Goal: Task Accomplishment & Management: Manage account settings

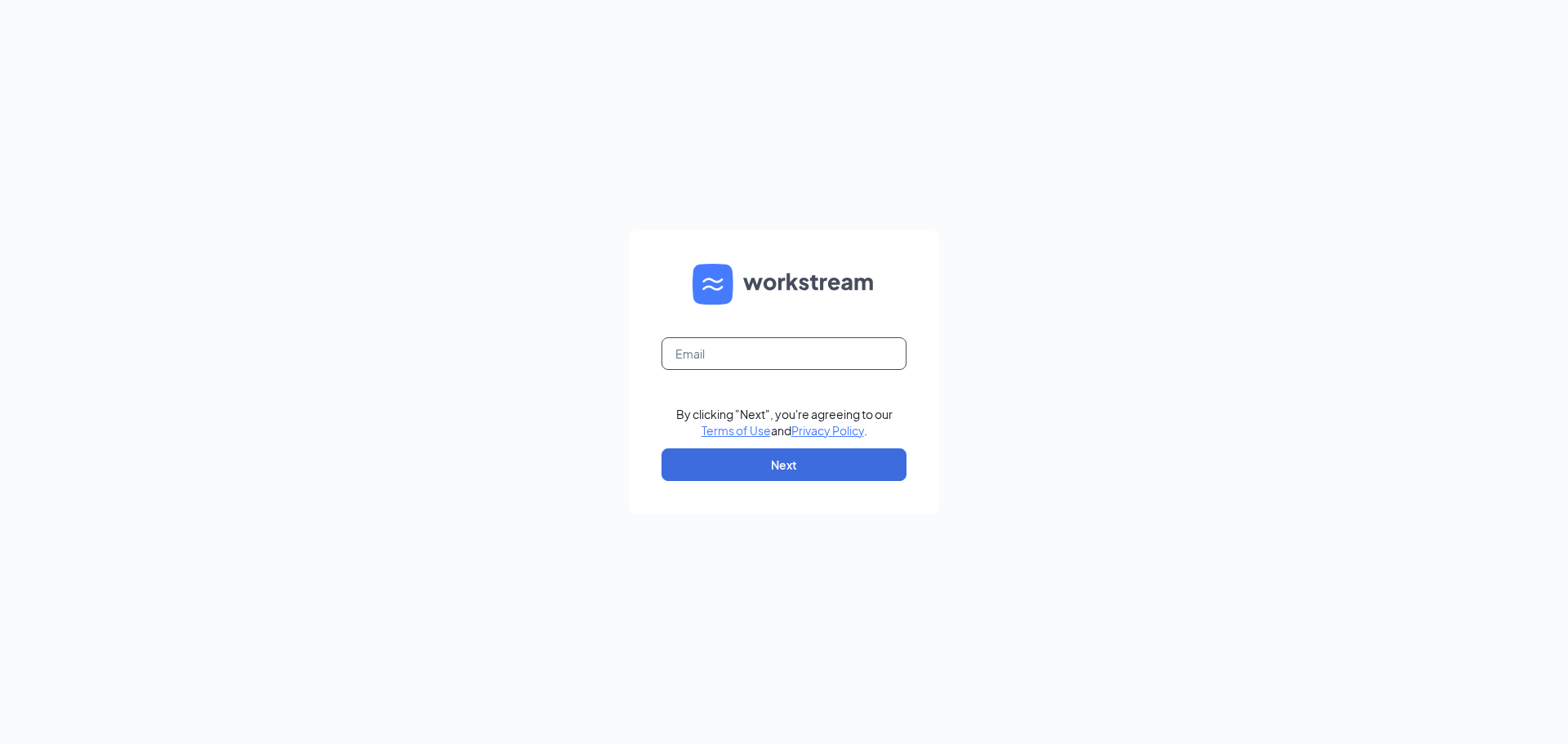
click at [718, 343] on input "text" at bounding box center [784, 353] width 245 height 33
type input "liv116.247@gmail.com"
click at [755, 471] on button "Next" at bounding box center [784, 464] width 245 height 33
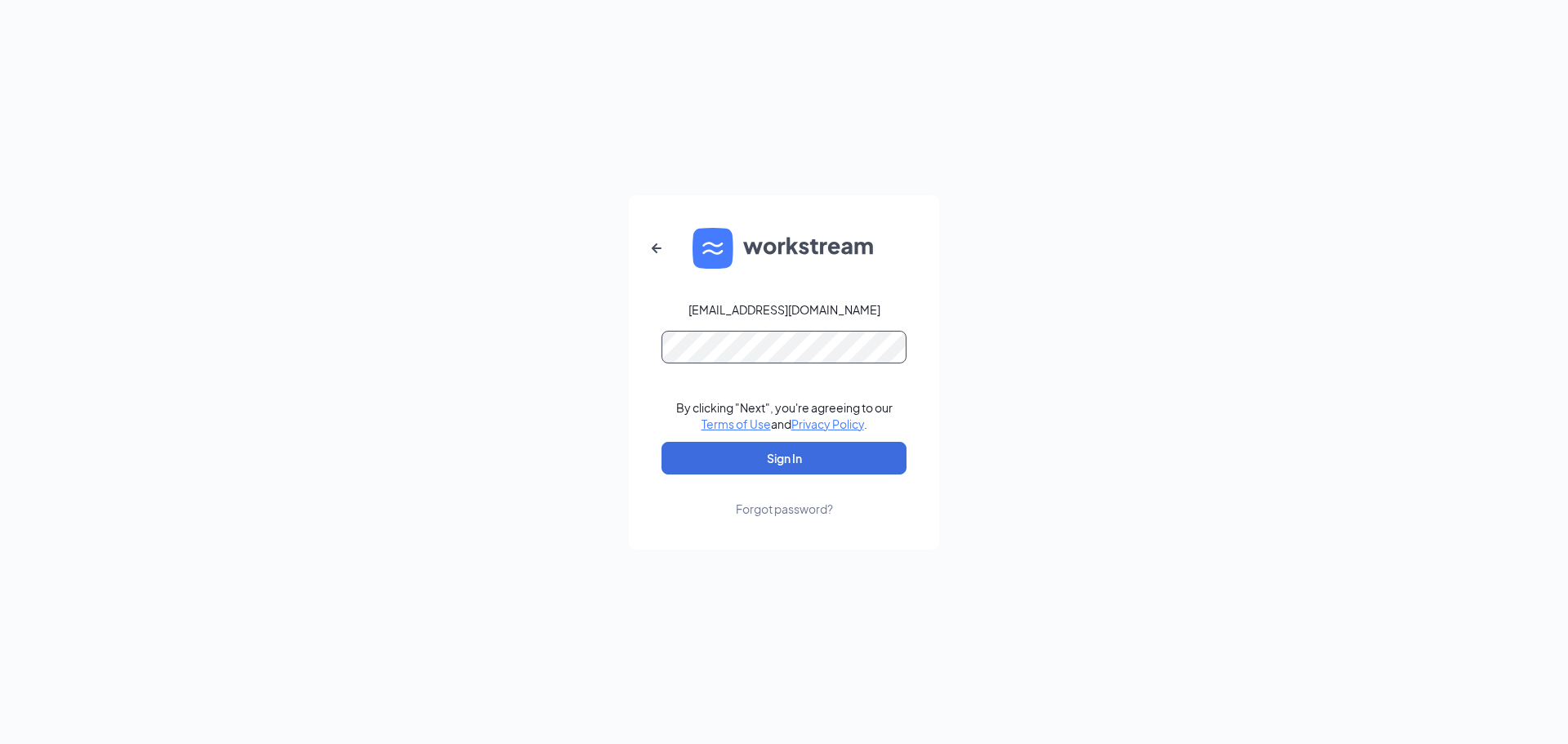
click at [662, 441] on button "Sign In" at bounding box center [784, 457] width 245 height 33
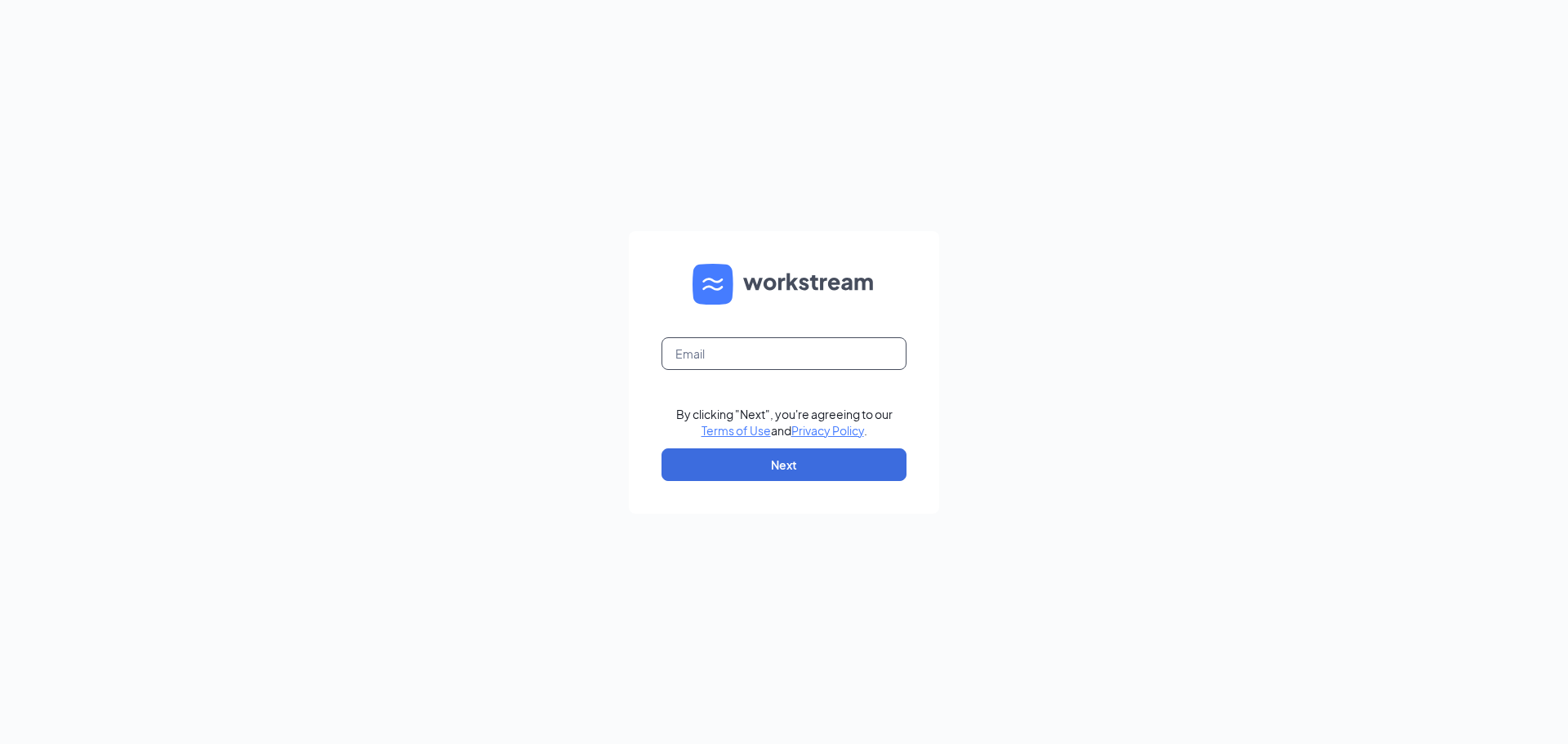
click at [693, 352] on input "text" at bounding box center [784, 353] width 245 height 33
type input "olassiter.cfa@gmail.com"
click at [763, 471] on button "Next" at bounding box center [784, 464] width 245 height 33
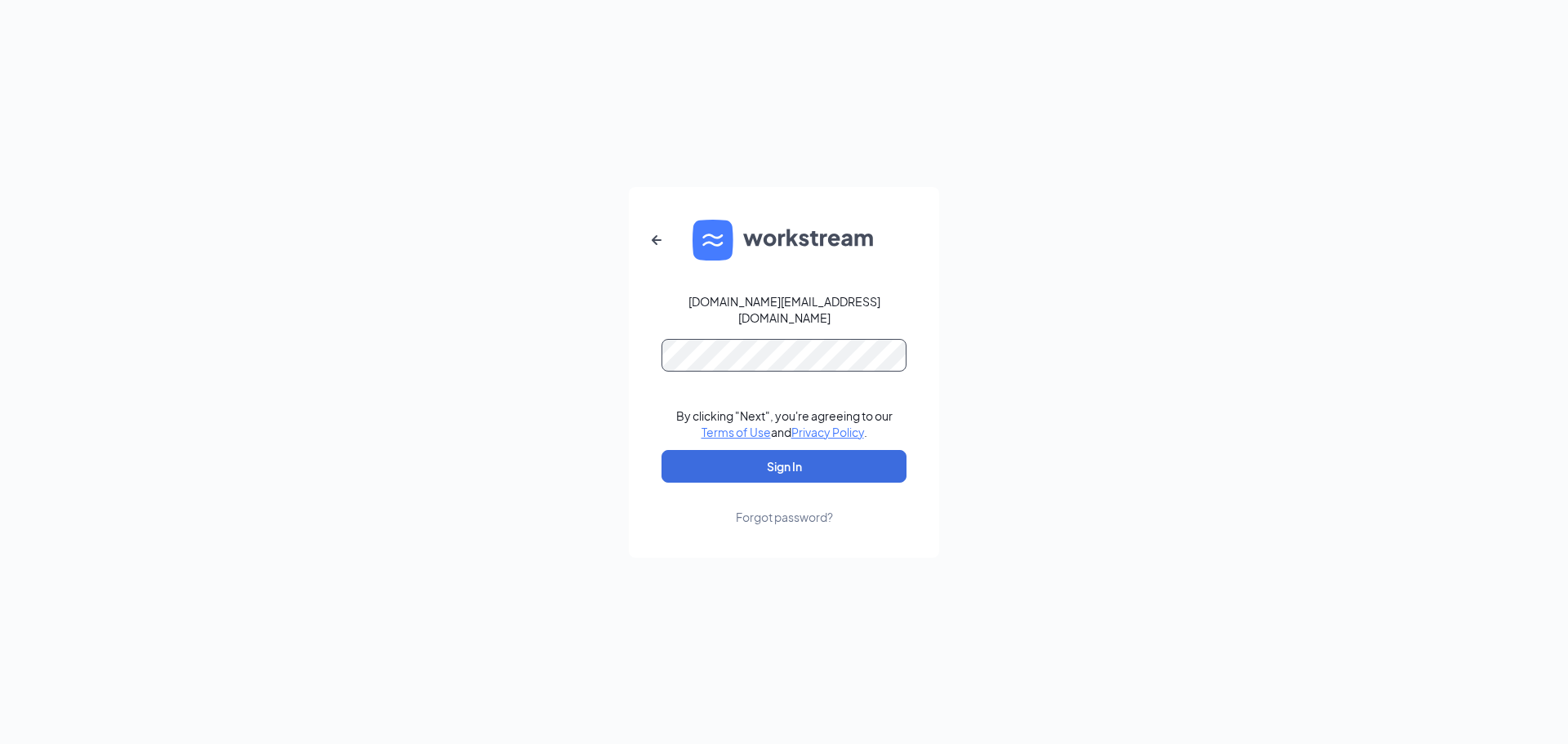
click at [662, 450] on button "Sign In" at bounding box center [784, 466] width 245 height 33
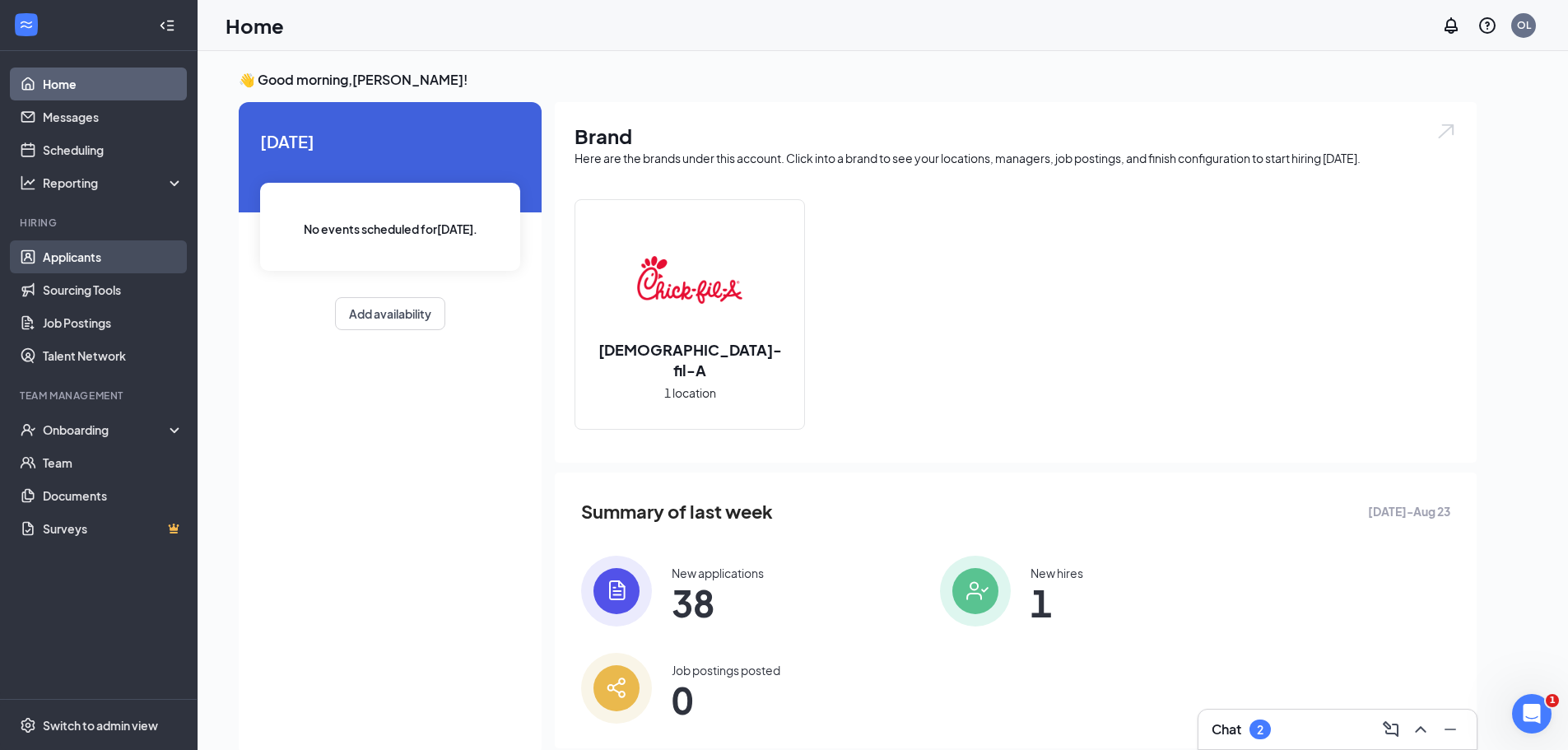
click at [72, 265] on link "Applicants" at bounding box center [113, 256] width 141 height 33
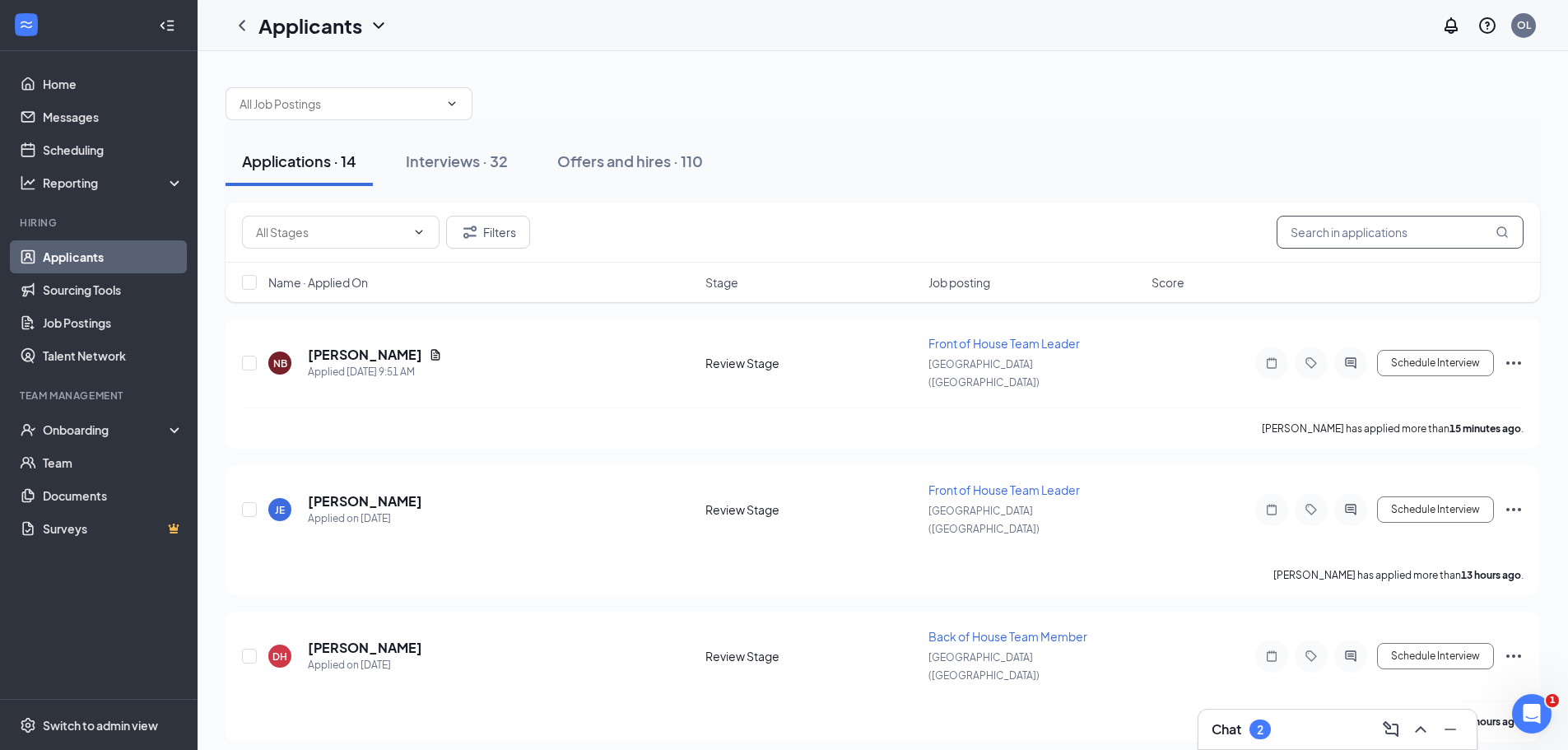
click at [1452, 221] on input "text" at bounding box center [1401, 232] width 247 height 33
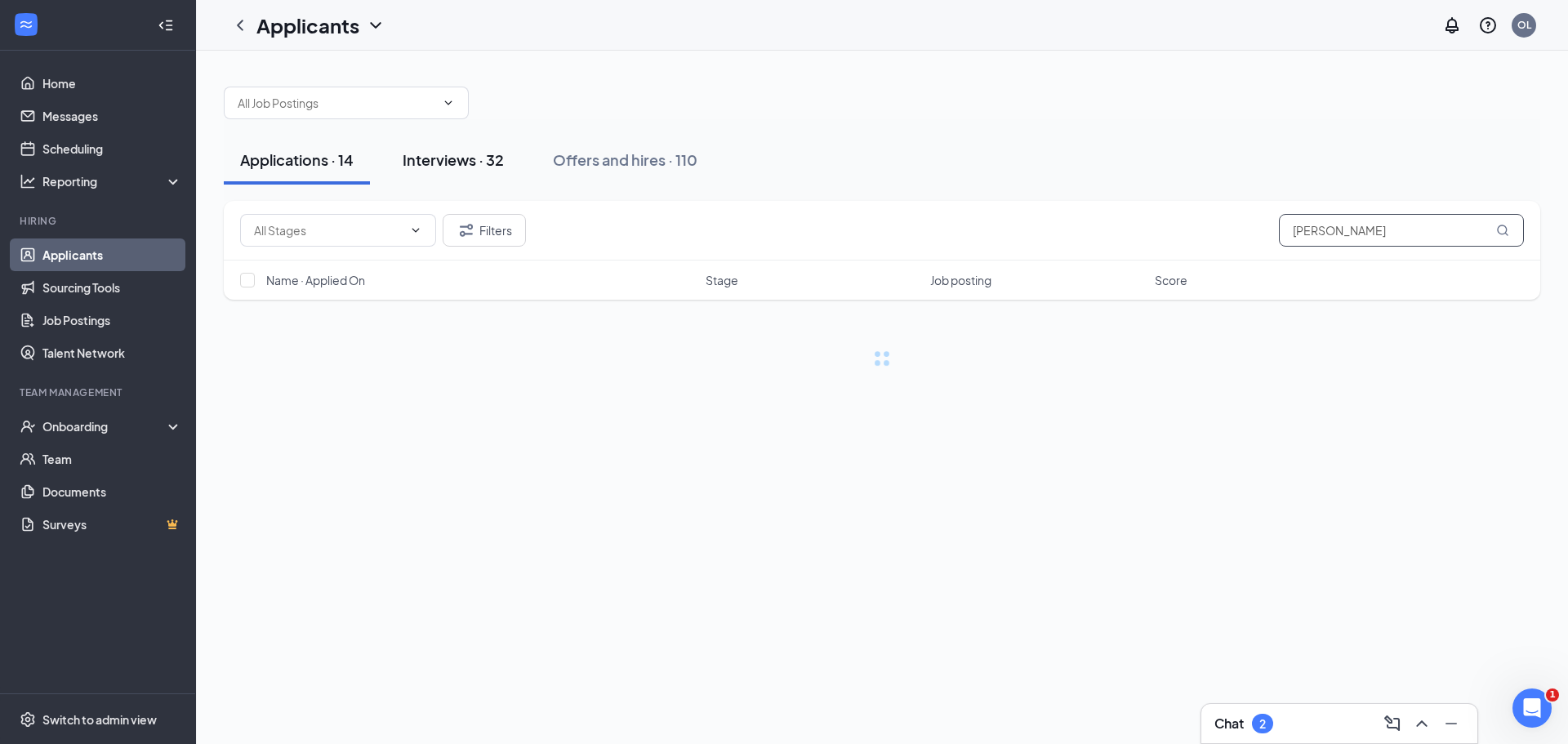
type input "chris"
click at [461, 157] on div "Interviews · 32" at bounding box center [453, 159] width 101 height 20
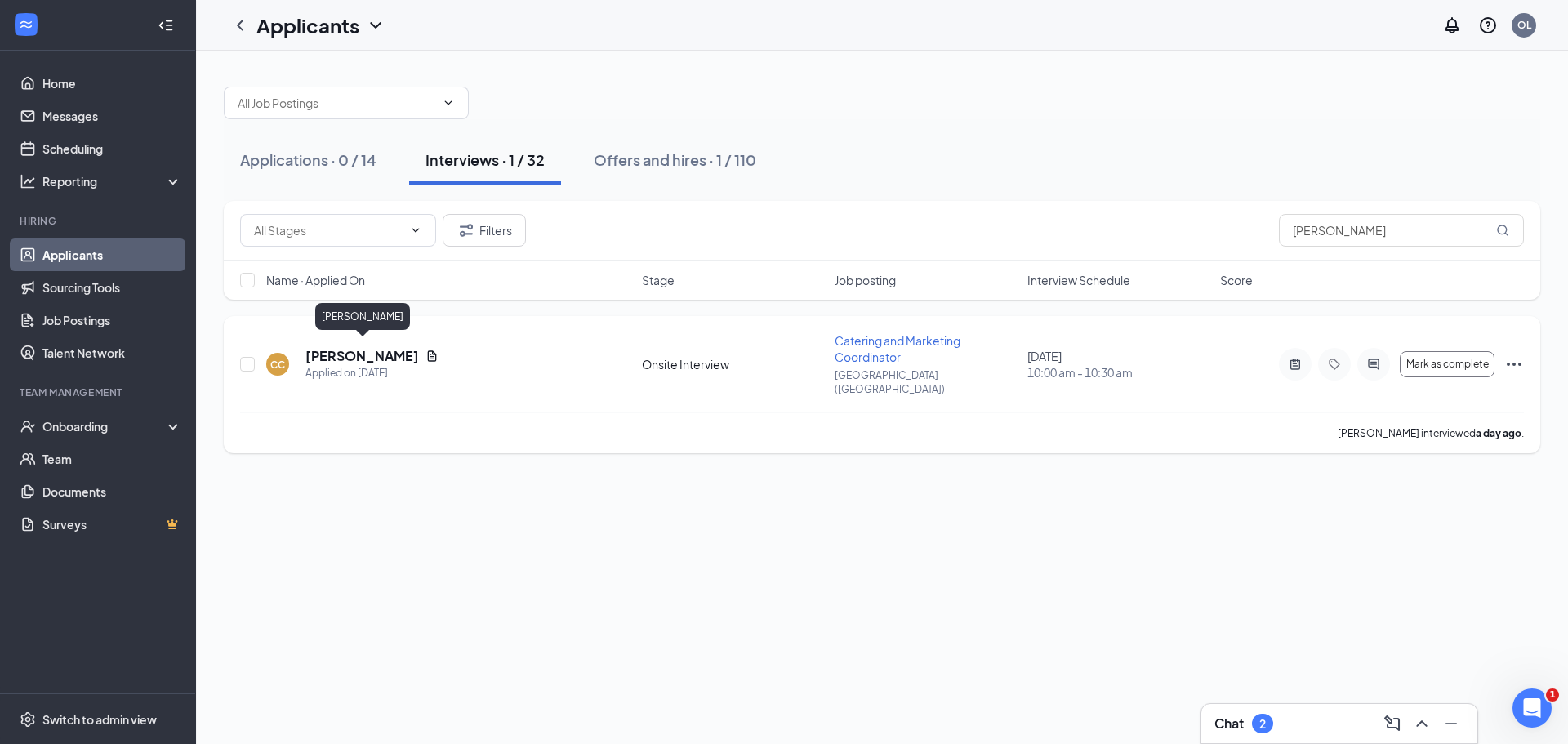
click at [389, 347] on h5 "Christopher Cooke" at bounding box center [362, 356] width 114 height 18
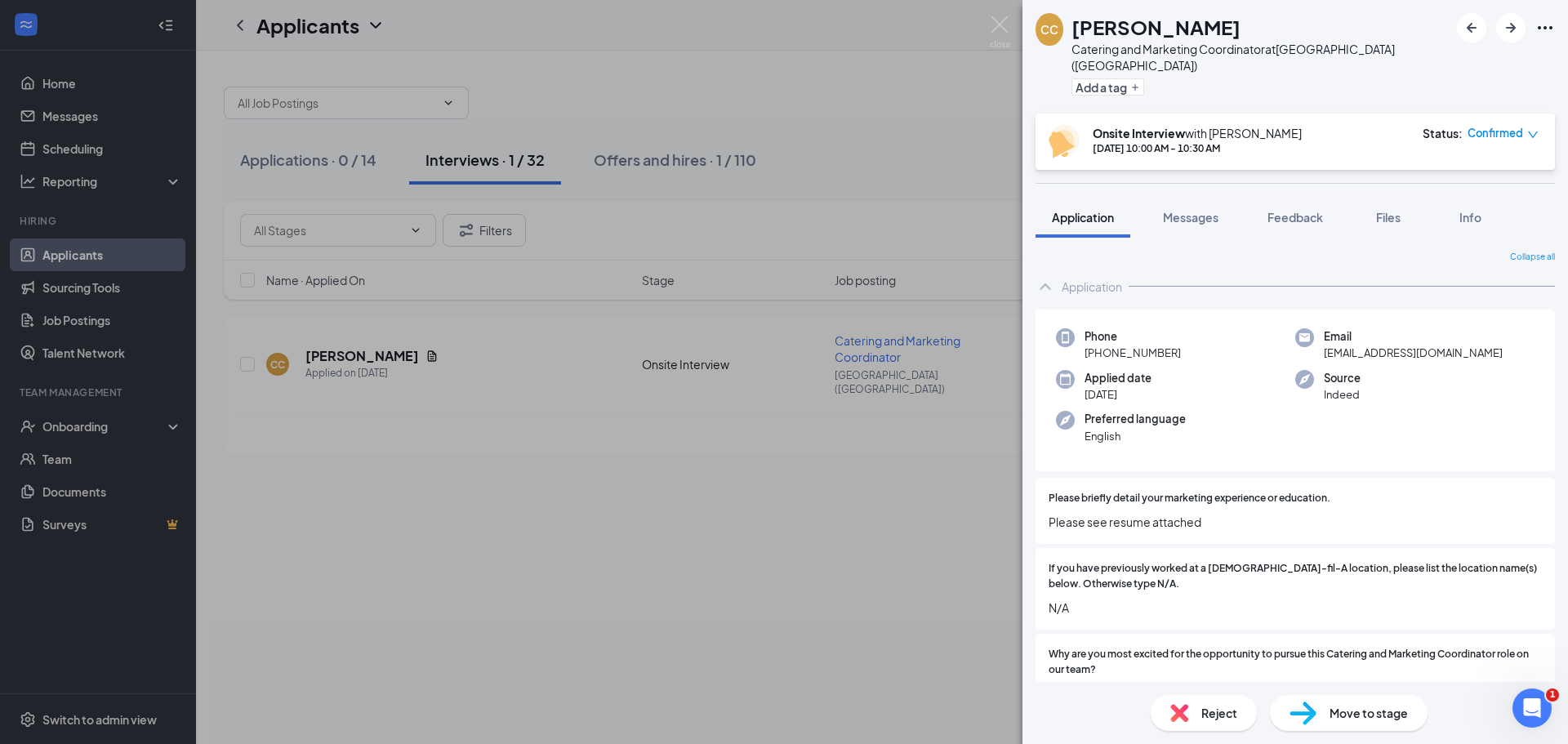
drag, startPoint x: 1282, startPoint y: 202, endPoint x: 1290, endPoint y: 221, distance: 20.6
click at [1282, 210] on span "Feedback" at bounding box center [1295, 217] width 56 height 15
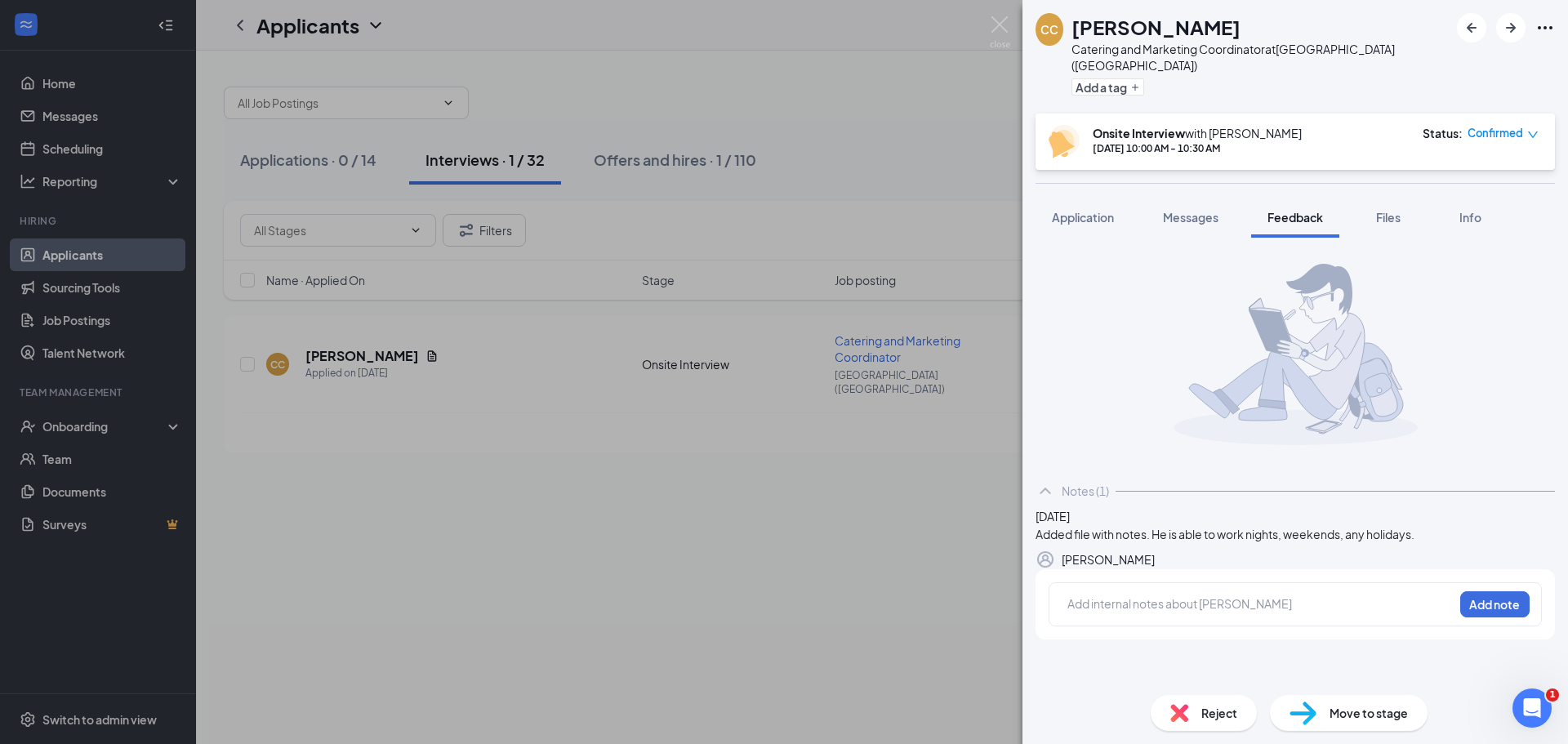
scroll to position [8, 0]
click at [1155, 616] on div at bounding box center [1261, 605] width 385 height 21
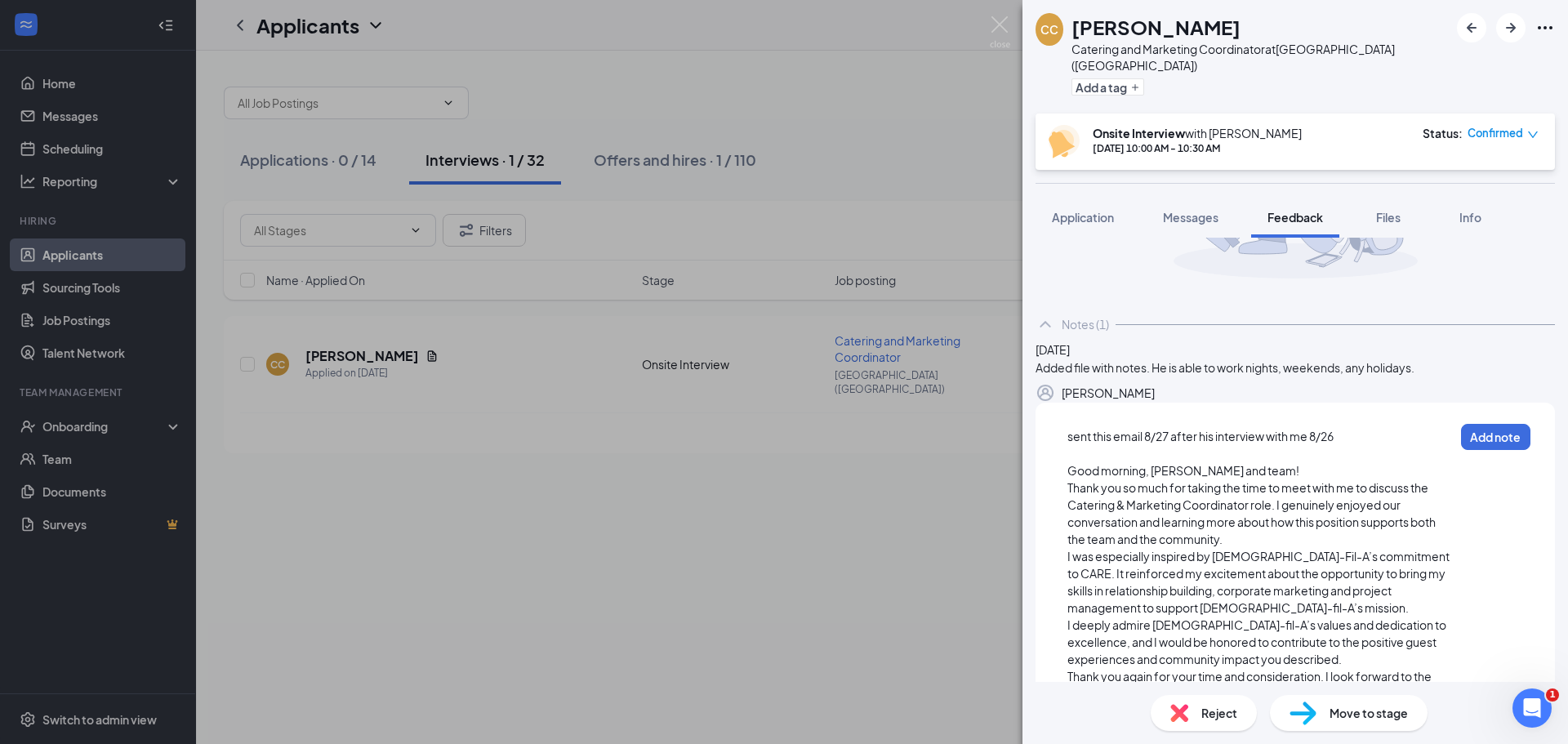
scroll to position [171, 0]
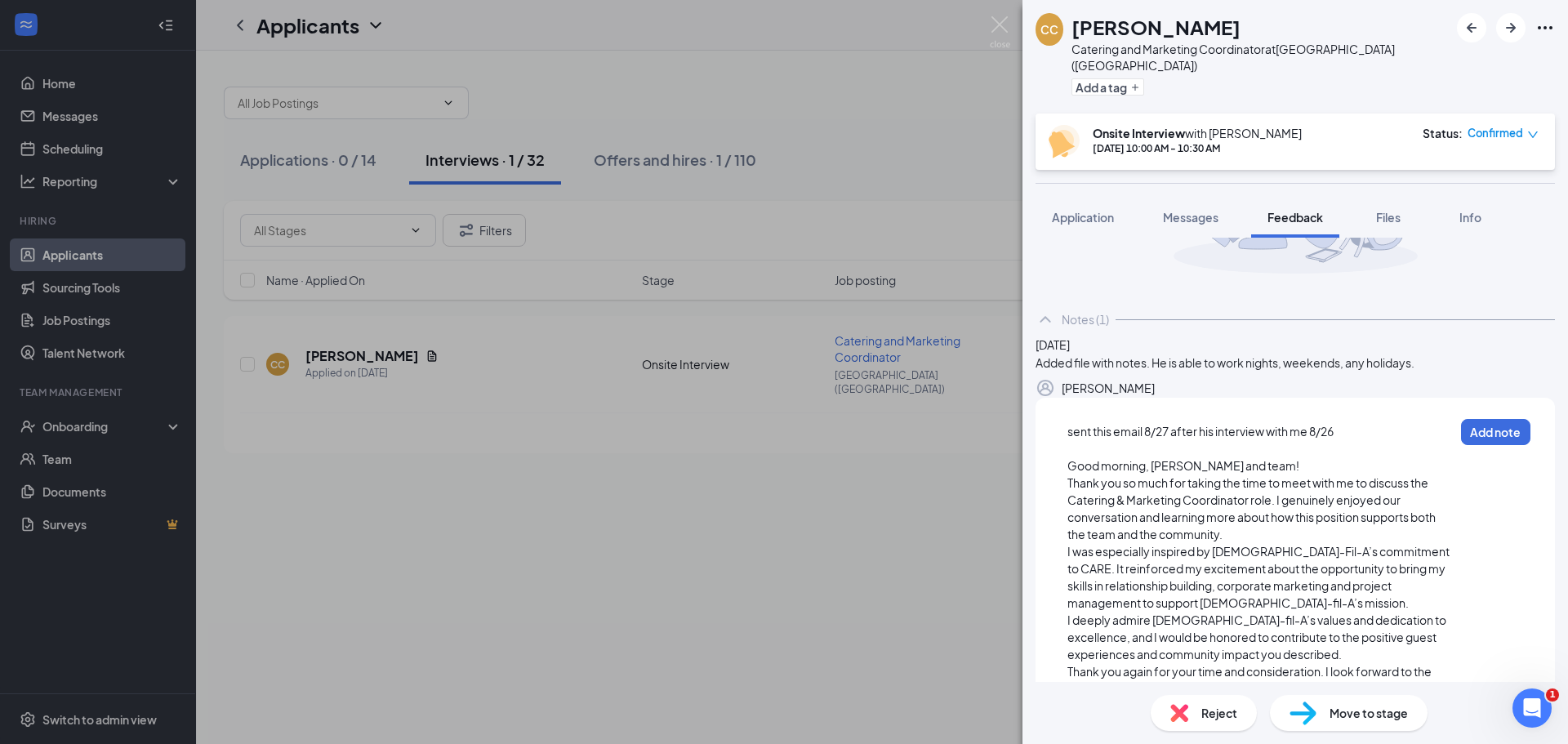
click at [1066, 516] on div "sent this email 8/27 after his interview with me 8/26 Good morning, Olivia and …" at bounding box center [1295, 592] width 493 height 364
click at [1075, 473] on span "Good morning, Olivia and team!" at bounding box center [1184, 466] width 232 height 15
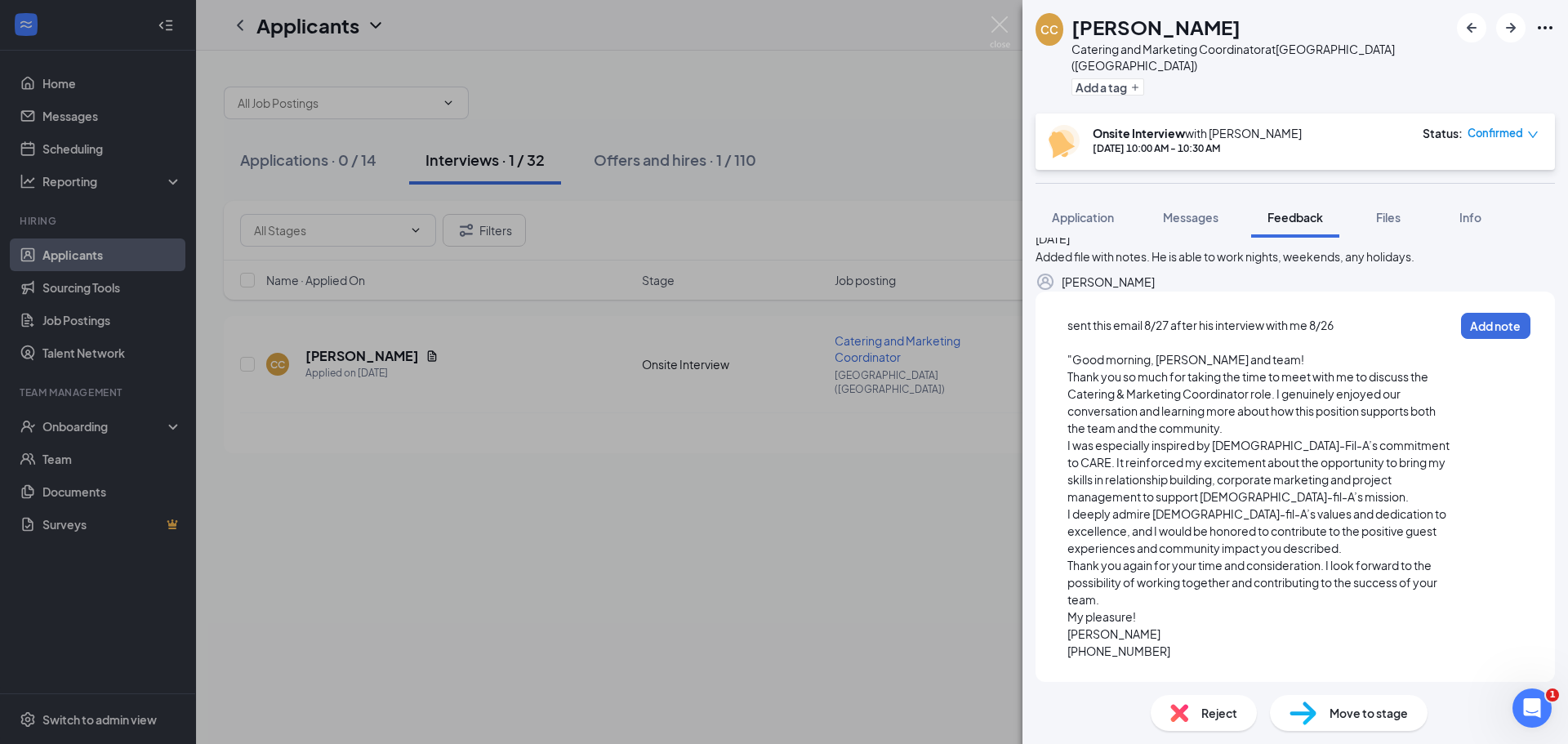
scroll to position [329, 0]
click at [1193, 654] on div "757-715-5682" at bounding box center [1261, 651] width 386 height 17
click at [1501, 332] on button "Add note" at bounding box center [1496, 325] width 69 height 26
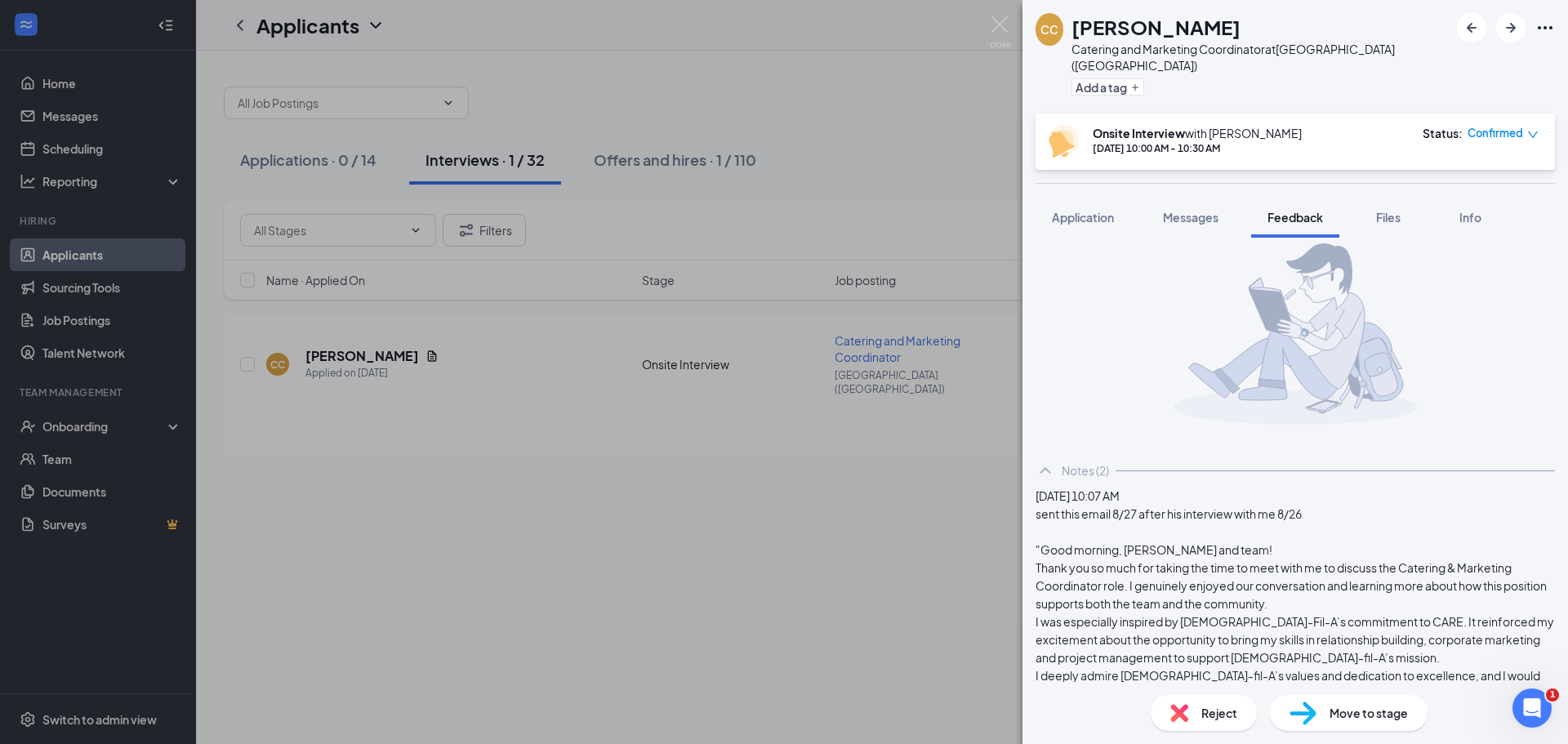
scroll to position [0, 0]
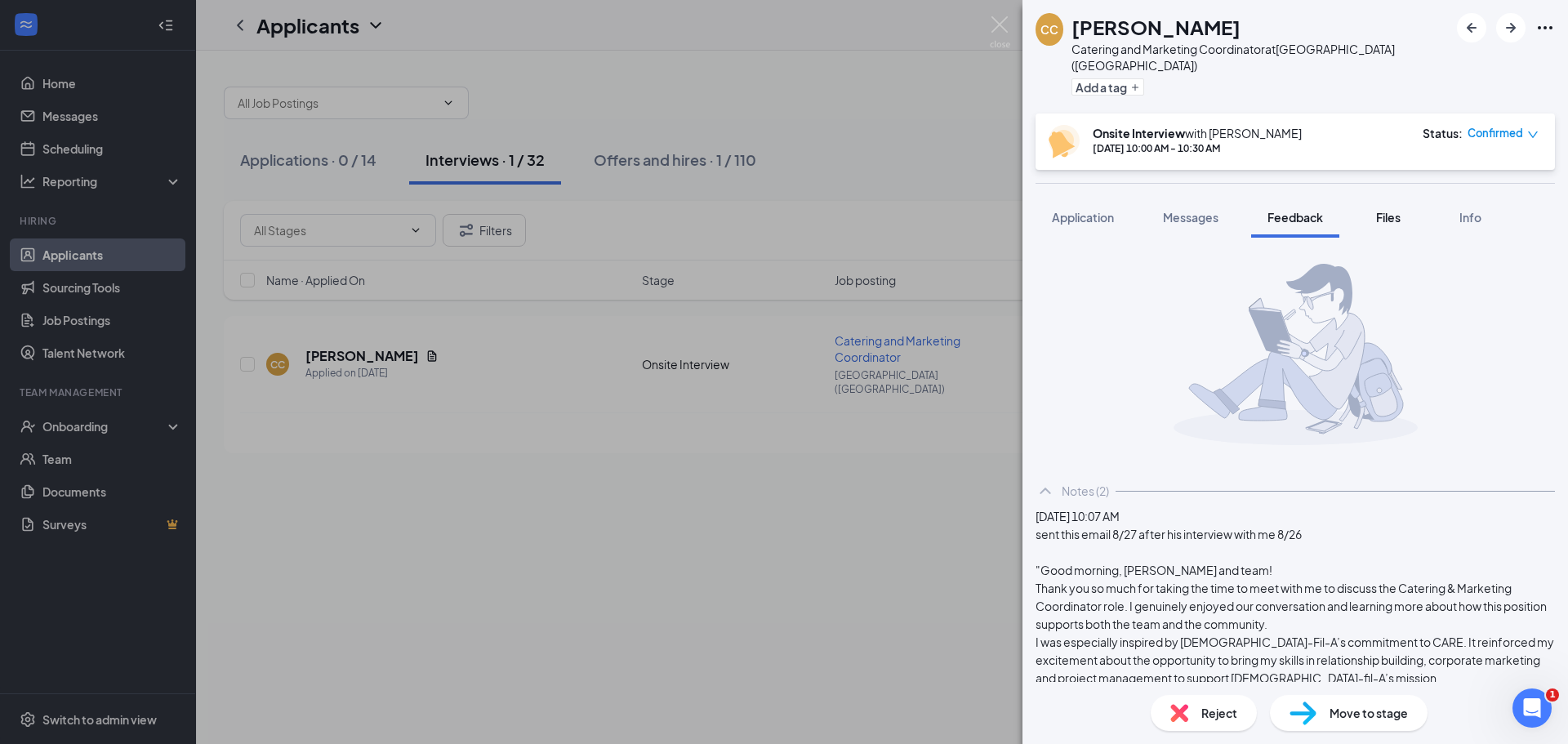
click at [1386, 210] on span "Files" at bounding box center [1389, 217] width 25 height 15
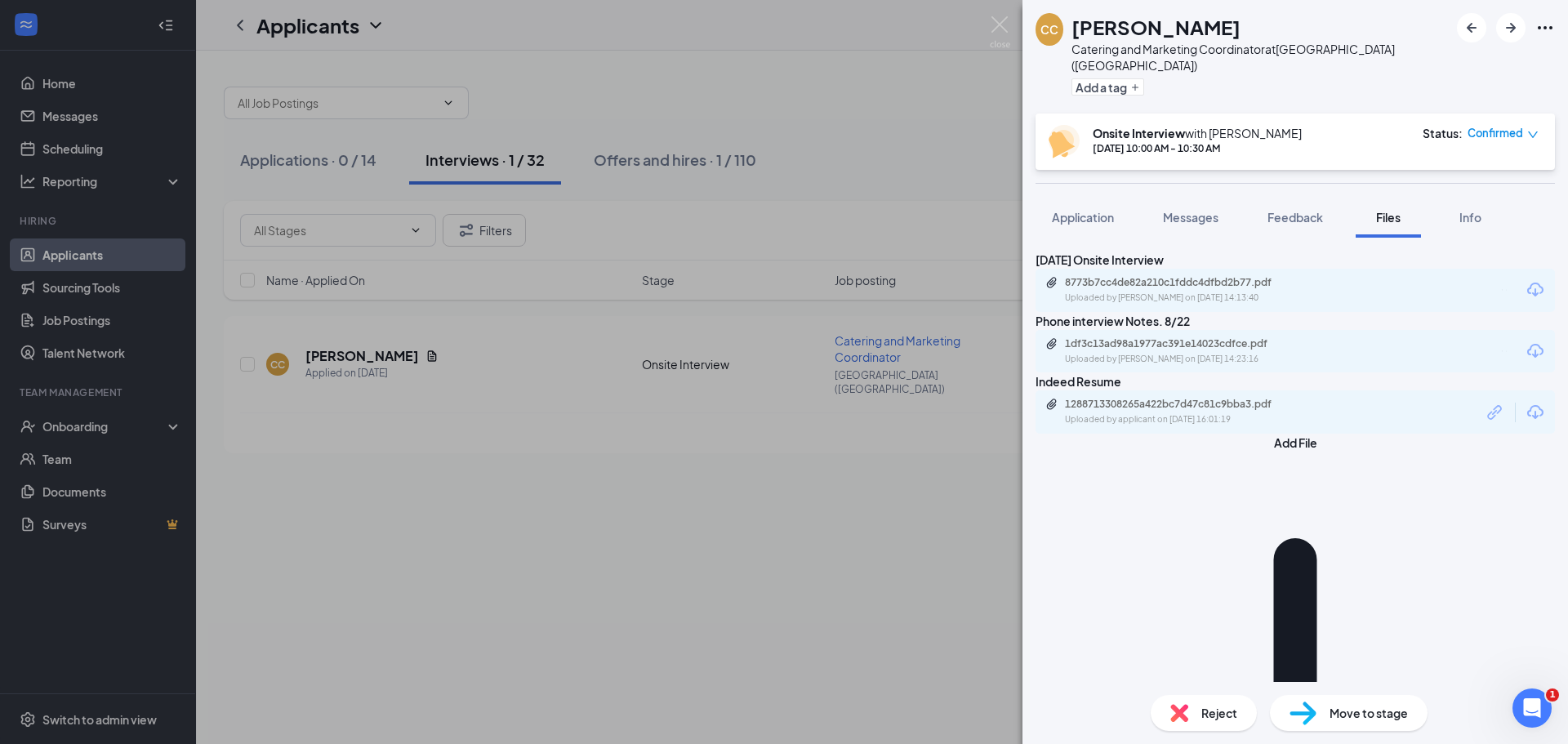
click at [1263, 610] on div "8/26/25 Onsite Interview 8773b7cc4de82a210c1fddc4dfbd2b77.pdf Uploaded by Olivi…" at bounding box center [1295, 460] width 545 height 444
click at [1190, 210] on span "Messages" at bounding box center [1190, 217] width 56 height 15
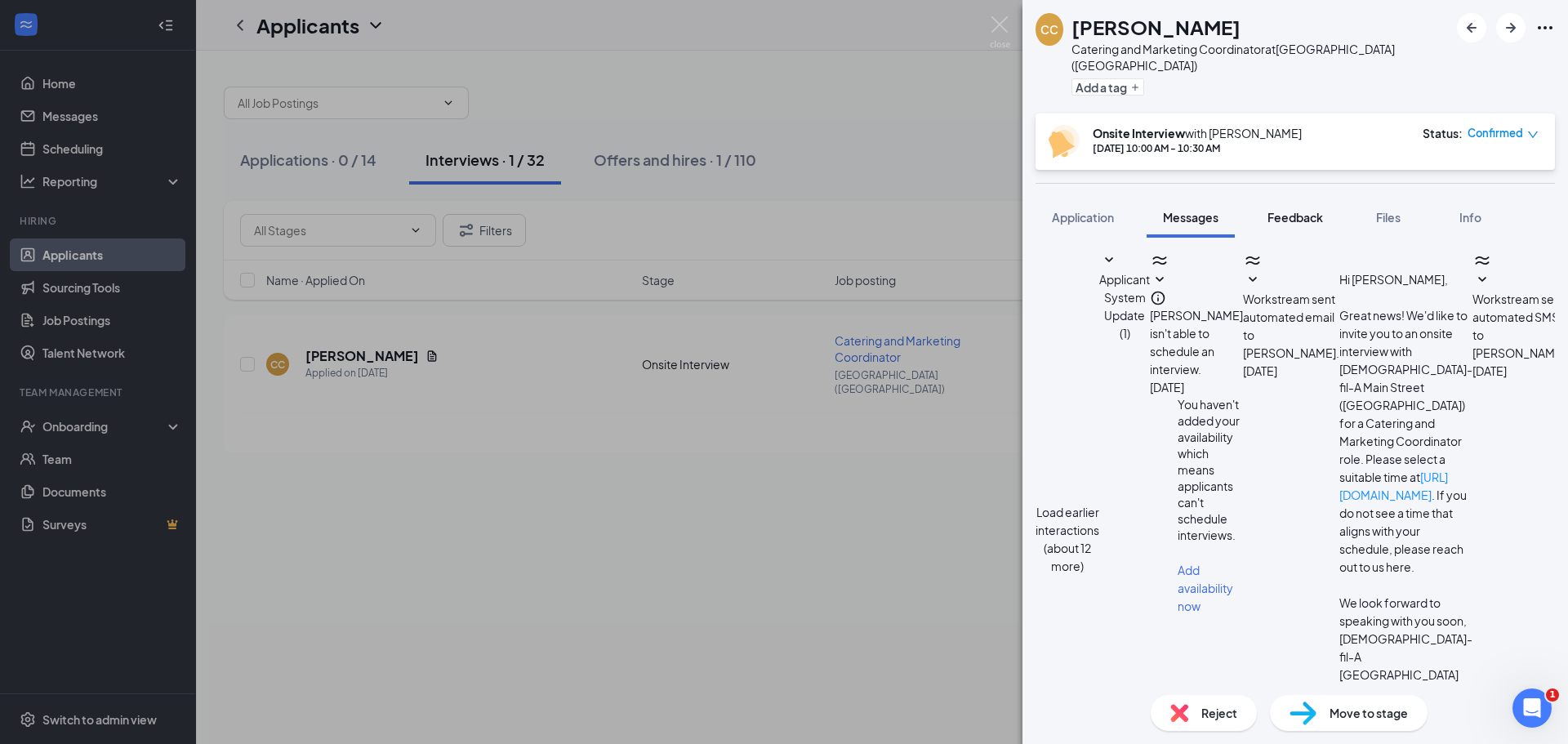
click at [1294, 210] on span "Feedback" at bounding box center [1295, 217] width 56 height 15
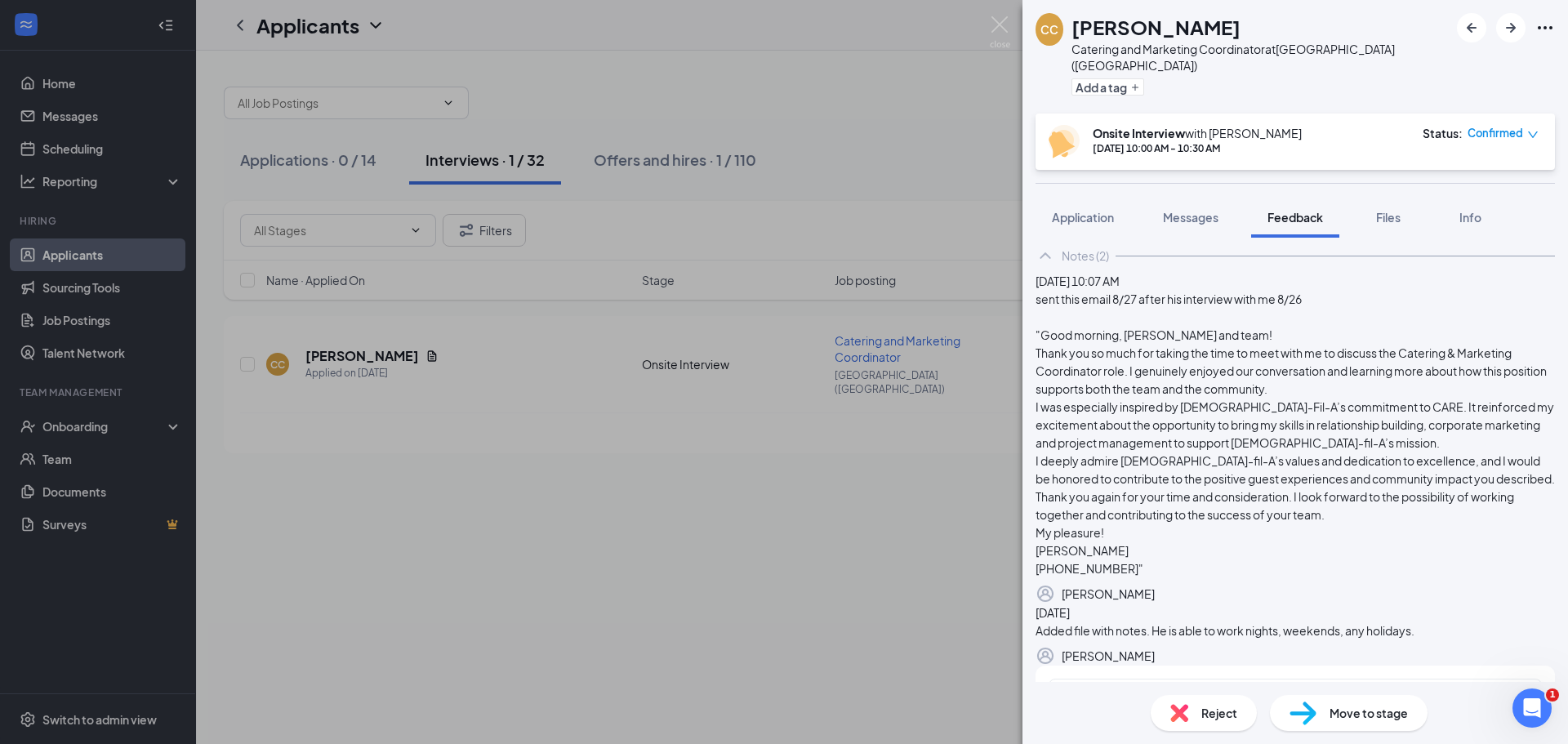
scroll to position [399, 0]
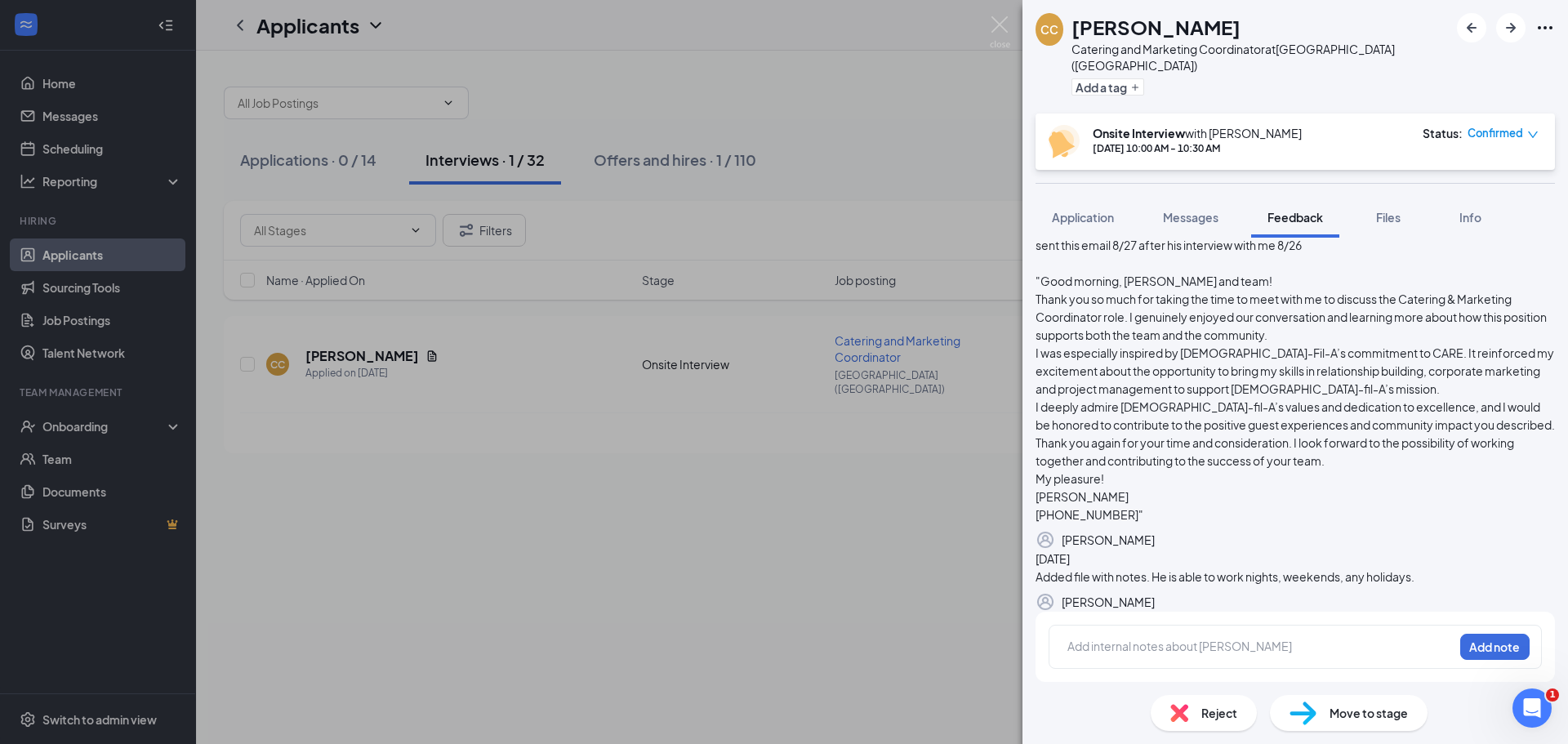
click at [1158, 653] on div at bounding box center [1261, 645] width 385 height 17
click at [1327, 647] on button "Add note" at bounding box center [1294, 646] width 66 height 26
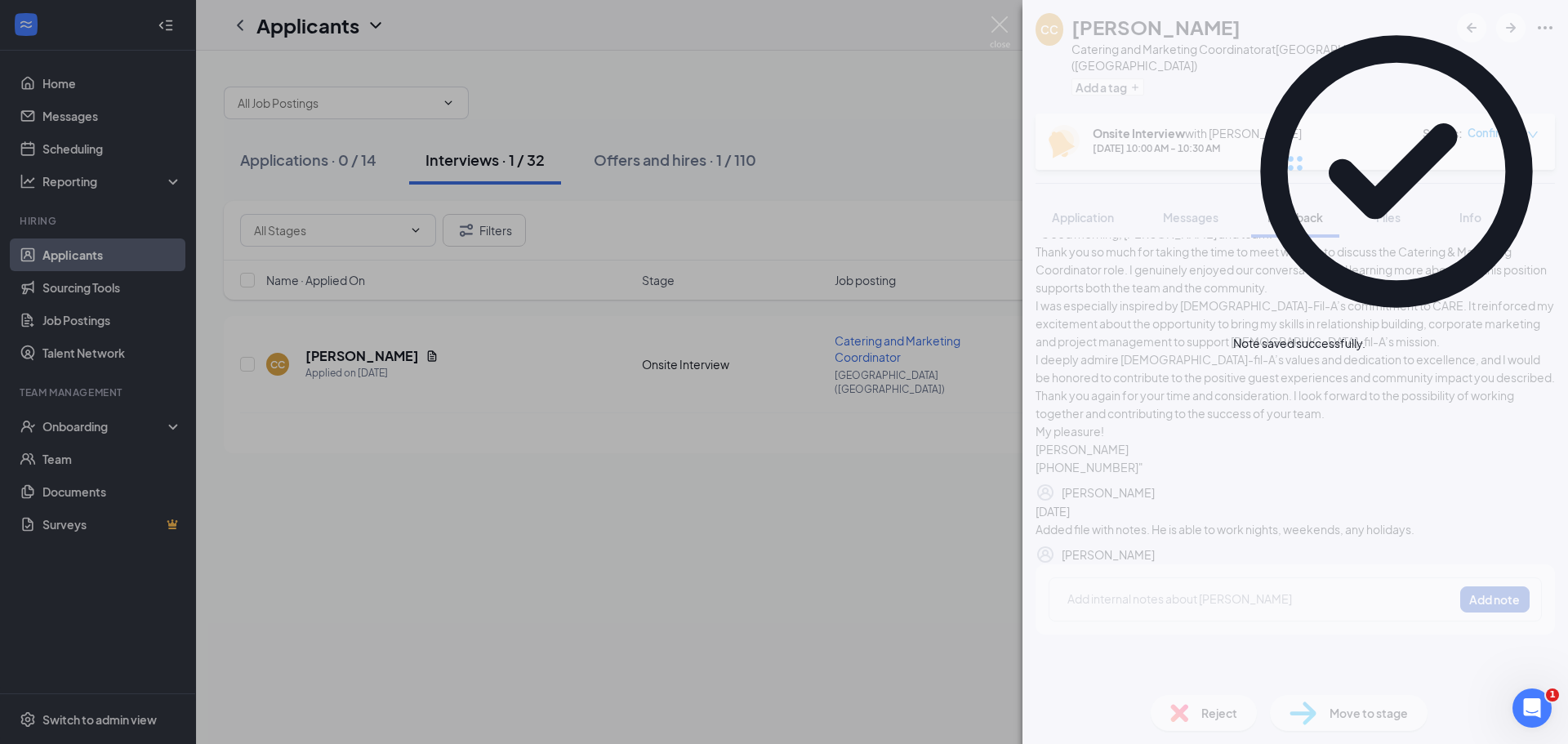
scroll to position [0, 0]
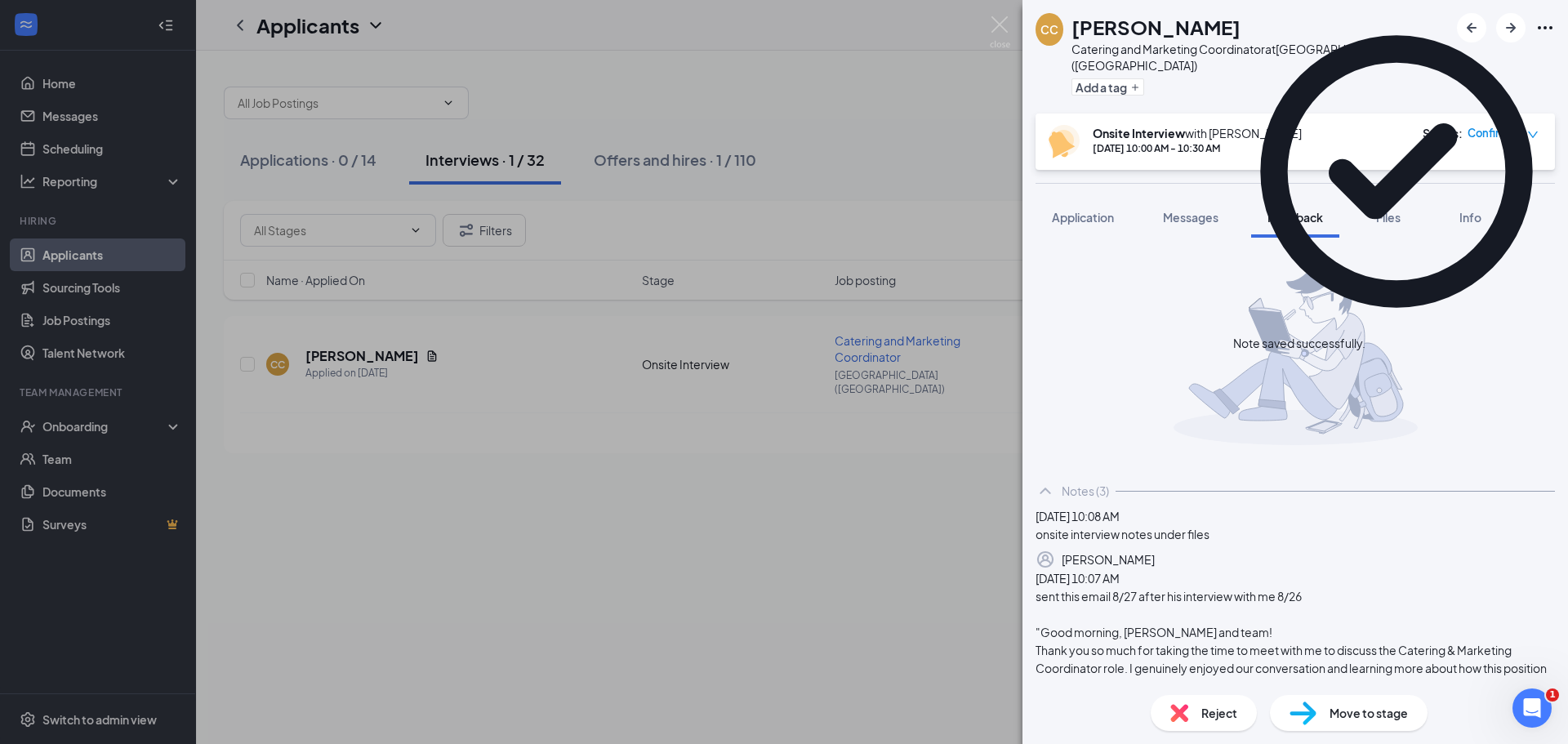
drag, startPoint x: 1380, startPoint y: 194, endPoint x: 1364, endPoint y: 224, distance: 34.0
click at [1380, 210] on span "Files" at bounding box center [1389, 217] width 25 height 15
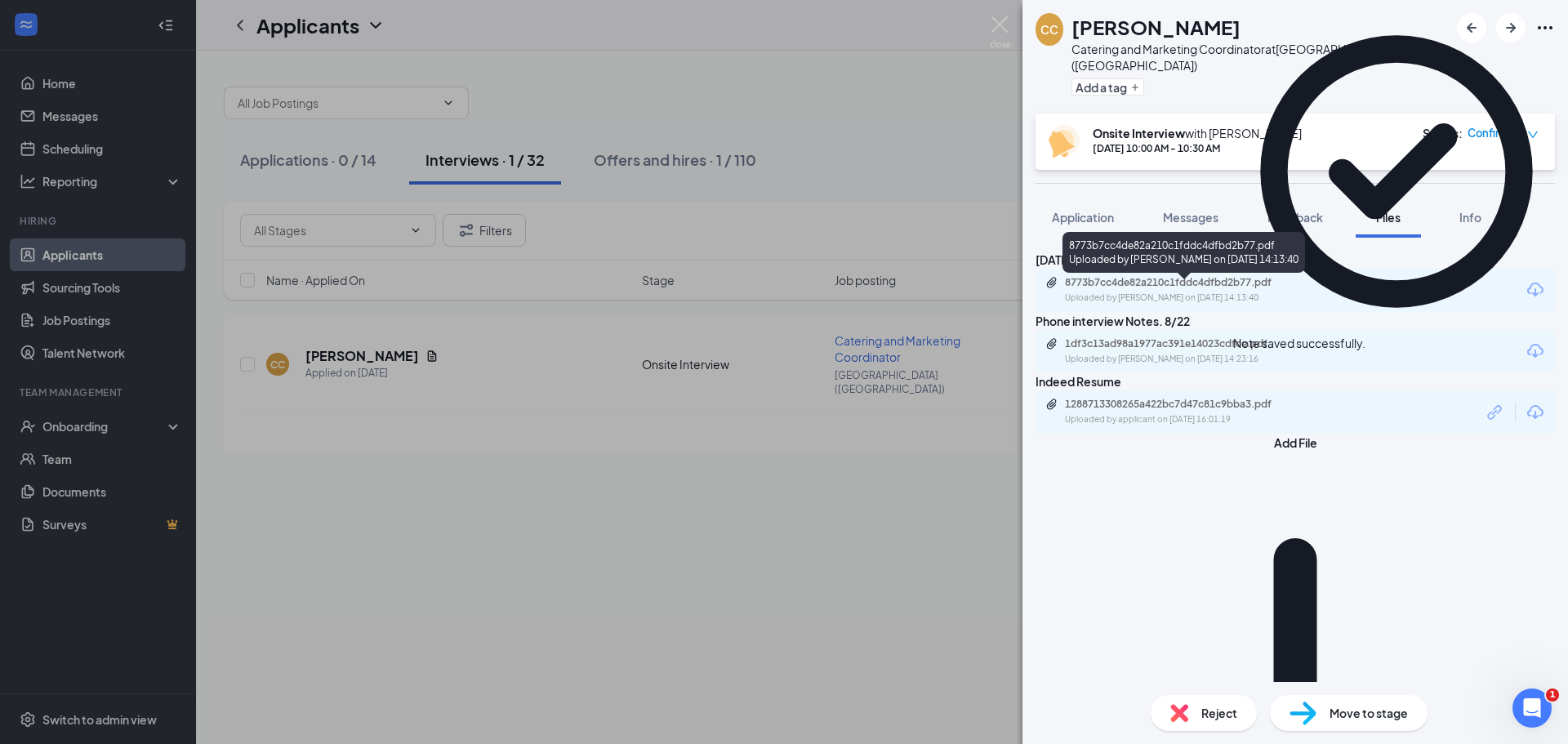
click at [1214, 289] on div "8773b7cc4de82a210c1fddc4dfbd2b77.pdf" at bounding box center [1179, 282] width 228 height 13
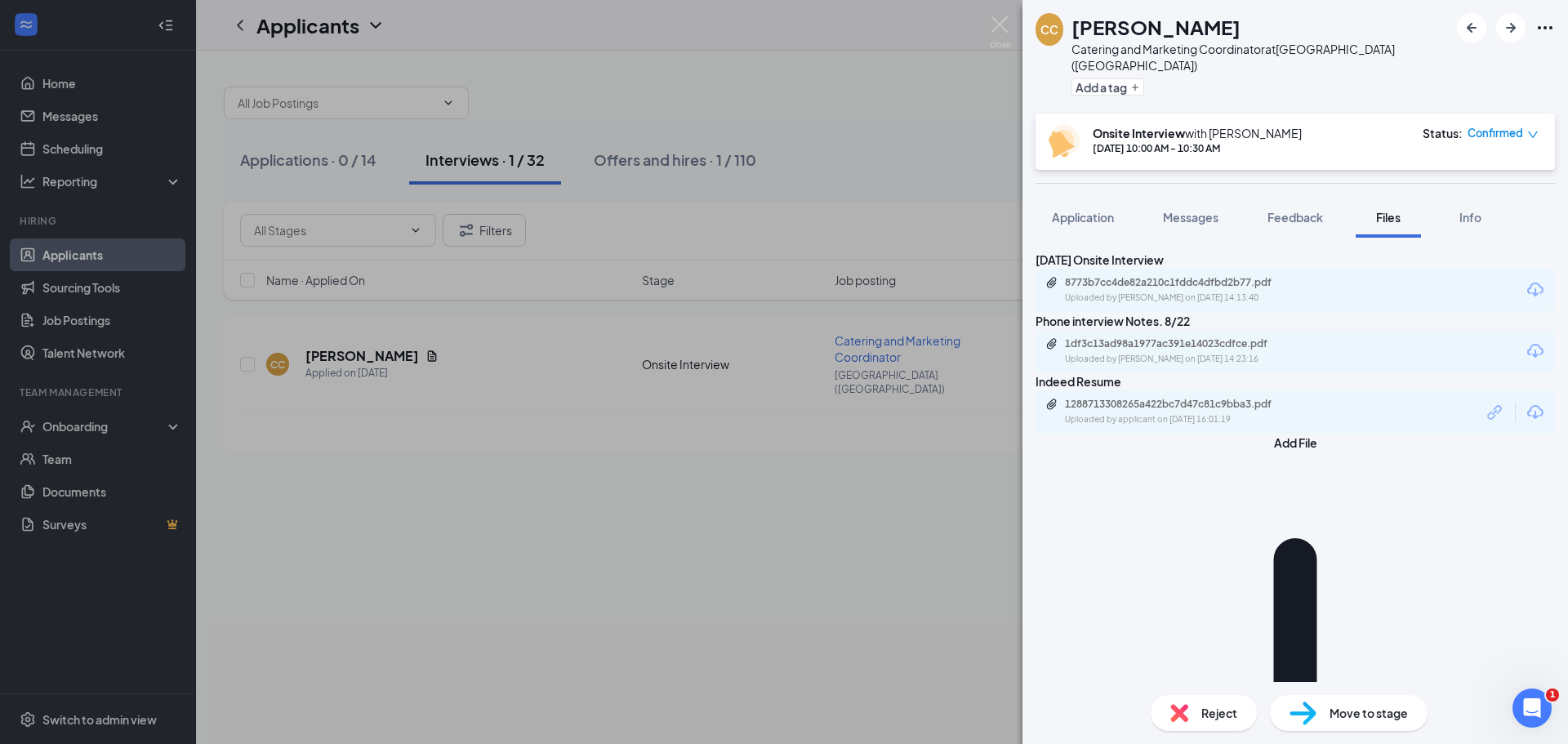
click at [1343, 719] on span "Move to stage" at bounding box center [1369, 713] width 78 height 18
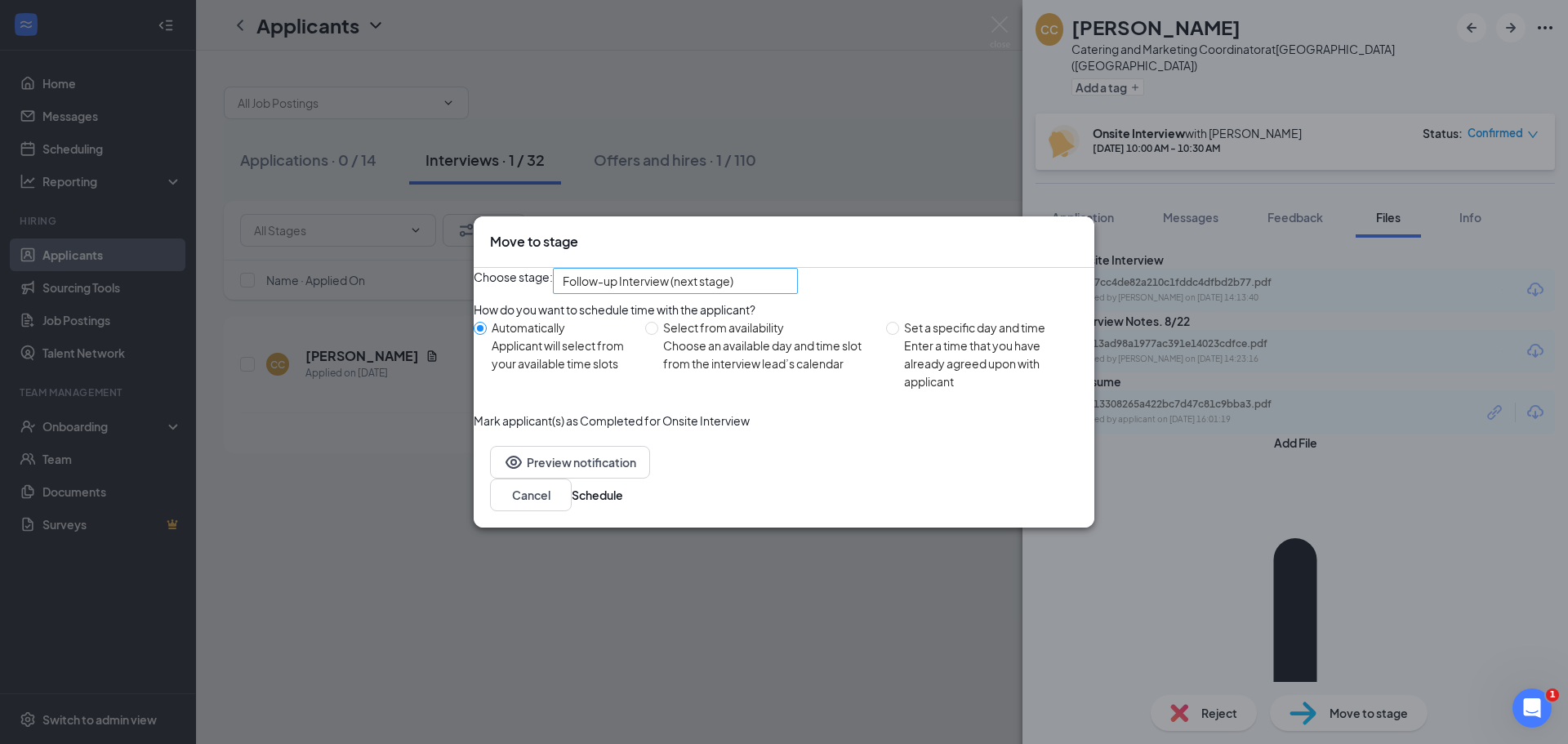
click at [774, 280] on span "Follow-up Interview (next stage)" at bounding box center [667, 290] width 211 height 44
click at [1078, 233] on icon "Cross" at bounding box center [1078, 233] width 0 height 0
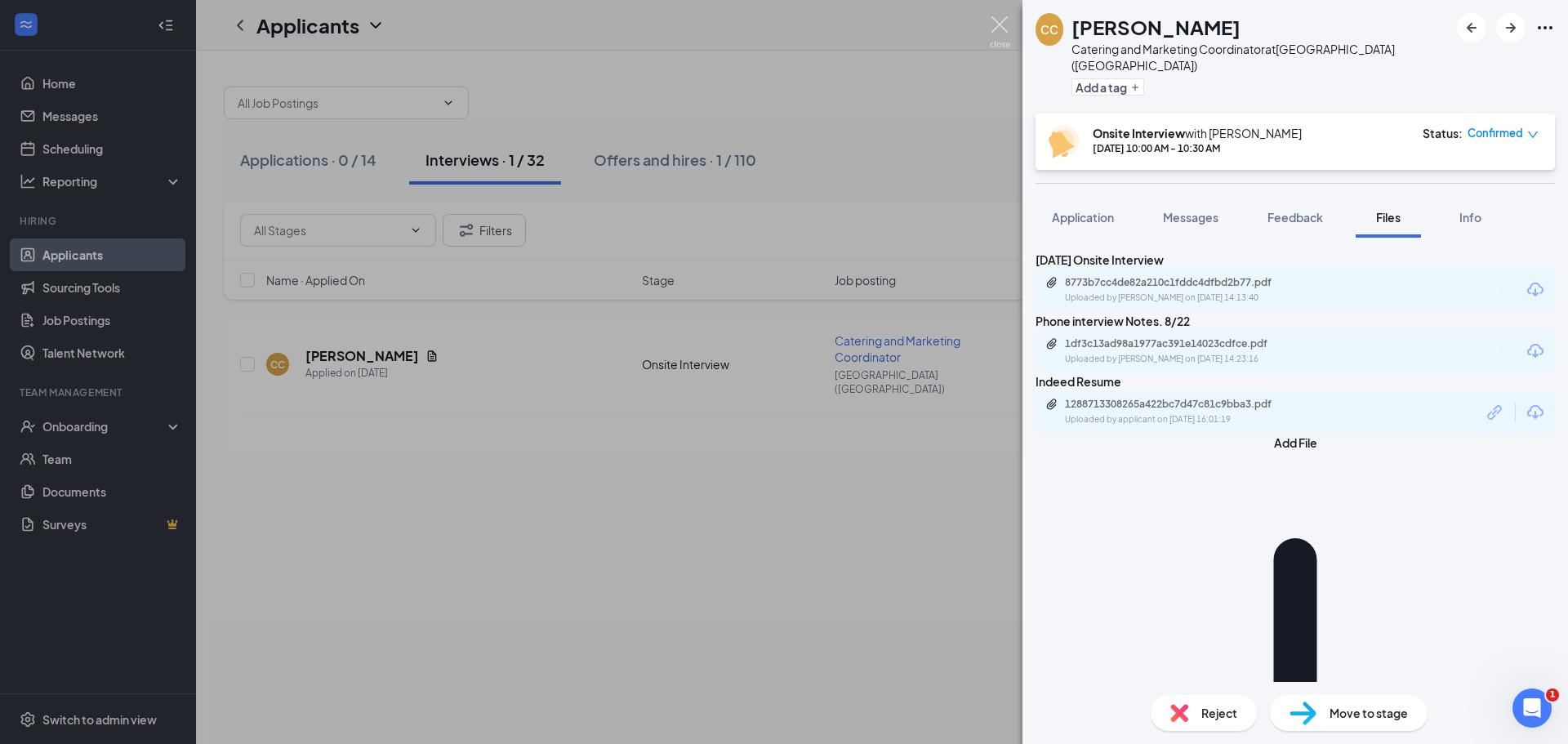
click at [1003, 25] on img at bounding box center [999, 32] width 20 height 32
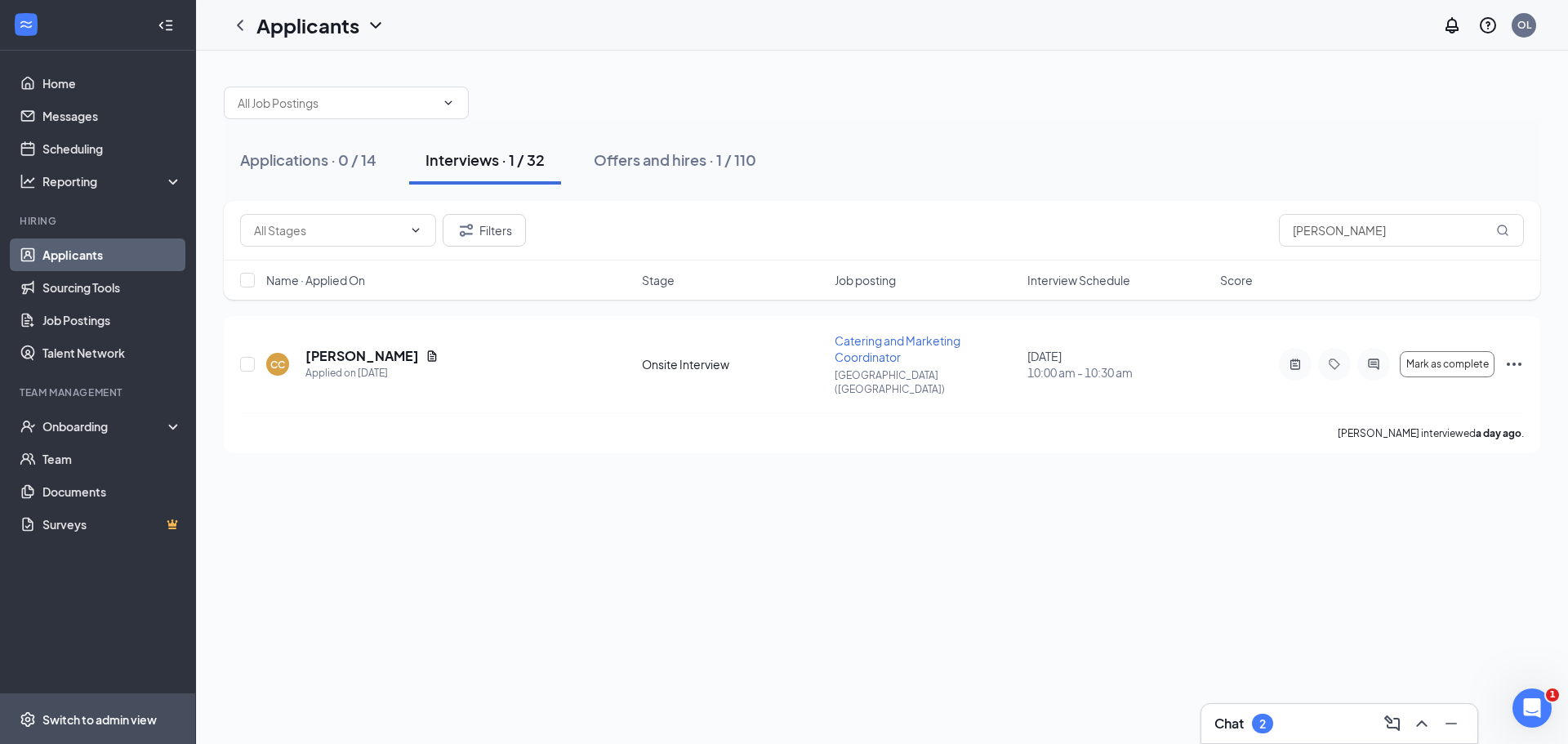
click at [86, 709] on span "Switch to admin view" at bounding box center [112, 718] width 139 height 50
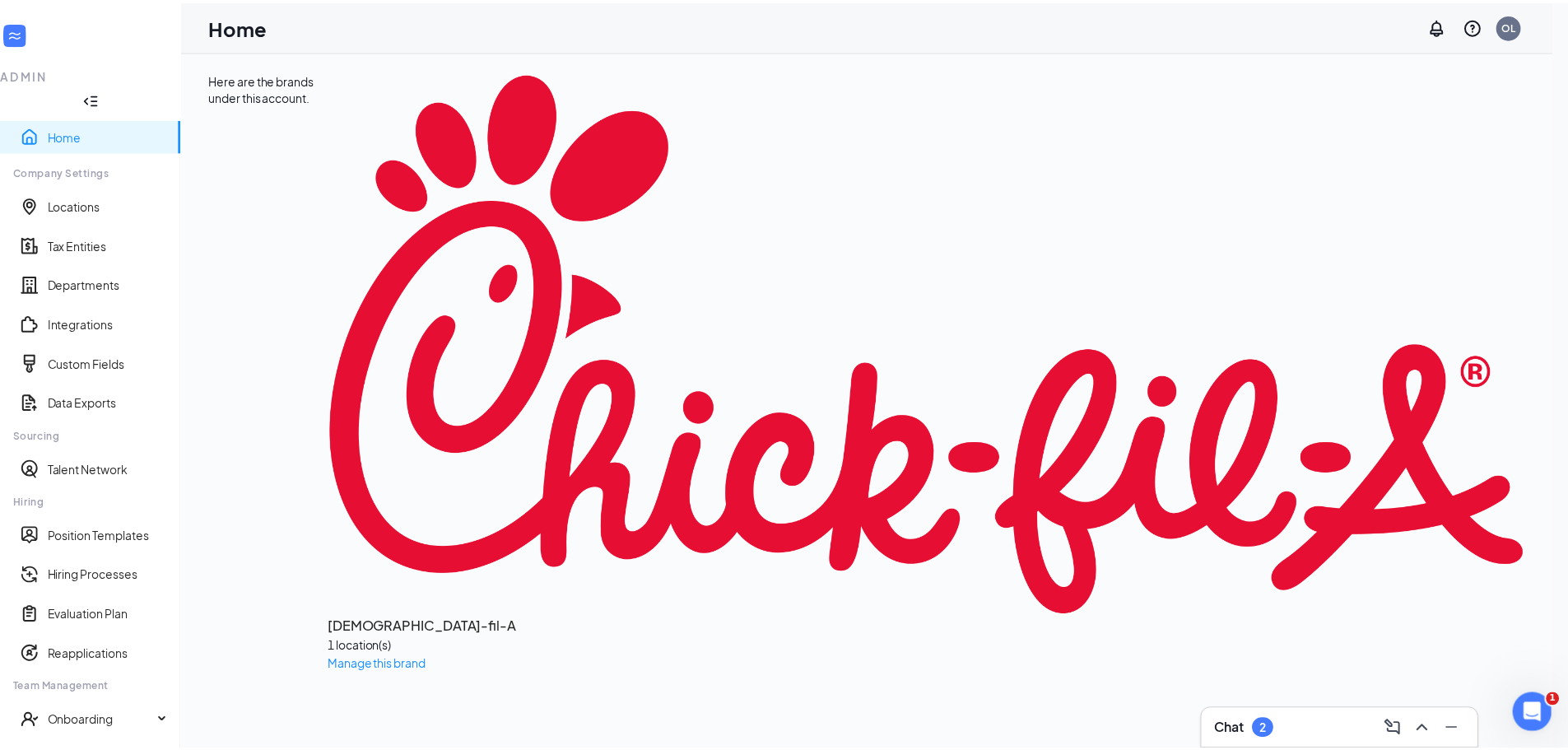
scroll to position [75, 0]
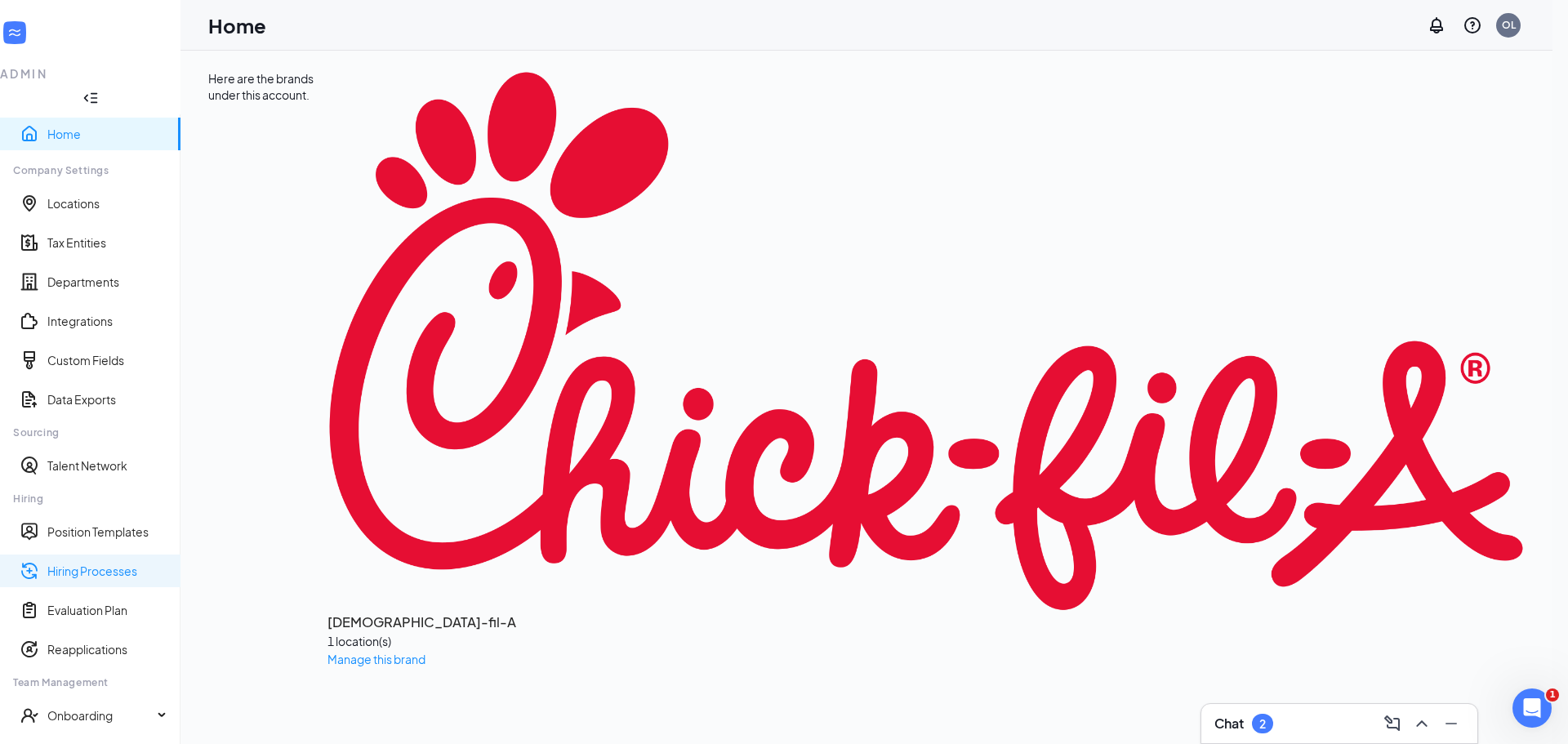
click at [98, 562] on link "Hiring Processes" at bounding box center [107, 570] width 120 height 16
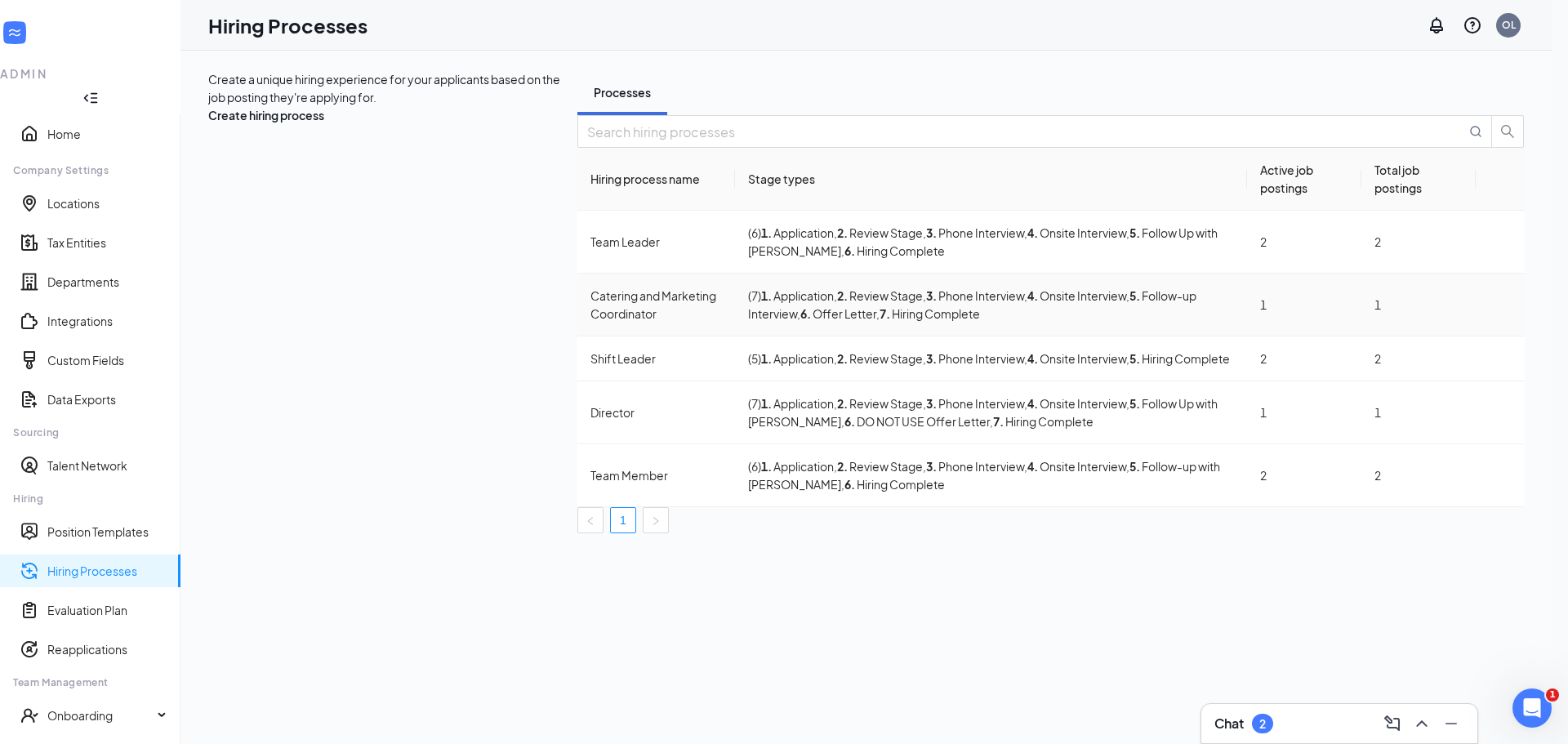
click at [591, 319] on div "Catering and Marketing Coordinator" at bounding box center [657, 305] width 131 height 36
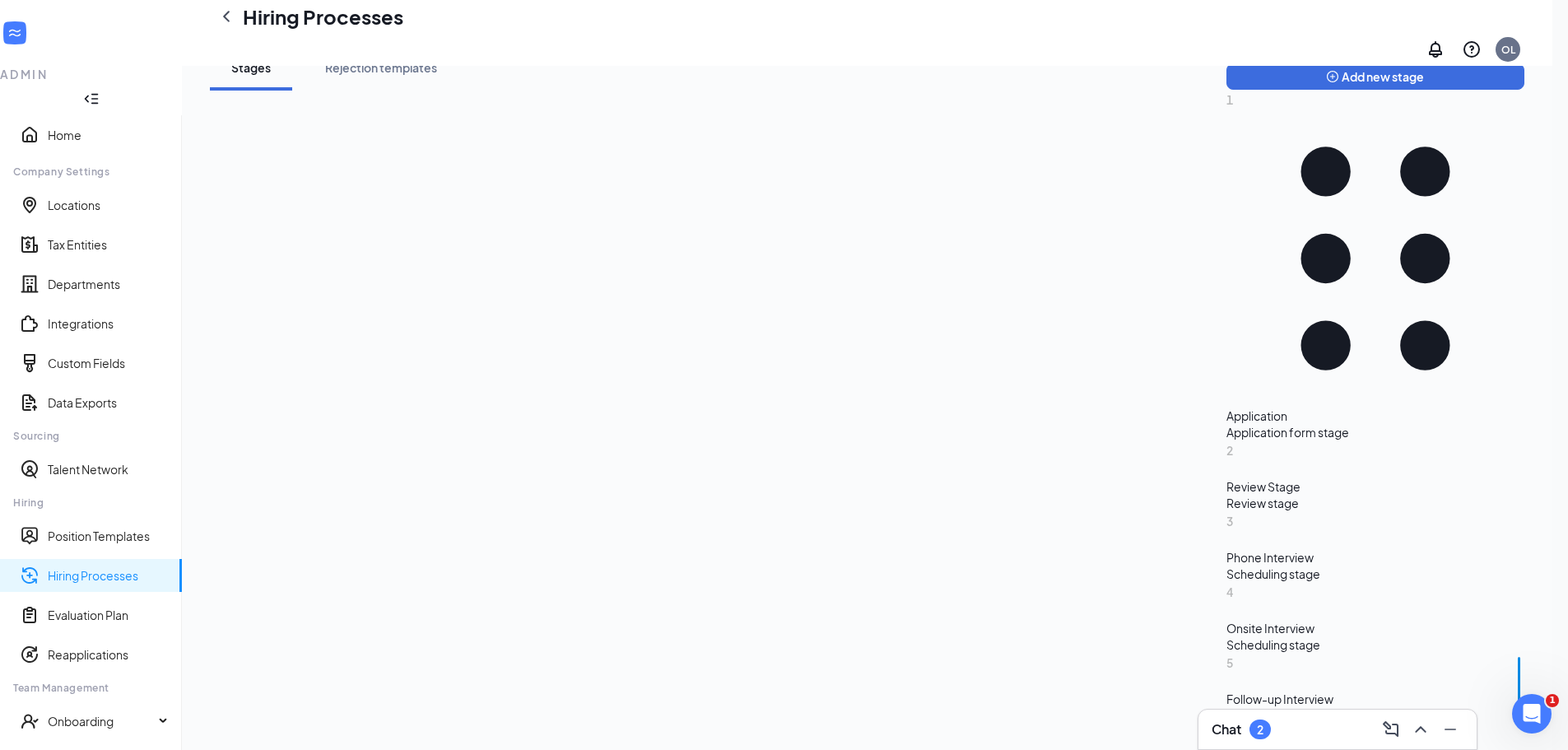
scroll to position [324, 0]
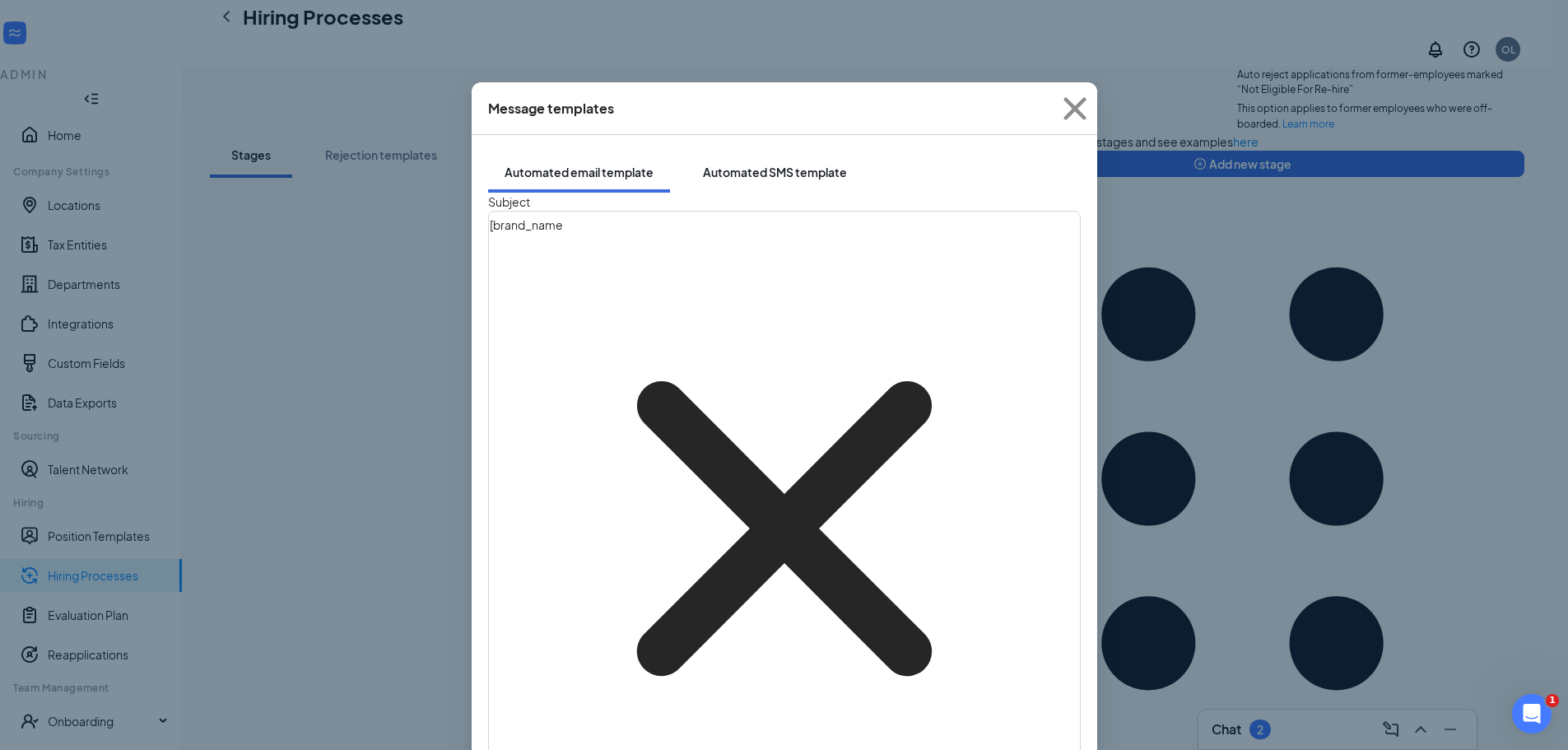
click at [761, 164] on div "Automated SMS template" at bounding box center [775, 172] width 144 height 16
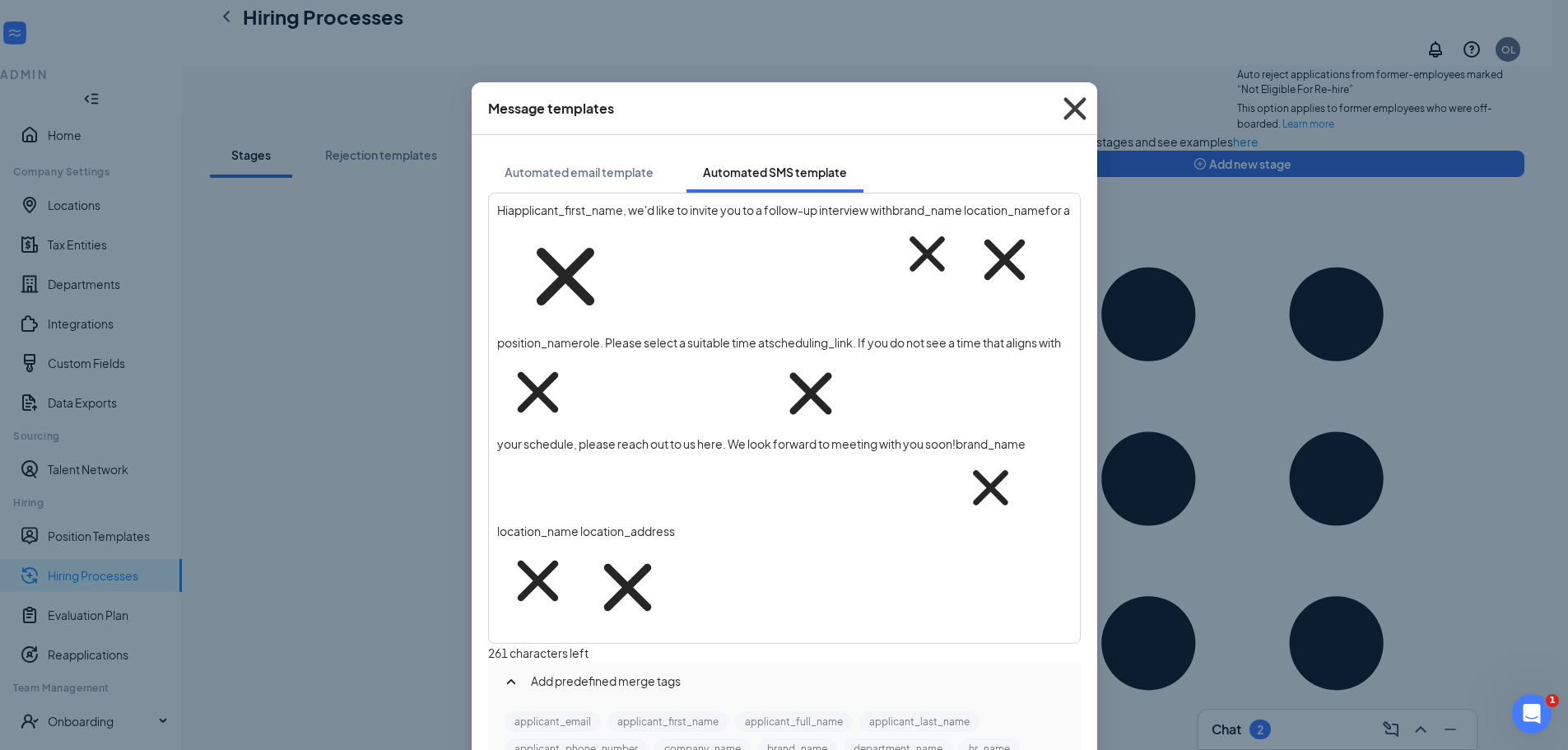
click at [1082, 107] on icon "Cross" at bounding box center [1075, 109] width 45 height 45
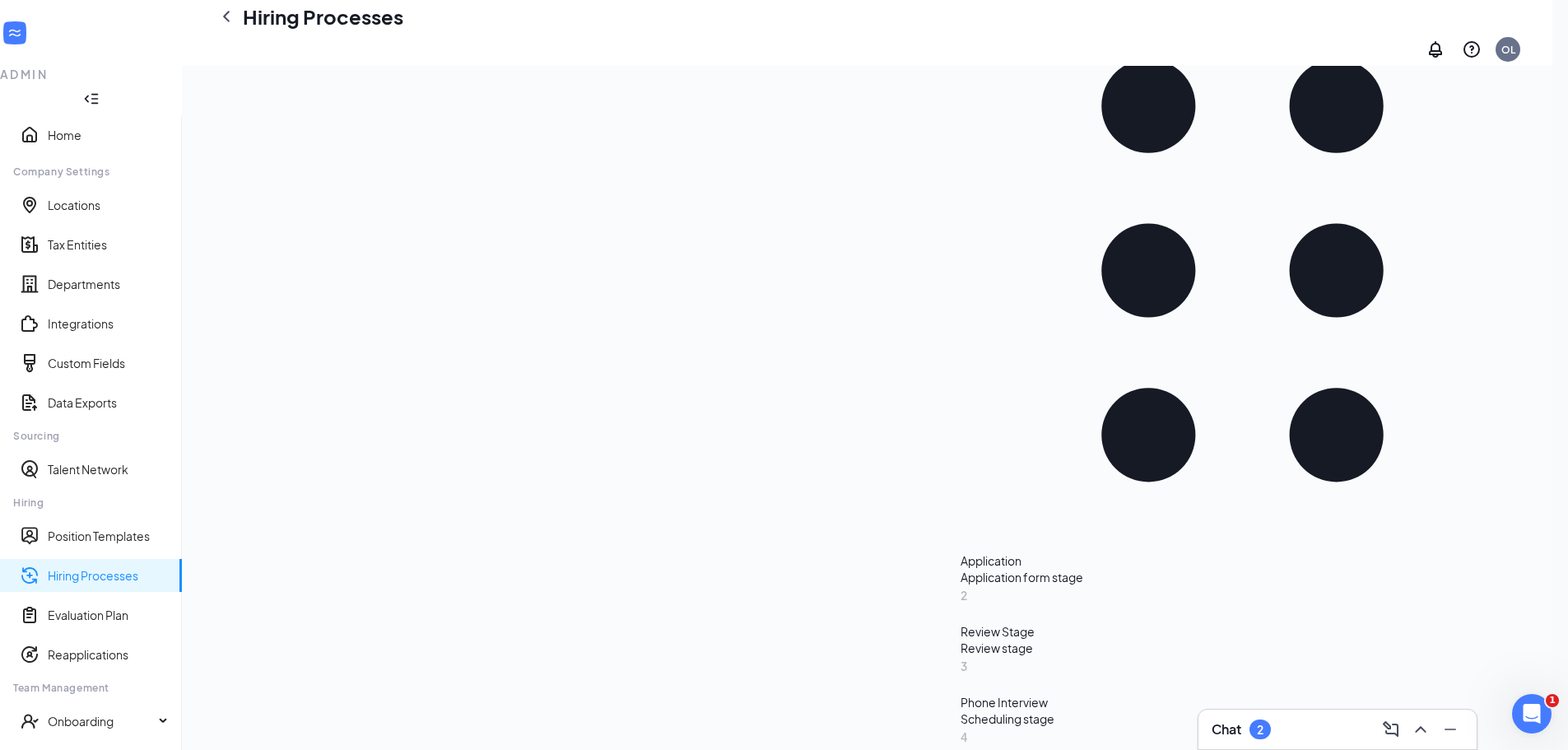
scroll to position [571, 0]
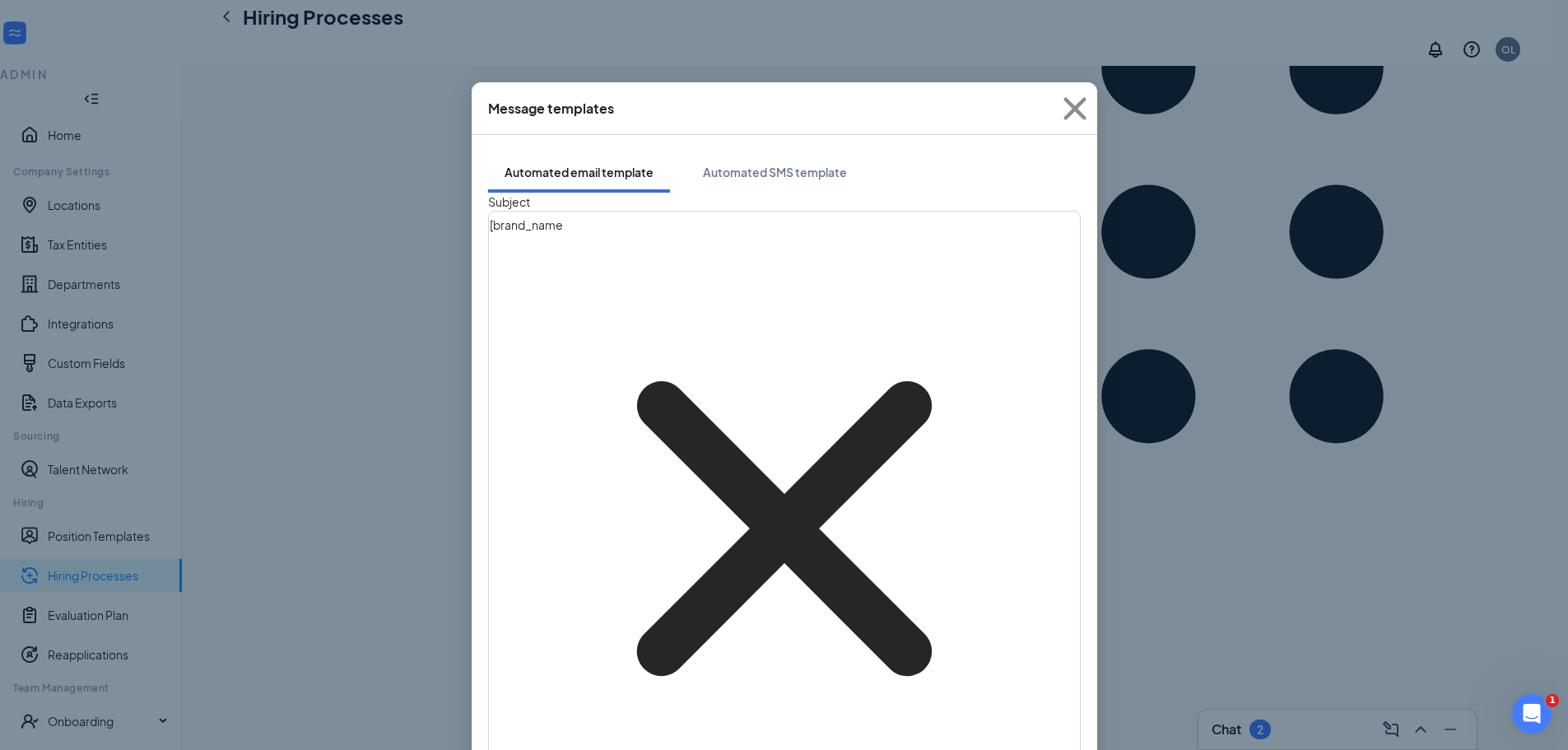
scroll to position [0, 0]
click at [1077, 109] on icon "Cross" at bounding box center [1075, 109] width 45 height 45
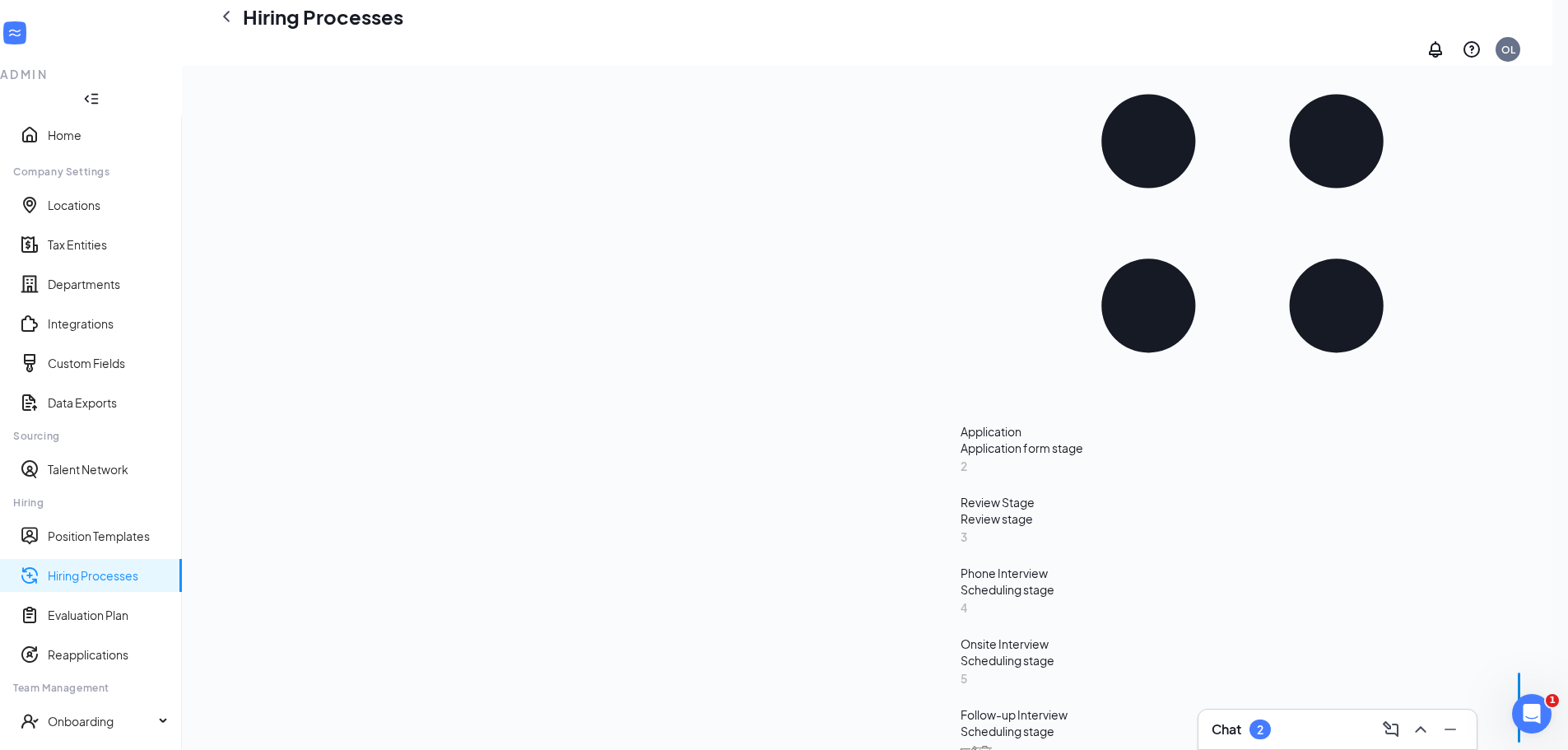
scroll to position [653, 0]
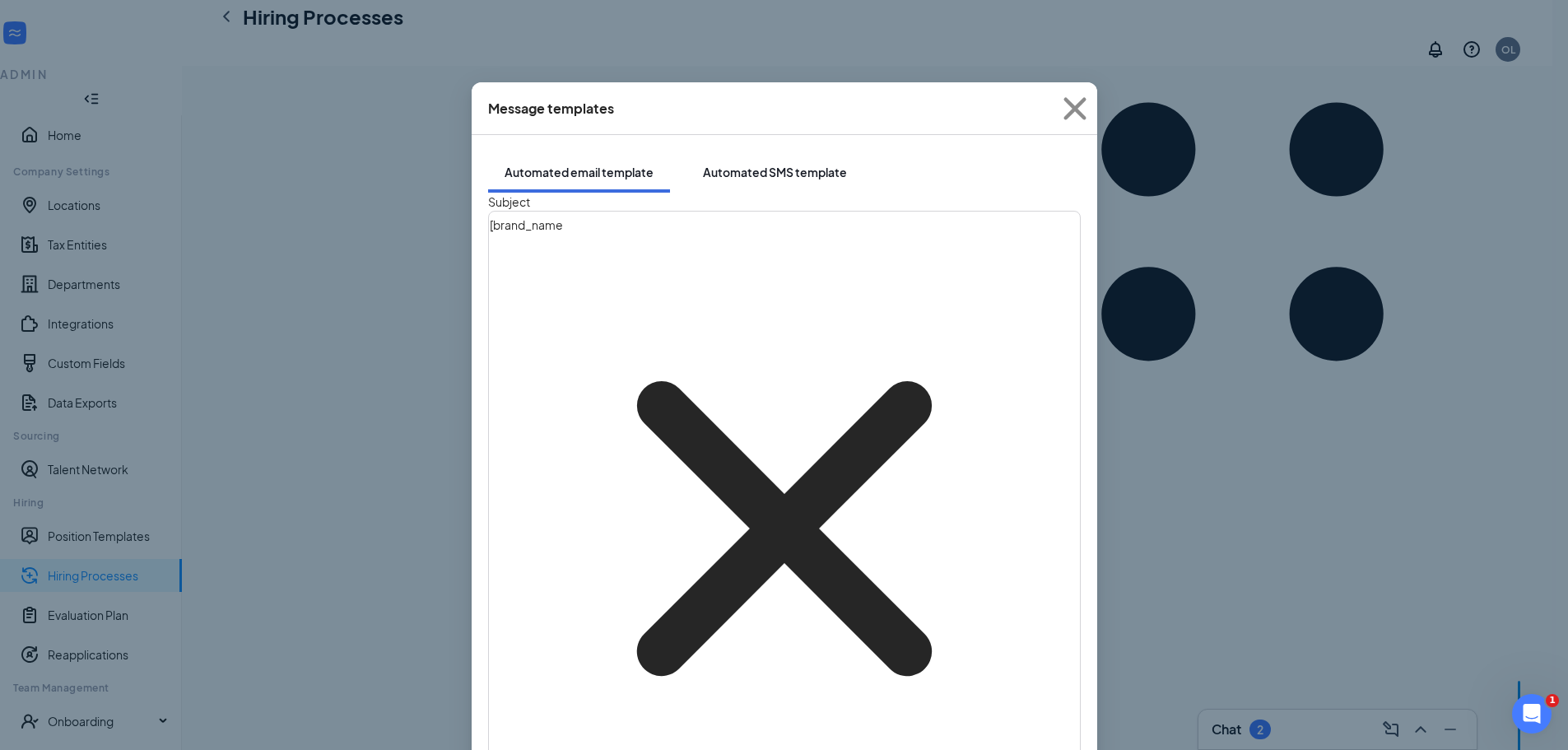
click at [748, 164] on div "Automated SMS template" at bounding box center [775, 172] width 144 height 16
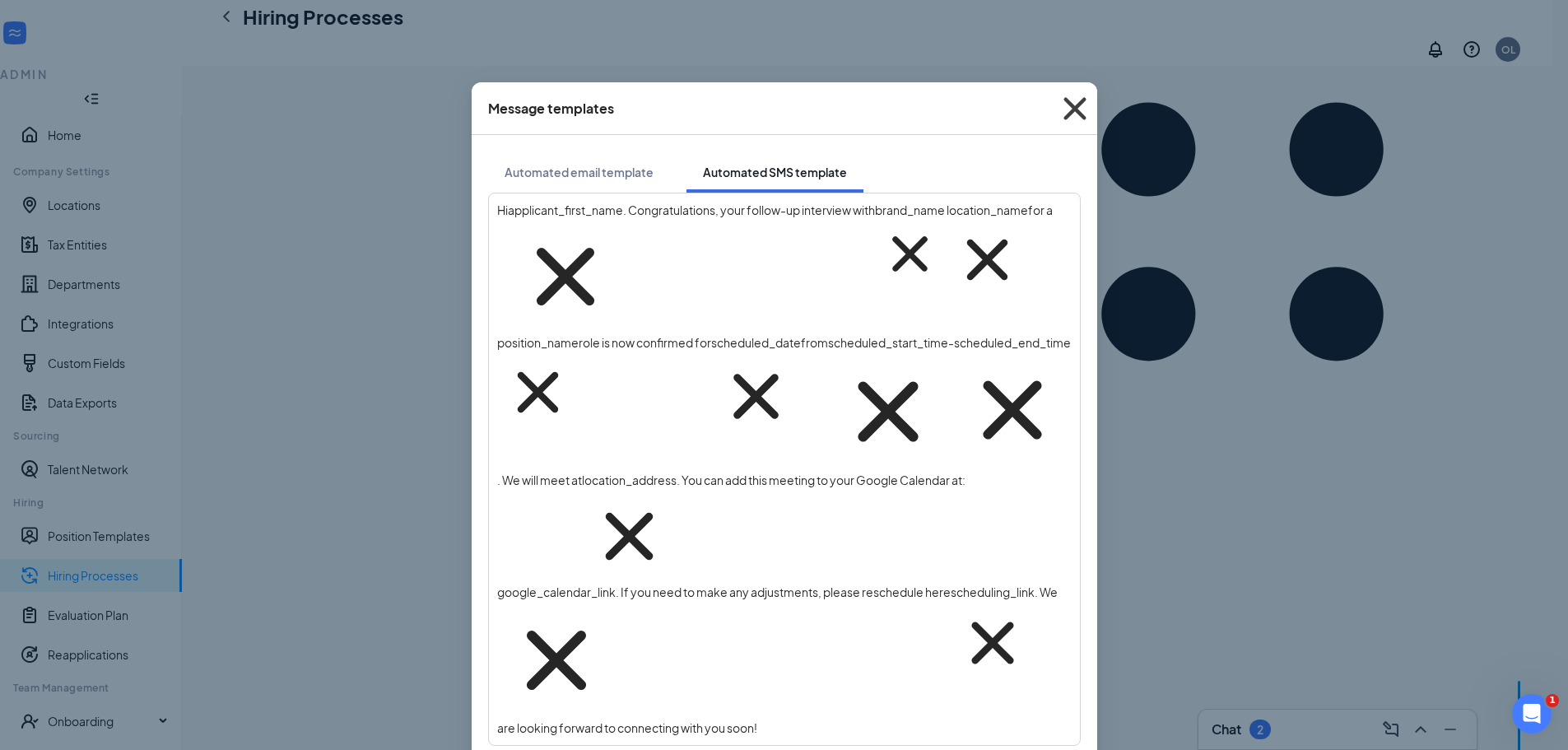
click at [1081, 108] on icon "Cross" at bounding box center [1075, 109] width 45 height 45
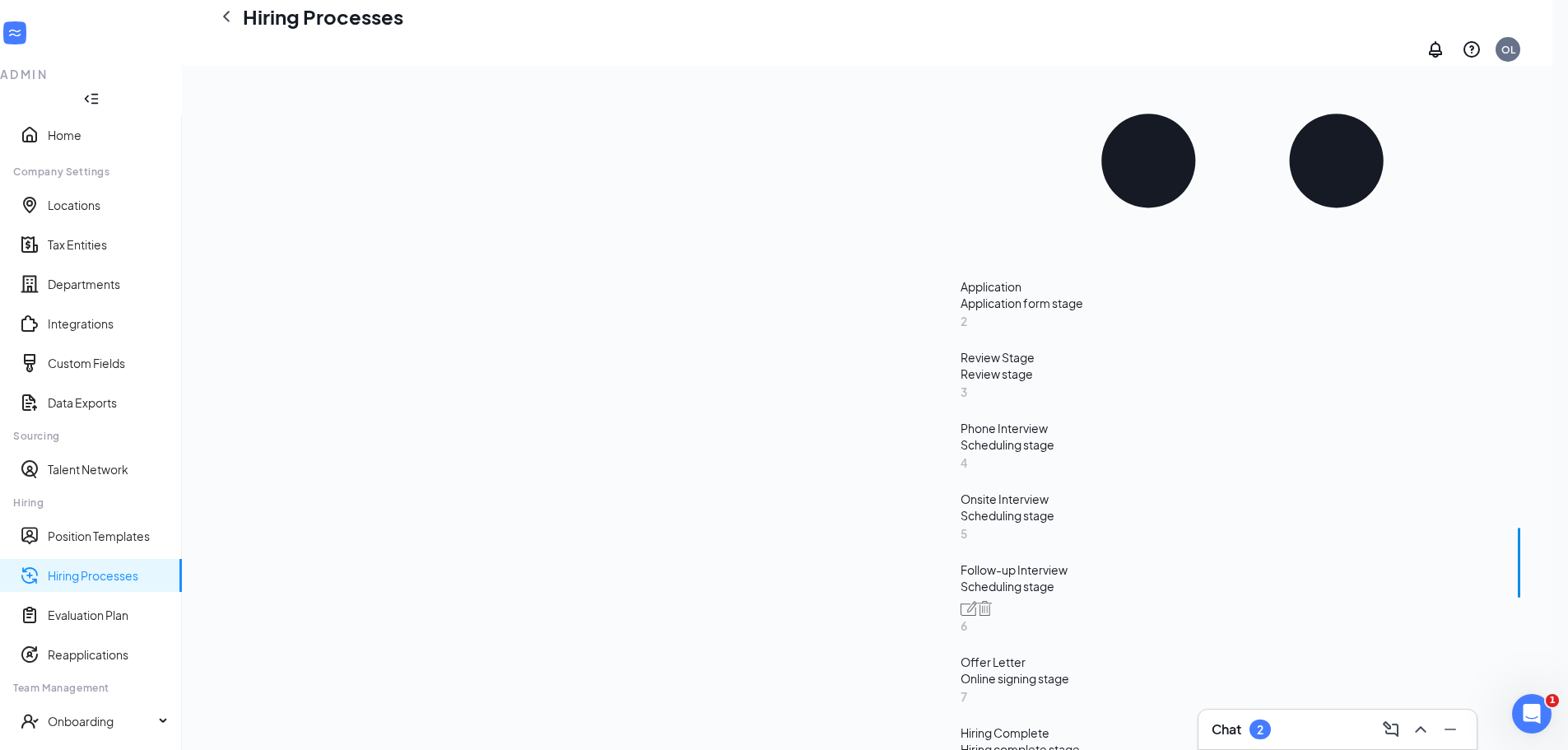
scroll to position [818, 0]
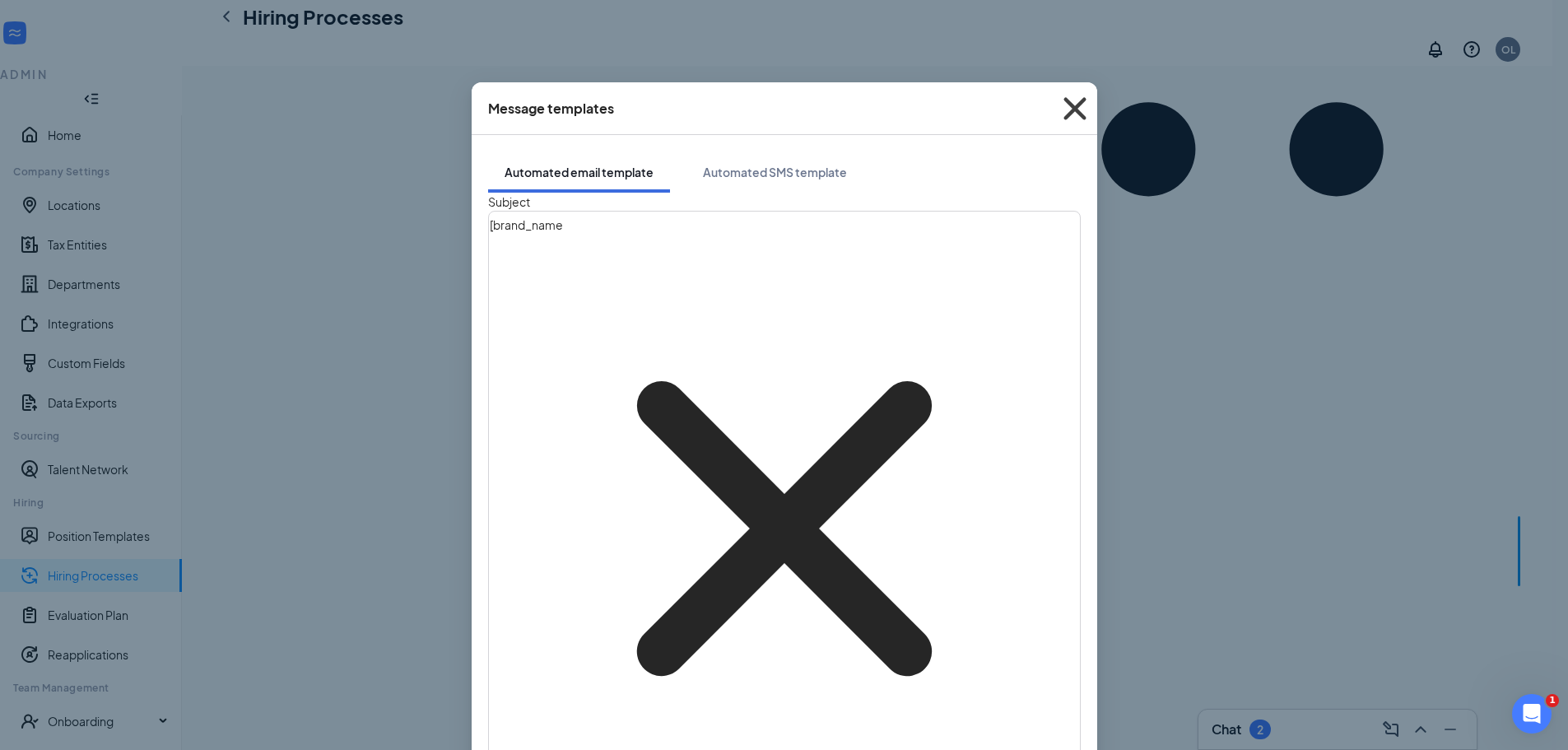
click at [1069, 109] on icon "Cross" at bounding box center [1075, 109] width 45 height 45
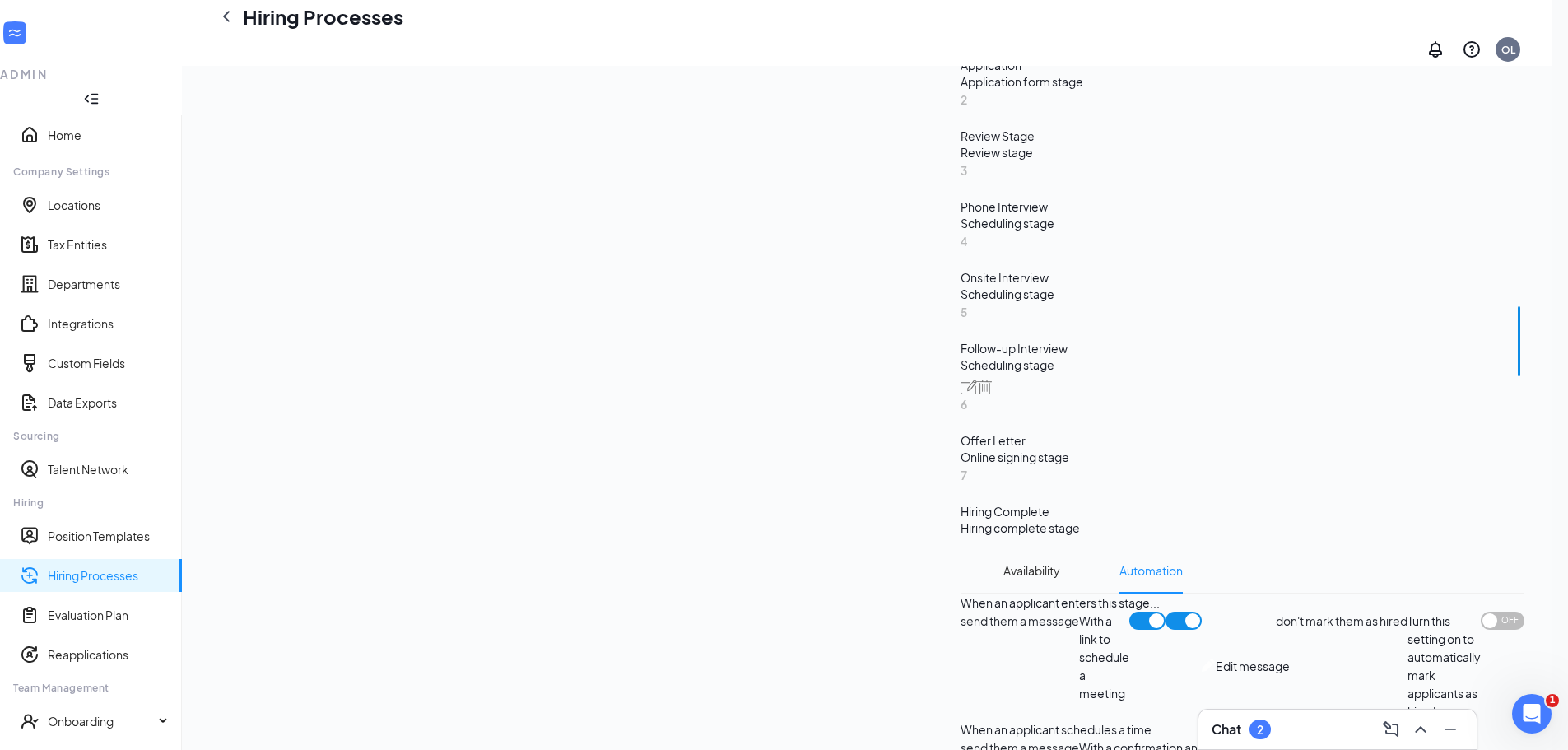
scroll to position [1065, 0]
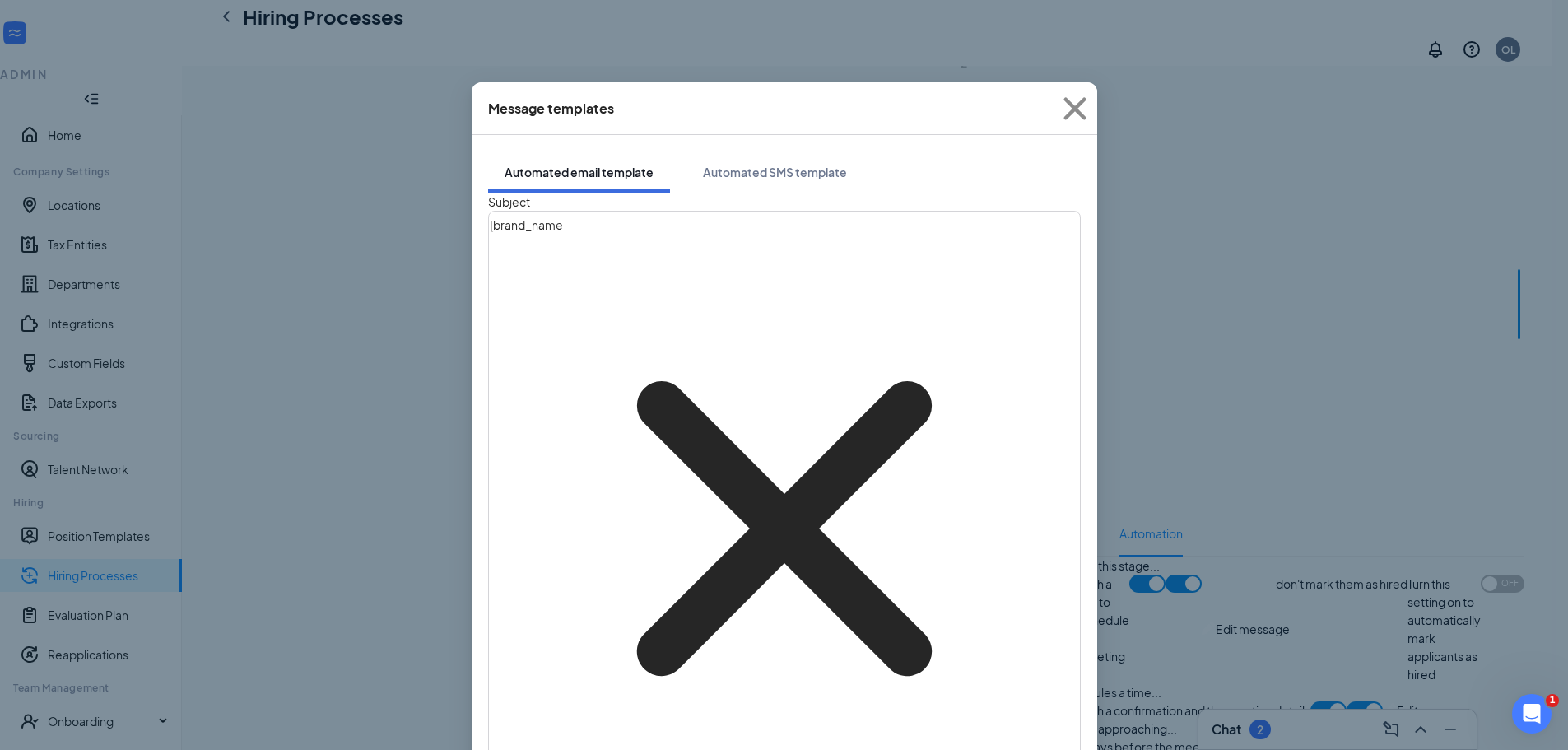
scroll to position [0, 0]
click at [703, 164] on div "Automated SMS template" at bounding box center [775, 172] width 144 height 16
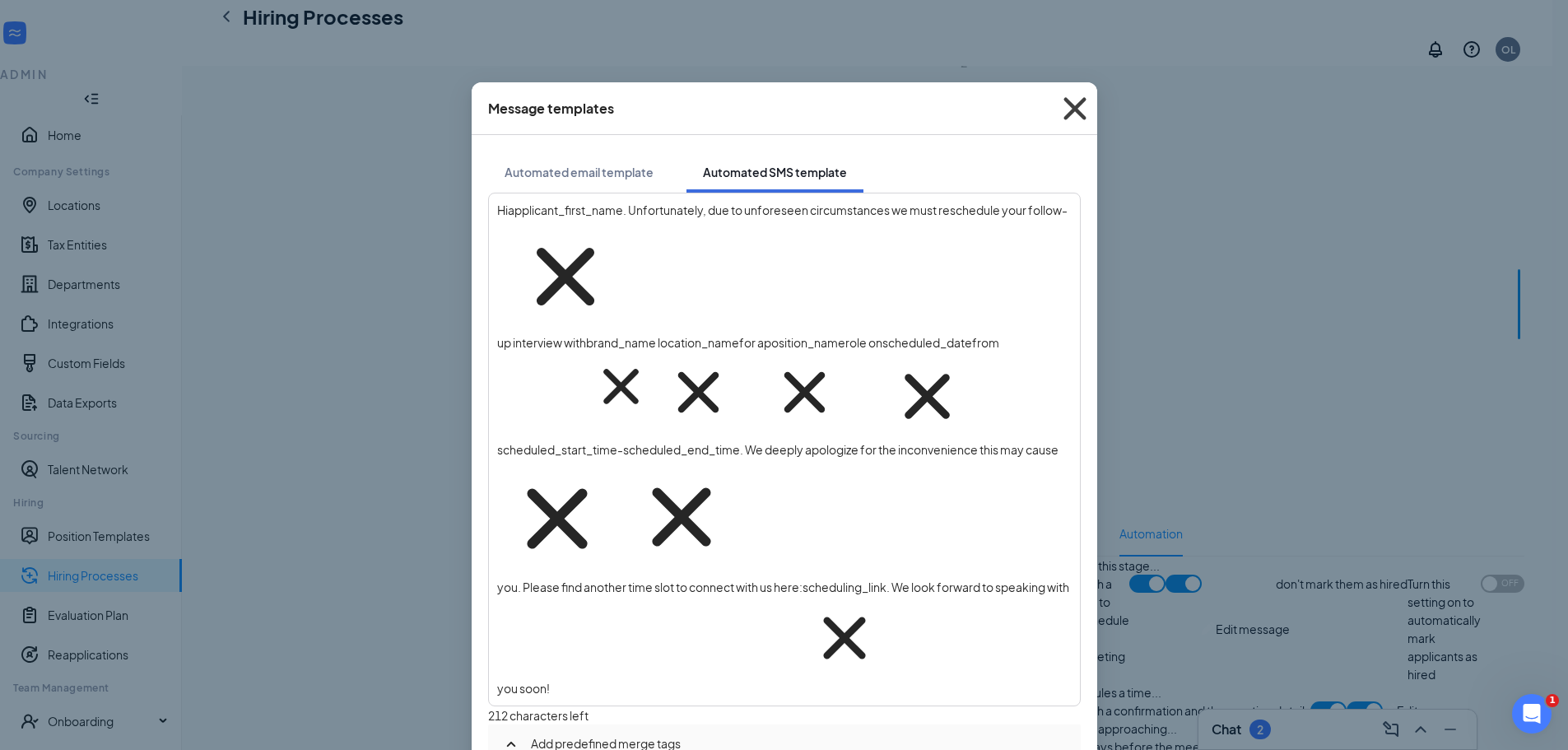
click at [1080, 110] on icon "Cross" at bounding box center [1075, 109] width 45 height 45
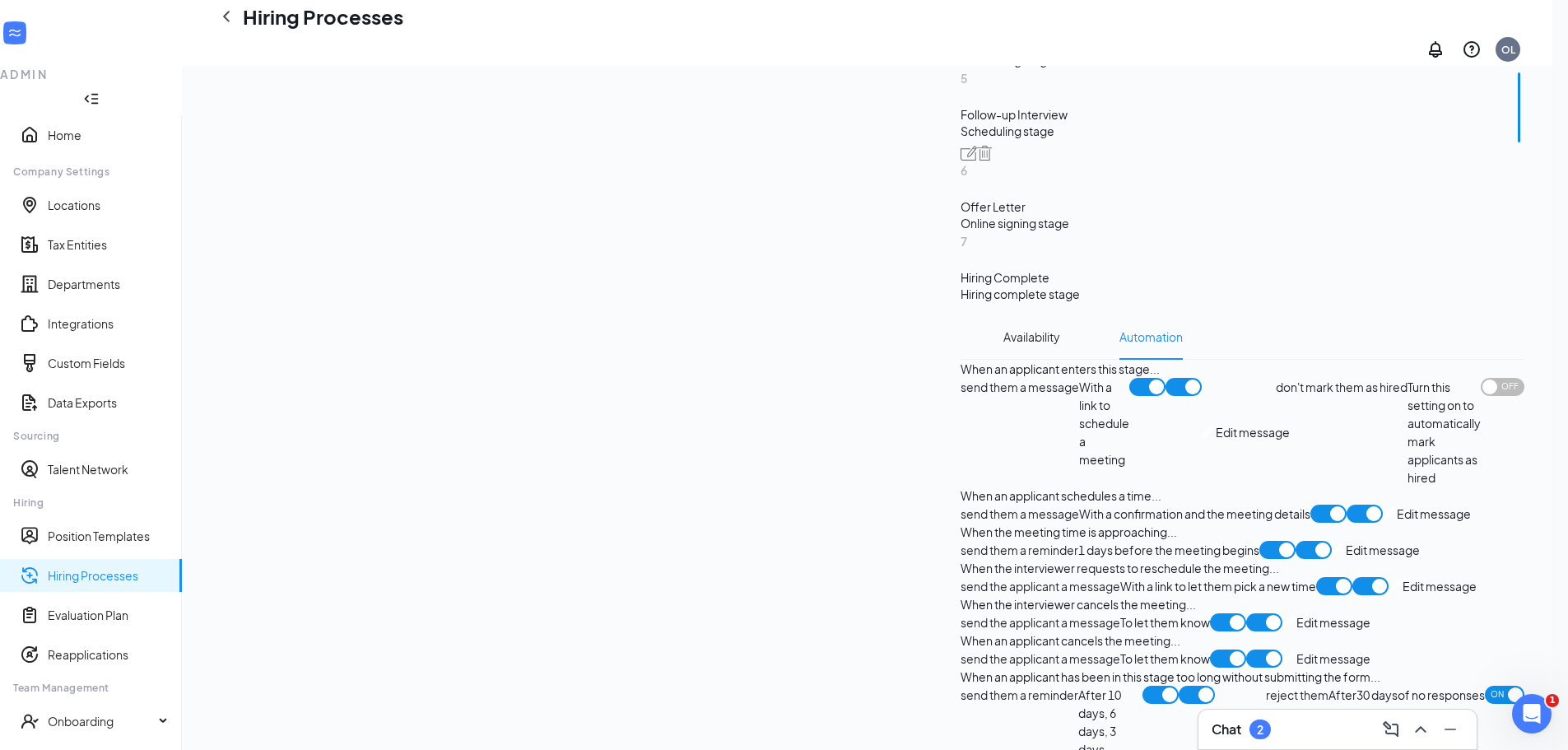
scroll to position [1312, 0]
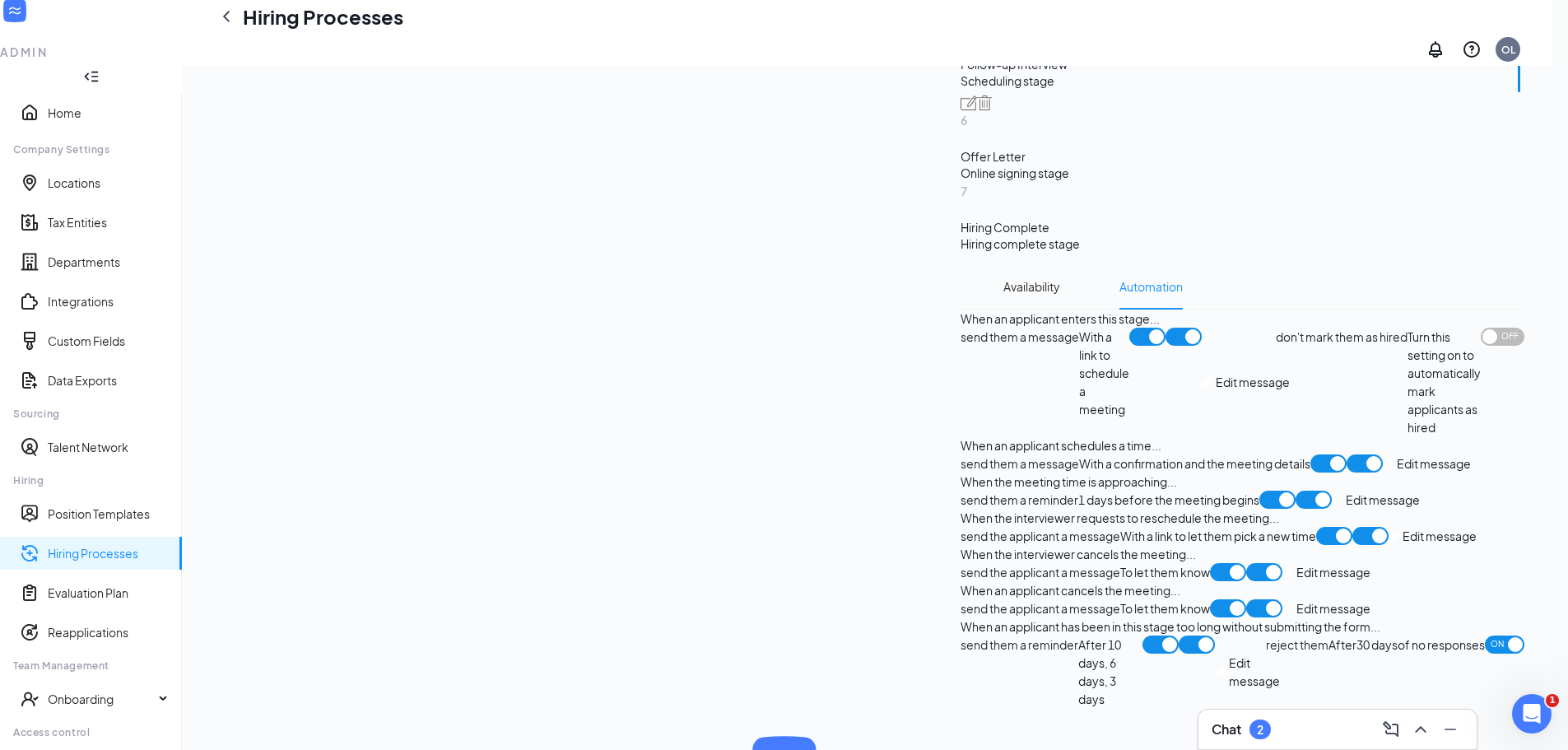
click at [961, 563] on div "send the applicant a message To let them know Edit message" at bounding box center [1166, 572] width 410 height 18
click at [1297, 563] on span "Edit message" at bounding box center [1333, 572] width 74 height 18
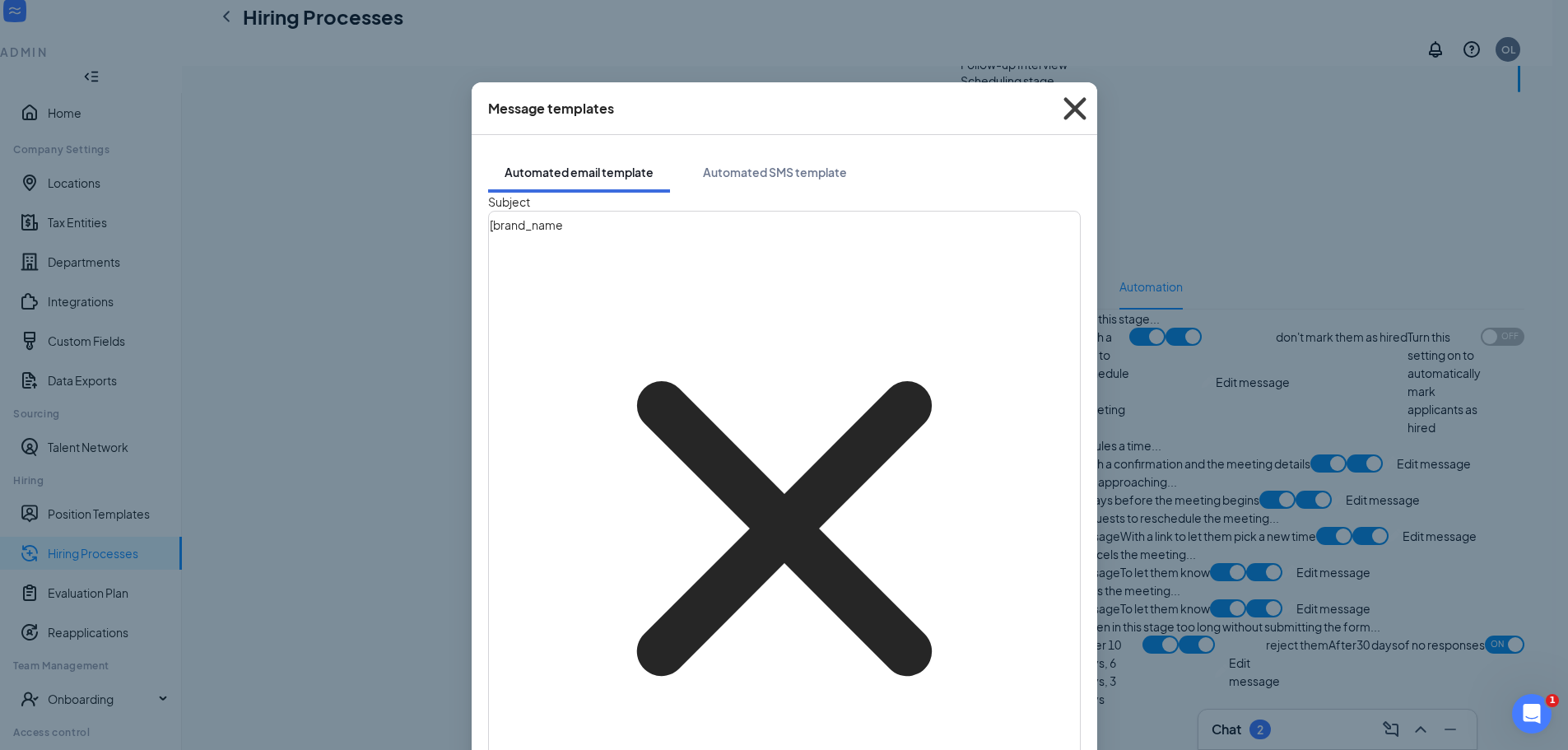
click at [1076, 106] on icon "Cross" at bounding box center [1075, 109] width 45 height 45
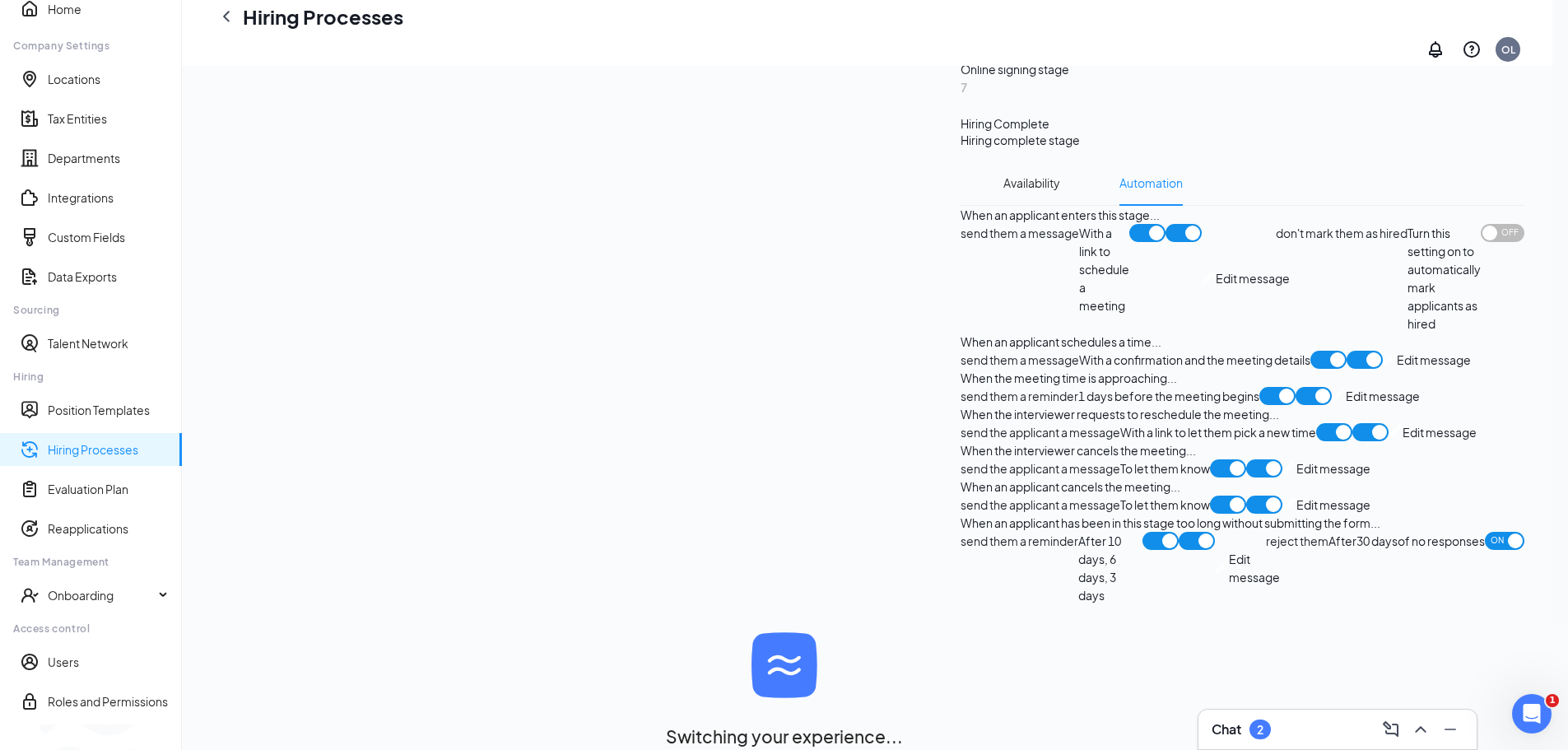
scroll to position [1558, 0]
click at [1297, 495] on span "Edit message" at bounding box center [1333, 504] width 74 height 18
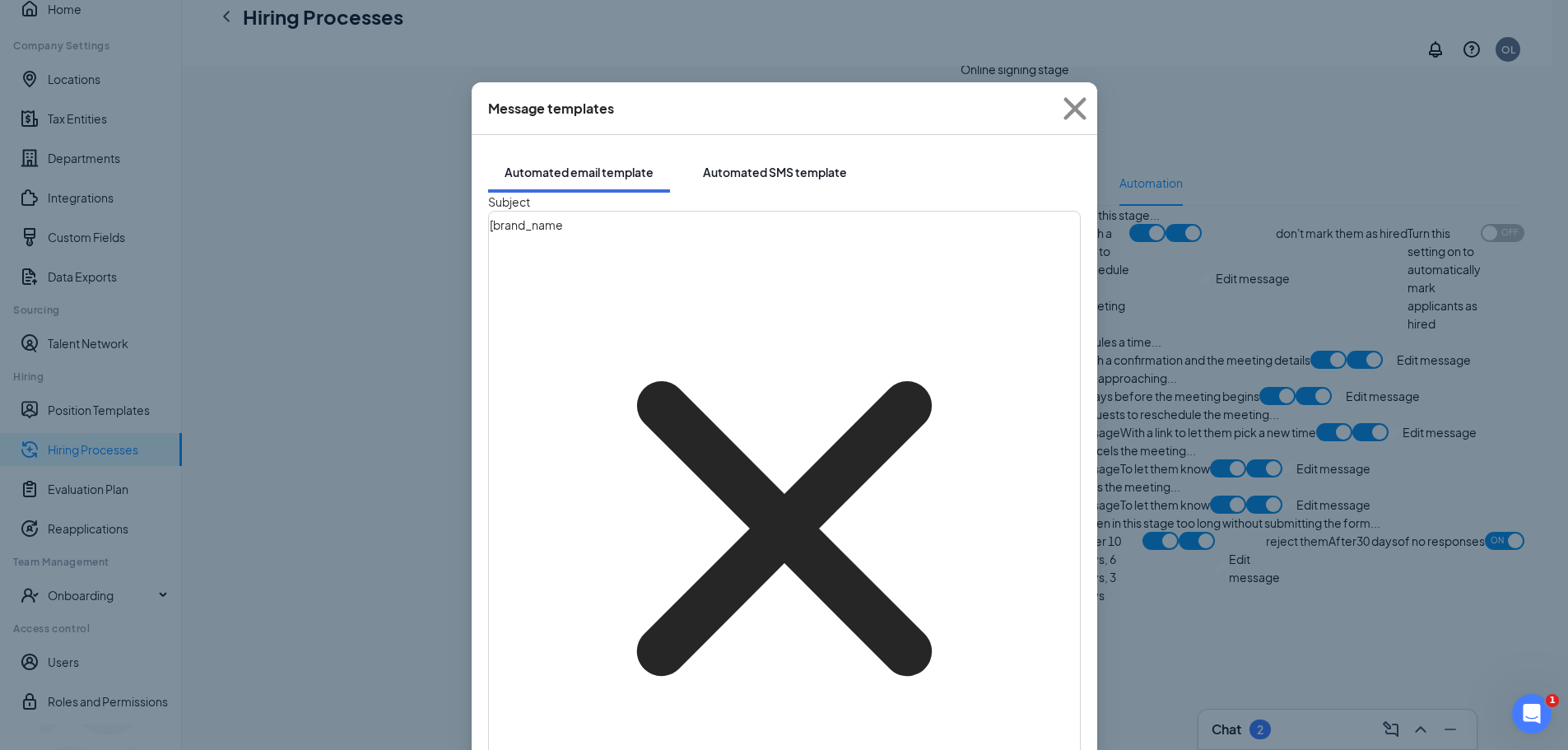
drag, startPoint x: 743, startPoint y: 158, endPoint x: 742, endPoint y: 174, distance: 16.0
click at [743, 164] on div "Automated SMS template" at bounding box center [775, 172] width 144 height 16
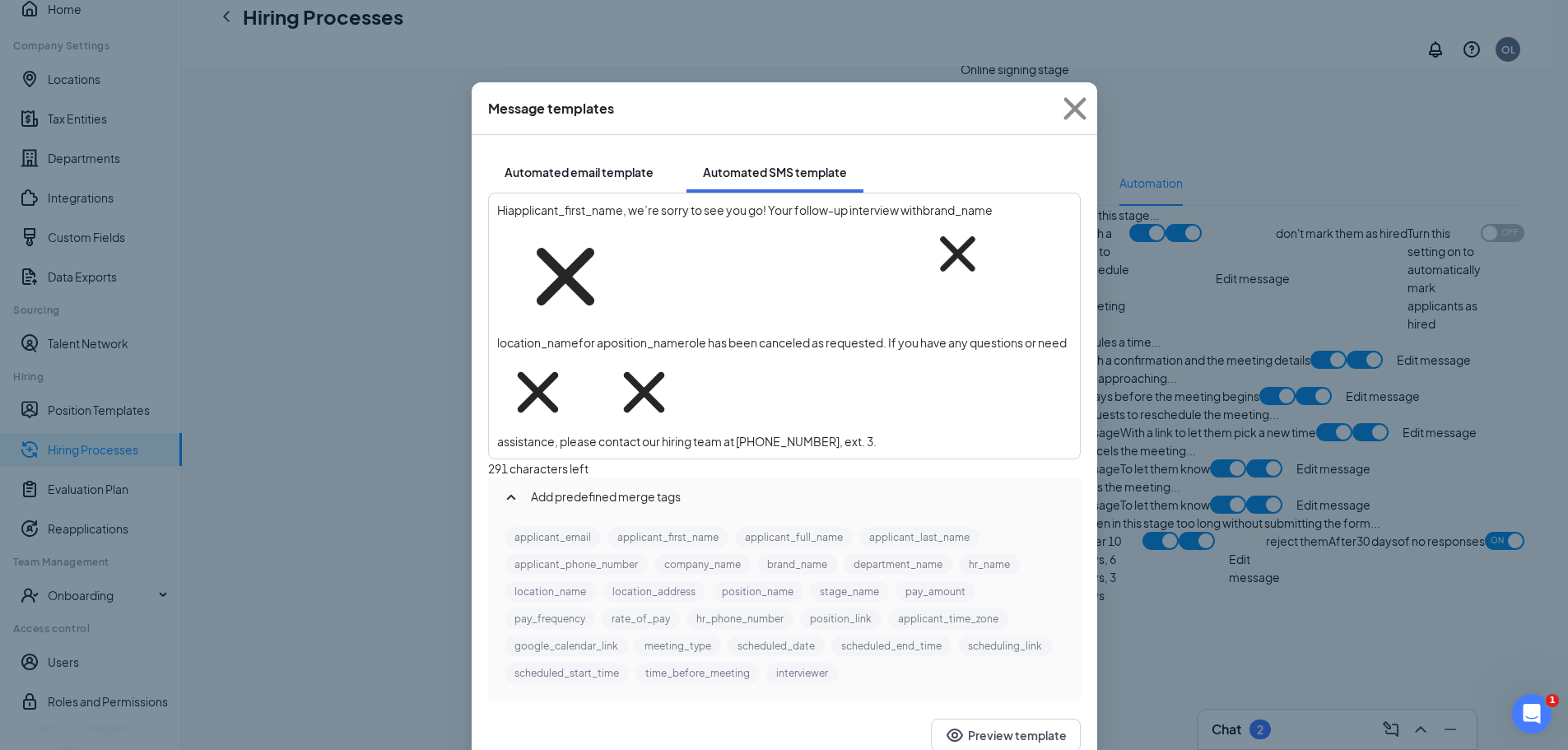
click at [605, 151] on button "Automated email template" at bounding box center [578, 172] width 182 height 41
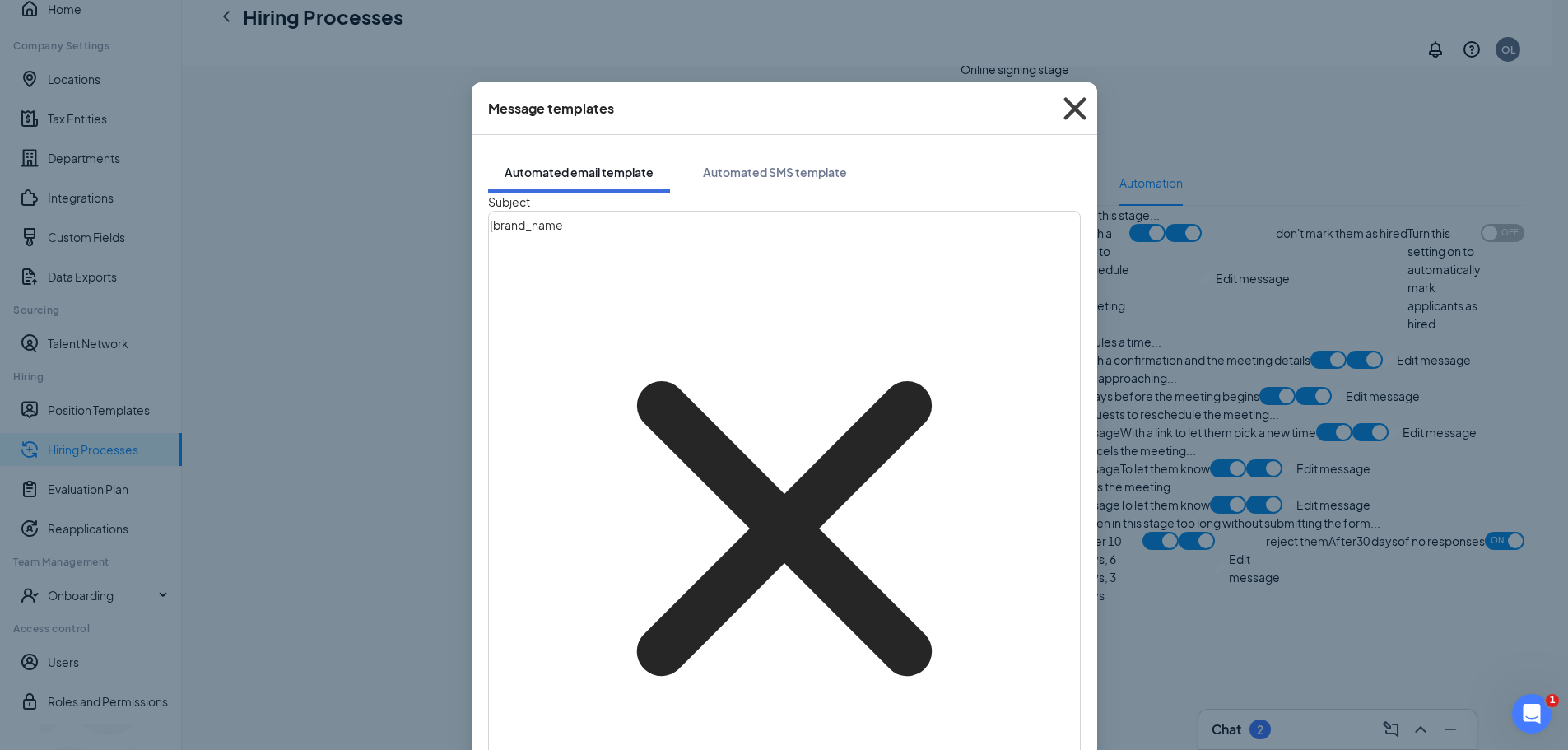
click at [1067, 110] on icon "Cross" at bounding box center [1075, 109] width 45 height 45
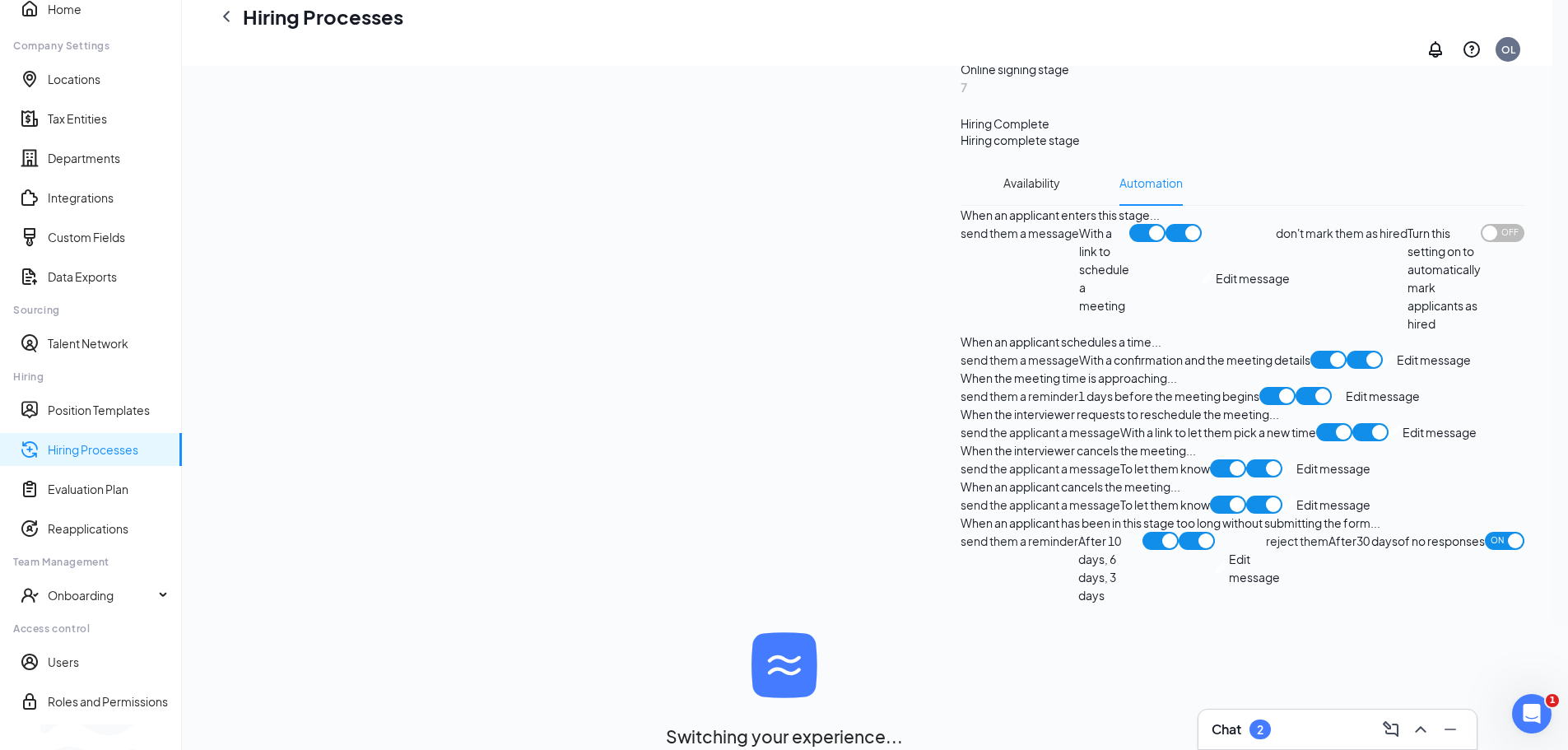
scroll to position [1671, 0]
click at [1230, 586] on span "Edit message" at bounding box center [1255, 567] width 51 height 36
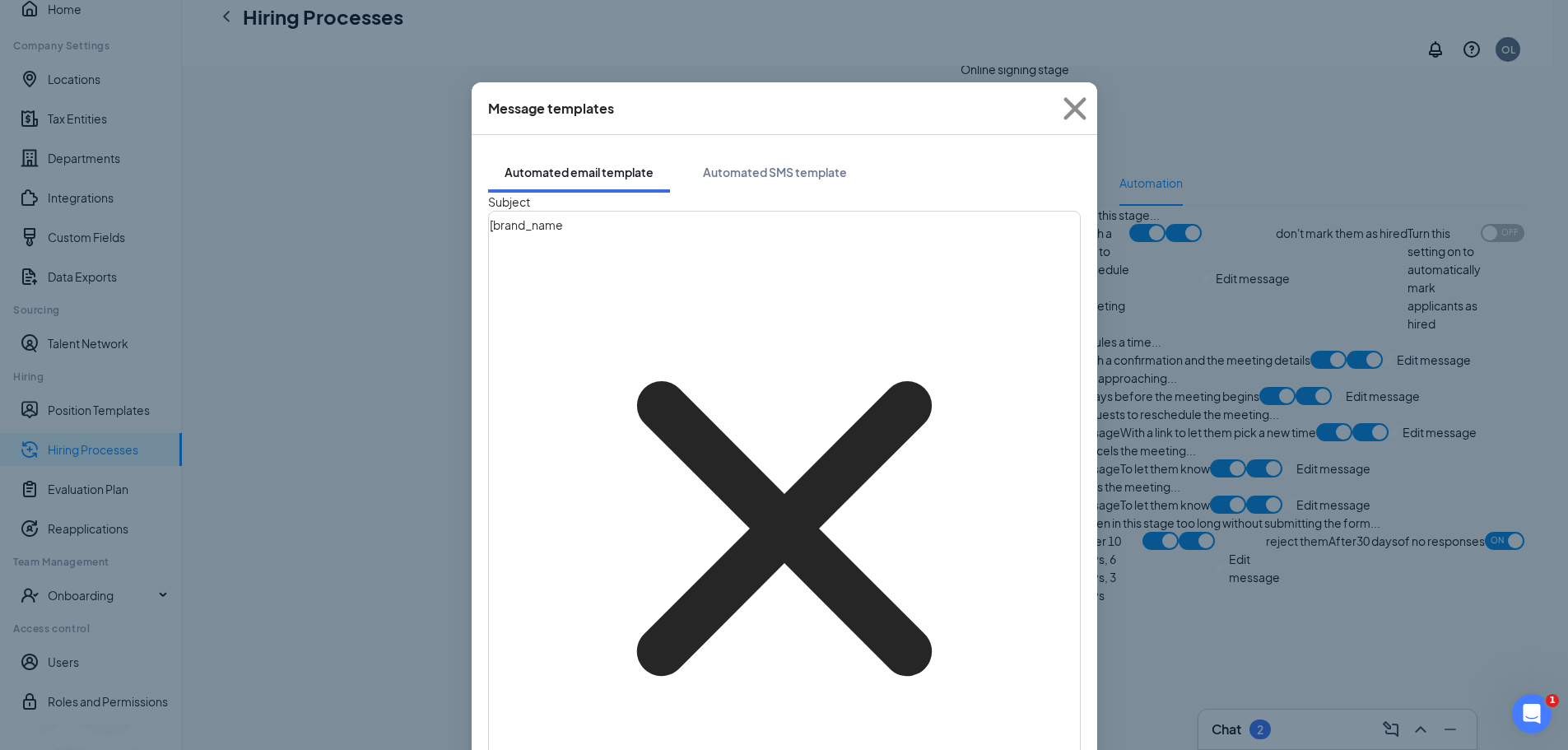
scroll to position [0, 0]
drag, startPoint x: 729, startPoint y: 167, endPoint x: 726, endPoint y: 184, distance: 17.3
click at [728, 166] on button "Automated SMS template" at bounding box center [775, 172] width 177 height 41
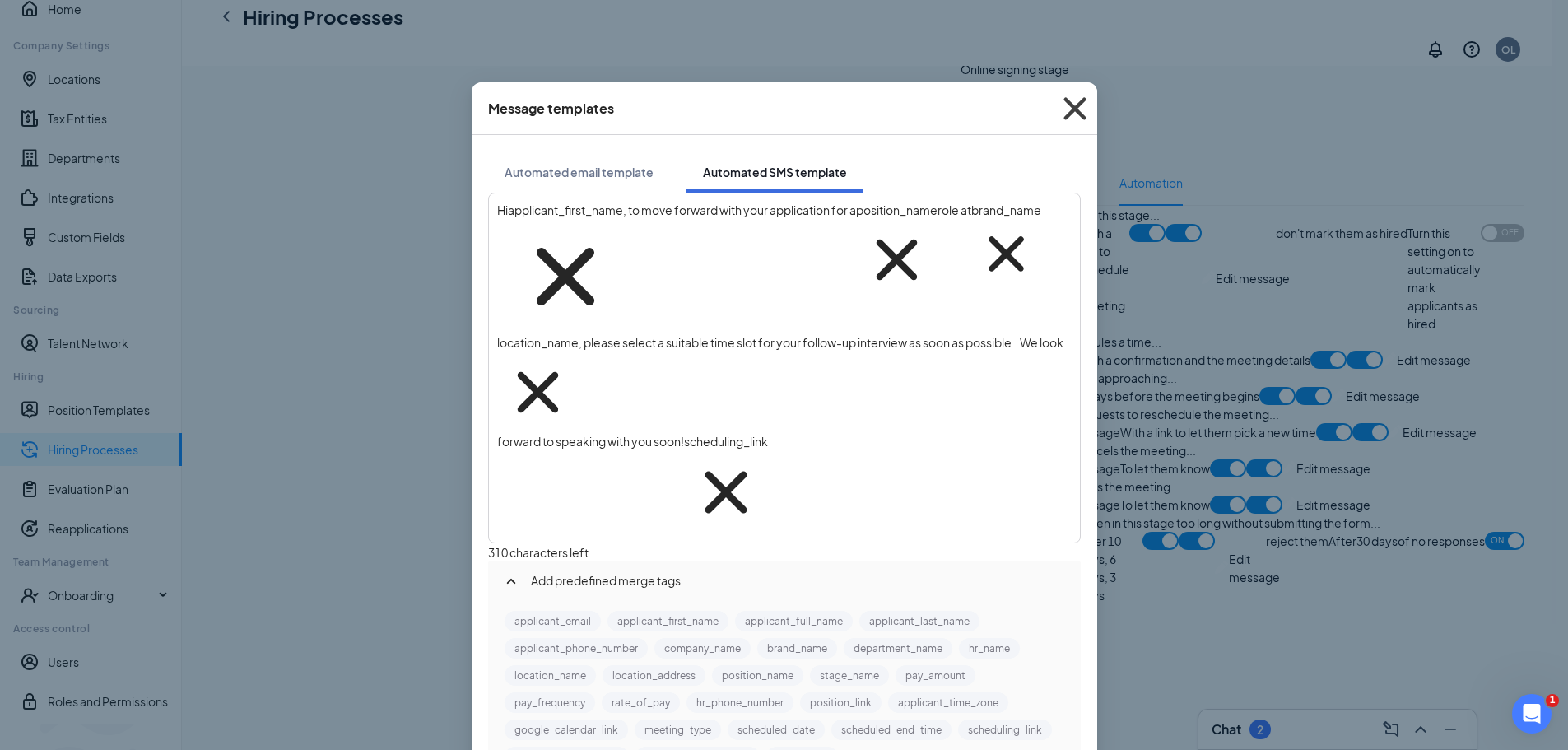
click at [1076, 103] on icon "Cross" at bounding box center [1075, 109] width 45 height 45
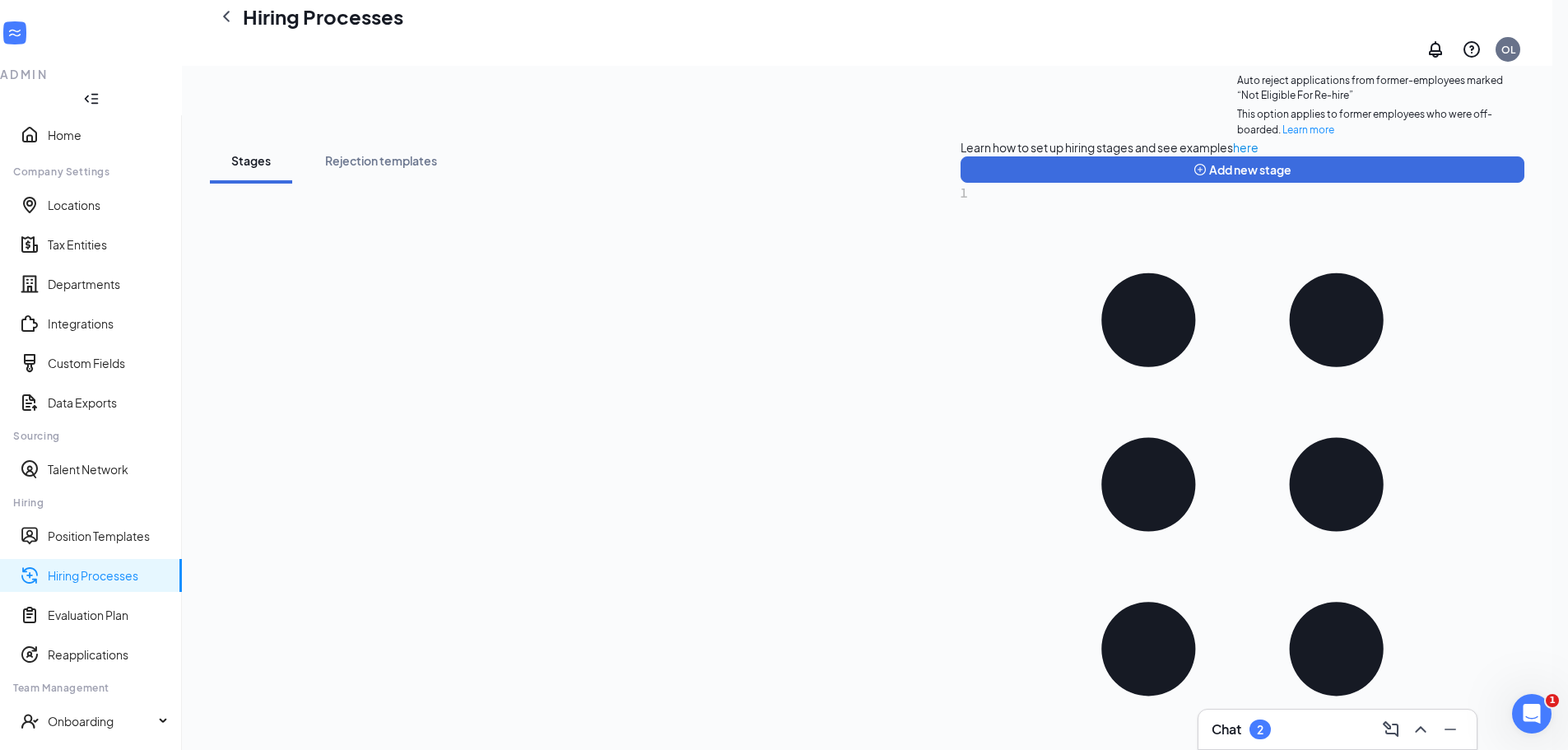
scroll to position [412, 0]
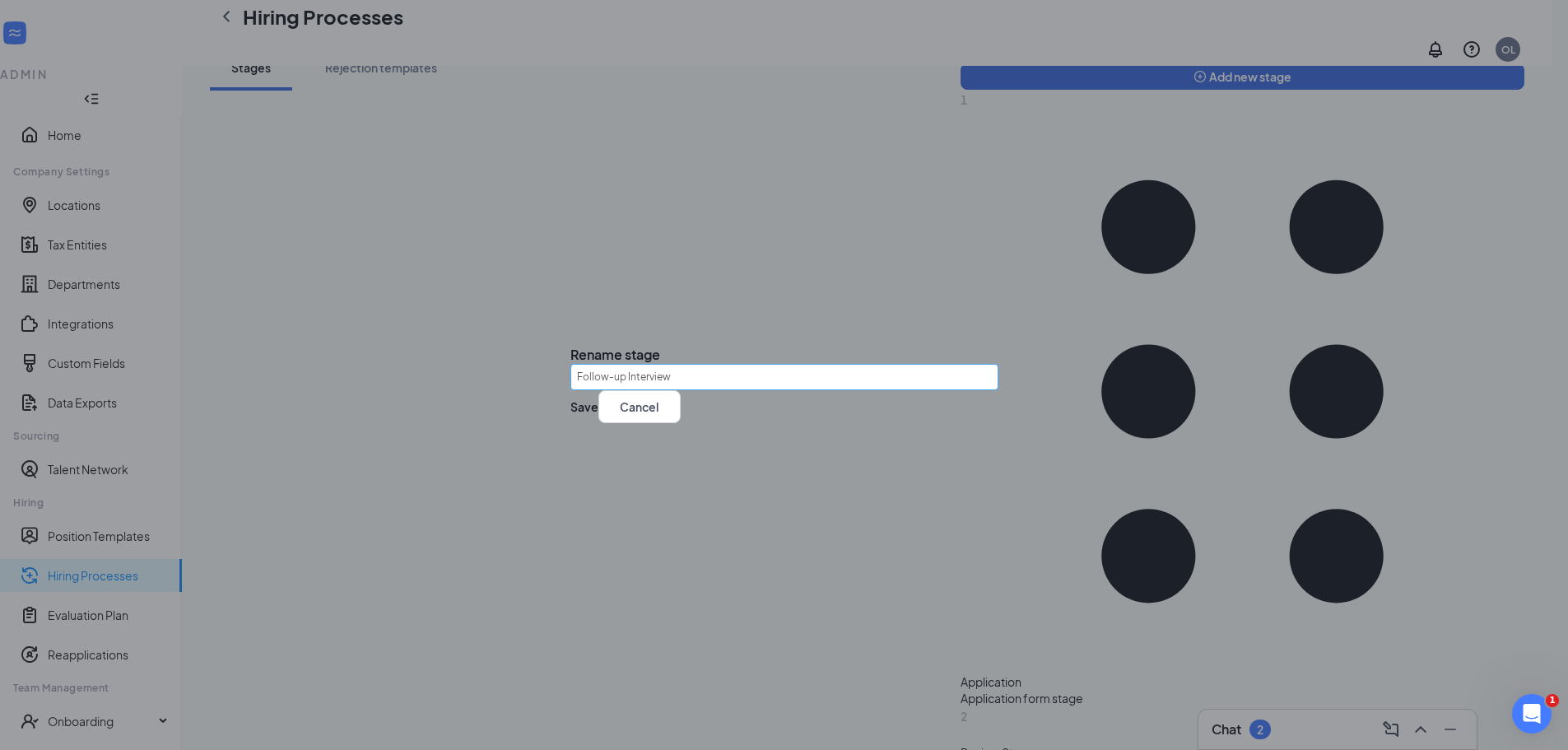
click at [616, 372] on input "Follow-up Interview" at bounding box center [784, 376] width 428 height 26
click at [637, 367] on input "Follow-up Interview" at bounding box center [784, 376] width 428 height 26
click at [630, 370] on input "Follow Up with Kelly Interview" at bounding box center [784, 376] width 428 height 26
click at [694, 363] on input "Follow up with Kelly Interview" at bounding box center [784, 376] width 428 height 26
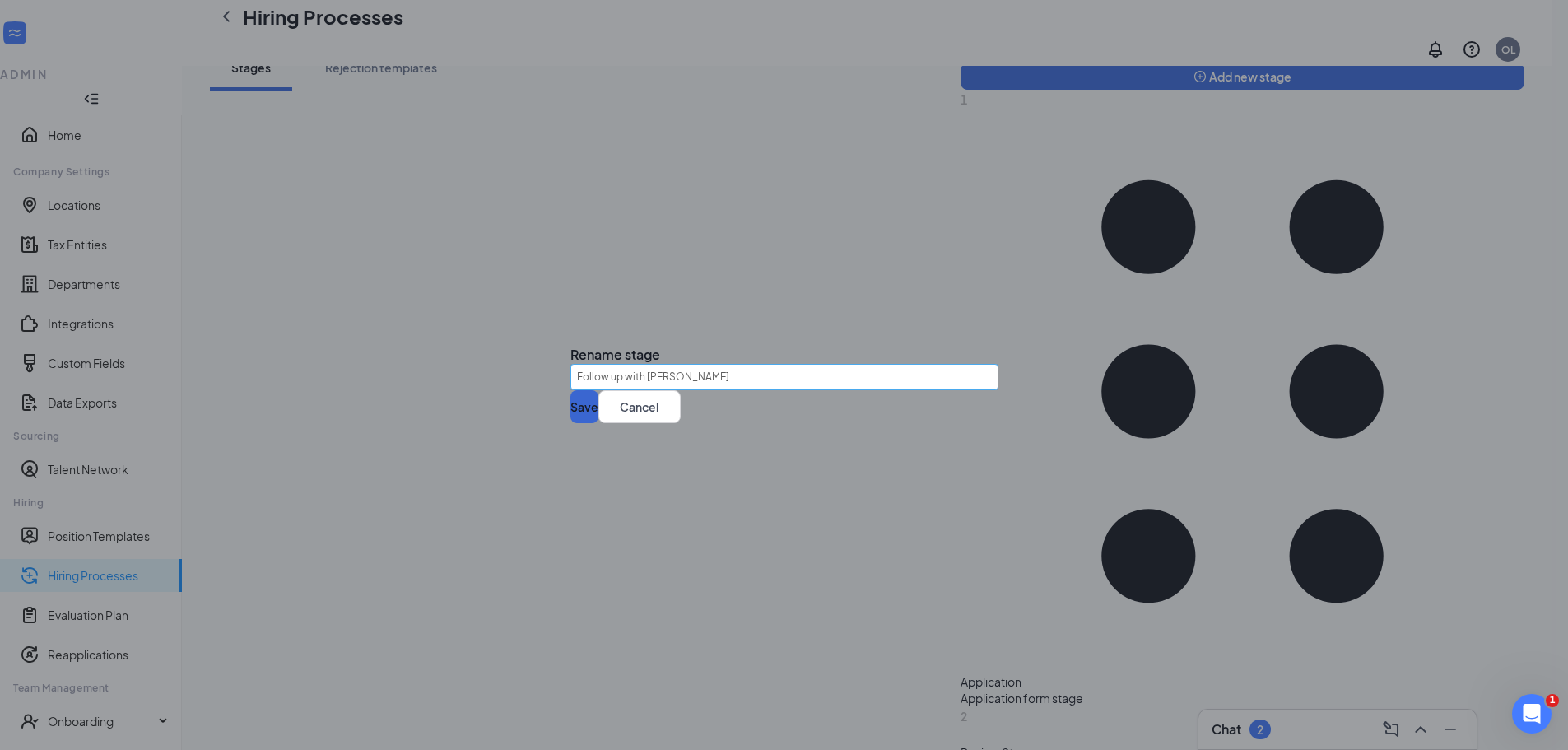
type input "Follow up with Kelly Brown"
click at [598, 423] on button "Save" at bounding box center [584, 406] width 28 height 33
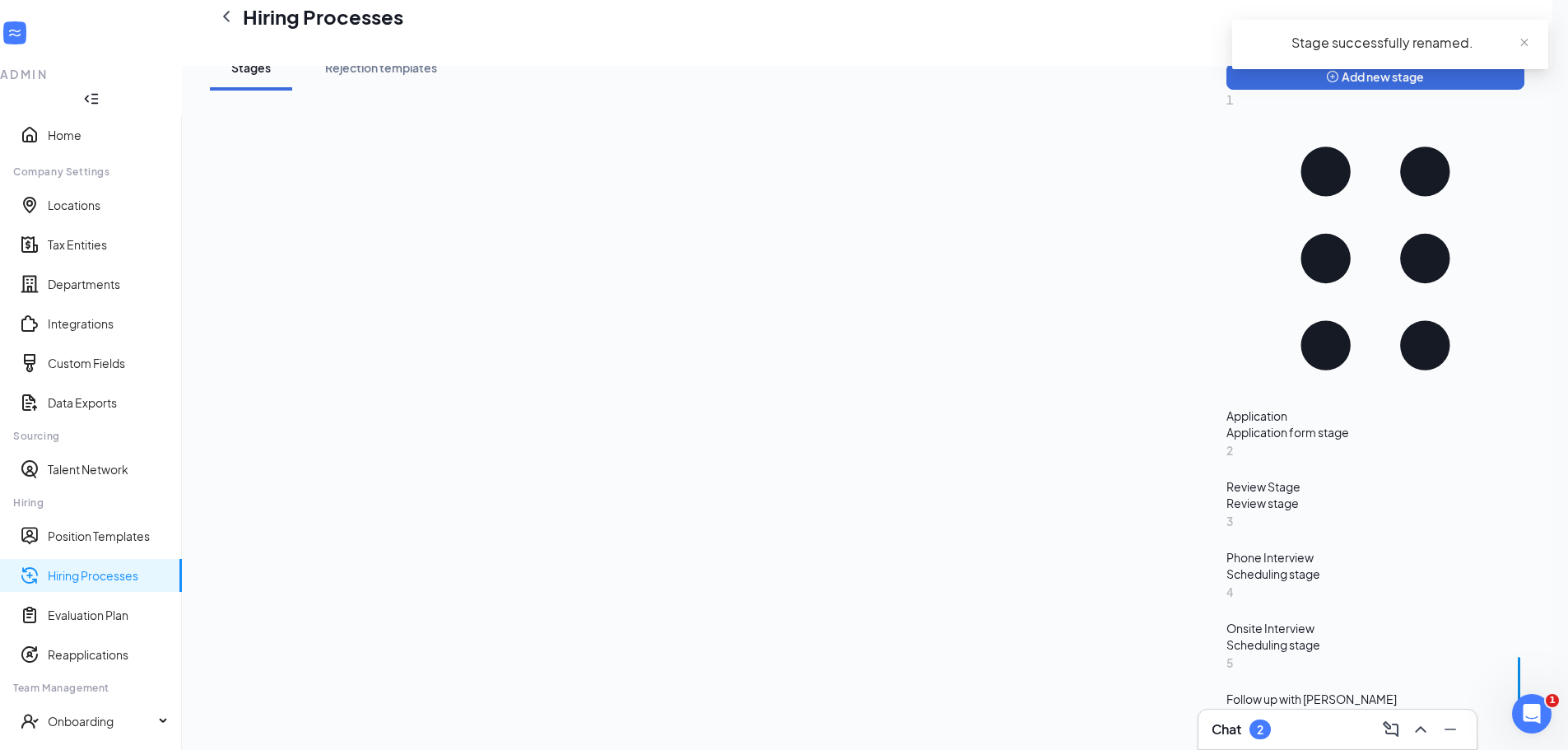
scroll to position [324, 0]
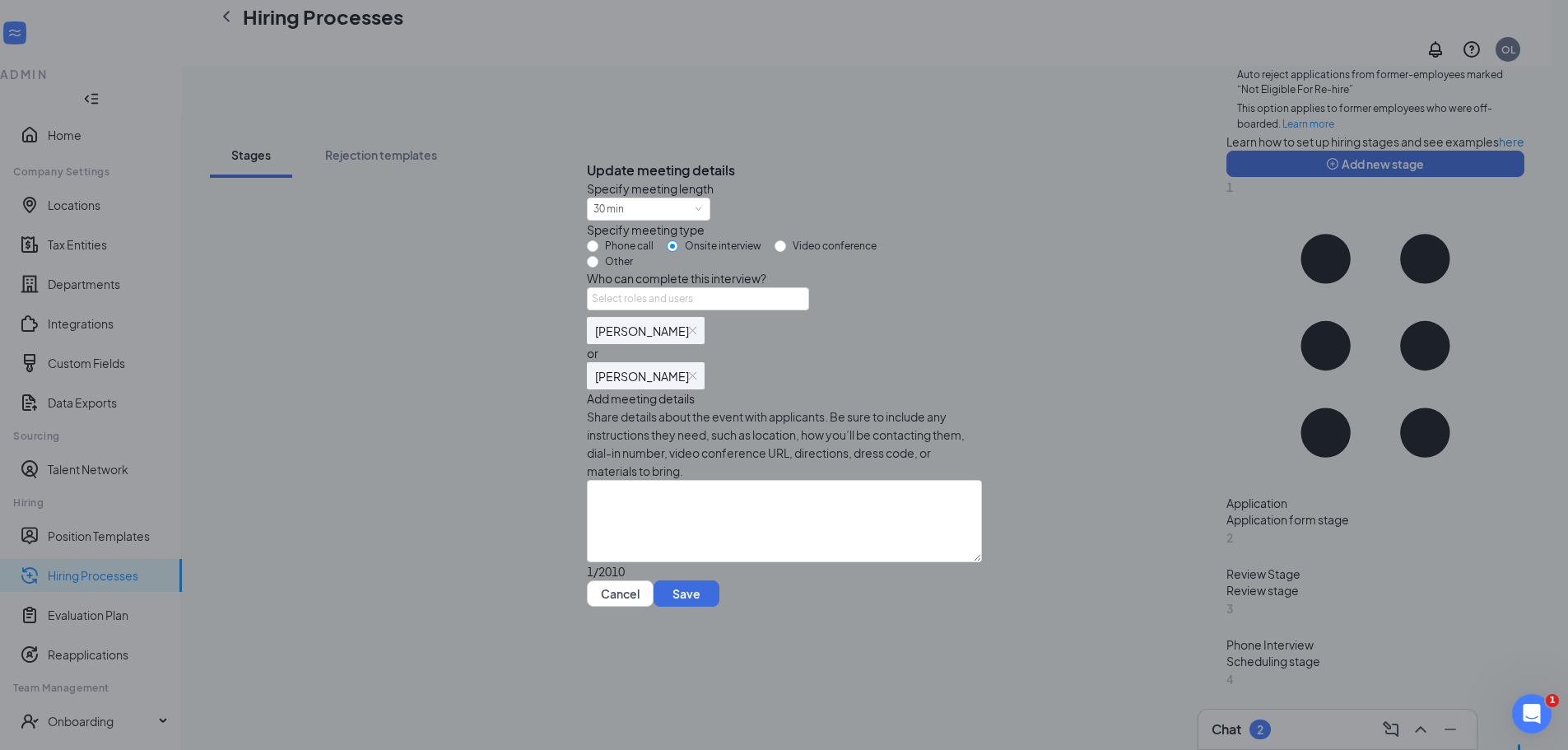
click at [683, 337] on div "Megan Oliver" at bounding box center [646, 330] width 101 height 14
click at [690, 334] on img at bounding box center [693, 330] width 7 height 7
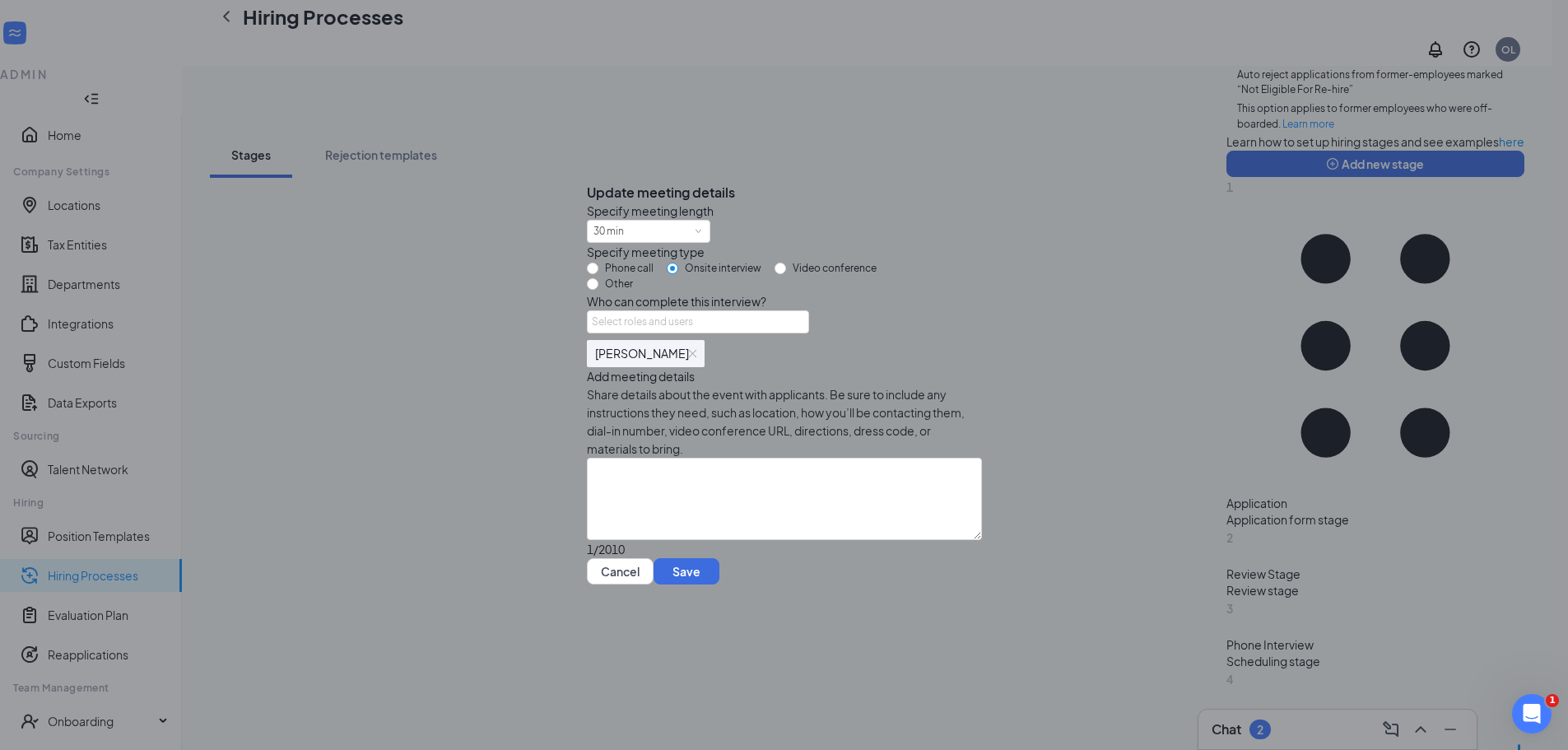
scroll to position [13, 0]
click at [720, 584] on button "Save" at bounding box center [687, 570] width 66 height 26
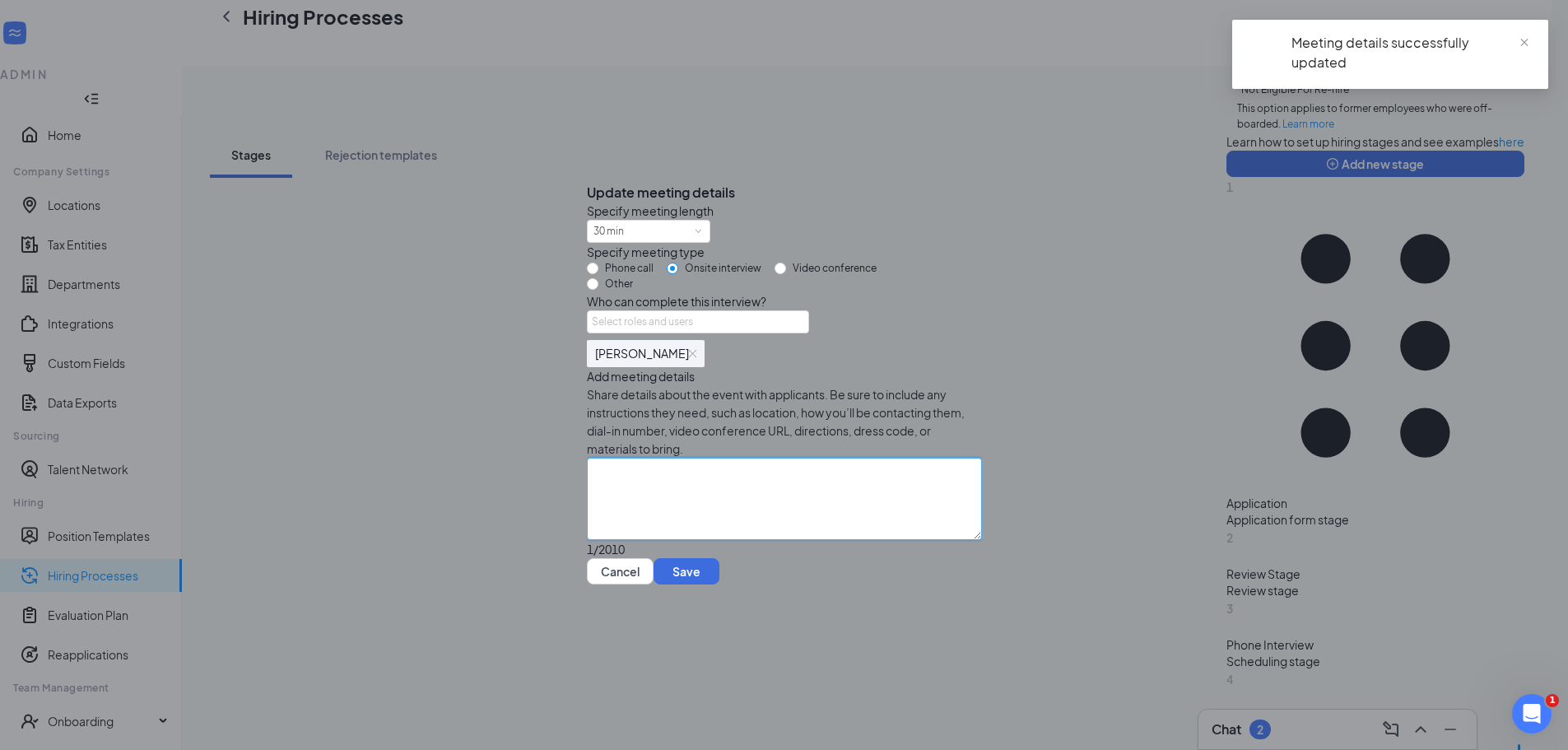
click at [649, 508] on textarea at bounding box center [784, 499] width 395 height 82
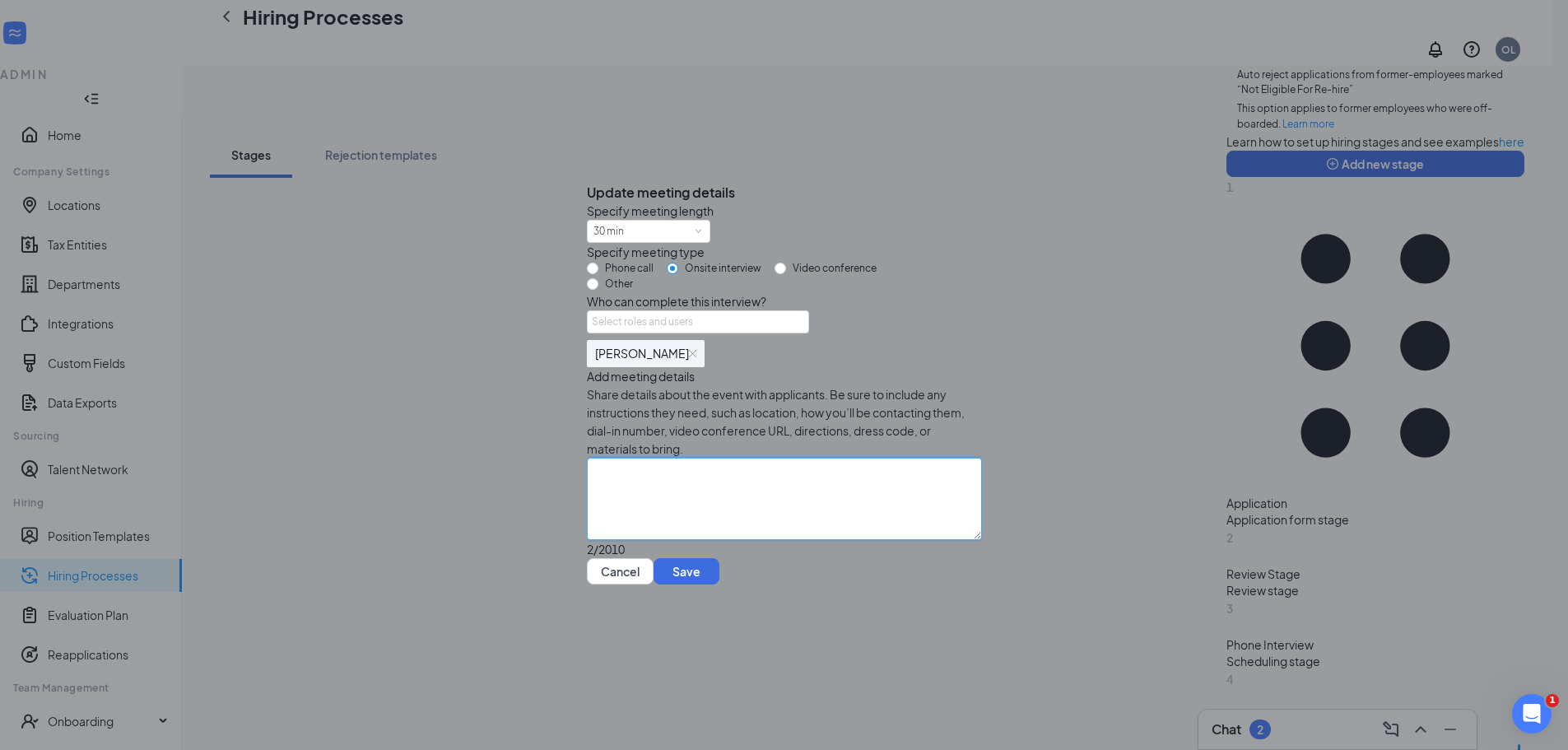
scroll to position [0, 0]
click at [720, 584] on button "Save" at bounding box center [687, 570] width 66 height 26
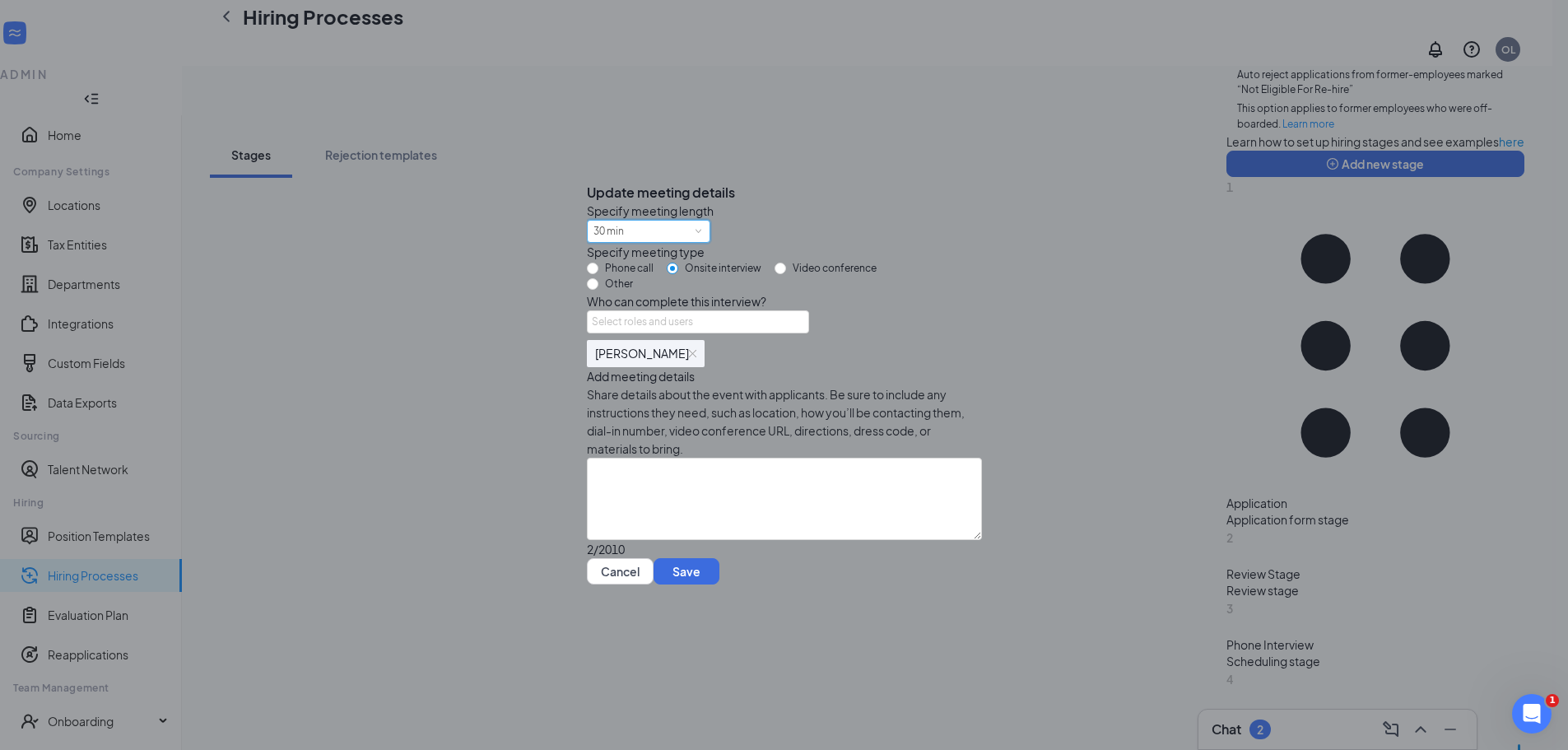
click at [689, 220] on div "30 min" at bounding box center [648, 231] width 110 height 21
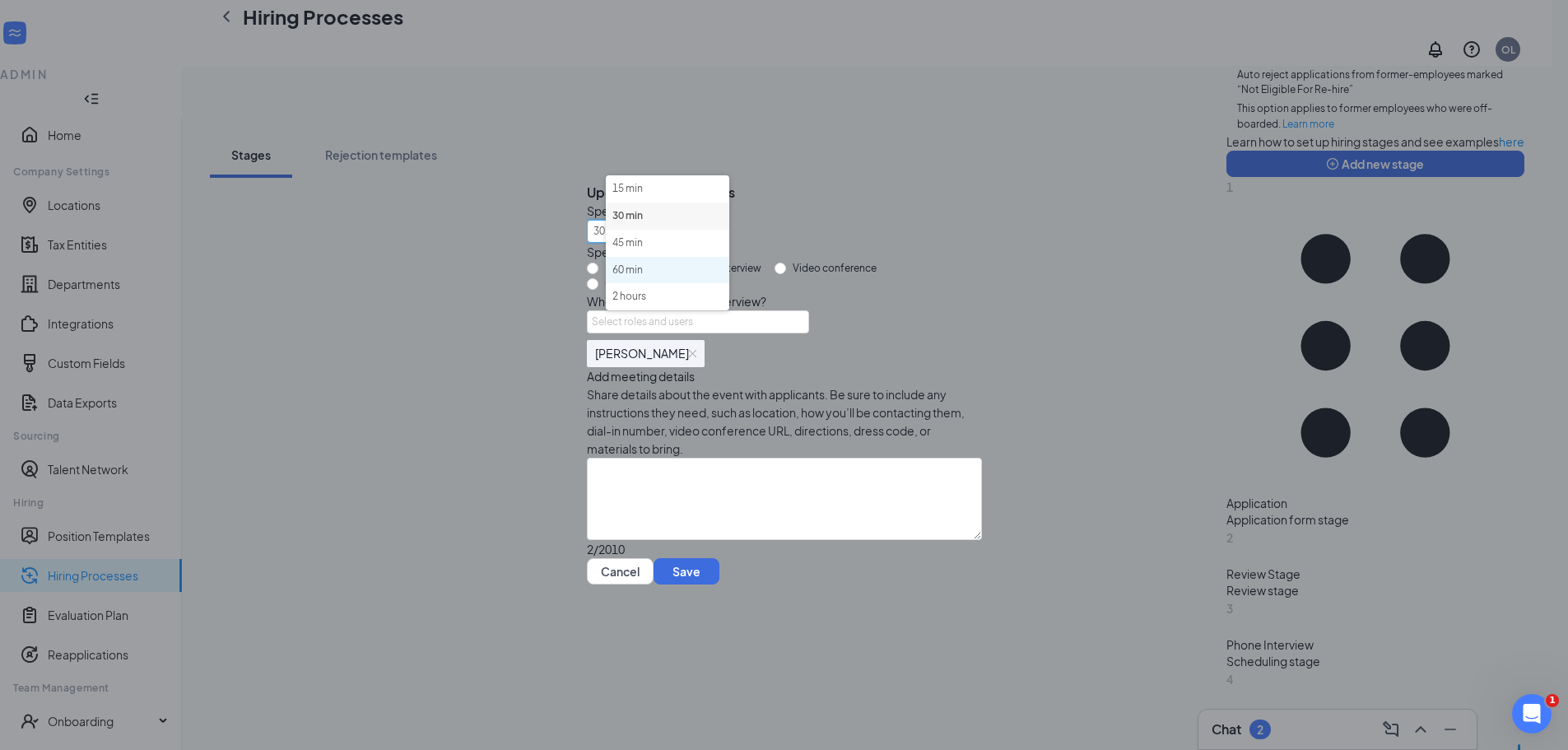
click at [669, 269] on li "60 min" at bounding box center [668, 270] width 124 height 27
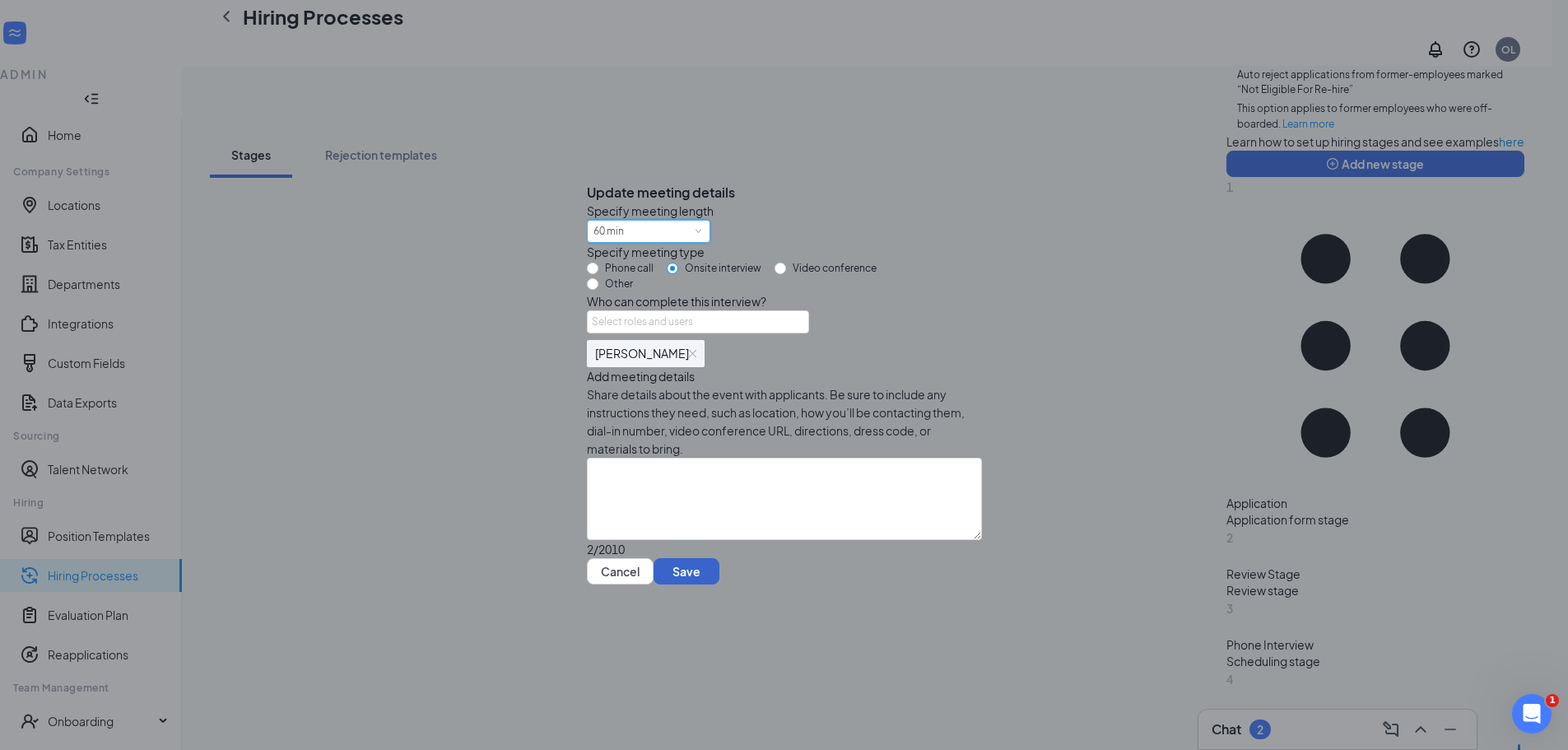
click at [720, 584] on button "Save" at bounding box center [687, 570] width 66 height 26
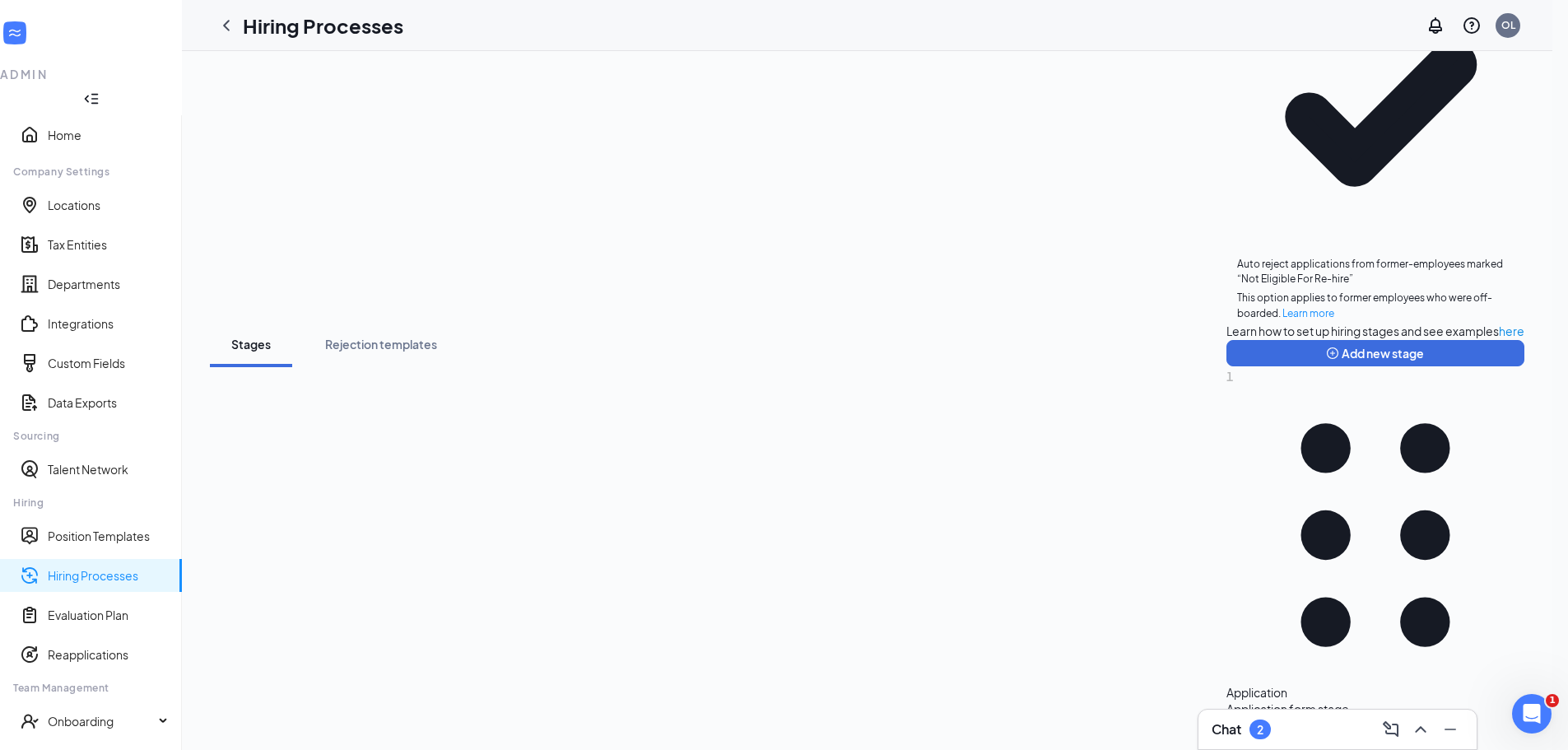
scroll to position [324, 0]
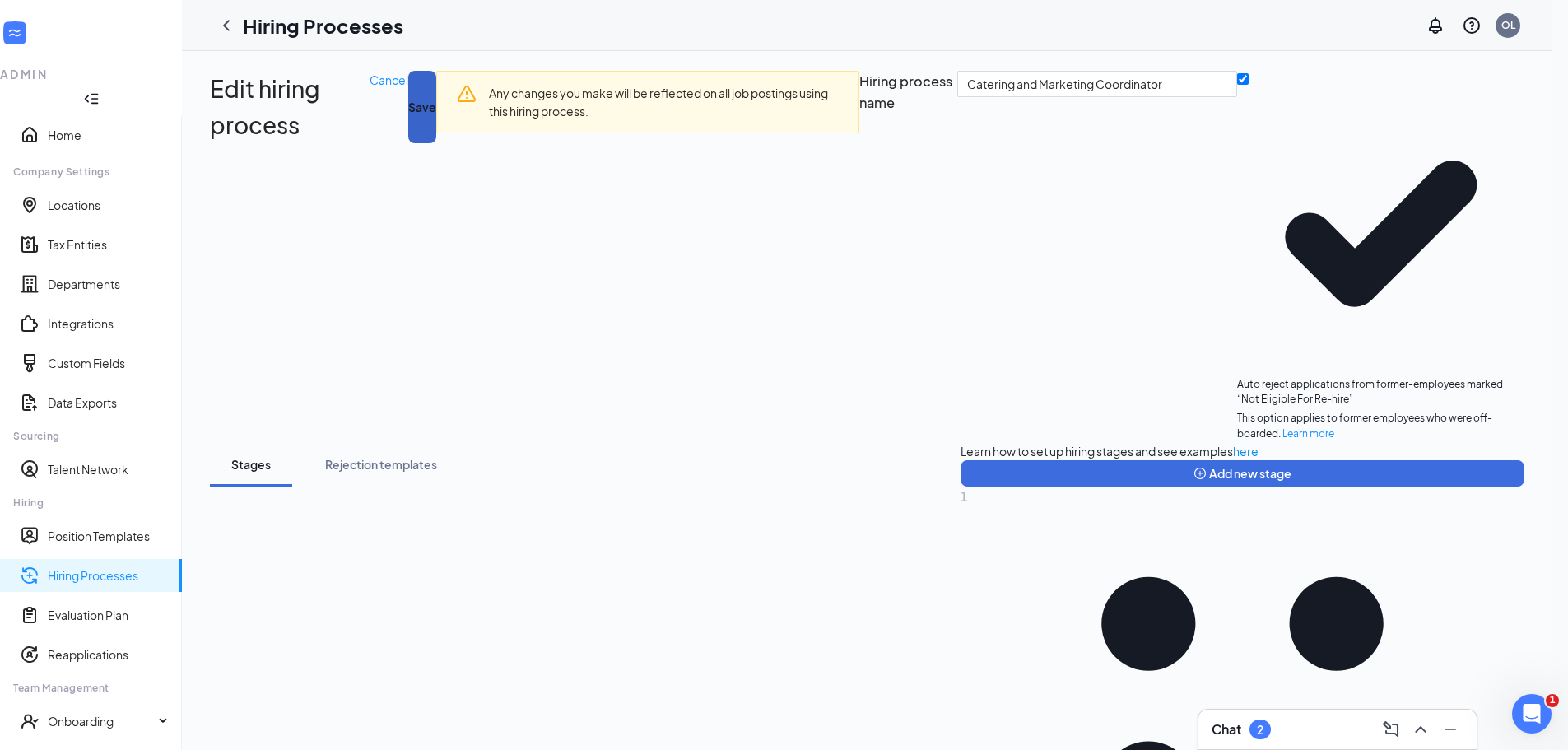
drag, startPoint x: 1511, startPoint y: 86, endPoint x: 1487, endPoint y: 107, distance: 31.9
click at [436, 86] on button "Save" at bounding box center [422, 107] width 28 height 72
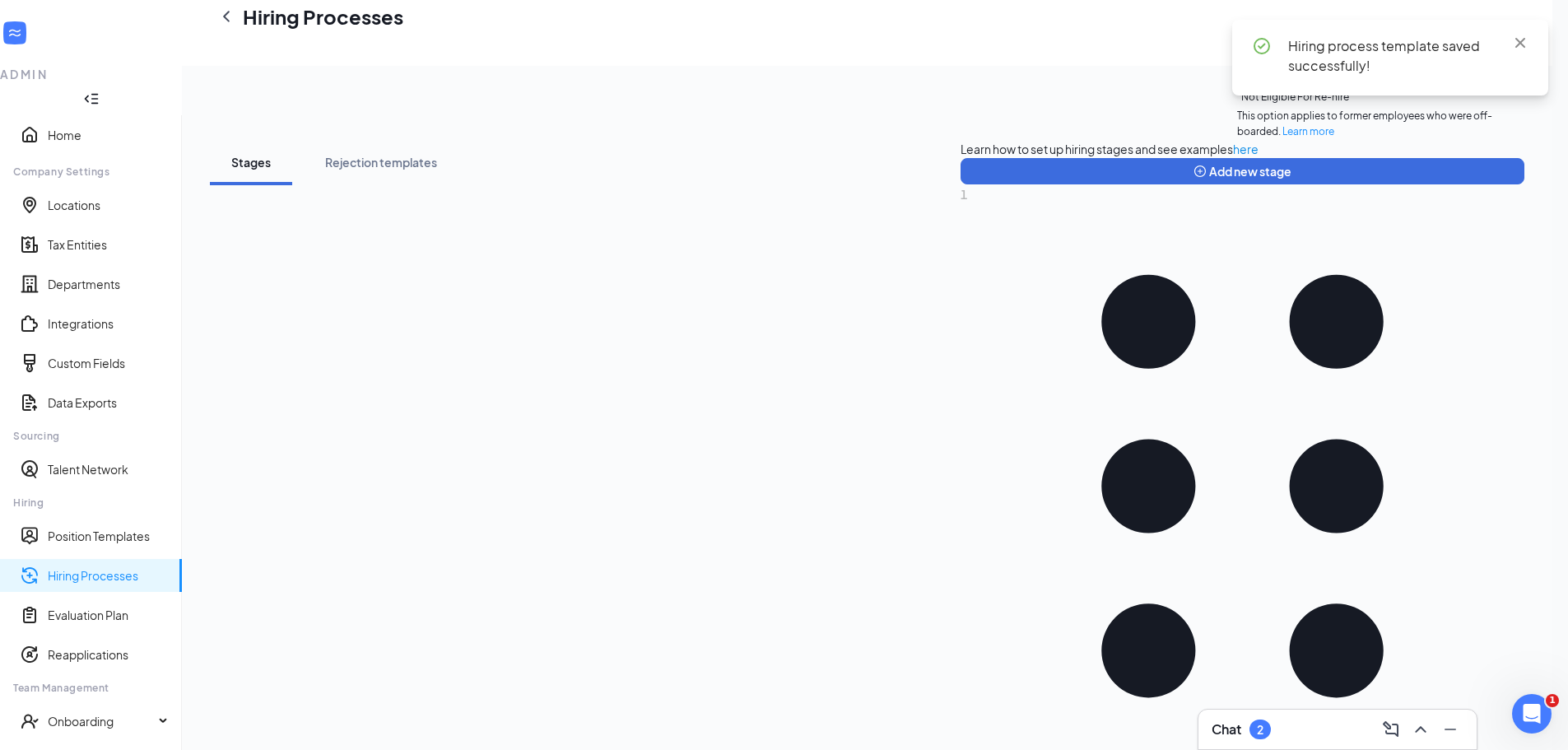
scroll to position [329, 0]
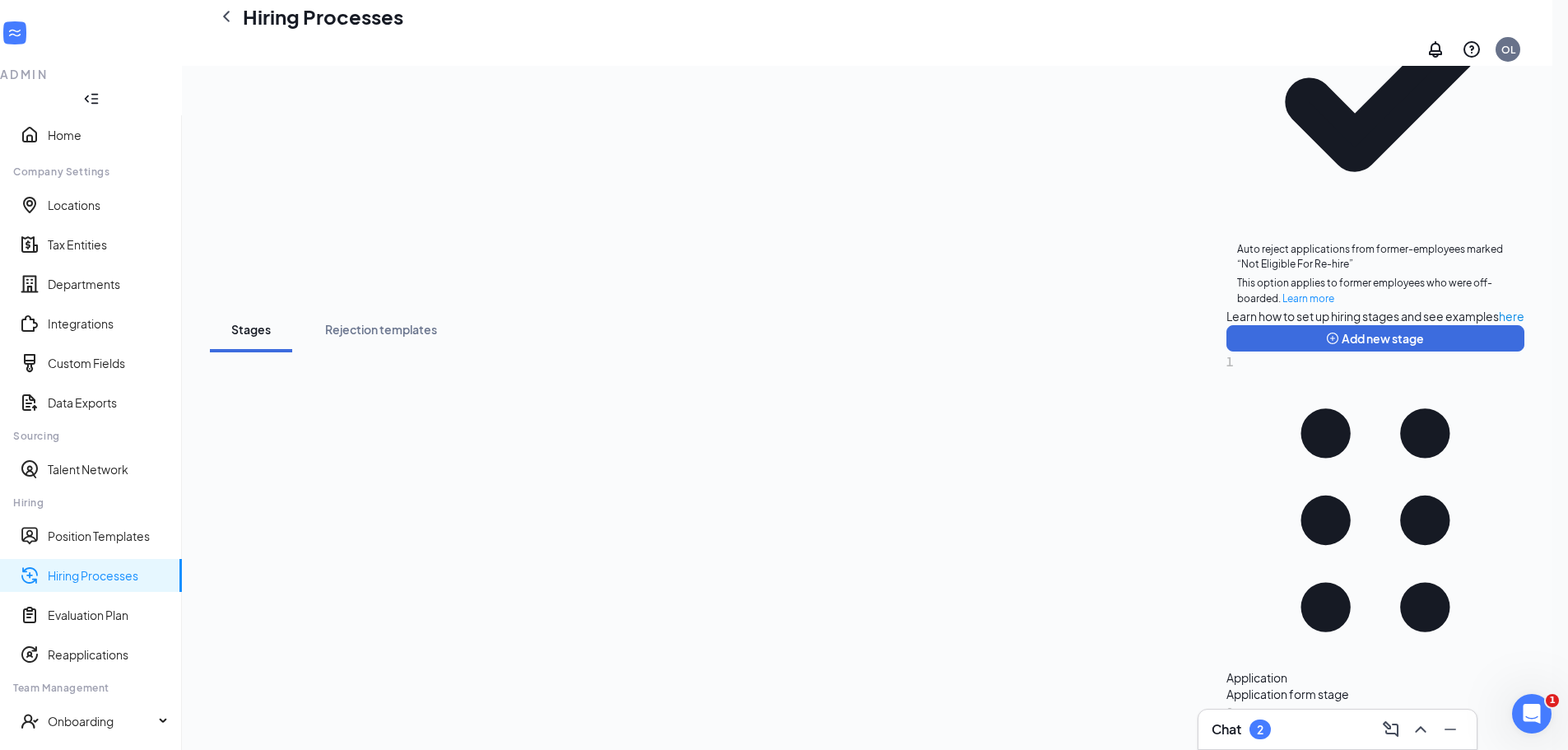
scroll to position [165, 0]
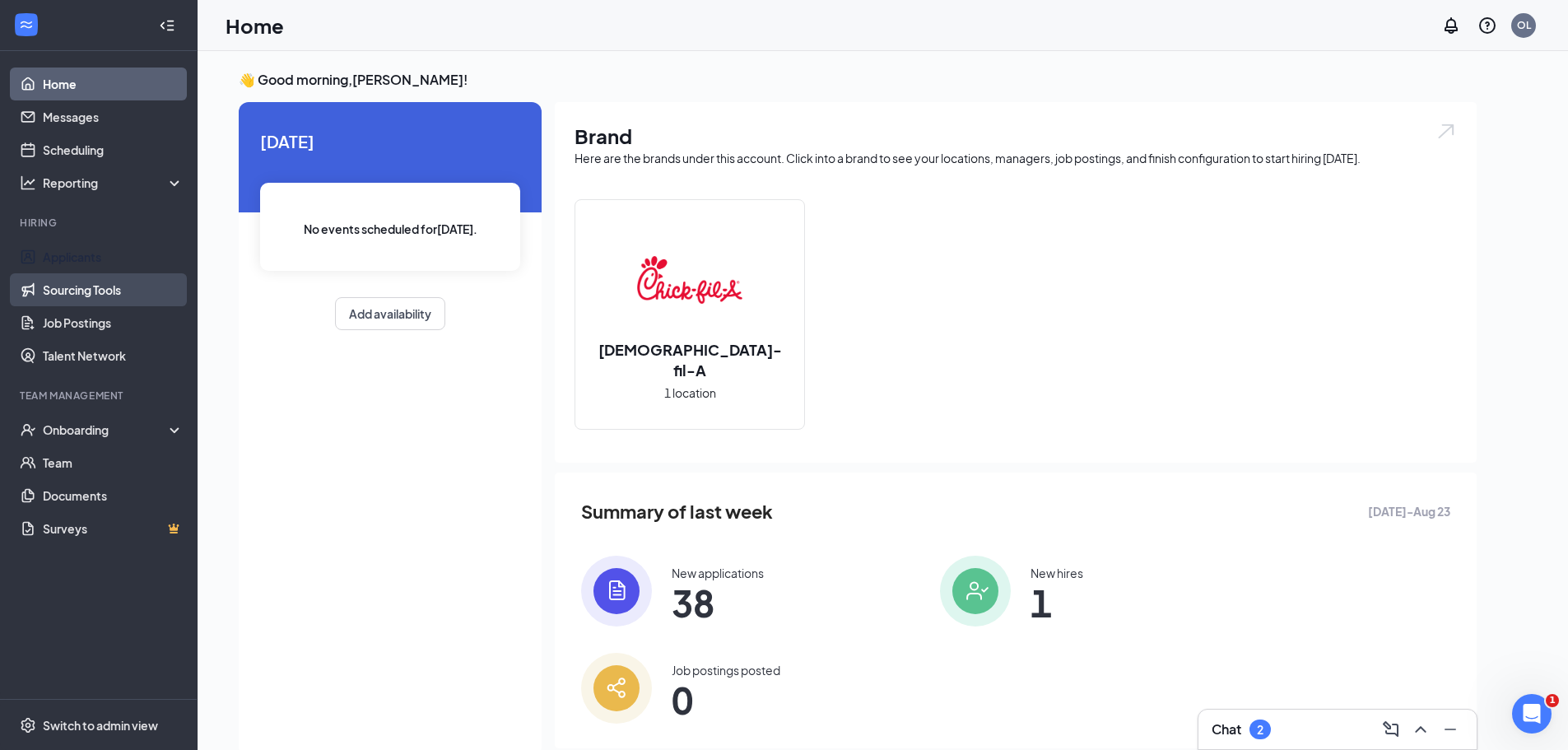
drag, startPoint x: 91, startPoint y: 259, endPoint x: 96, endPoint y: 286, distance: 27.5
click at [92, 259] on link "Applicants" at bounding box center [113, 256] width 141 height 33
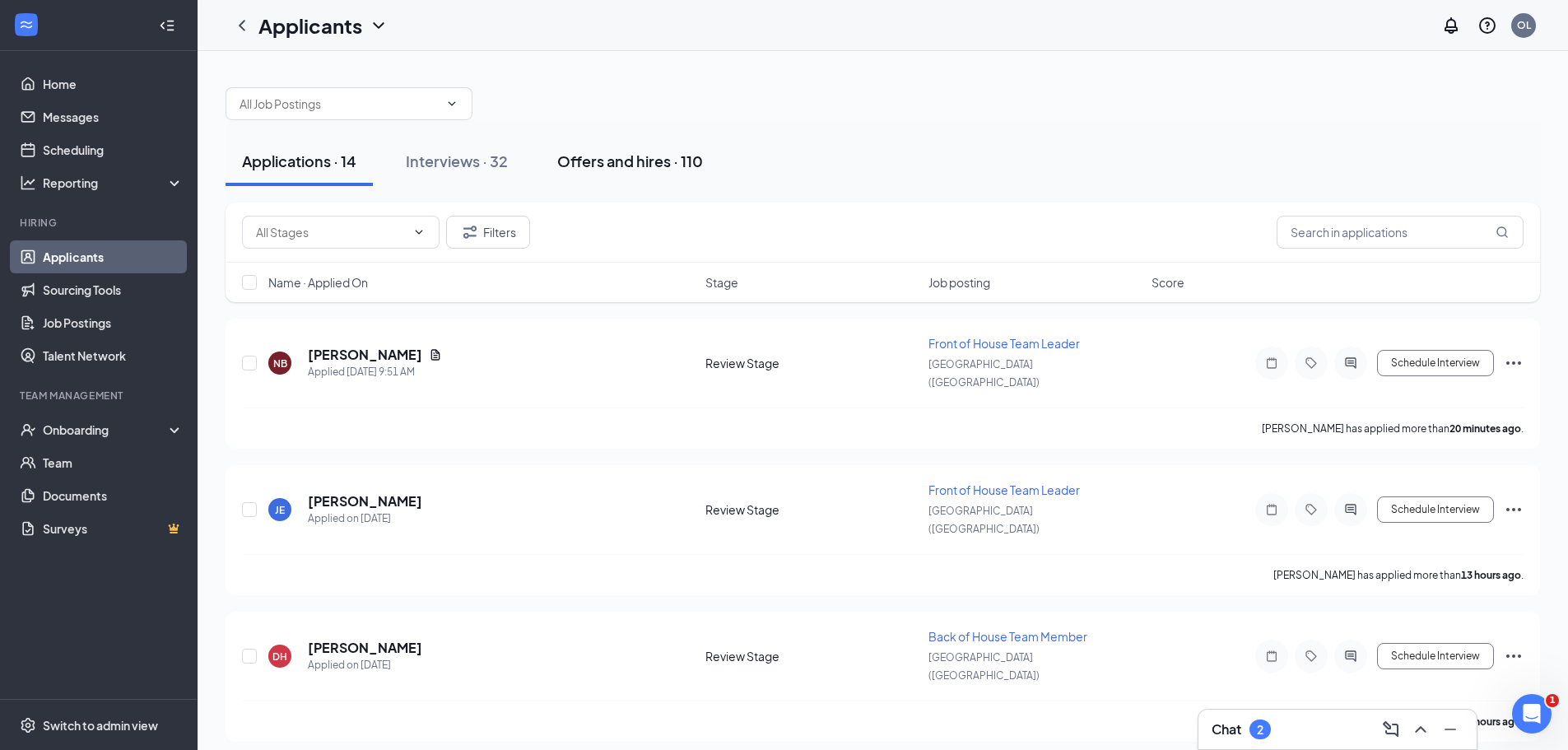
drag, startPoint x: 478, startPoint y: 157, endPoint x: 664, endPoint y: 180, distance: 187.4
click at [476, 157] on div "Interviews · 32" at bounding box center [457, 160] width 102 height 21
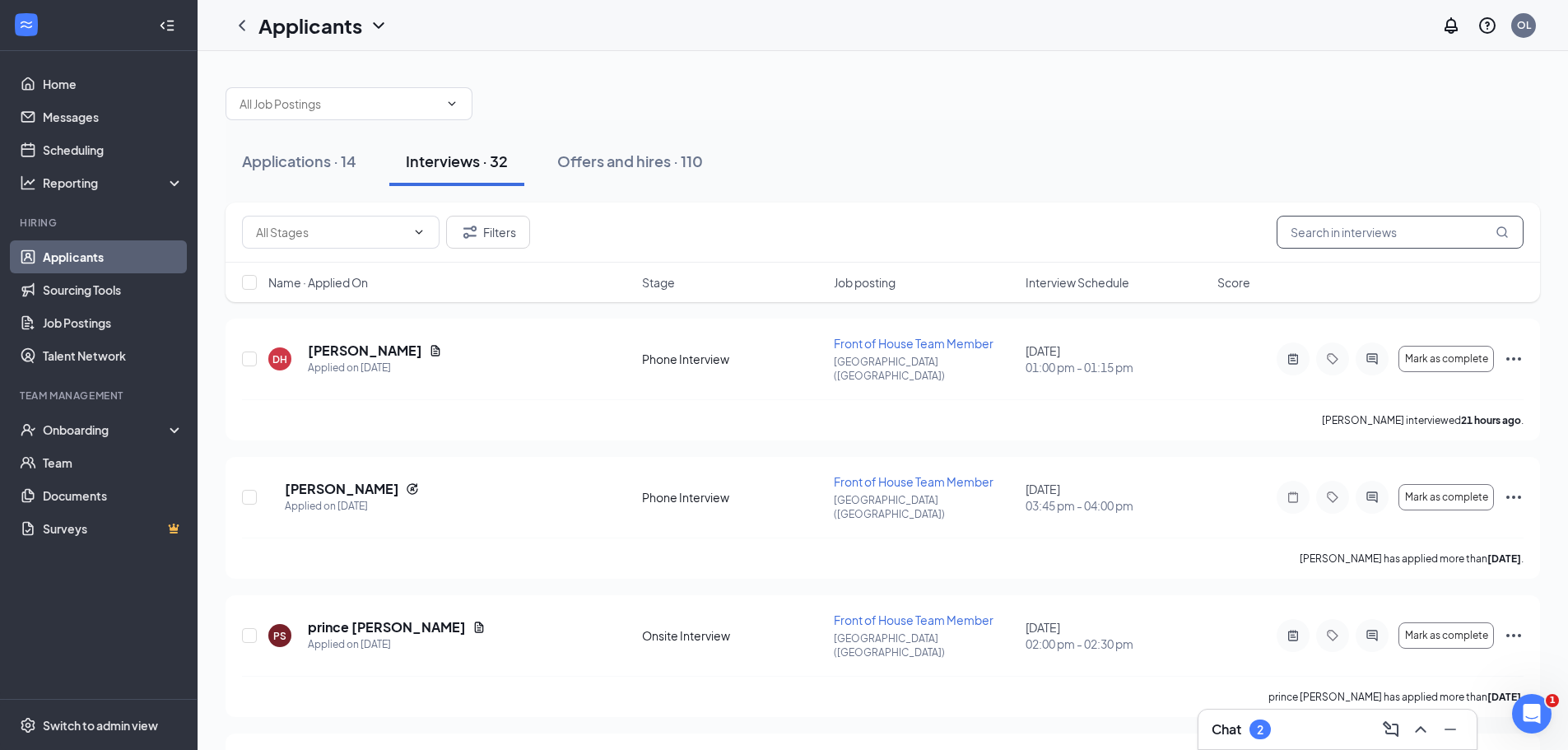
click at [1351, 234] on input "text" at bounding box center [1401, 232] width 247 height 33
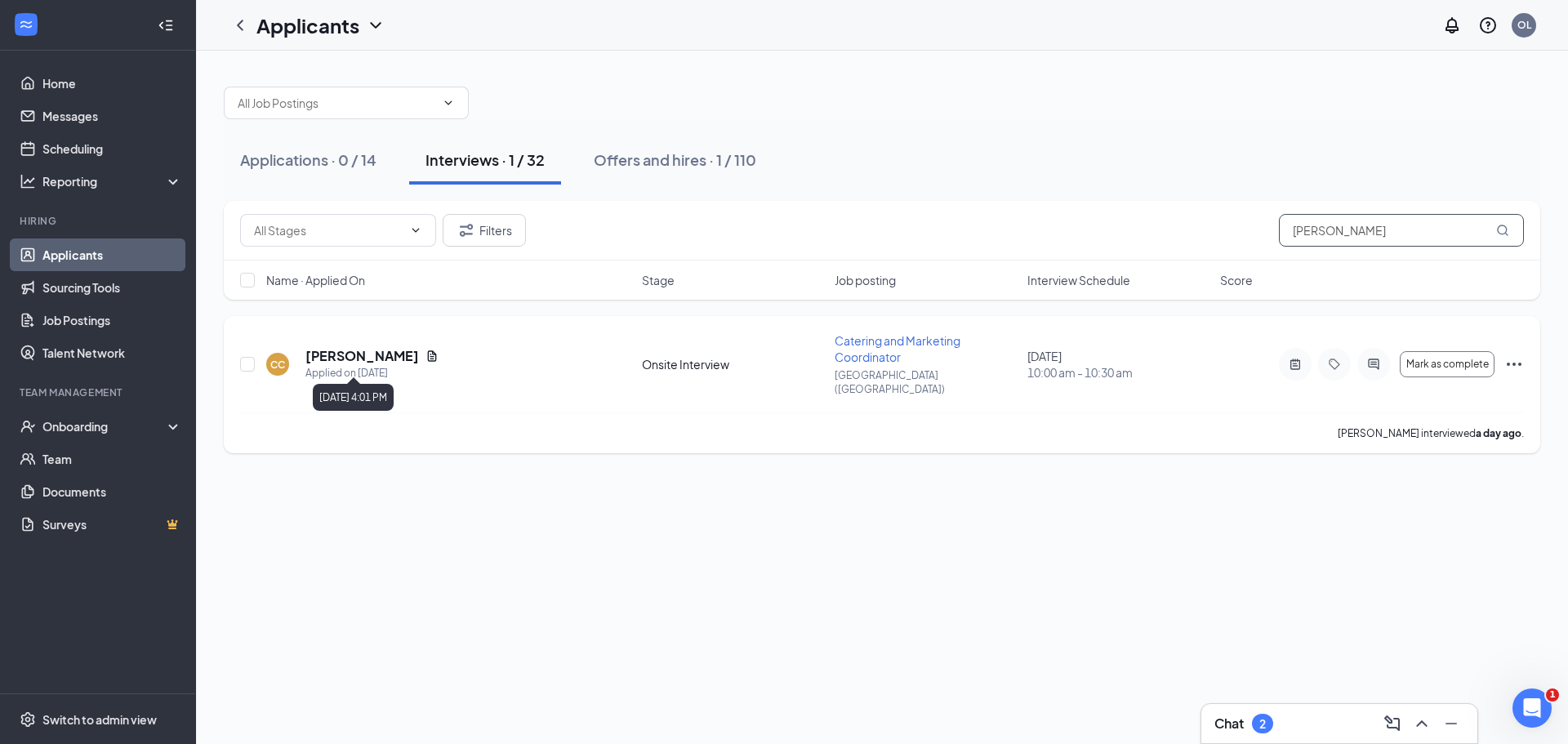
type input "chris"
click at [393, 352] on h5 "Christopher Cooke" at bounding box center [362, 356] width 114 height 18
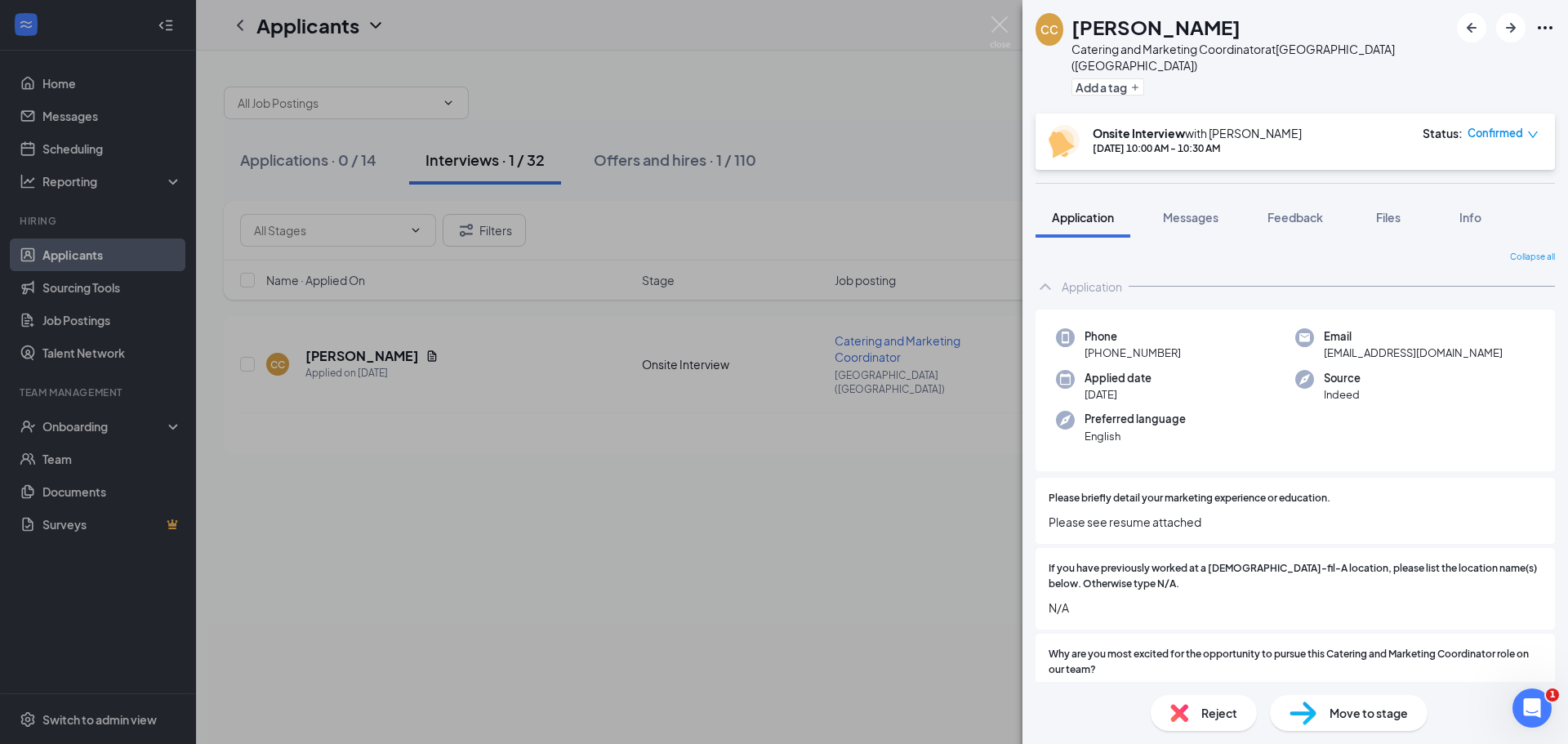
click at [1348, 716] on span "Move to stage" at bounding box center [1369, 713] width 78 height 18
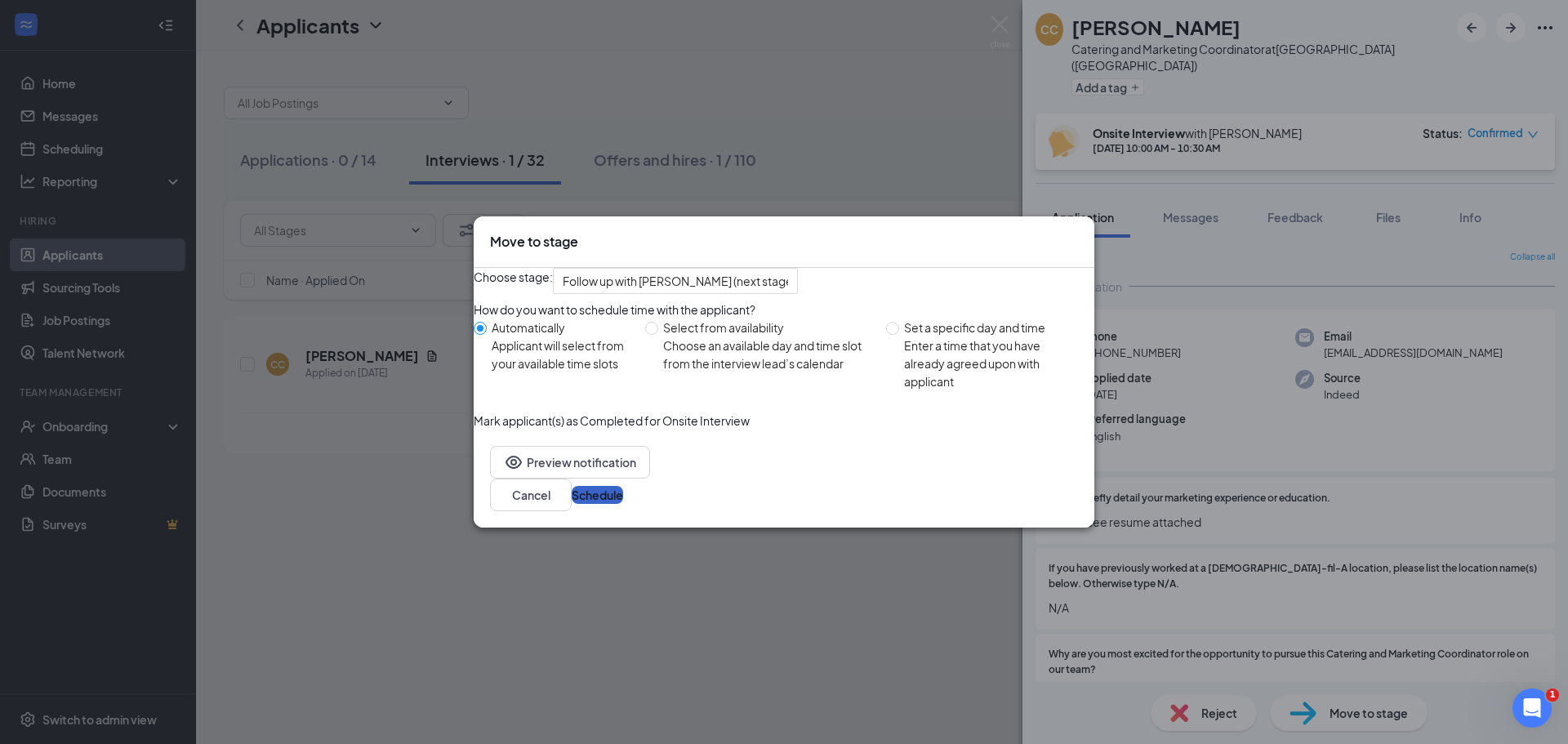
click at [624, 503] on button "Schedule" at bounding box center [598, 495] width 52 height 18
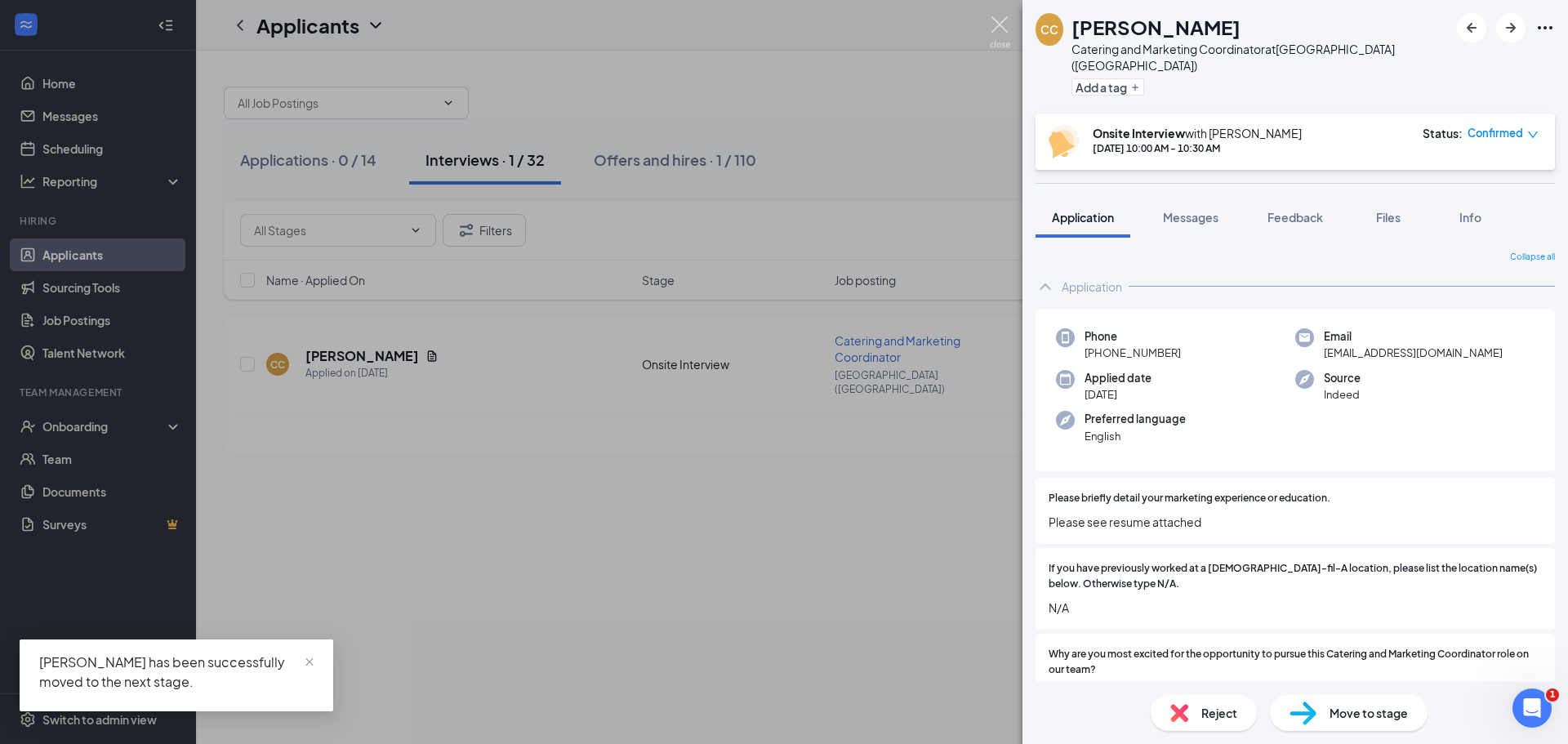
click at [999, 28] on img at bounding box center [999, 32] width 20 height 32
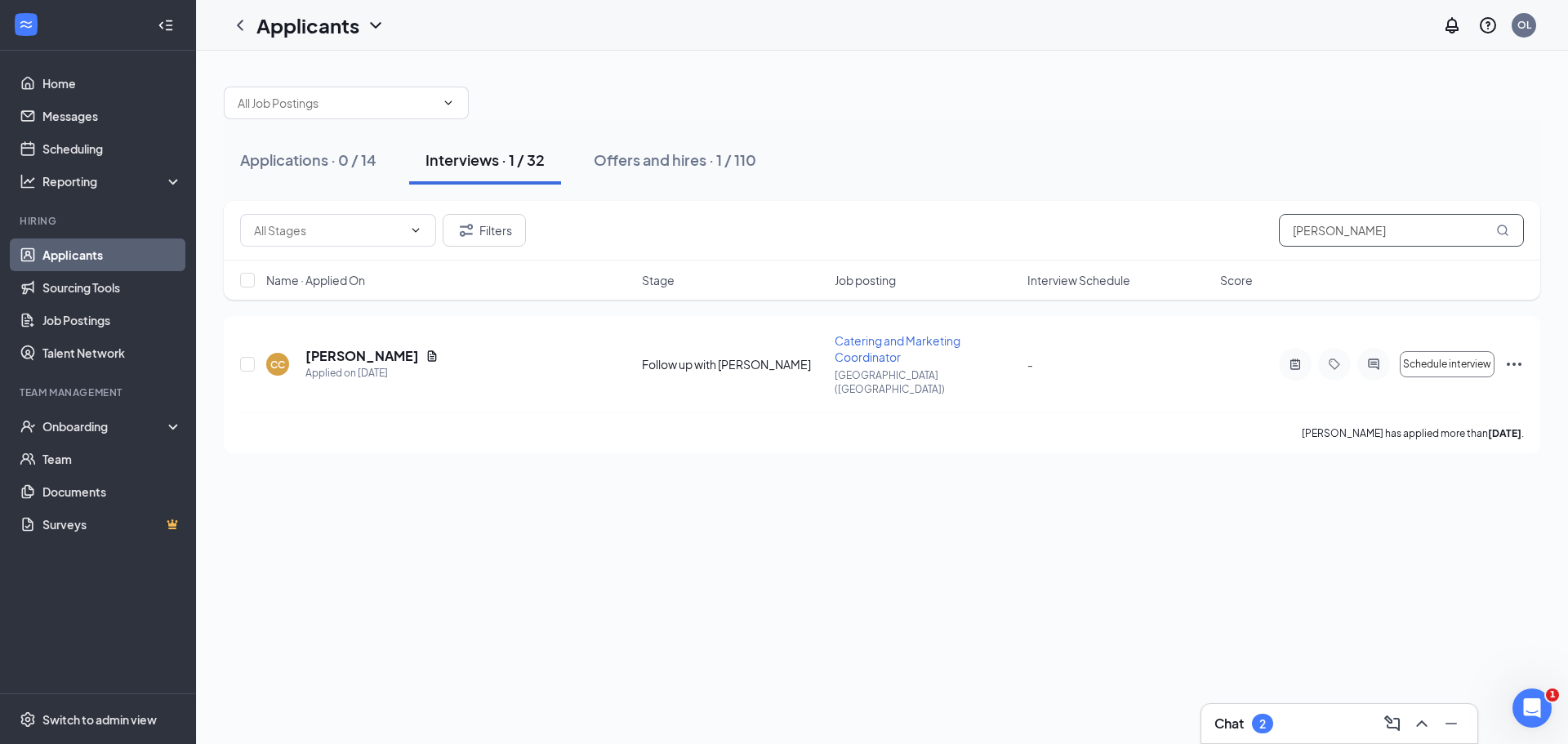
drag, startPoint x: 1351, startPoint y: 234, endPoint x: 1239, endPoint y: 270, distance: 117.6
click at [1239, 270] on div "Filters chris Name · Applied On Stage Job posting Interview Schedule Score" at bounding box center [882, 249] width 1317 height 99
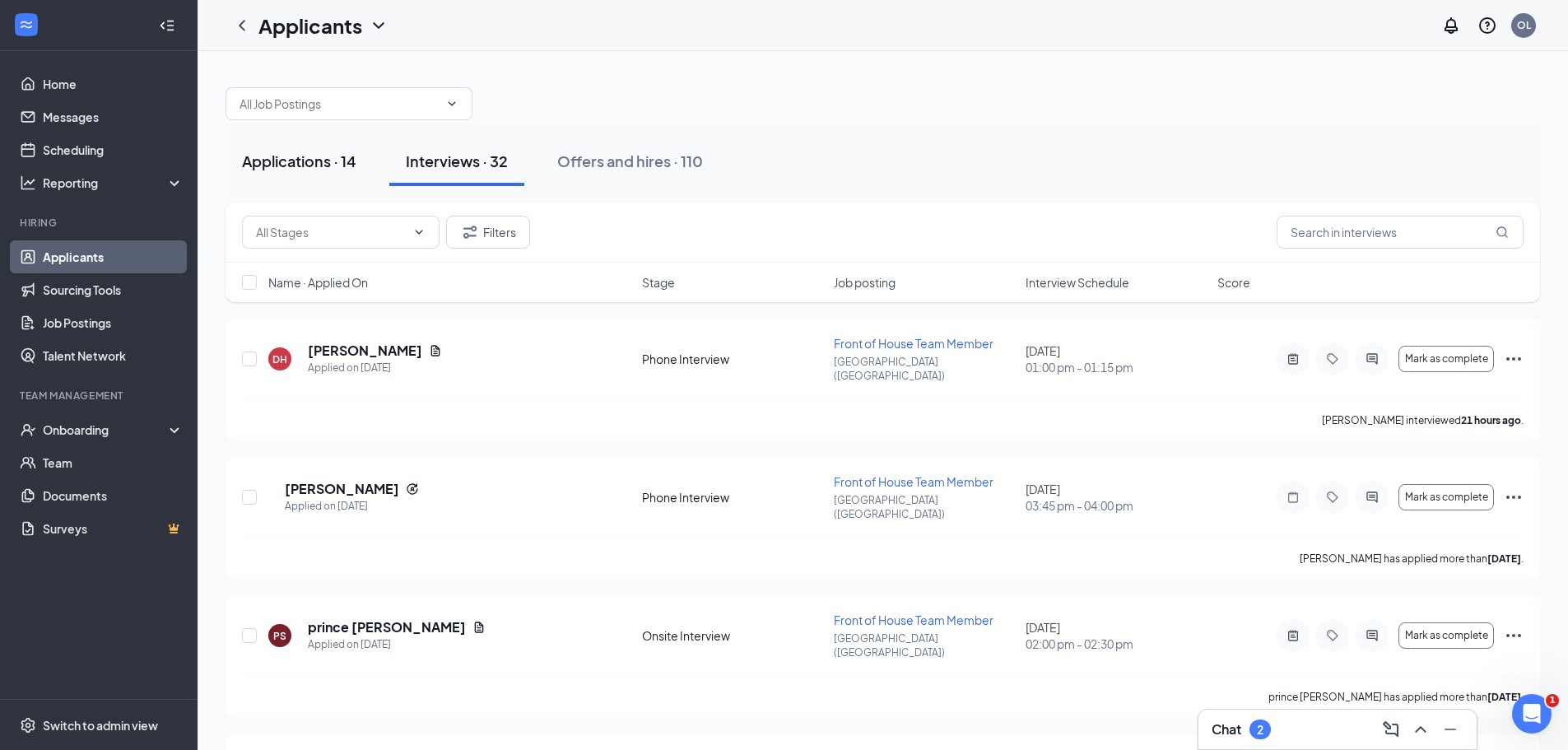
drag, startPoint x: 300, startPoint y: 156, endPoint x: 525, endPoint y: 153, distance: 225.0
click at [301, 156] on div "Applications · 14" at bounding box center [299, 160] width 115 height 21
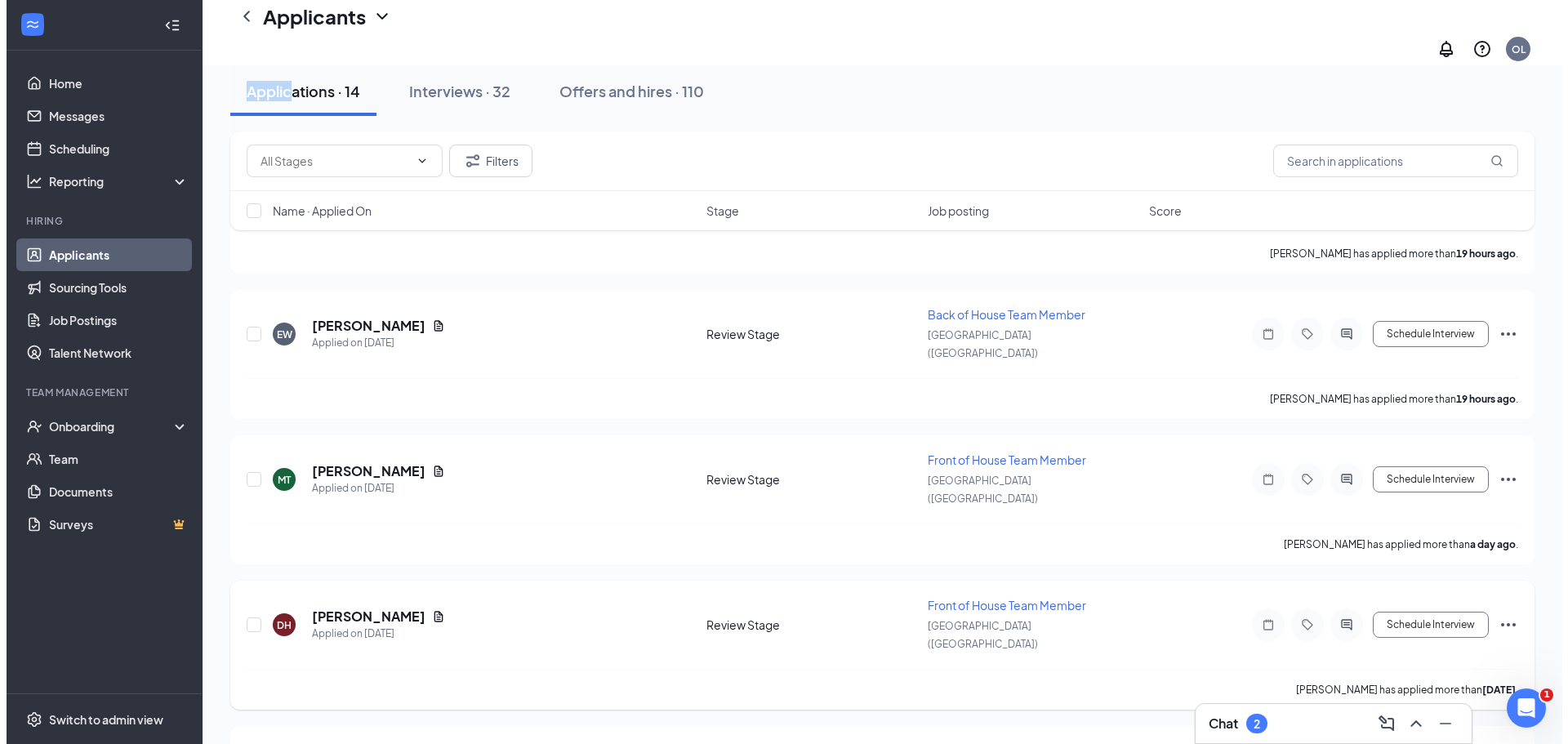
scroll to position [1358, 0]
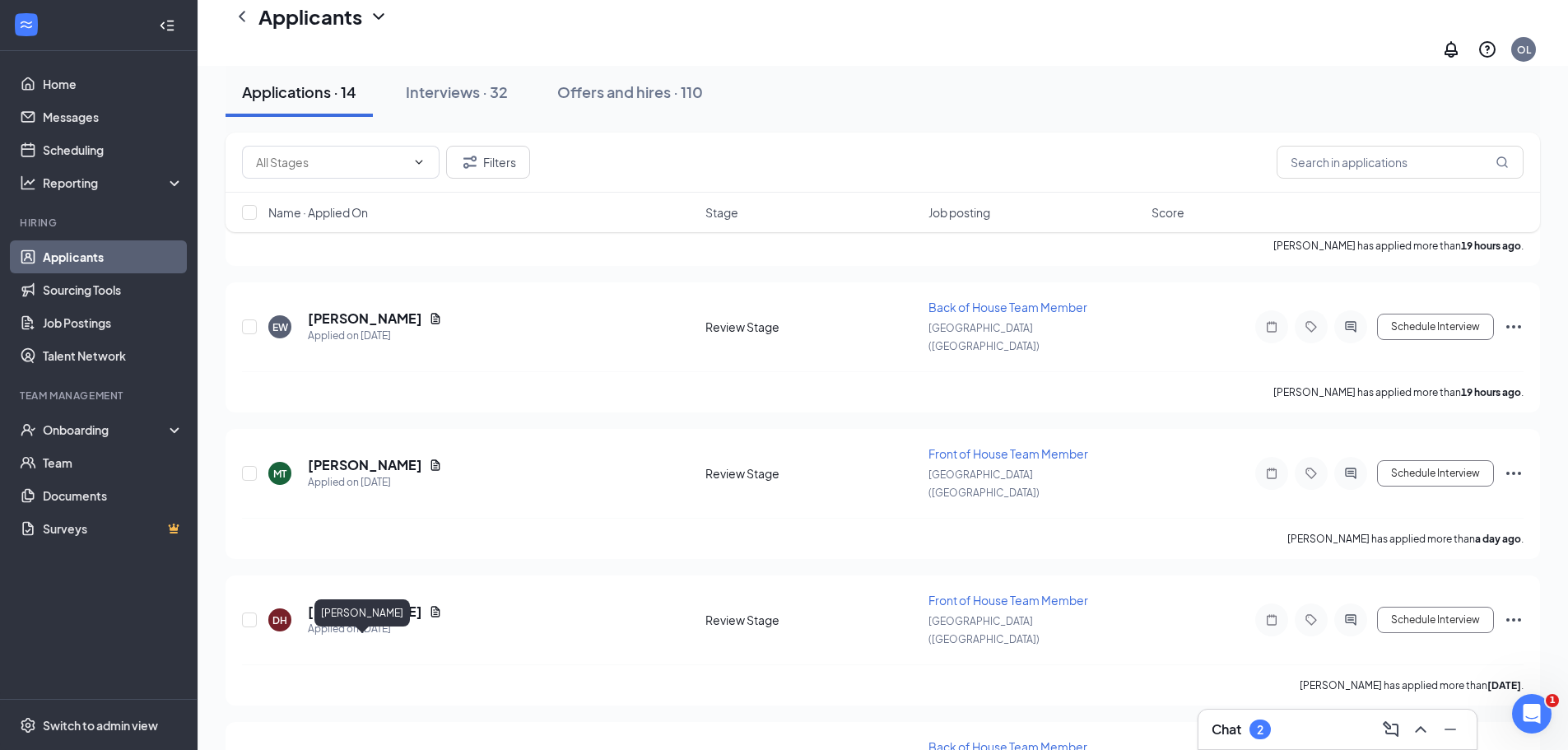
drag, startPoint x: 398, startPoint y: 644, endPoint x: 386, endPoint y: 661, distance: 20.8
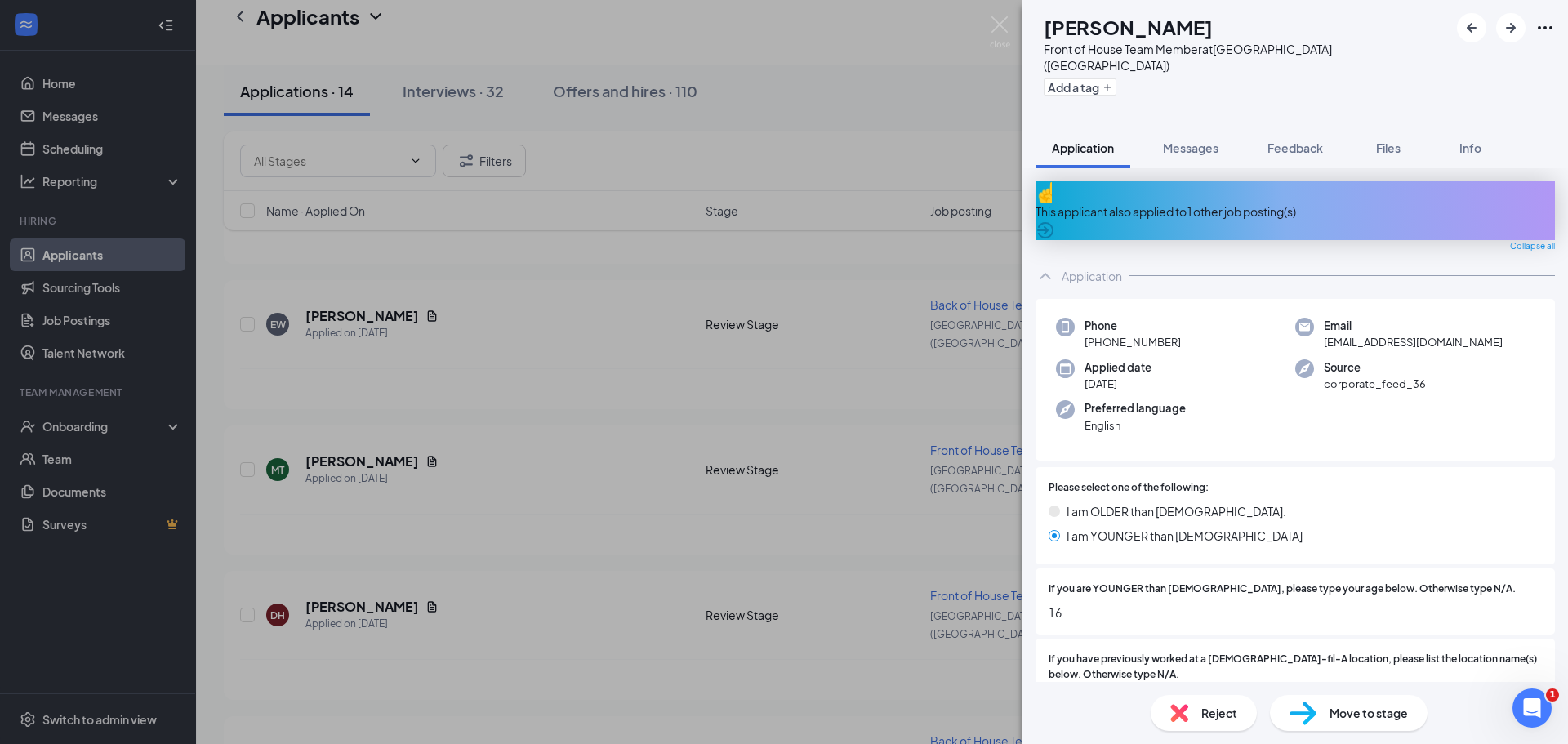
drag, startPoint x: 1525, startPoint y: 184, endPoint x: 1423, endPoint y: 295, distance: 150.7
click at [1055, 220] on icon "ArrowCircle" at bounding box center [1046, 230] width 20 height 20
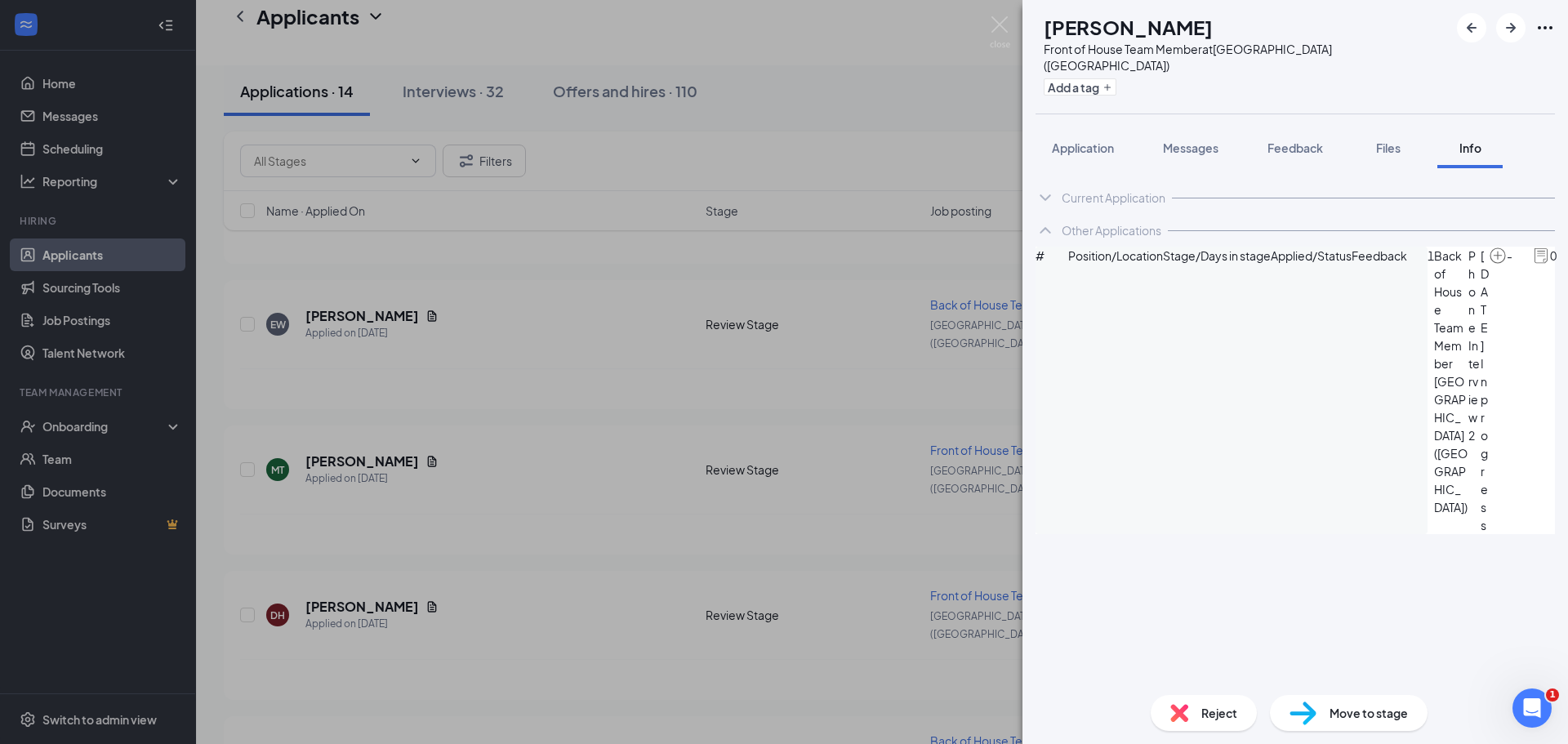
click at [1567, 265] on icon "ArrowCircle" at bounding box center [1576, 257] width 16 height 16
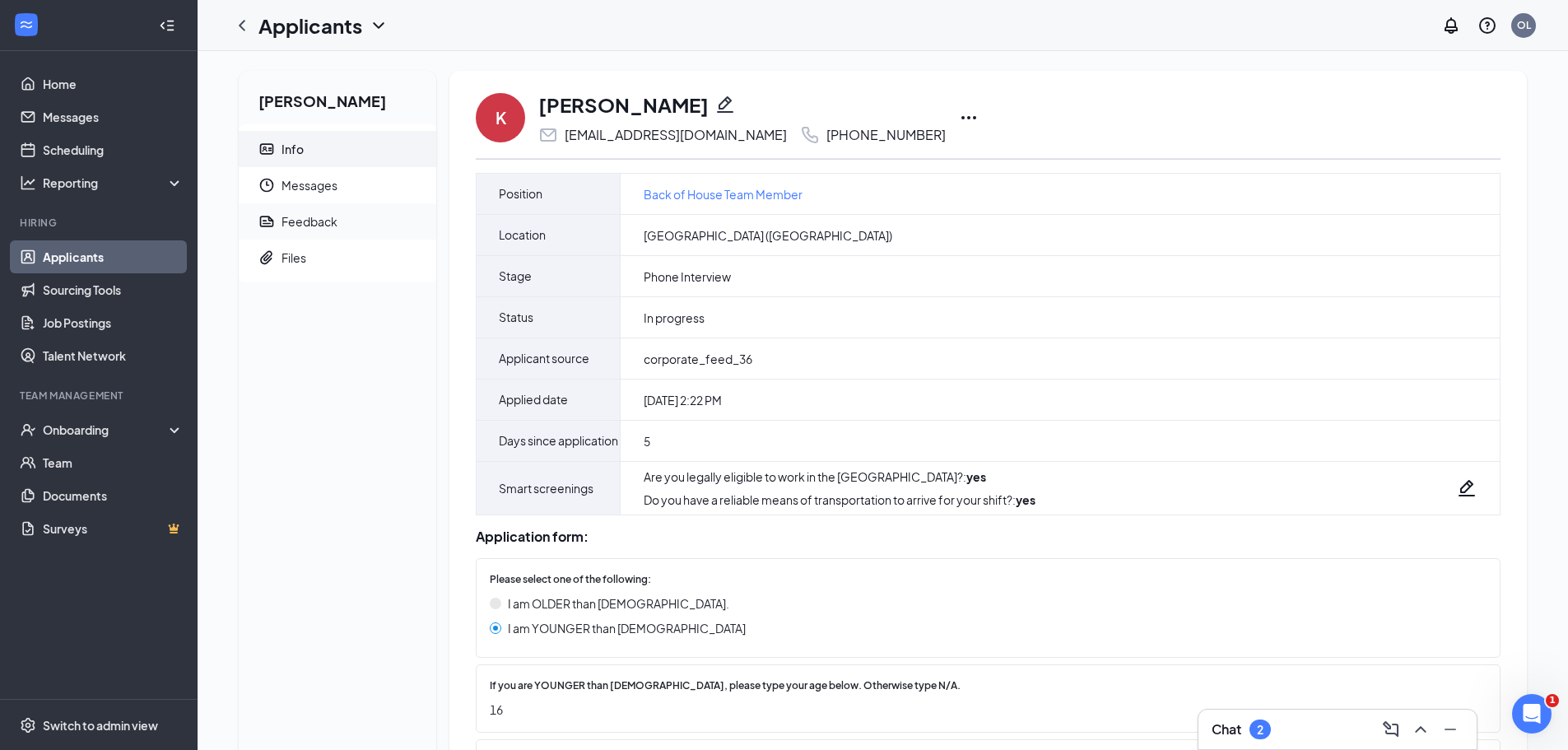
click at [295, 227] on div "Feedback" at bounding box center [309, 221] width 56 height 16
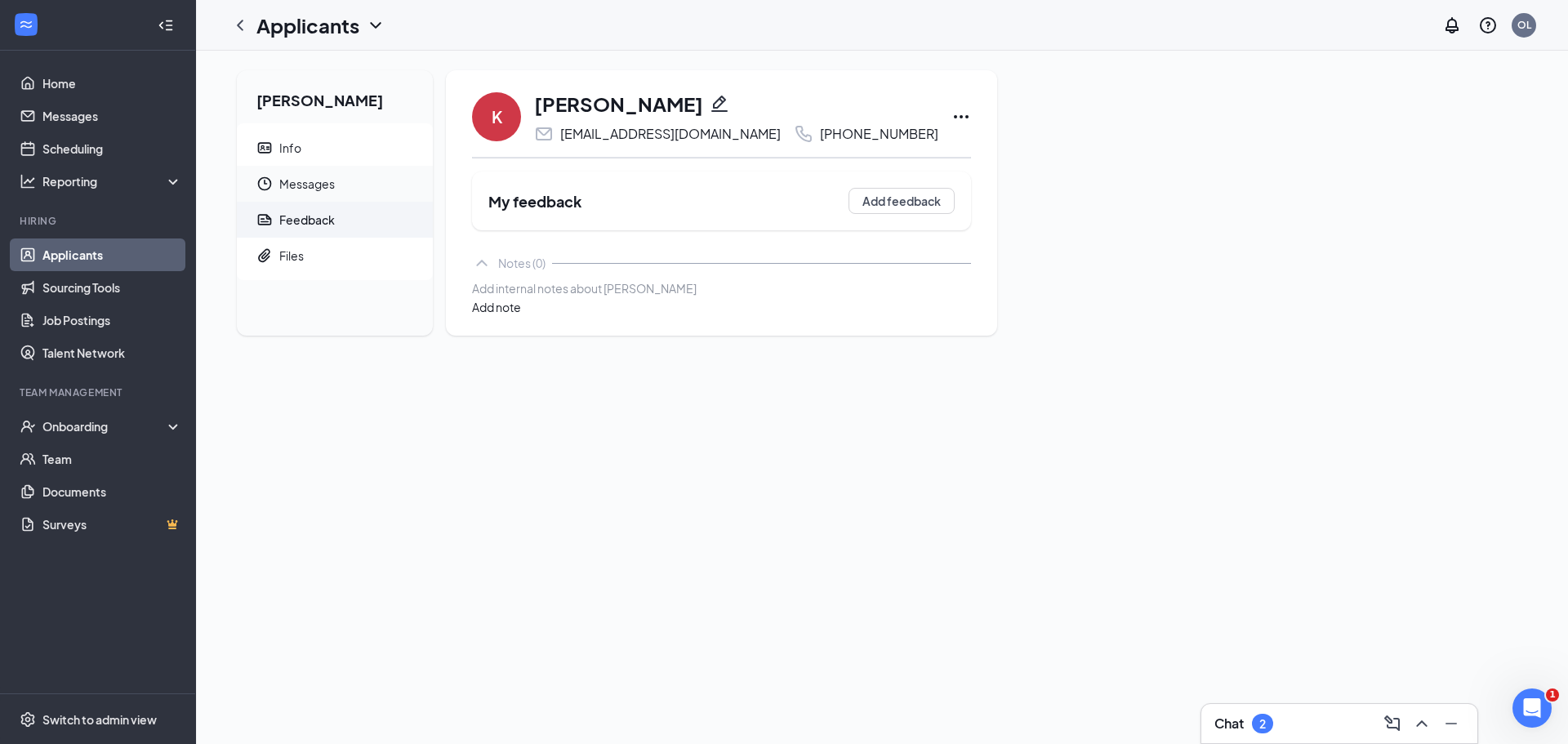
click at [319, 183] on span "Messages" at bounding box center [349, 184] width 140 height 36
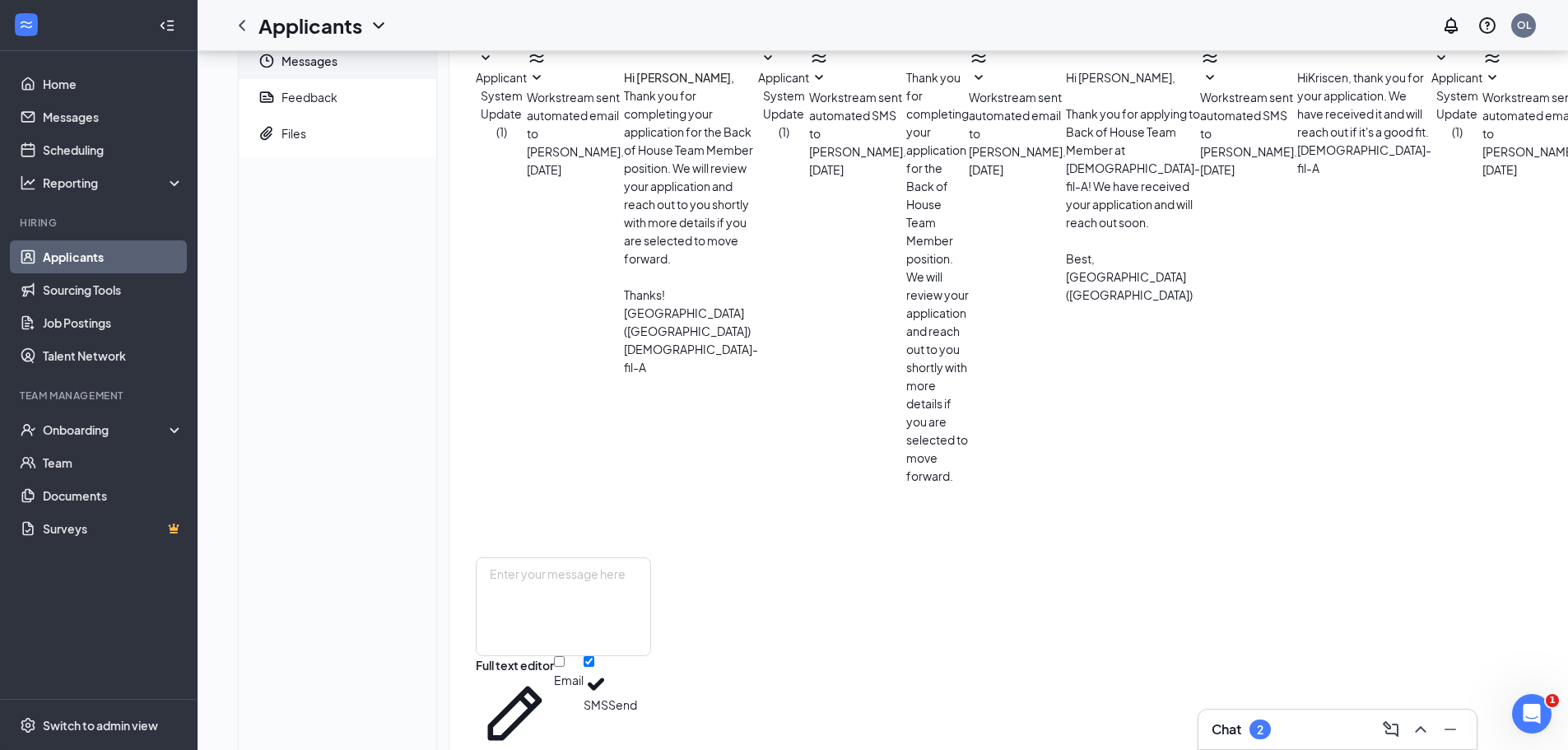
scroll to position [140, 0]
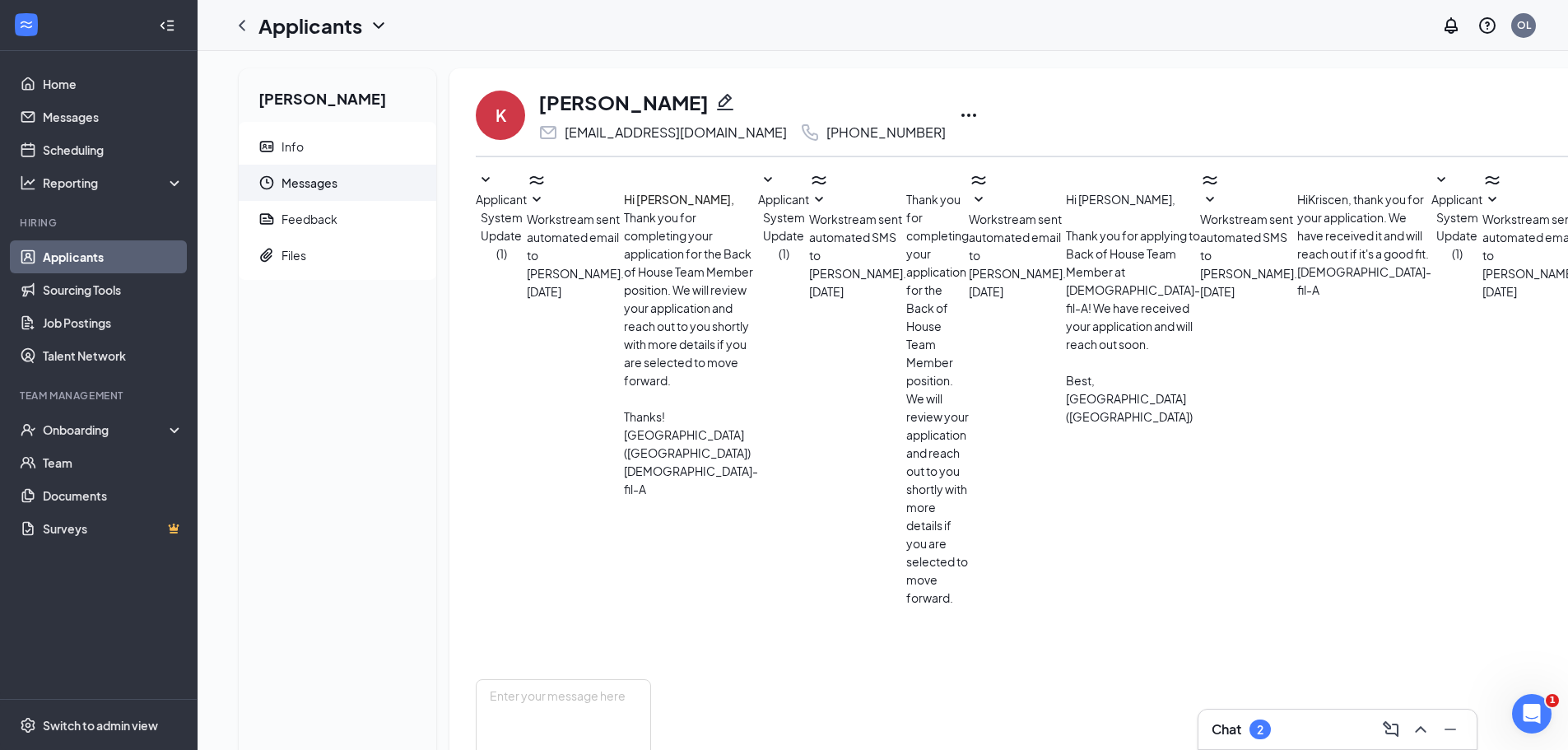
scroll to position [0, 0]
click at [250, 27] on icon "ChevronLeft" at bounding box center [242, 25] width 20 height 20
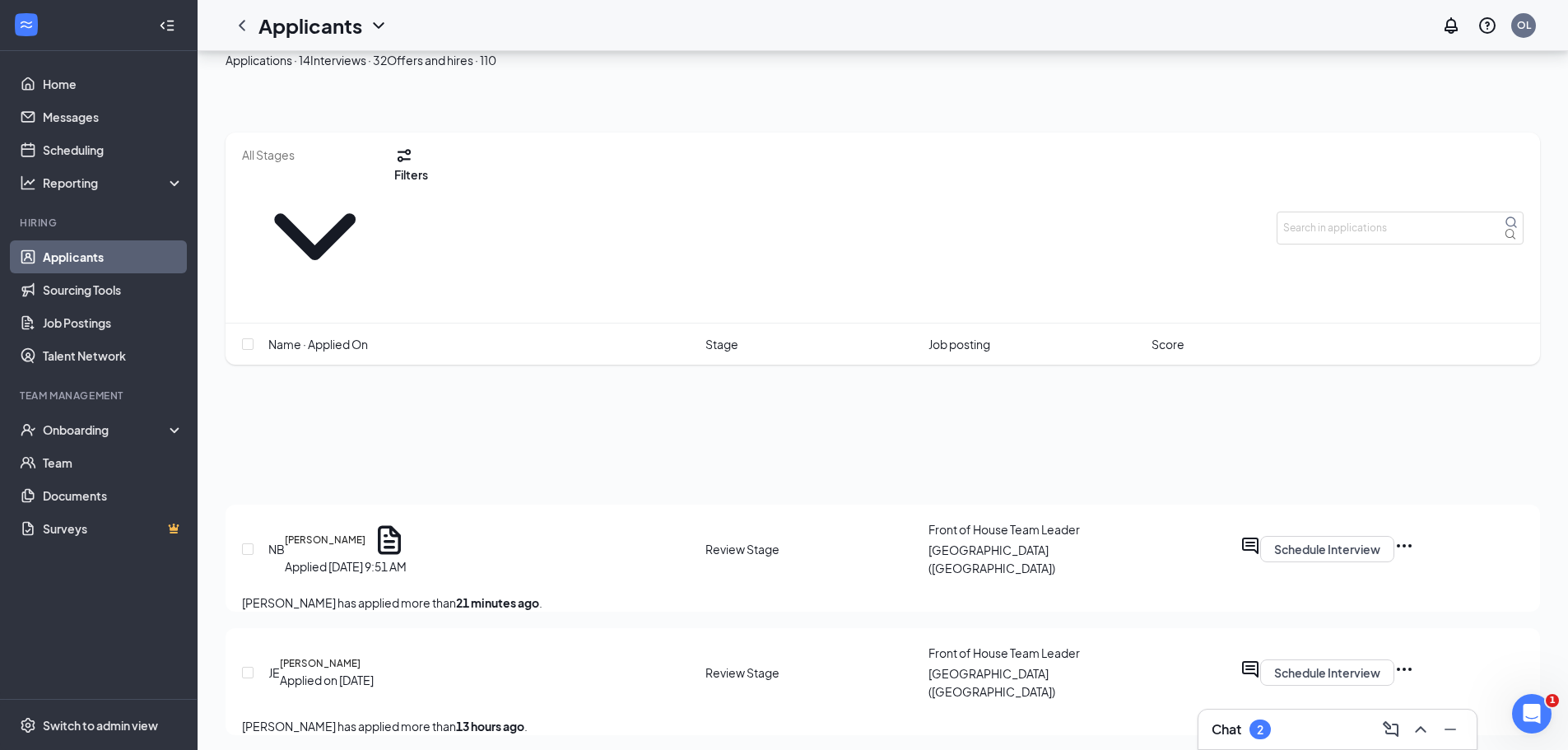
scroll to position [1369, 0]
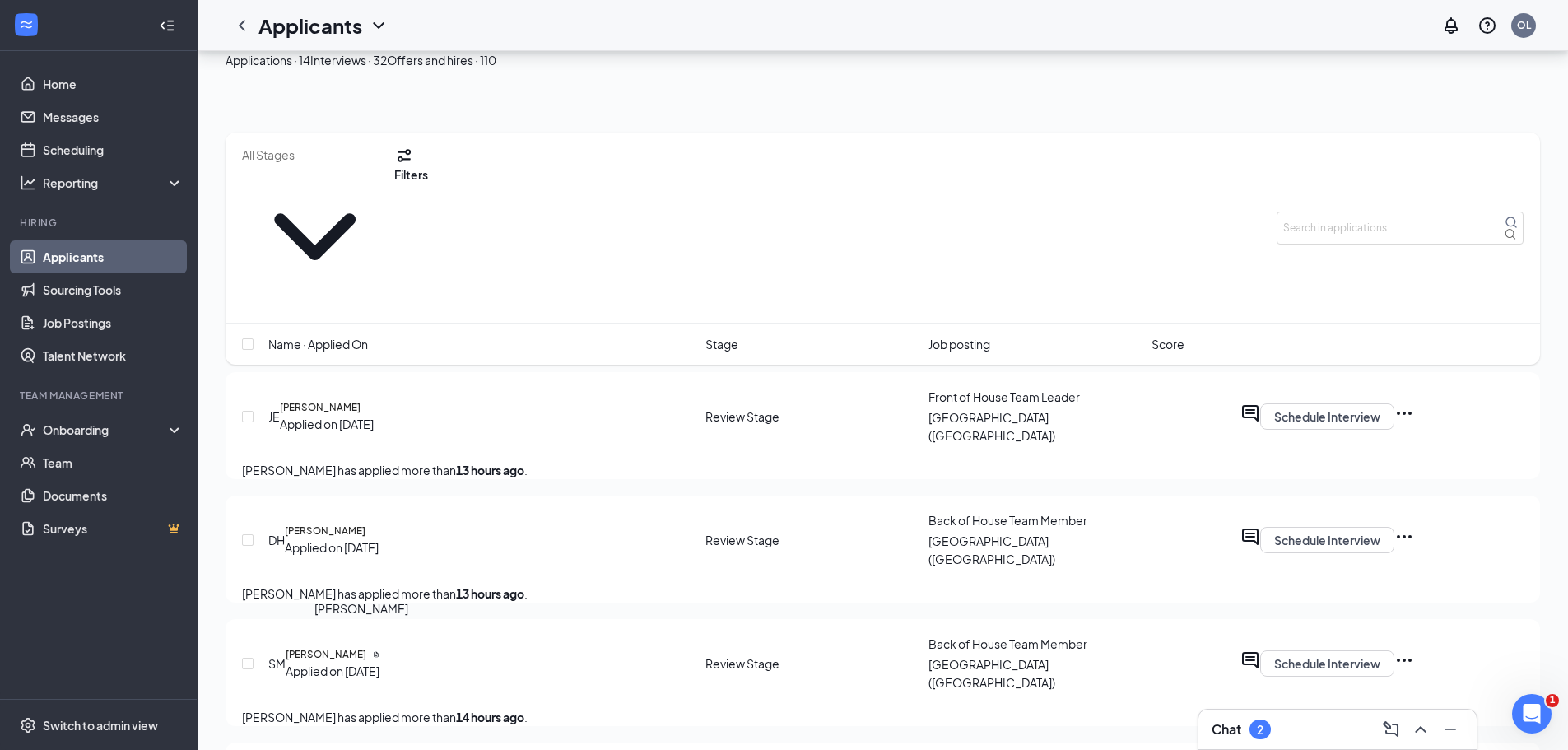
drag, startPoint x: 416, startPoint y: 640, endPoint x: 312, endPoint y: 648, distance: 104.3
copy h5 "Kriscen Stephe"
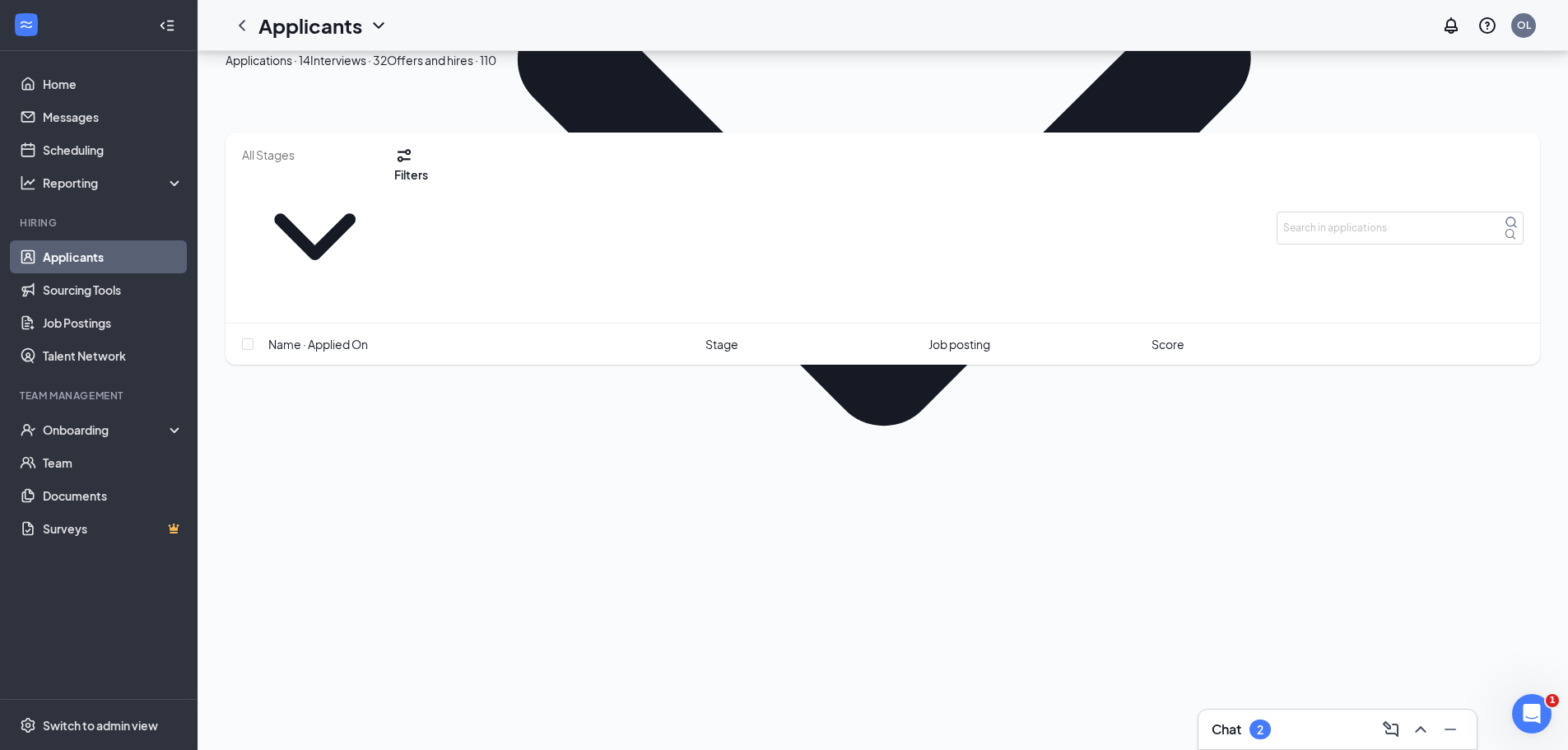
scroll to position [546, 0]
click at [387, 69] on div "Interviews · 32" at bounding box center [349, 60] width 77 height 18
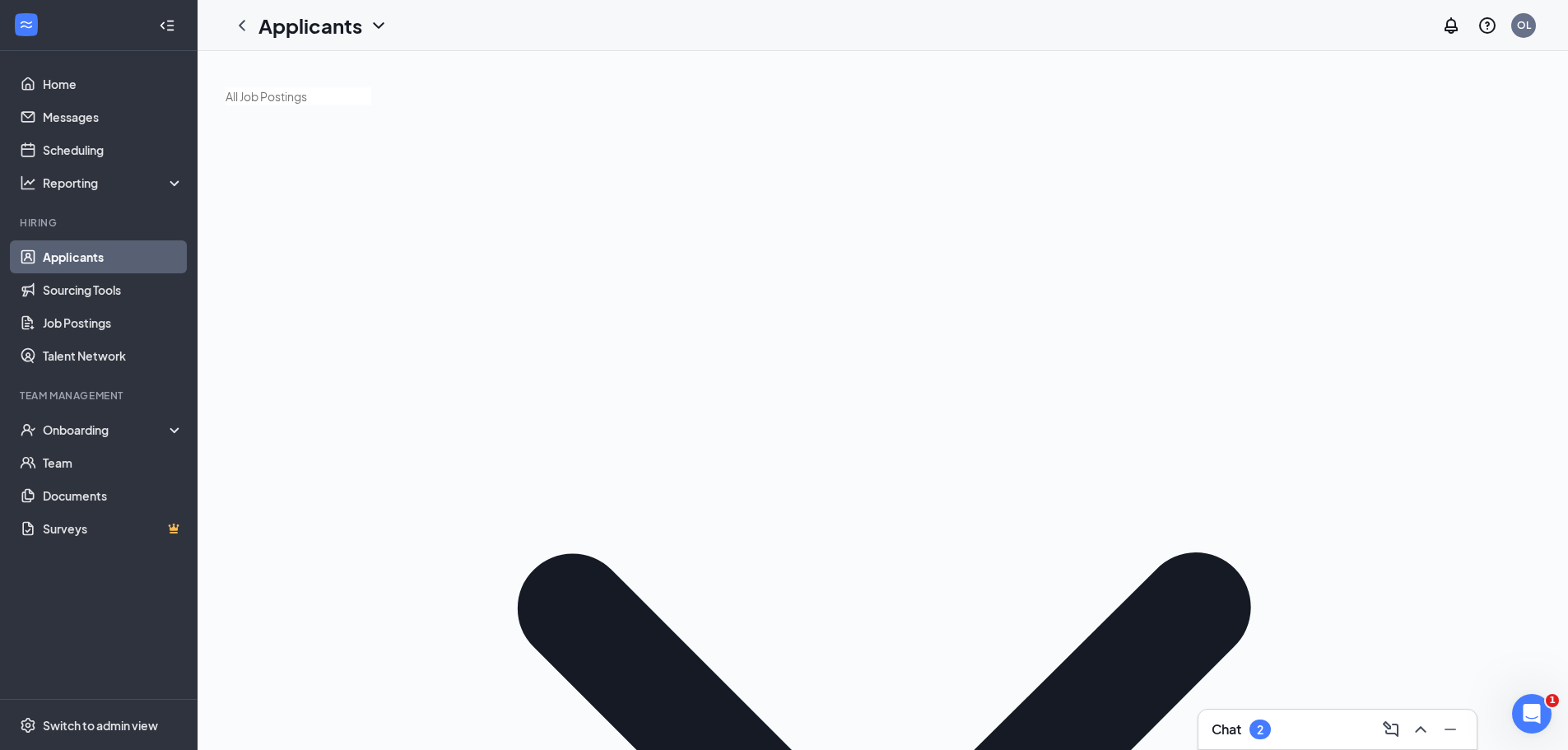
paste input "Kriscen Stephe"
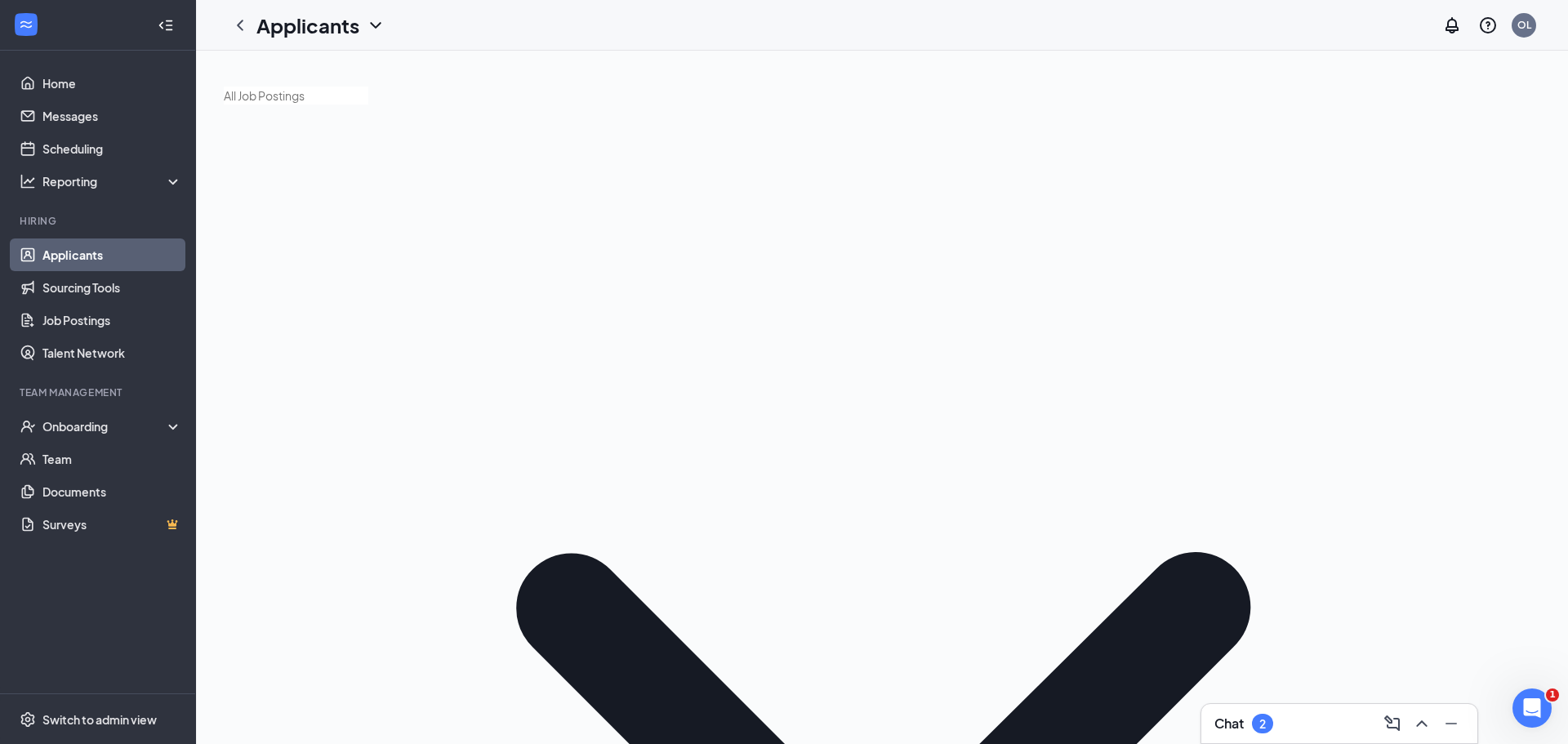
type input "Kriscen Stephe"
drag, startPoint x: 1392, startPoint y: 239, endPoint x: 1055, endPoint y: 317, distance: 345.9
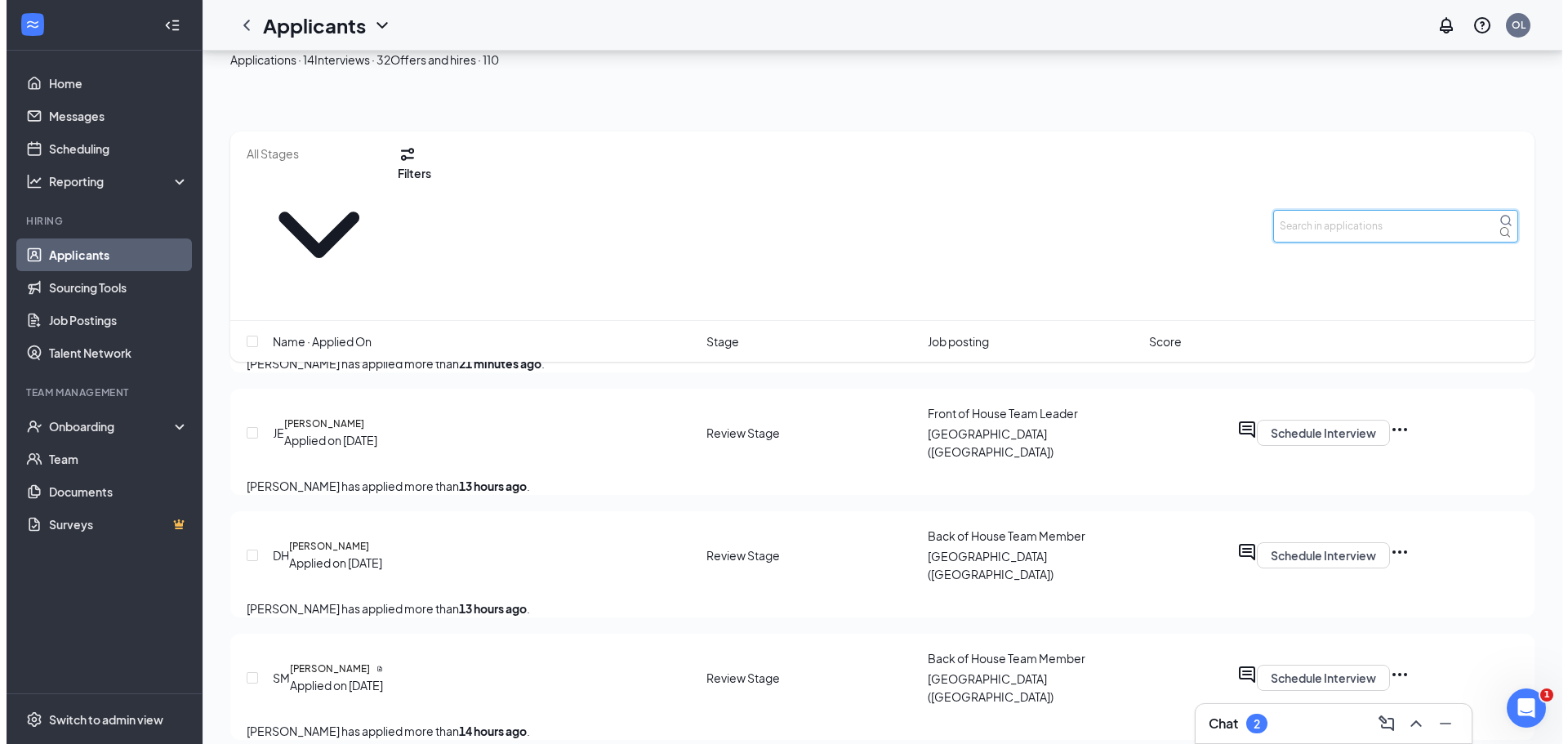
scroll to position [1358, 0]
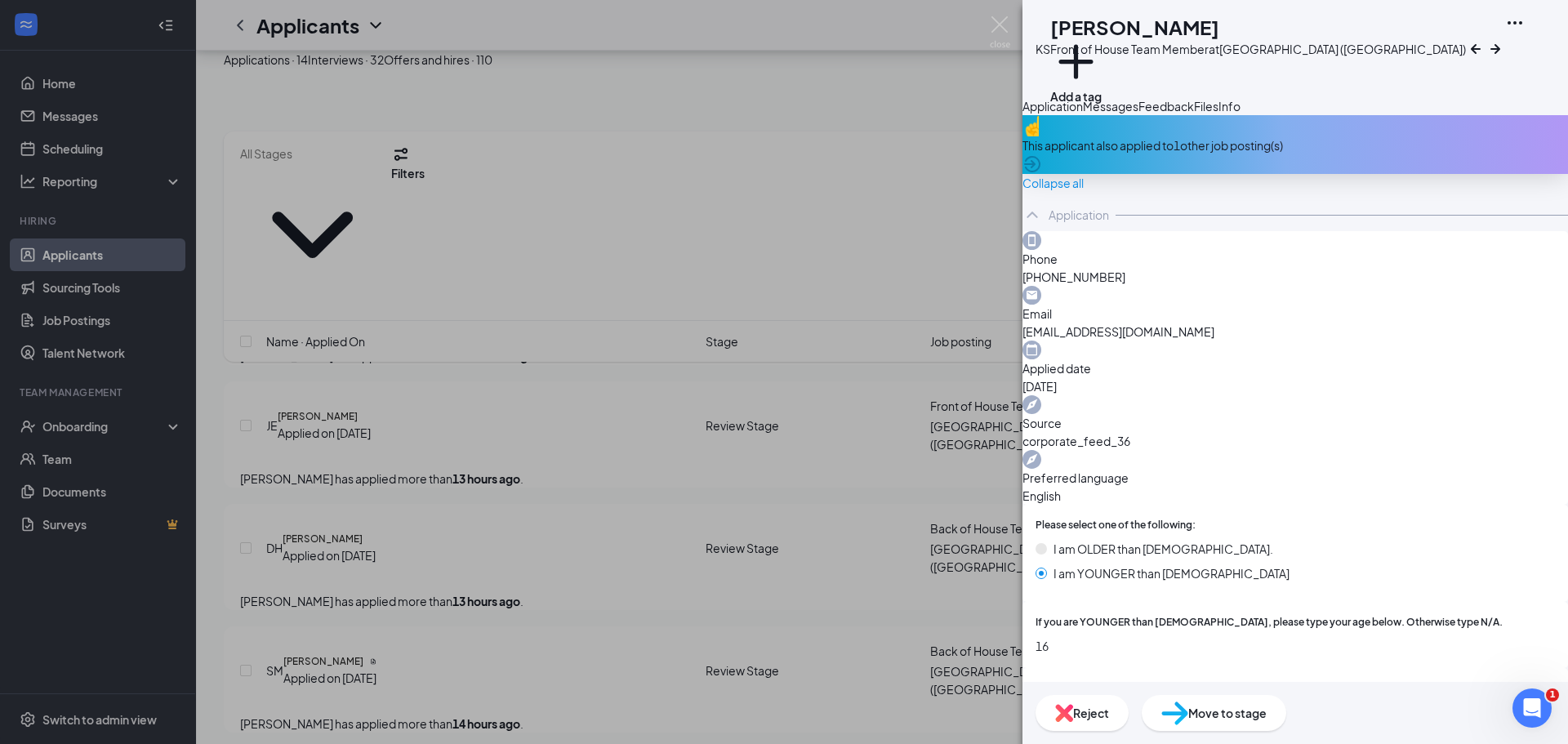
click at [1110, 710] on span "Reject" at bounding box center [1091, 713] width 36 height 18
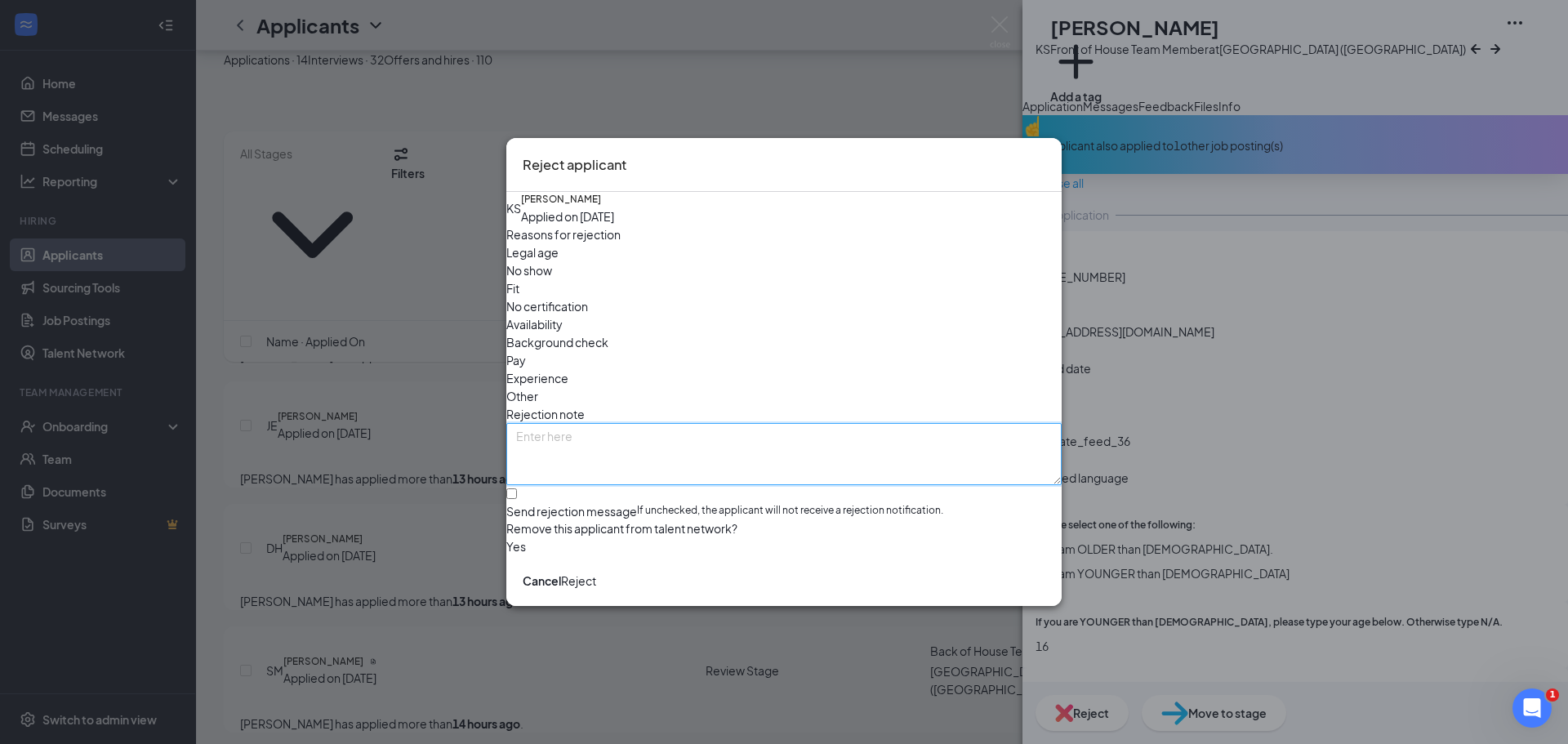
click at [644, 423] on textarea at bounding box center [784, 454] width 555 height 62
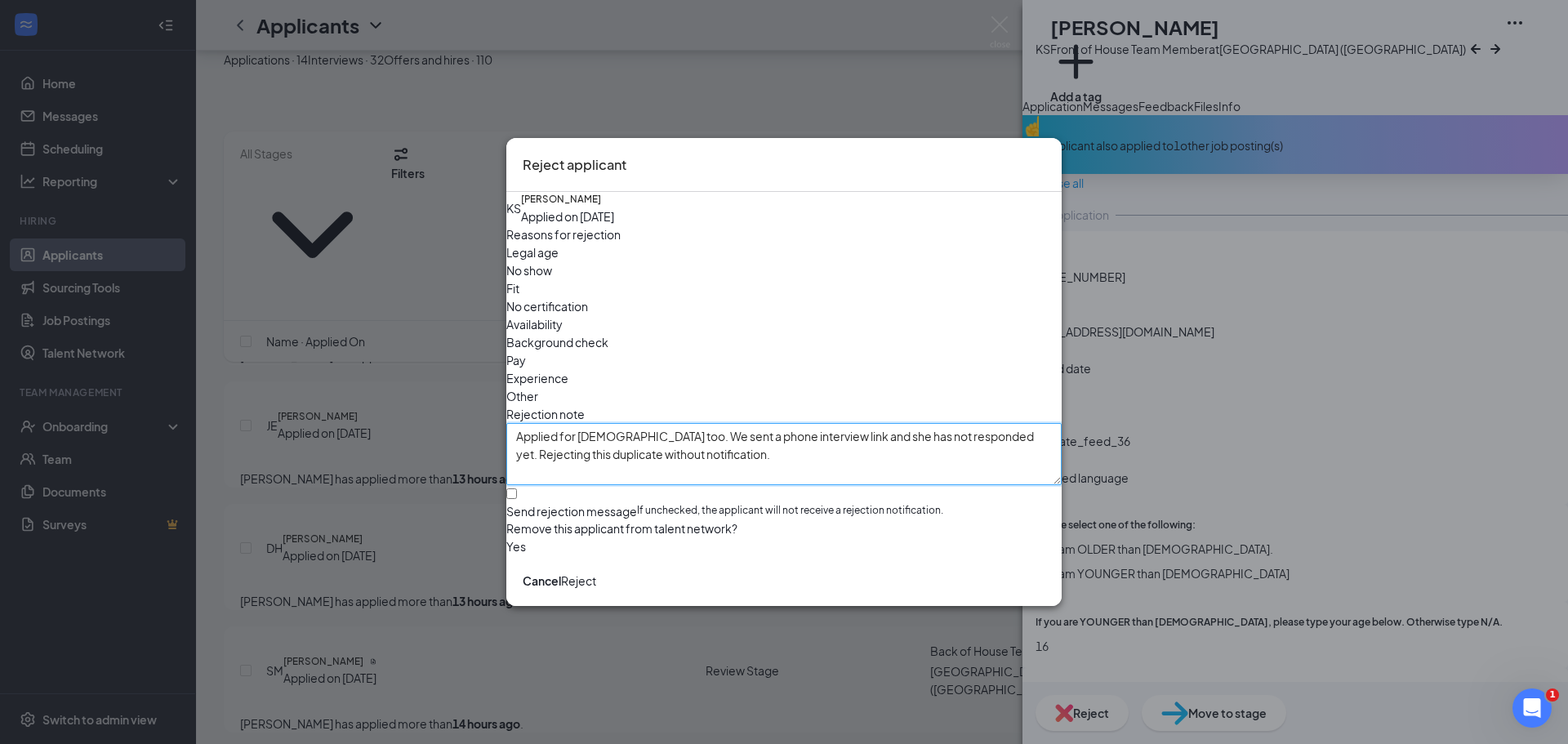
type textarea "Applied for BOH too. We sent a phone interview link and she has not responded y…"
click at [596, 590] on button "Reject" at bounding box center [579, 581] width 36 height 18
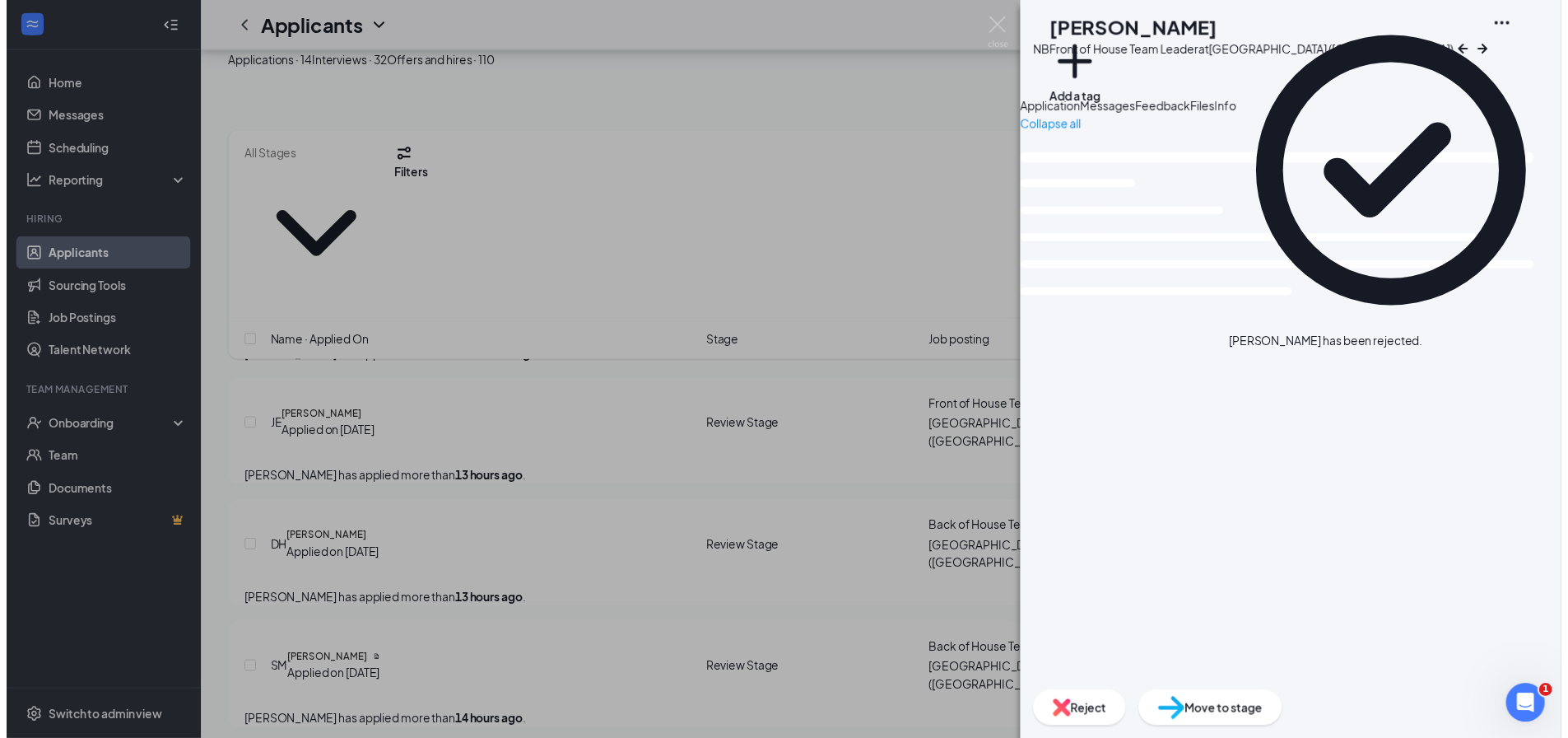
scroll to position [1241, 0]
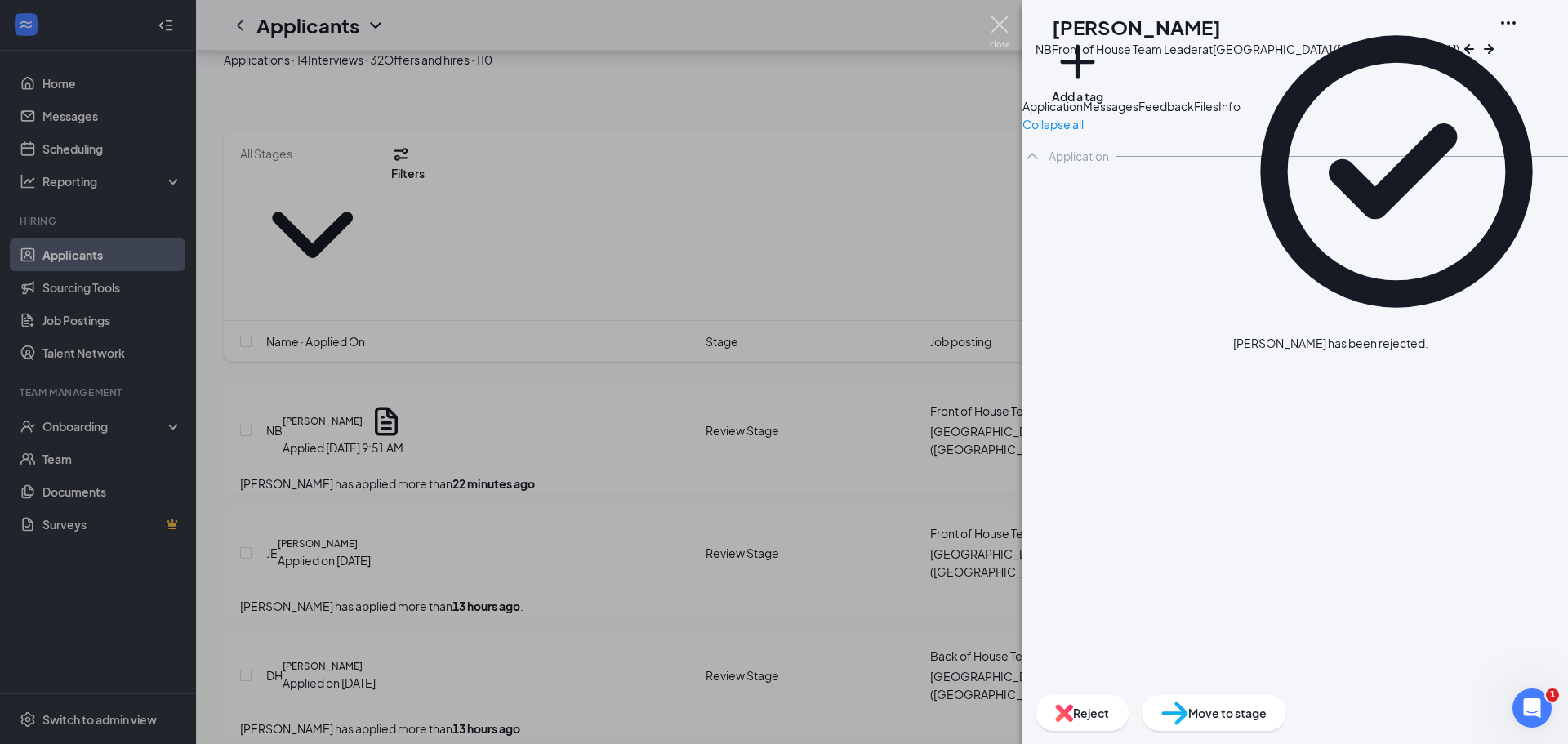
click at [994, 20] on img at bounding box center [999, 32] width 20 height 32
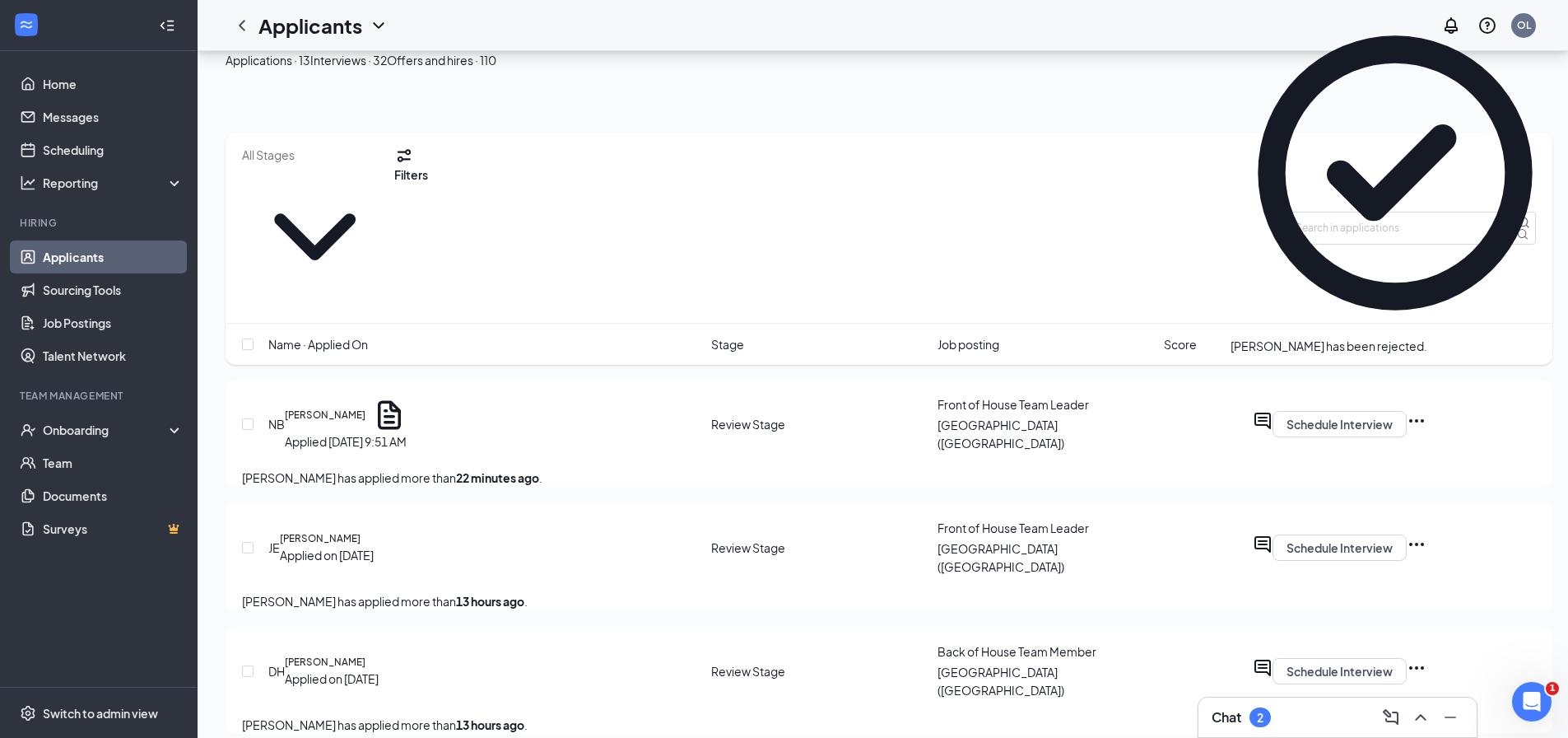
scroll to position [1254, 0]
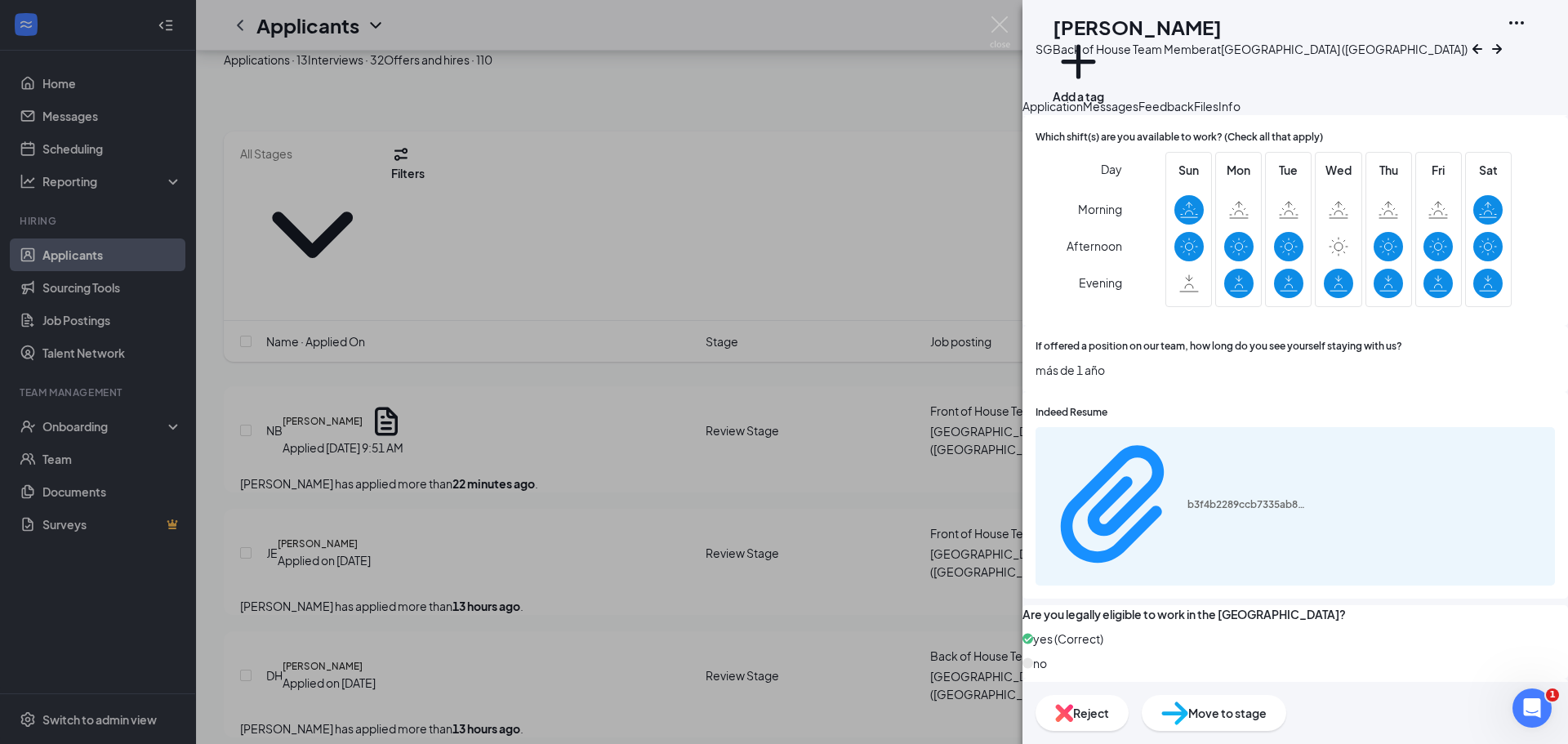
scroll to position [1107, 0]
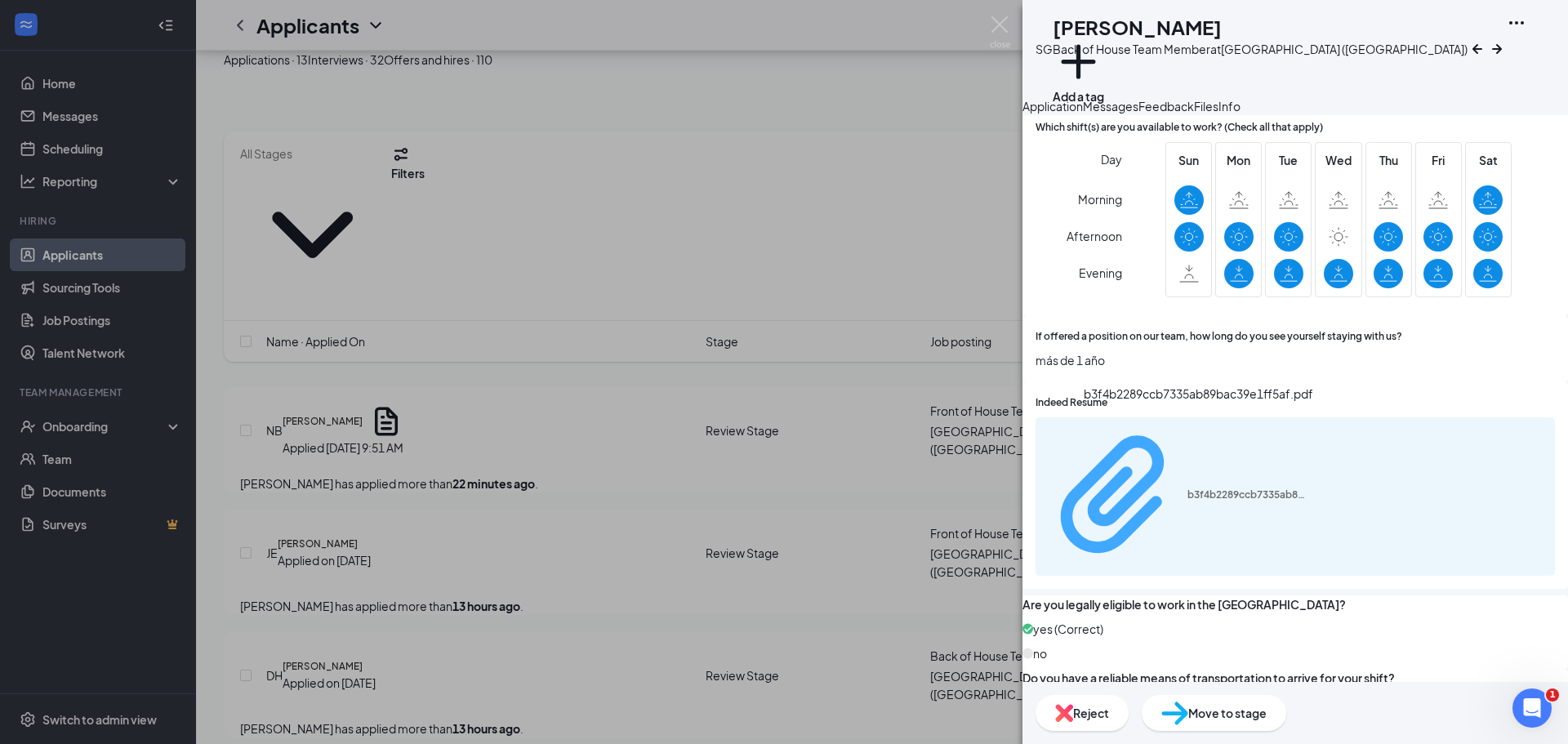
click at [1188, 488] on div "b3f4b2289ccb7335ab89bac39e1ff5af.pdf" at bounding box center [1249, 495] width 123 height 13
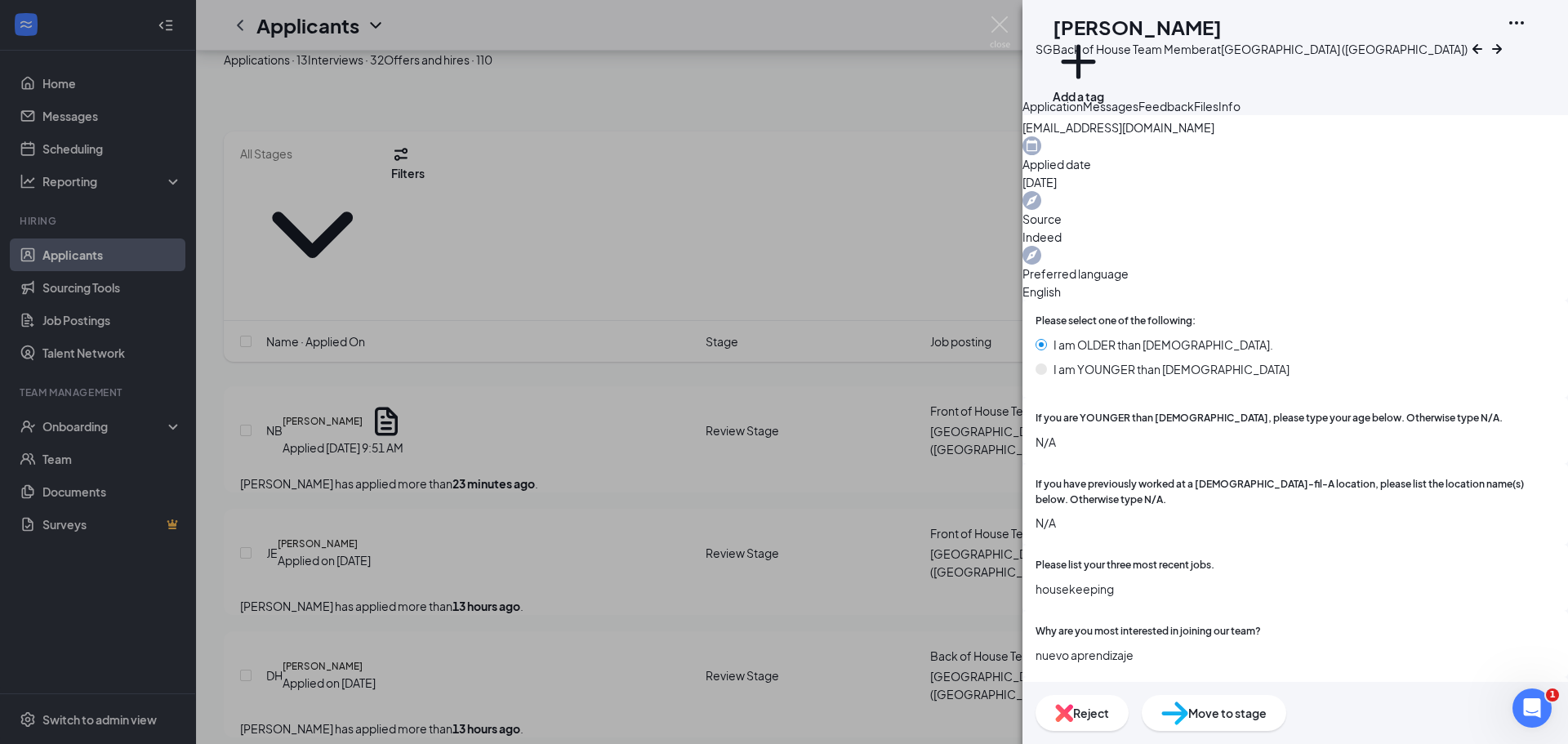
scroll to position [0, 0]
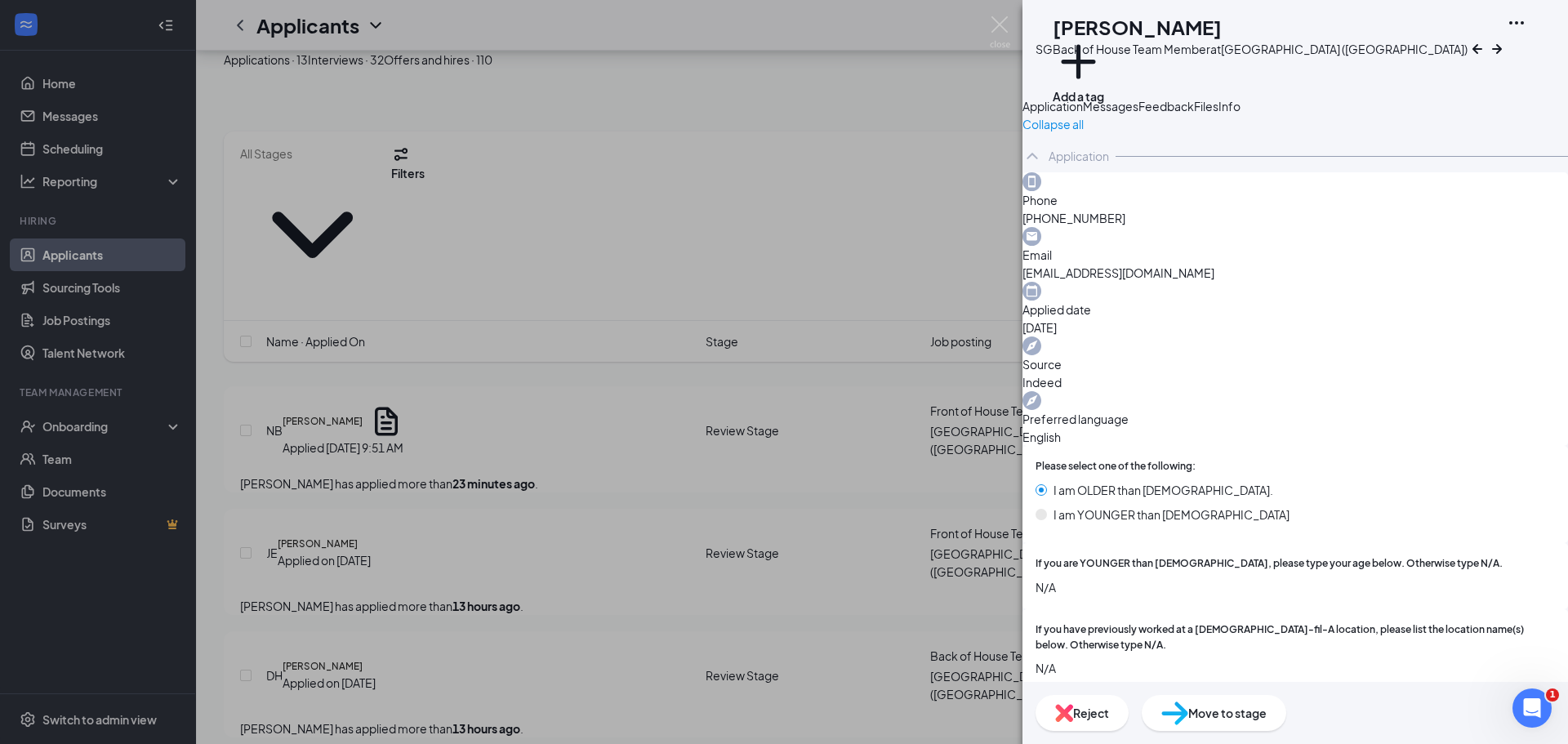
drag, startPoint x: 1186, startPoint y: 139, endPoint x: 1258, endPoint y: 311, distance: 186.5
click at [1139, 115] on button "Messages" at bounding box center [1110, 106] width 56 height 18
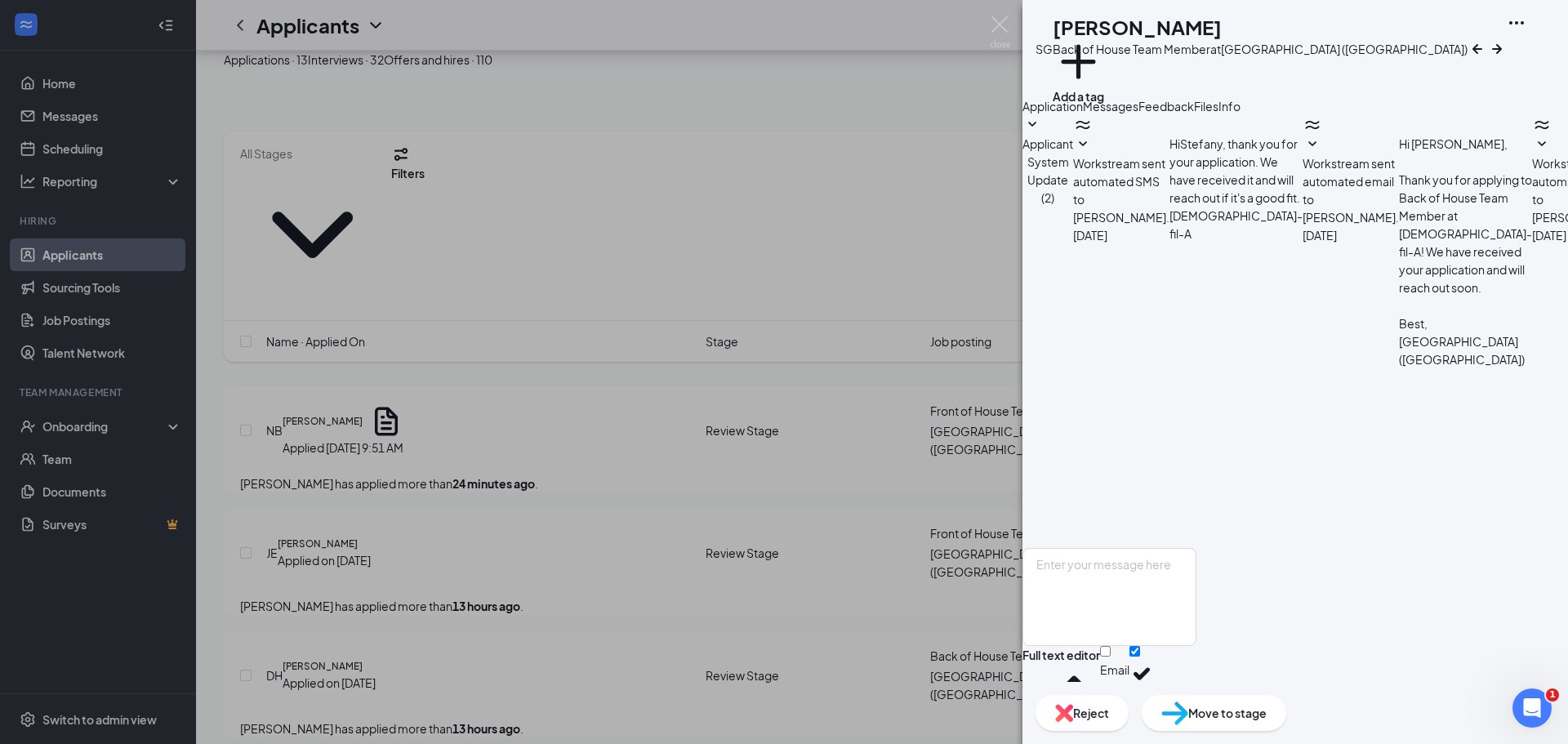
scroll to position [5, 0]
click at [1194, 114] on span "Feedback" at bounding box center [1166, 106] width 56 height 15
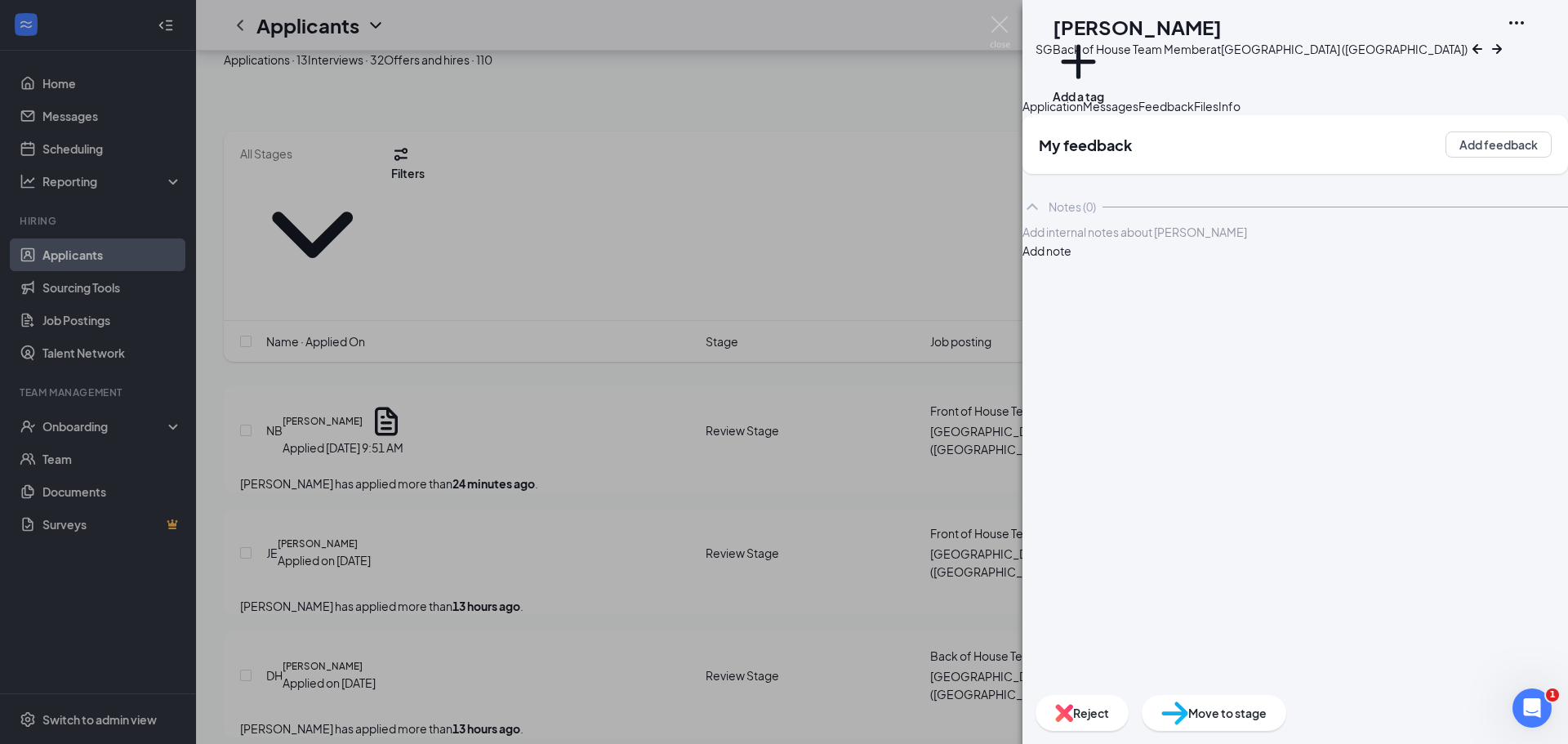
click at [1083, 115] on button "Application" at bounding box center [1053, 106] width 60 height 18
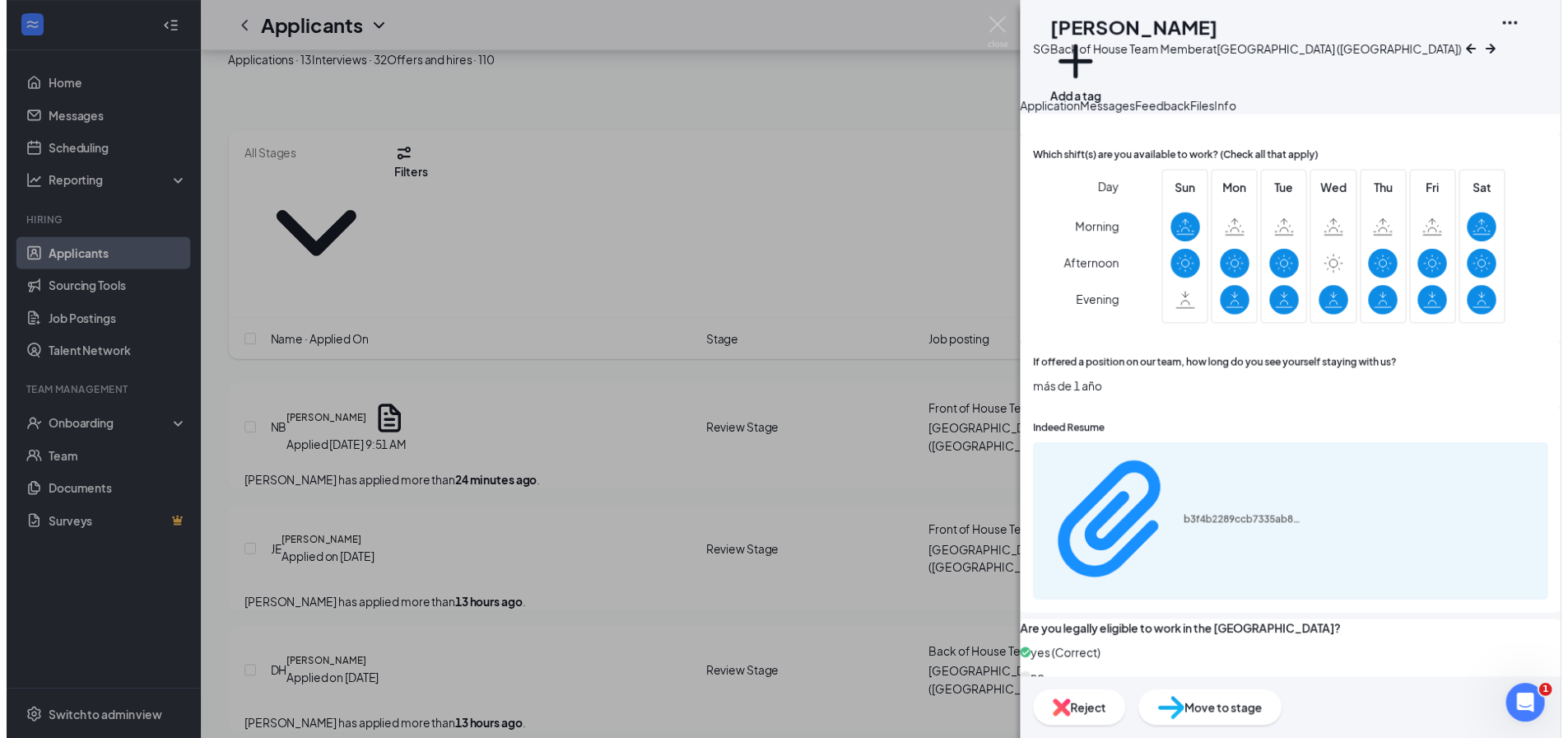
scroll to position [1117, 0]
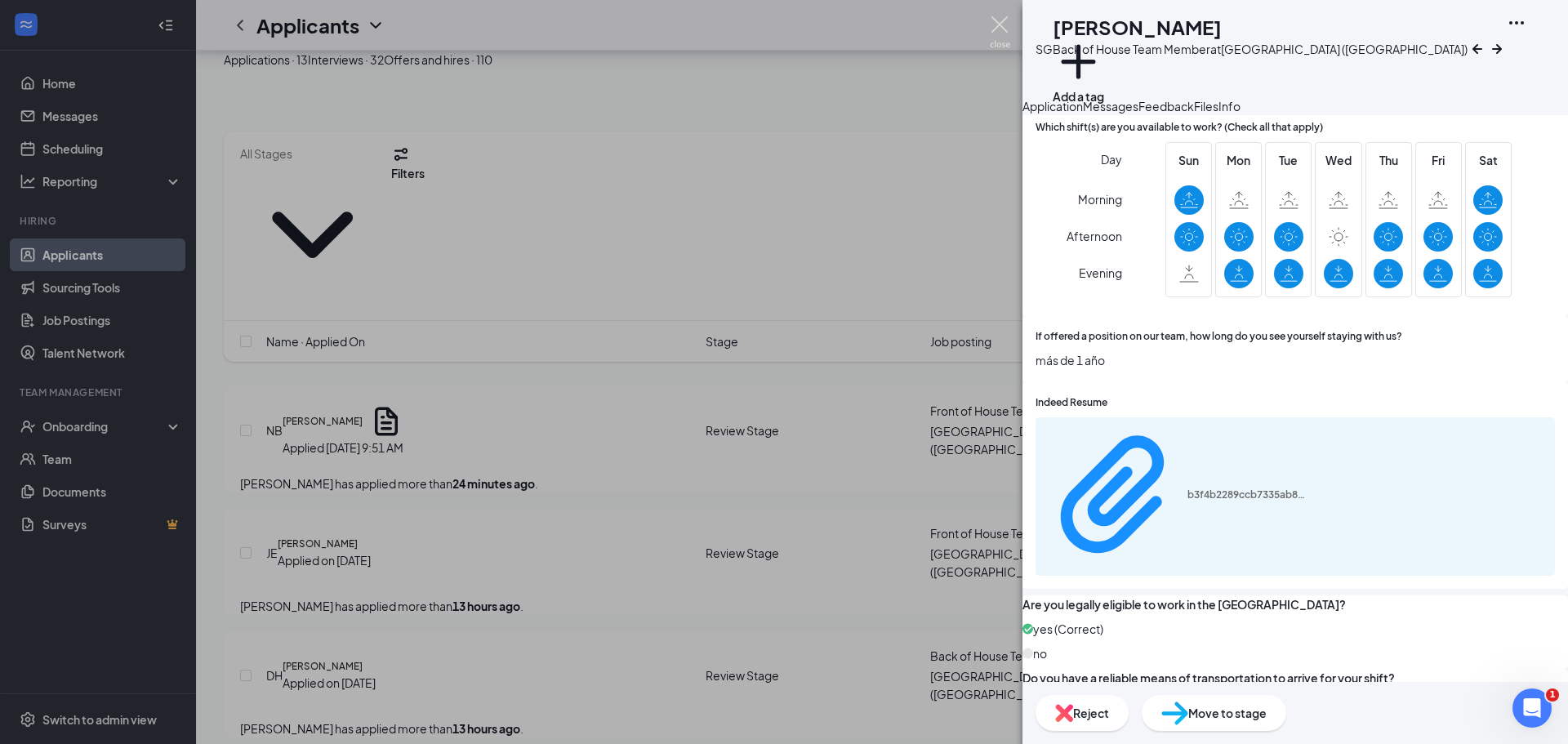
drag, startPoint x: 1002, startPoint y: 25, endPoint x: 923, endPoint y: 115, distance: 119.8
click at [1000, 25] on img at bounding box center [999, 32] width 20 height 32
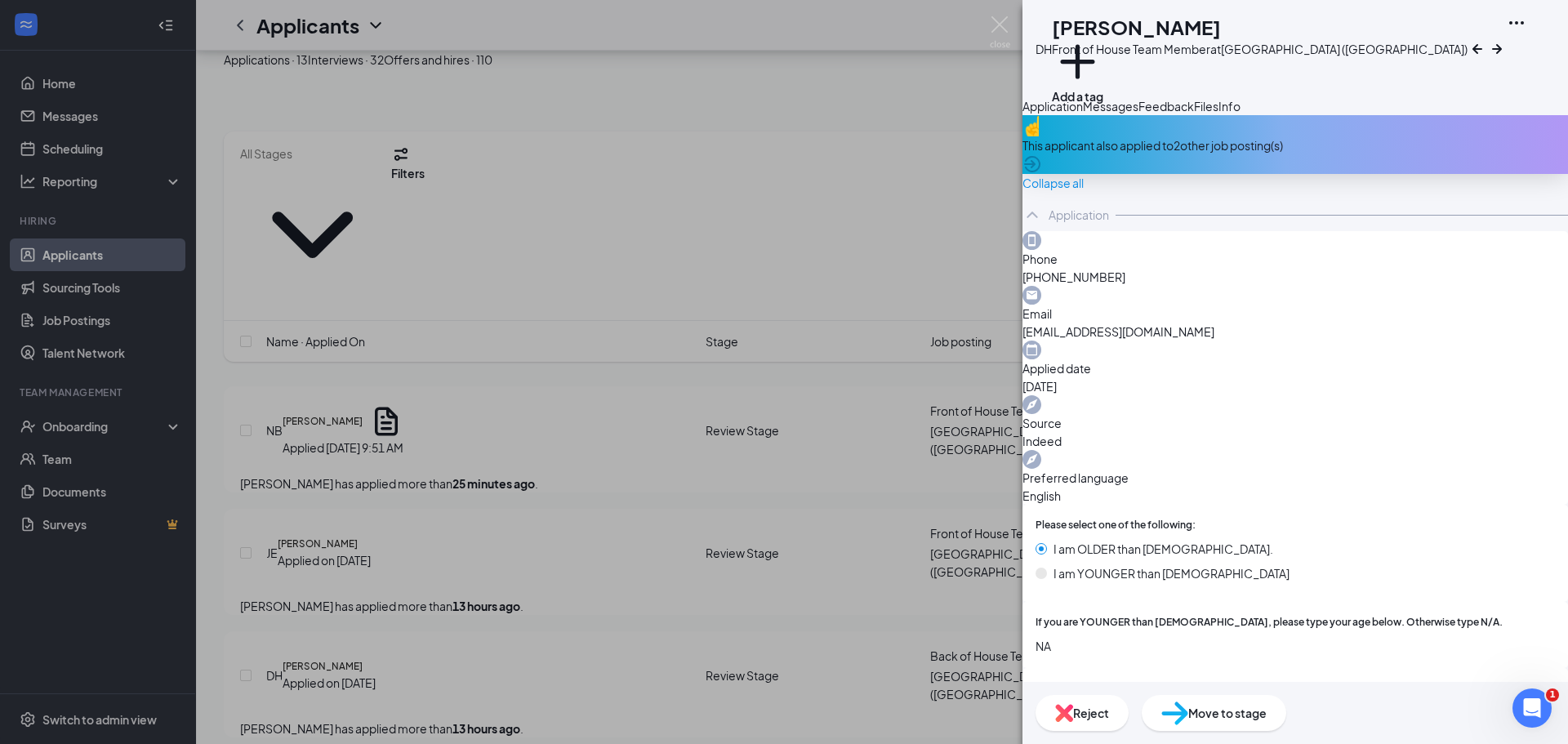
click at [1509, 174] on div "This applicant also applied to 2 other job posting(s)" at bounding box center [1295, 145] width 545 height 59
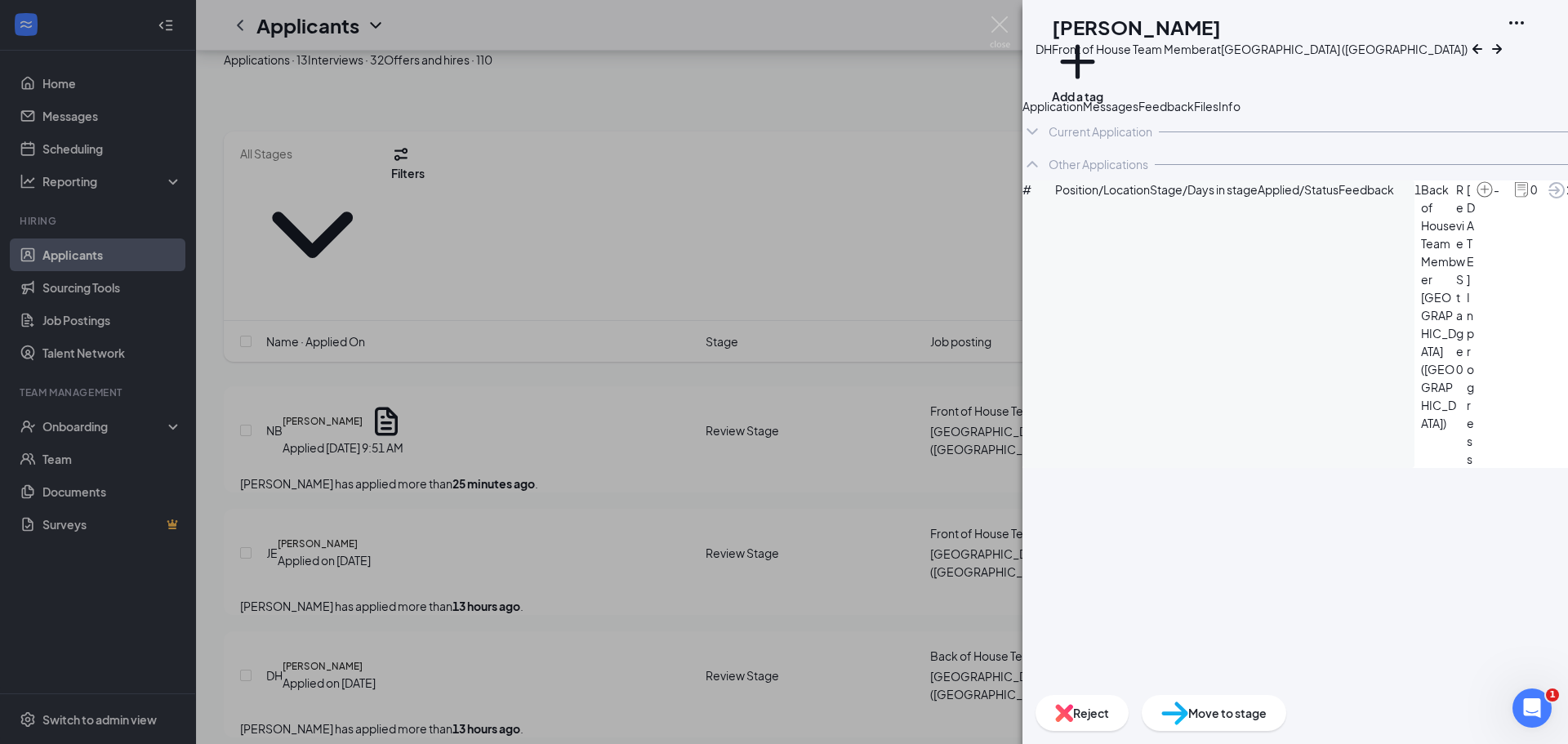
drag, startPoint x: 1262, startPoint y: 21, endPoint x: 1070, endPoint y: 23, distance: 192.0
click at [1070, 23] on div "DH Deandre Harmon Front of House Team Member at Main Street (VA) Add a tag" at bounding box center [1252, 49] width 432 height 71
copy div "Deandre Harmon"
click at [1000, 23] on img at bounding box center [999, 32] width 20 height 32
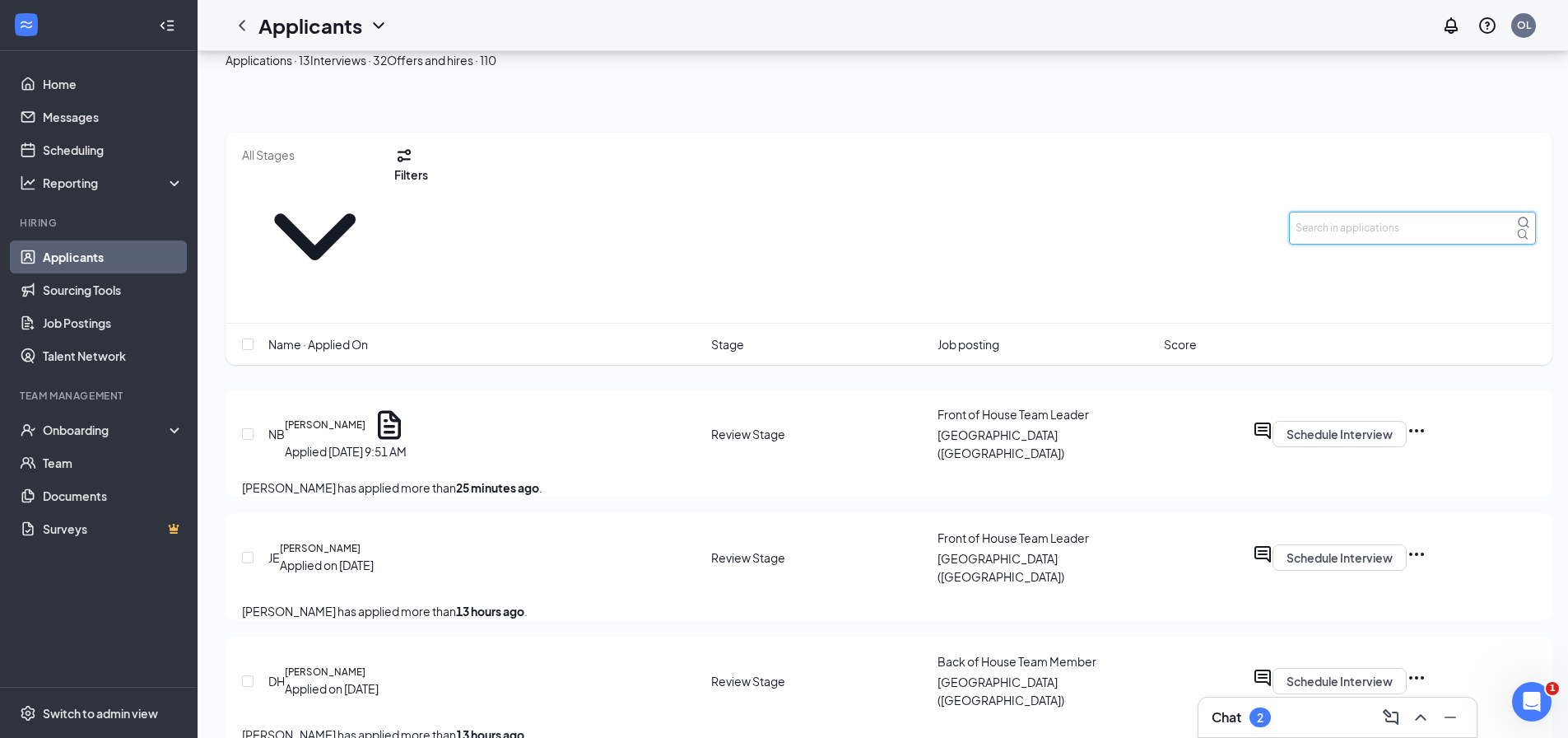
click at [1377, 211] on input "text" at bounding box center [1413, 227] width 247 height 33
drag, startPoint x: 458, startPoint y: 82, endPoint x: 616, endPoint y: 151, distance: 172.4
click at [387, 69] on button "Interviews · 32" at bounding box center [349, 60] width 77 height 18
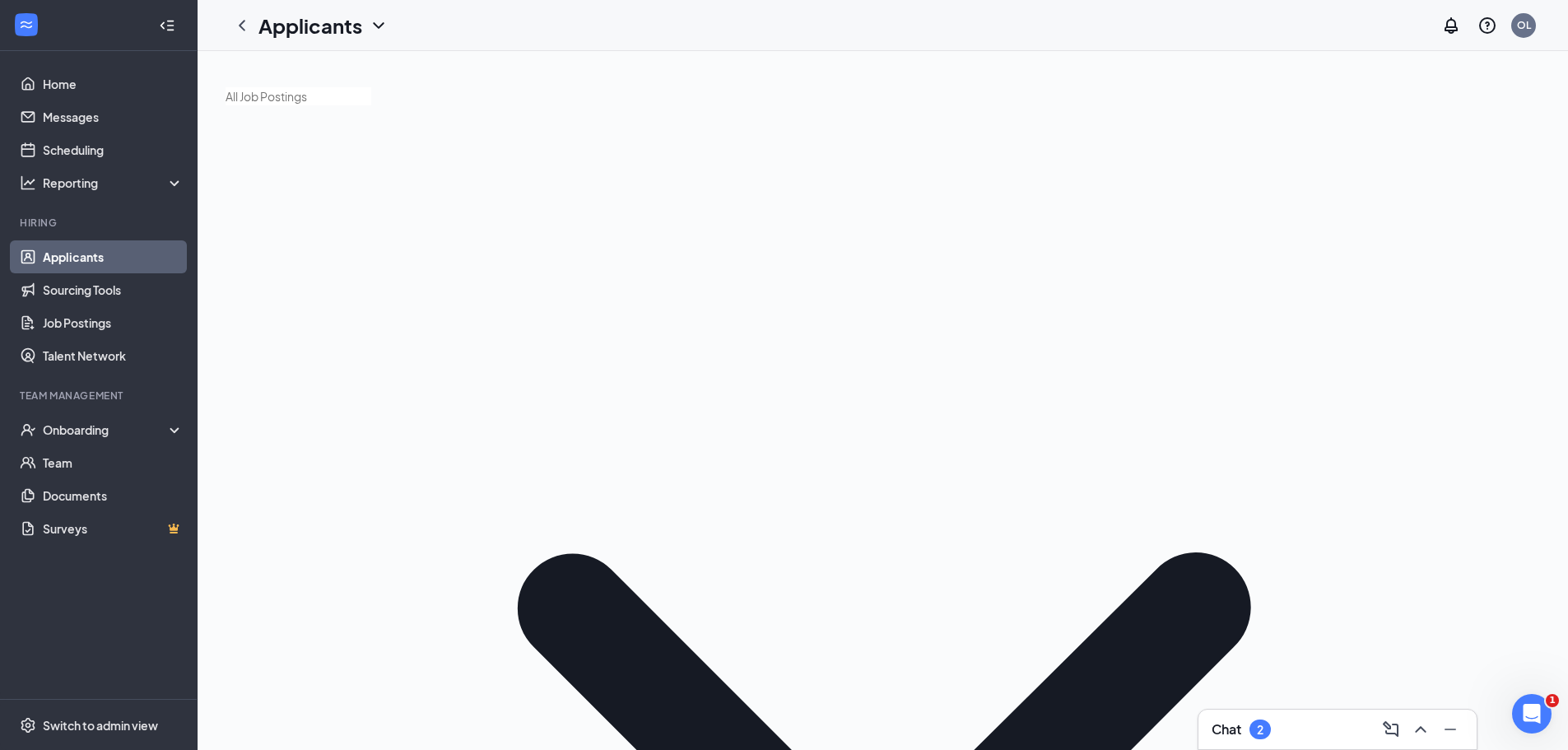
paste input "Deandre Harmon"
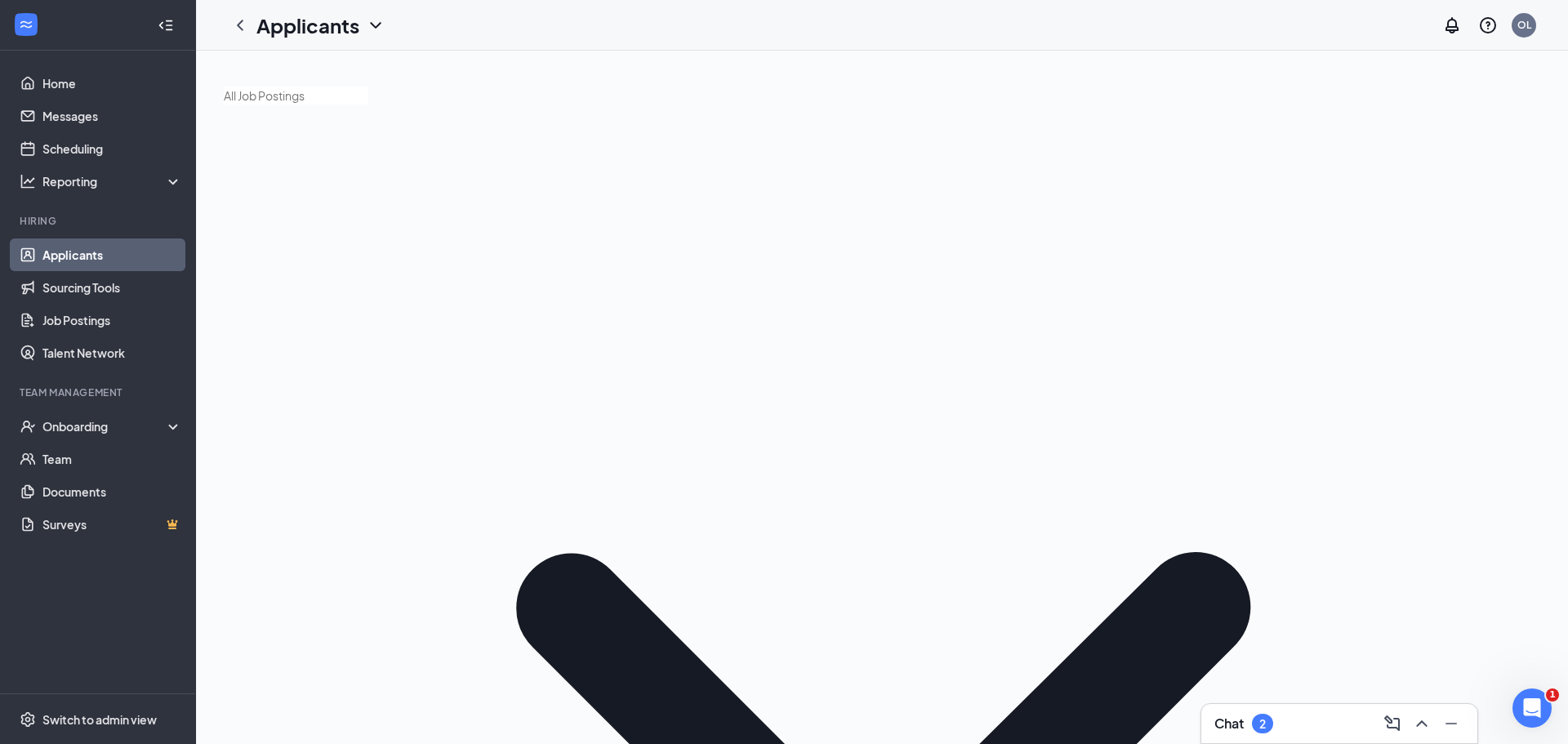
type input "Deandre Harmon"
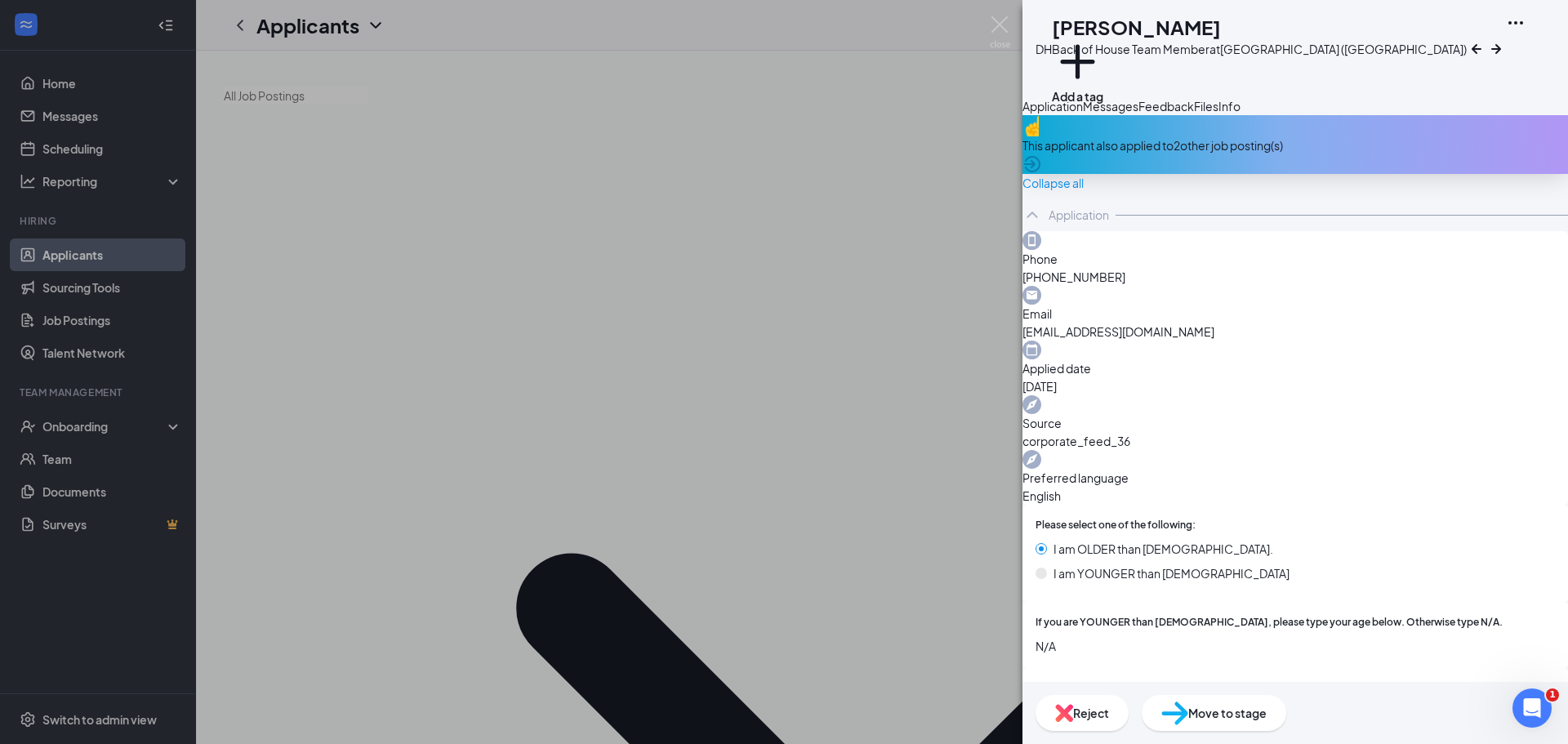
click at [1194, 114] on span "Feedback" at bounding box center [1166, 106] width 56 height 15
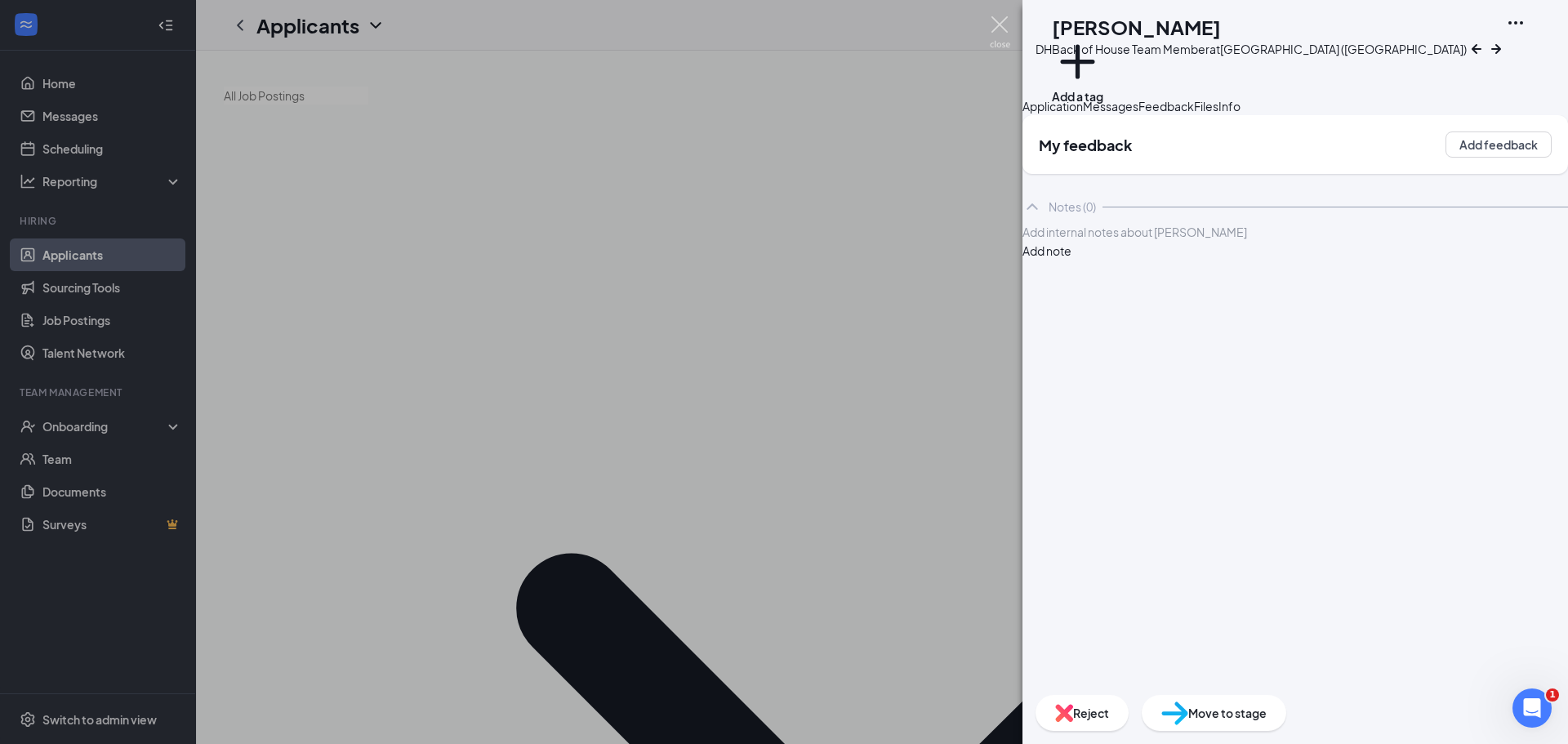
click at [1004, 17] on img at bounding box center [999, 32] width 20 height 32
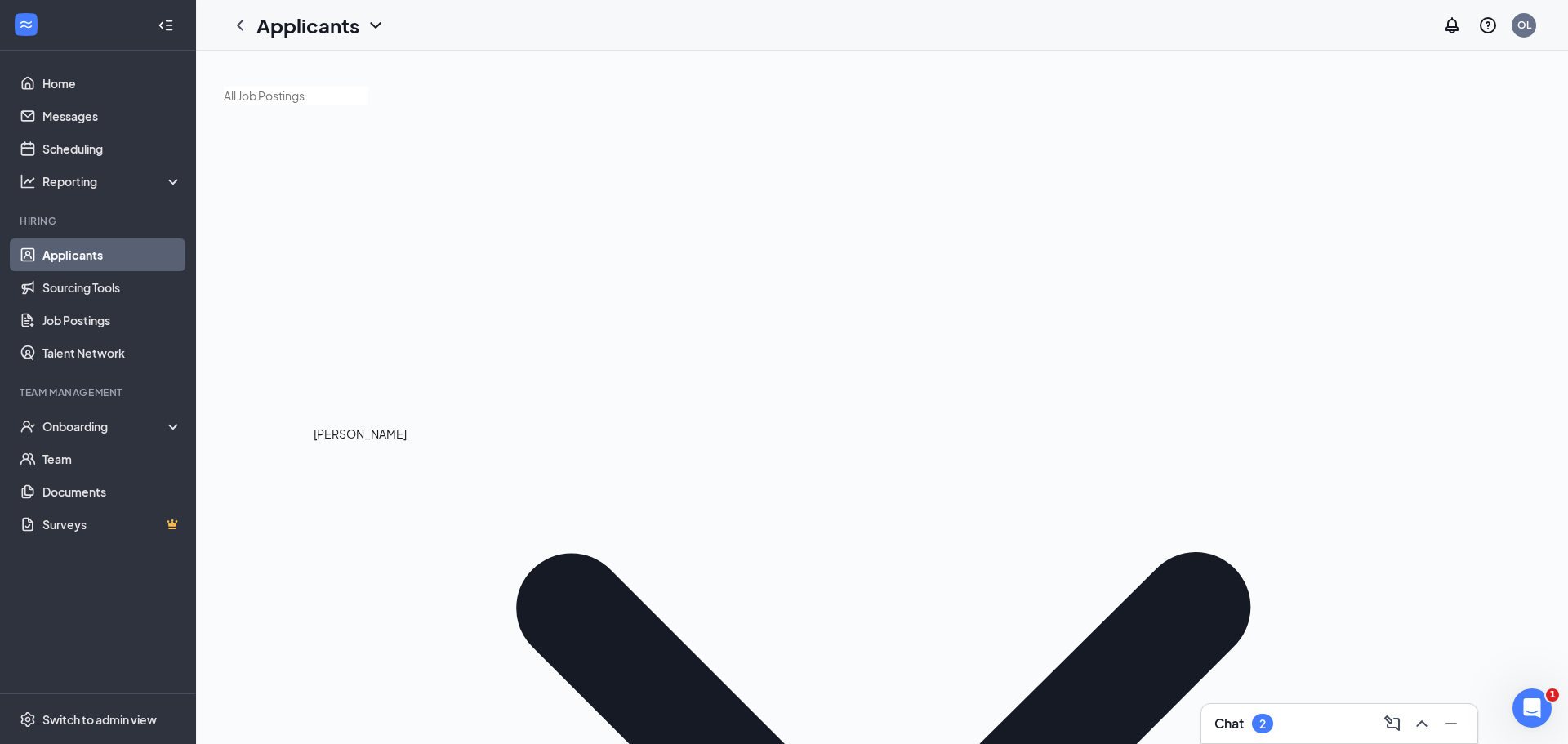
drag, startPoint x: 355, startPoint y: 460, endPoint x: 438, endPoint y: 467, distance: 83.3
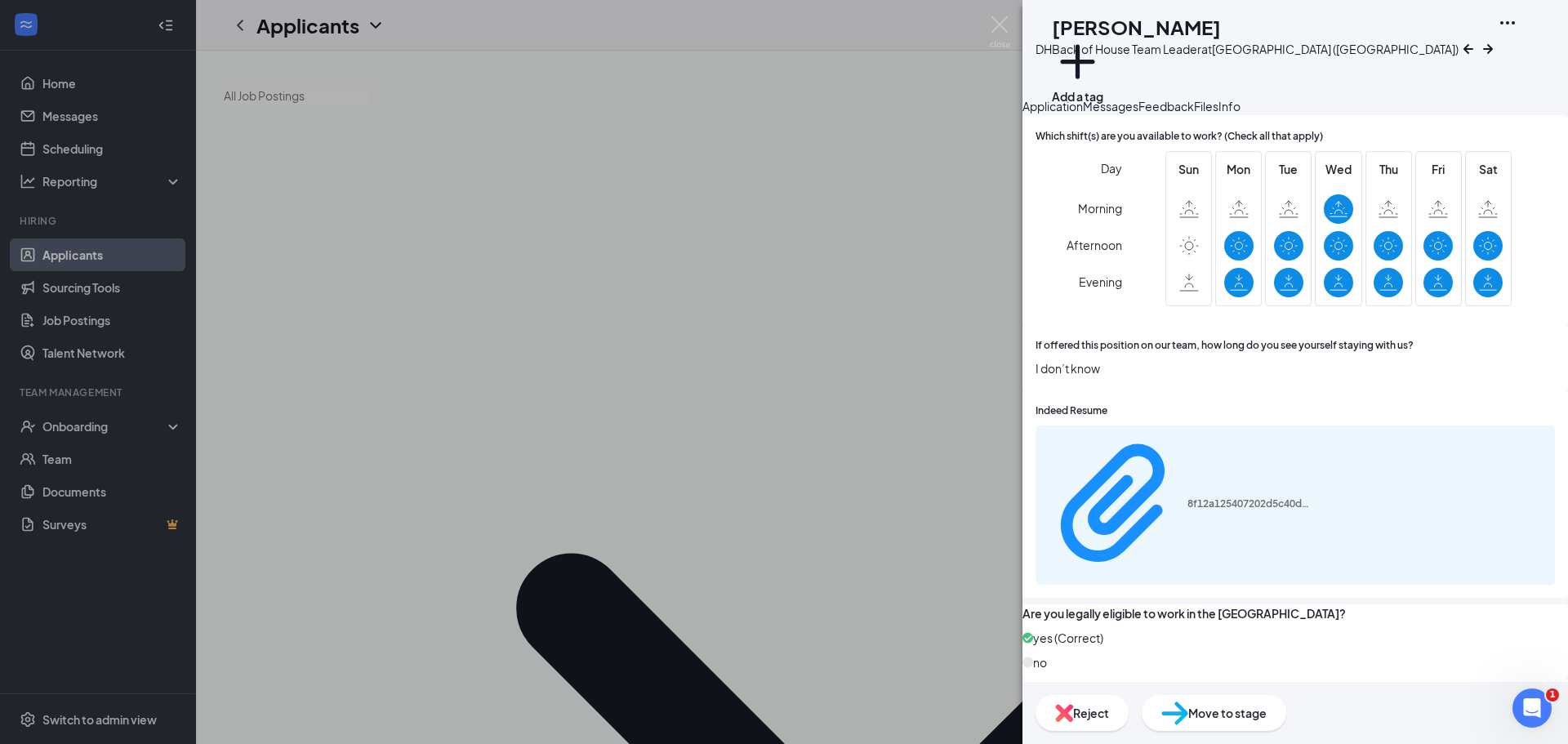
scroll to position [1323, 0]
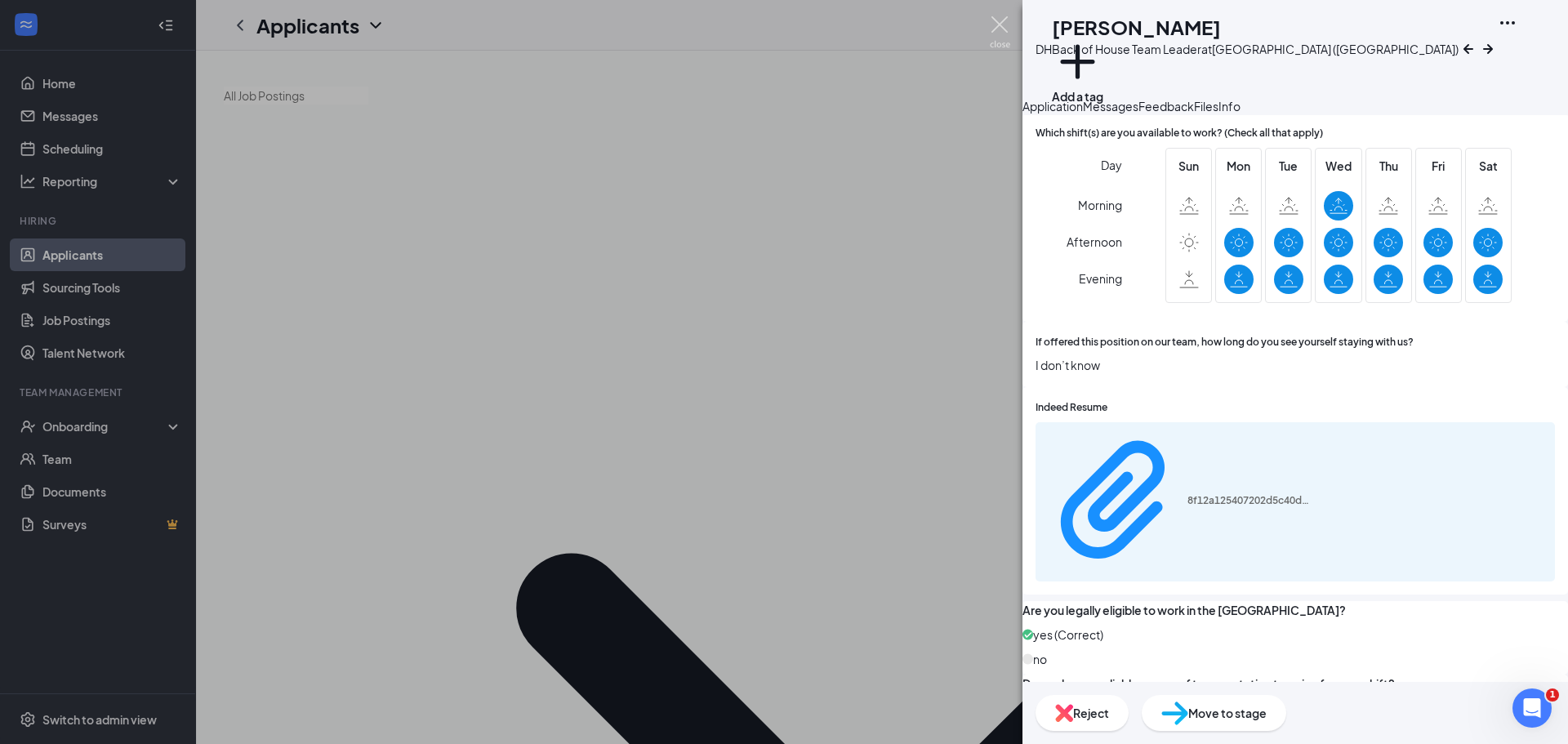
click at [1008, 20] on img at bounding box center [999, 32] width 20 height 32
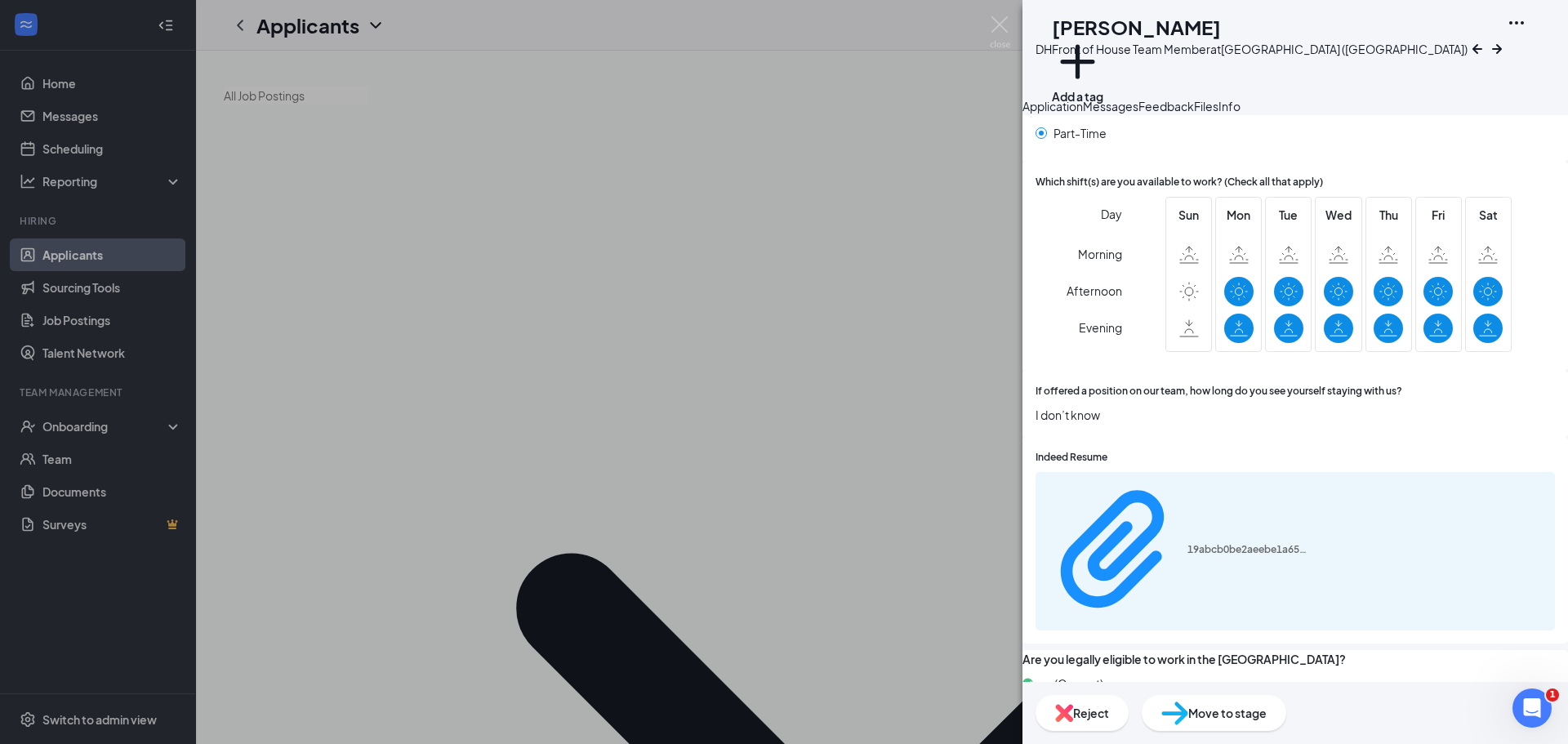
scroll to position [1152, 0]
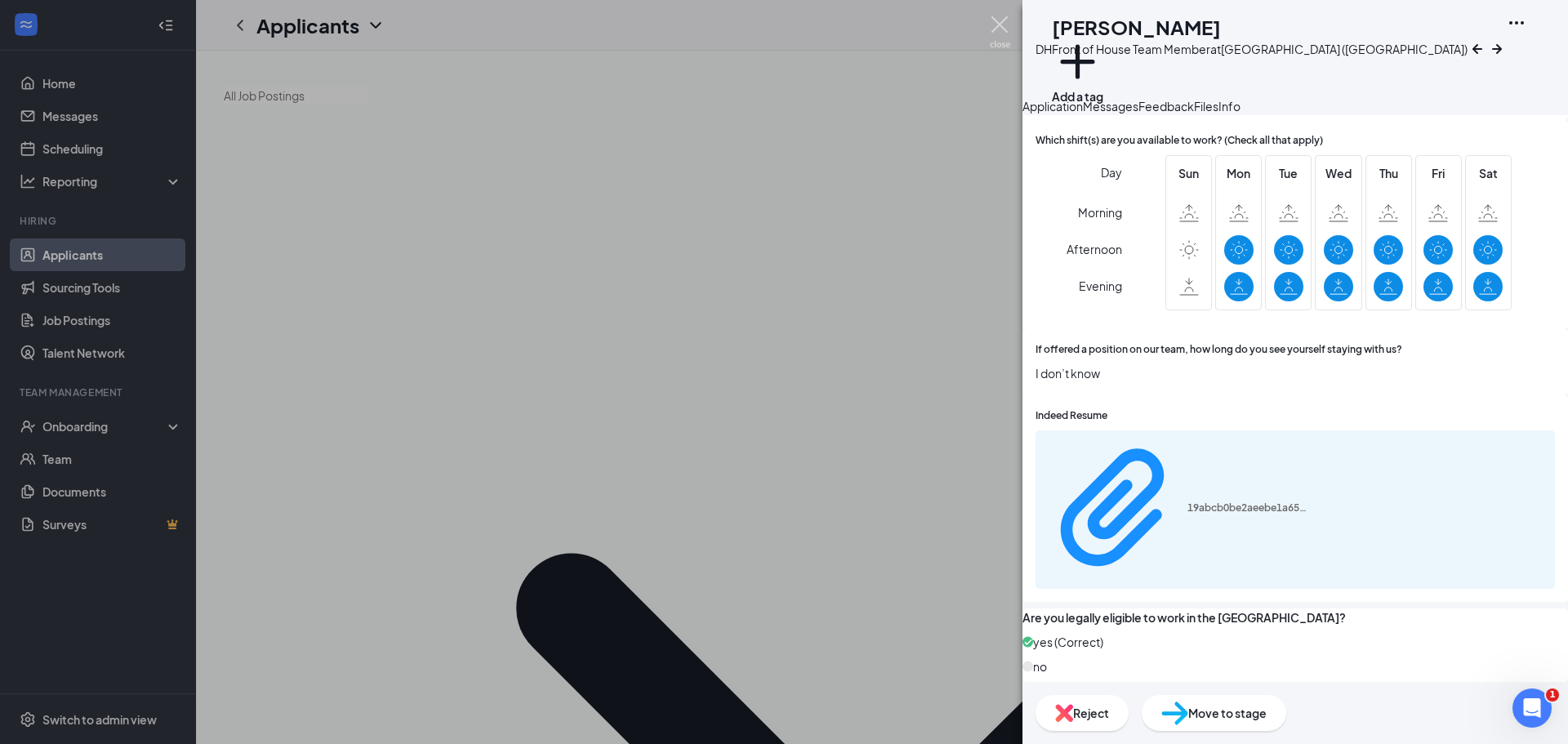
click at [1001, 29] on img at bounding box center [999, 32] width 20 height 32
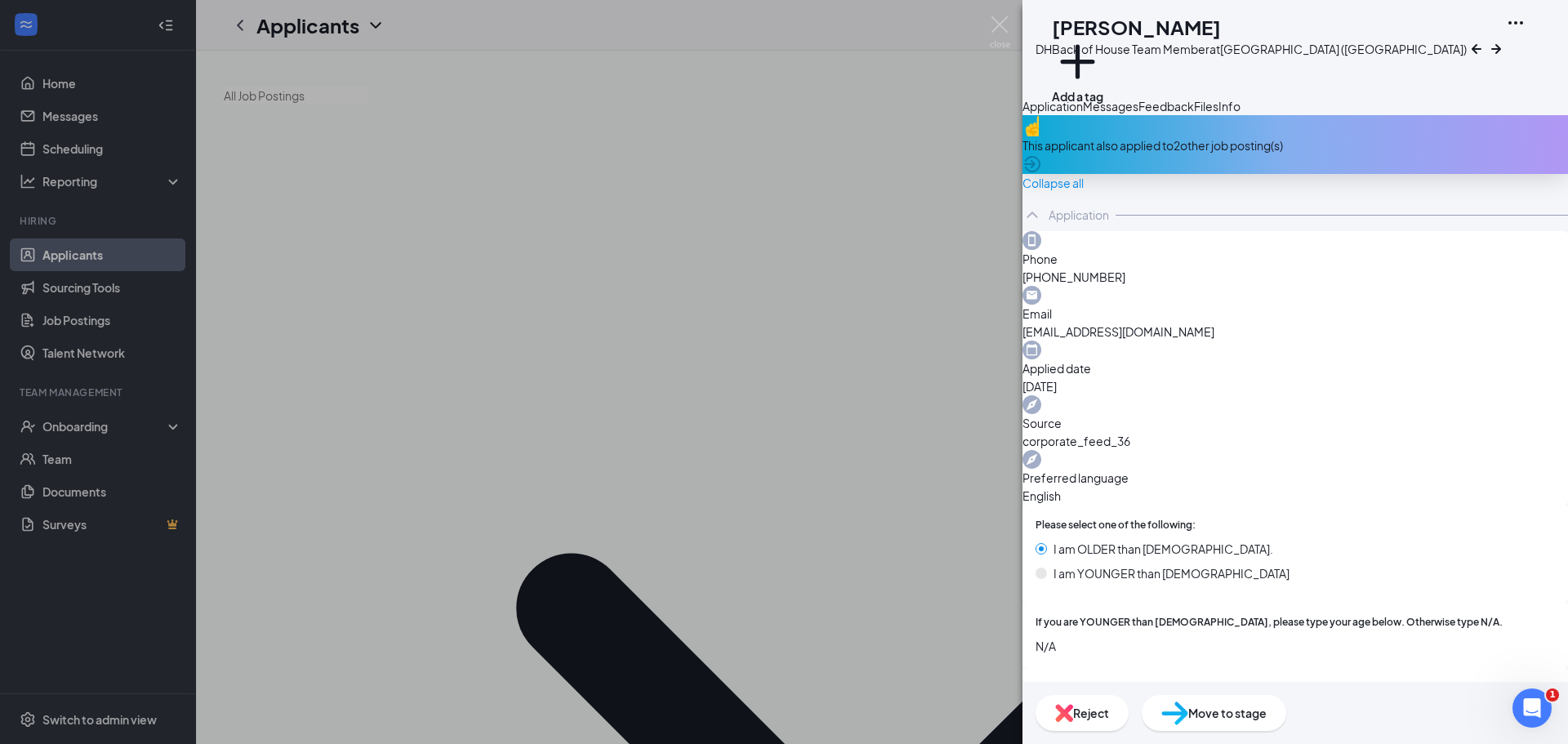
click at [1189, 712] on img at bounding box center [1174, 713] width 27 height 24
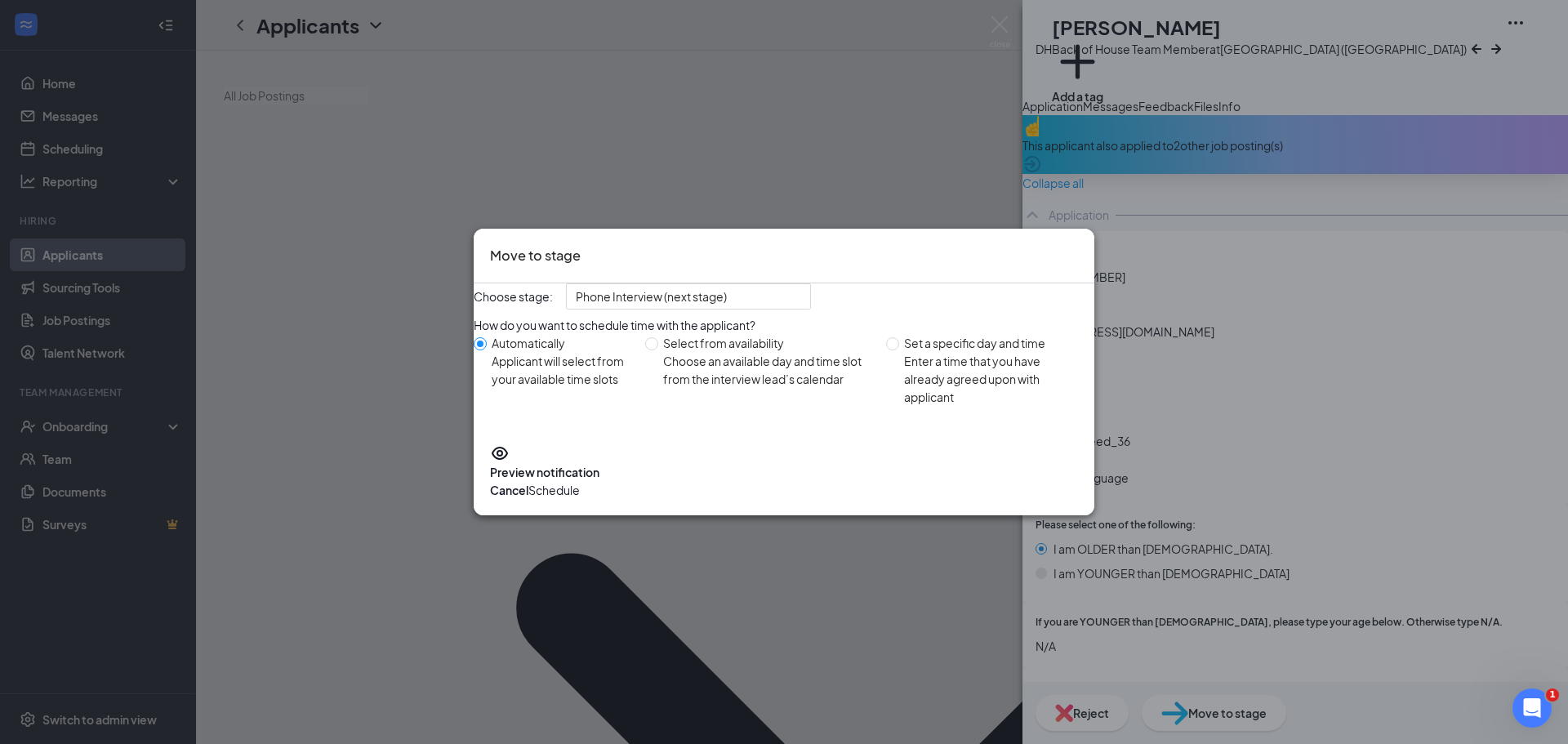
click at [580, 499] on button "Schedule" at bounding box center [554, 490] width 52 height 18
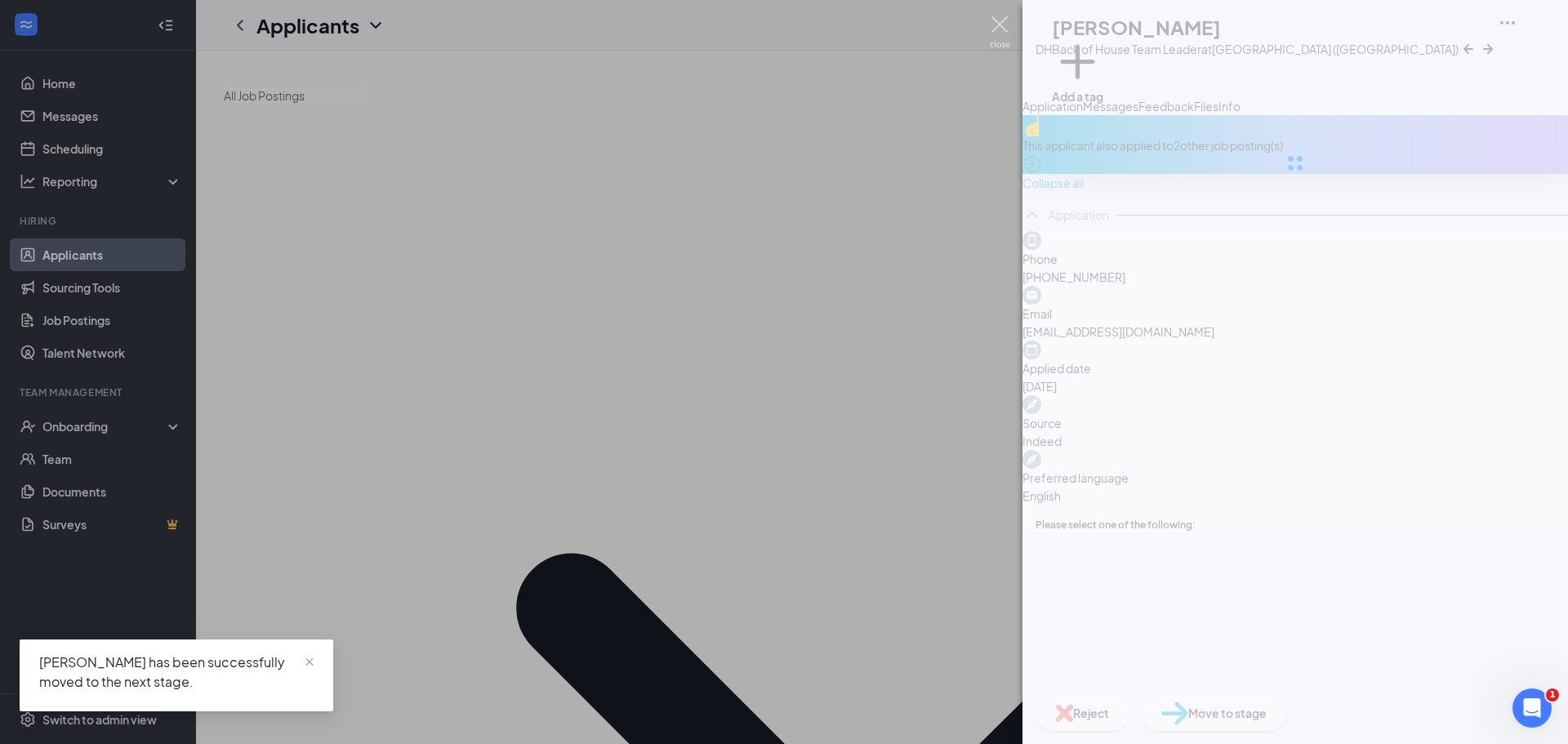
click at [999, 25] on img at bounding box center [999, 32] width 20 height 32
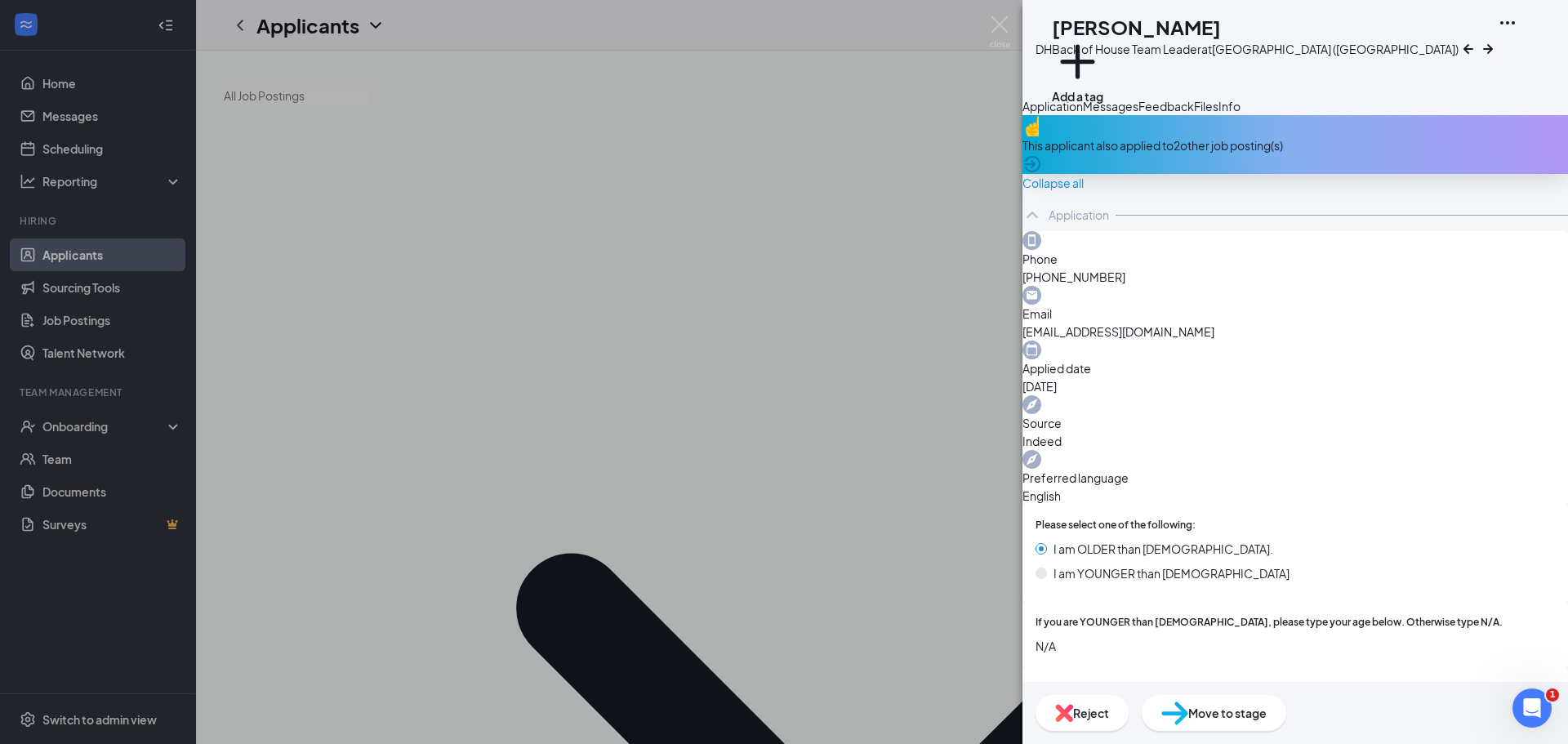
click at [1129, 702] on div "Reject" at bounding box center [1082, 712] width 93 height 36
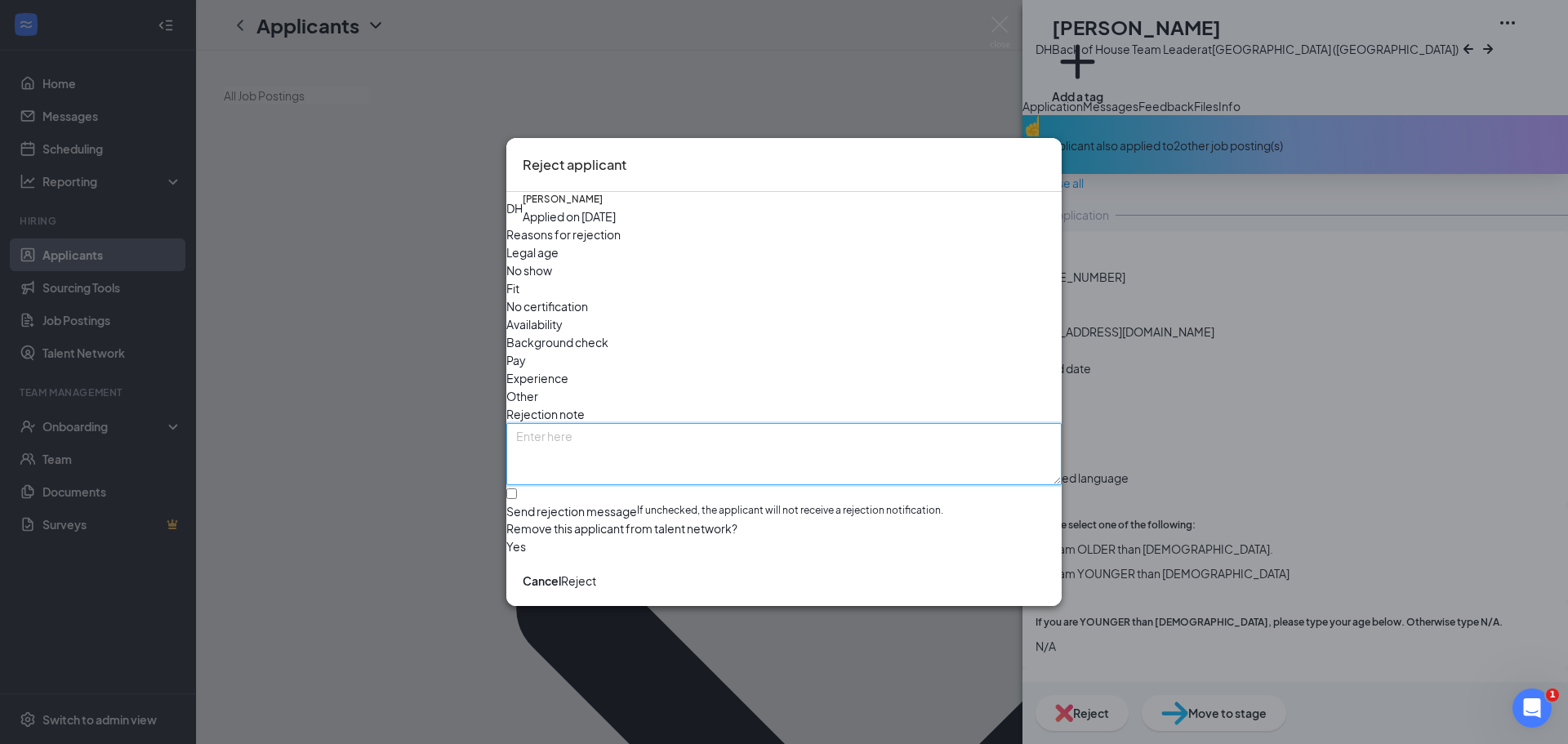
click at [633, 423] on textarea at bounding box center [784, 454] width 555 height 62
drag, startPoint x: 604, startPoint y: 408, endPoint x: 483, endPoint y: 357, distance: 131.3
click at [483, 357] on div "Reject applicant DH Deandre Harmon Applied on Aug 26 Reasons for rejection Lega…" at bounding box center [784, 372] width 1568 height 744
type textarea "not qualified; applied for BOH TM too. Pursuing that application and rejecting …"
click at [596, 587] on button "Reject" at bounding box center [579, 581] width 36 height 18
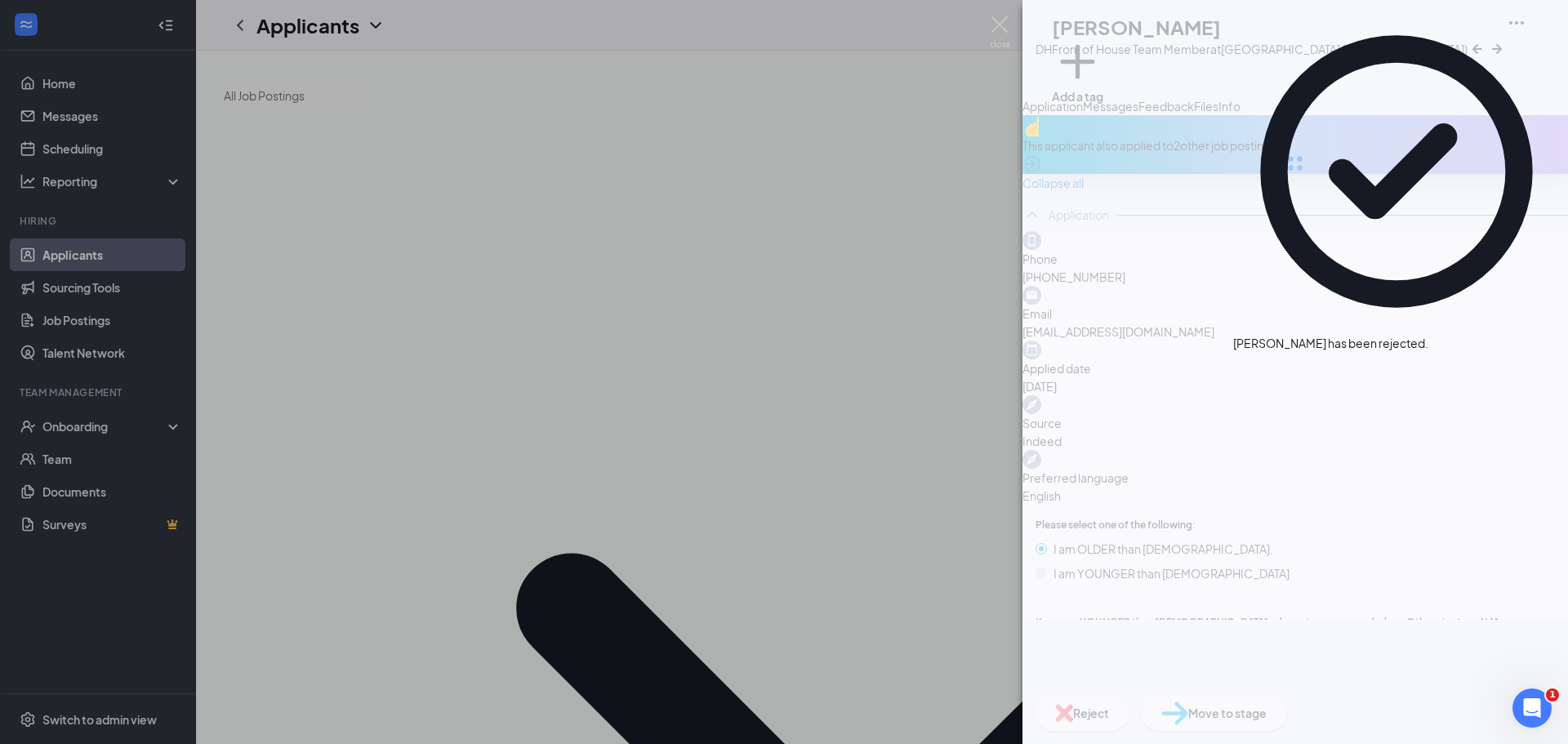
click at [374, 469] on div "DH Deandre Harmon Front of House Team Member at Main Street (VA) Add a tag Appl…" at bounding box center [784, 372] width 1568 height 744
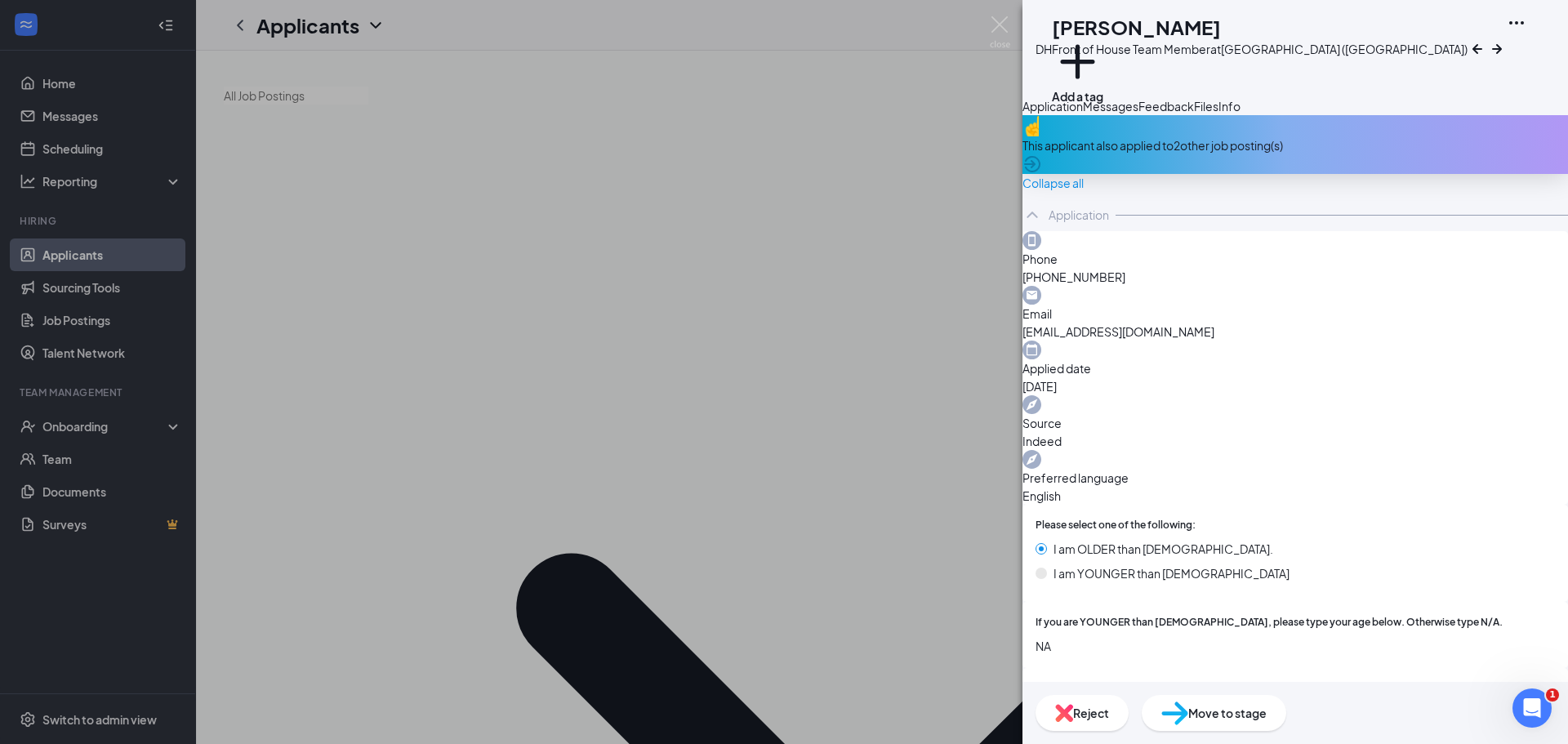
click at [1110, 708] on span "Reject" at bounding box center [1091, 713] width 36 height 18
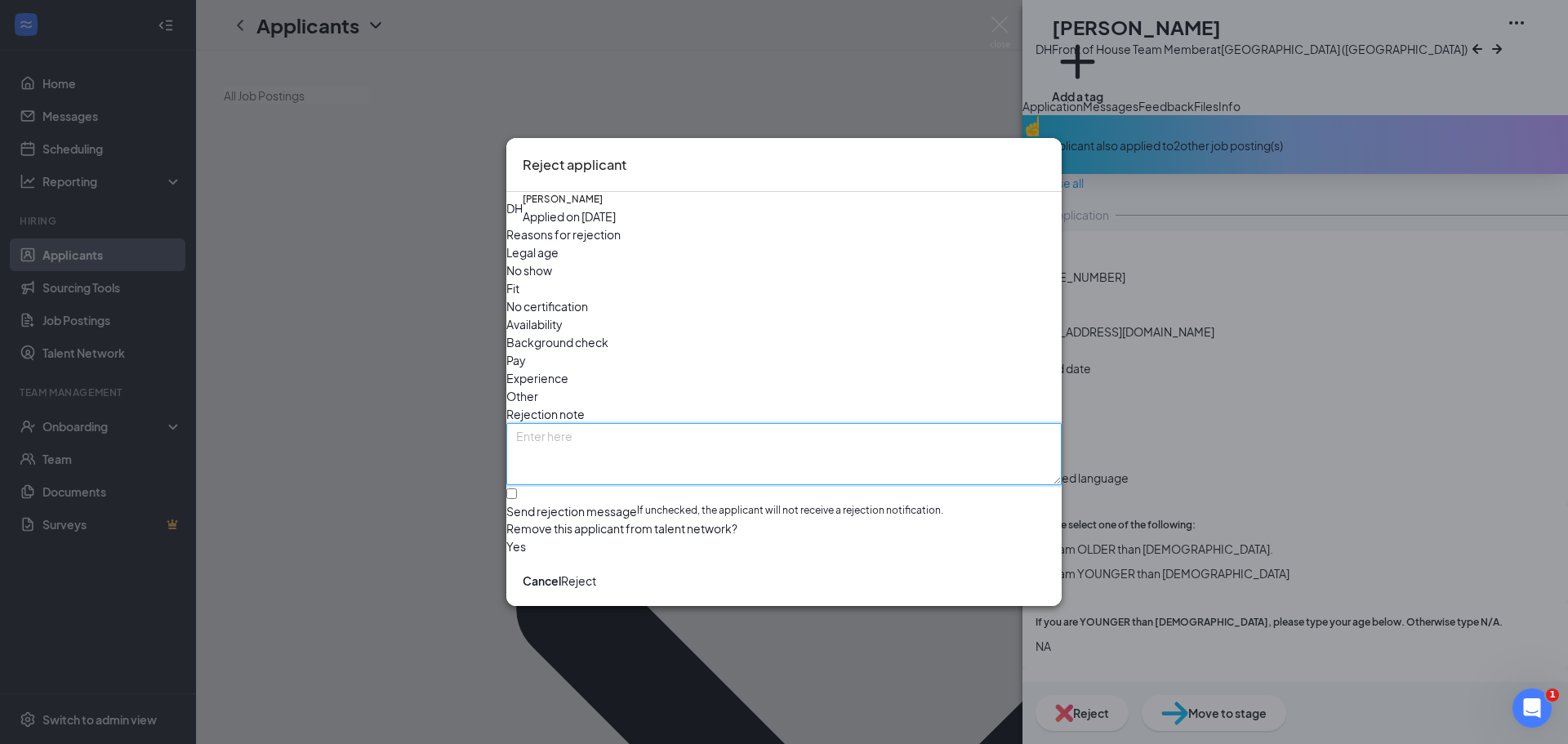
click at [633, 423] on textarea at bounding box center [784, 454] width 555 height 62
paste textarea "not qualified; applied for BOH TM too. Pursuing that application and rejecting …"
drag, startPoint x: 605, startPoint y: 377, endPoint x: 448, endPoint y: 373, distance: 157.1
click at [448, 373] on div "Reject applicant DH Deandre Harmon Applied on Aug 25 Reasons for rejection Lega…" at bounding box center [784, 372] width 1568 height 744
drag, startPoint x: 637, startPoint y: 380, endPoint x: 646, endPoint y: 378, distance: 9.2
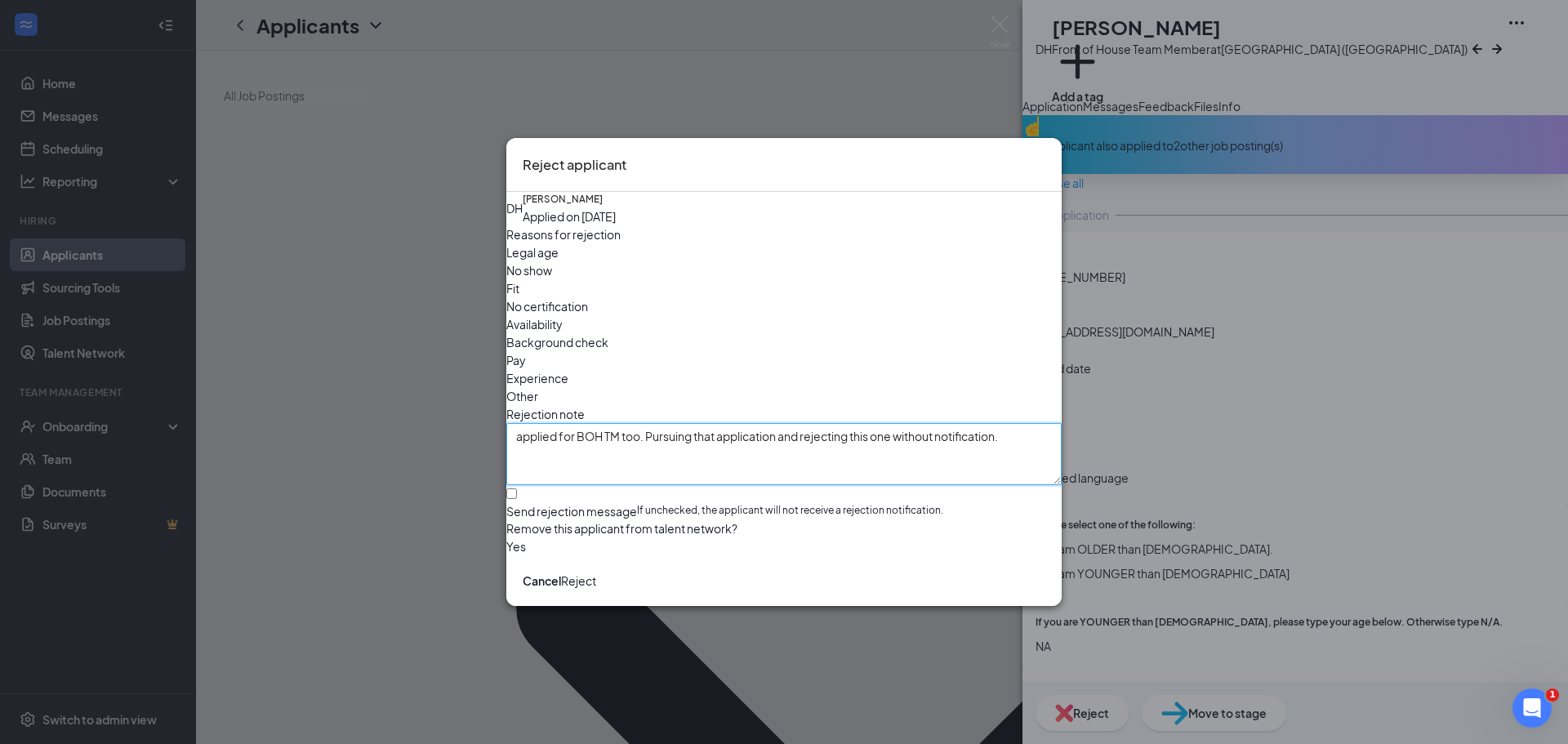
click at [638, 423] on textarea "applied for BOH TM too. Pursuing that application and rejecting this one withou…" at bounding box center [784, 454] width 555 height 62
click at [619, 423] on textarea "applied for BOH TM too. Pursuing that application and rejecting this one withou…" at bounding box center [784, 454] width 555 height 62
type textarea "applied for BOH TM too. Pursuing that application and rejecting this one withou…"
click at [596, 590] on button "Reject" at bounding box center [579, 581] width 36 height 18
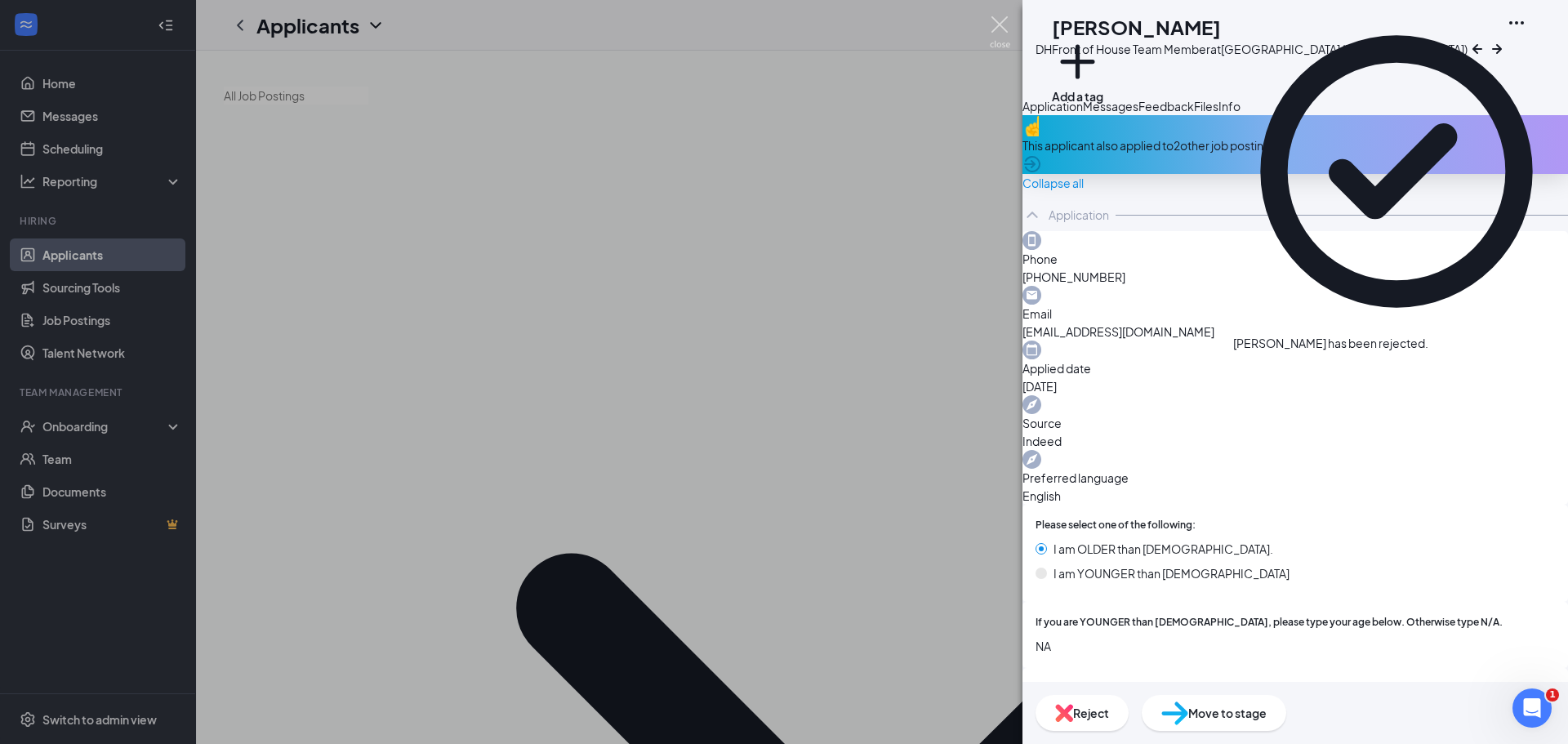
click at [1008, 25] on img at bounding box center [999, 32] width 20 height 32
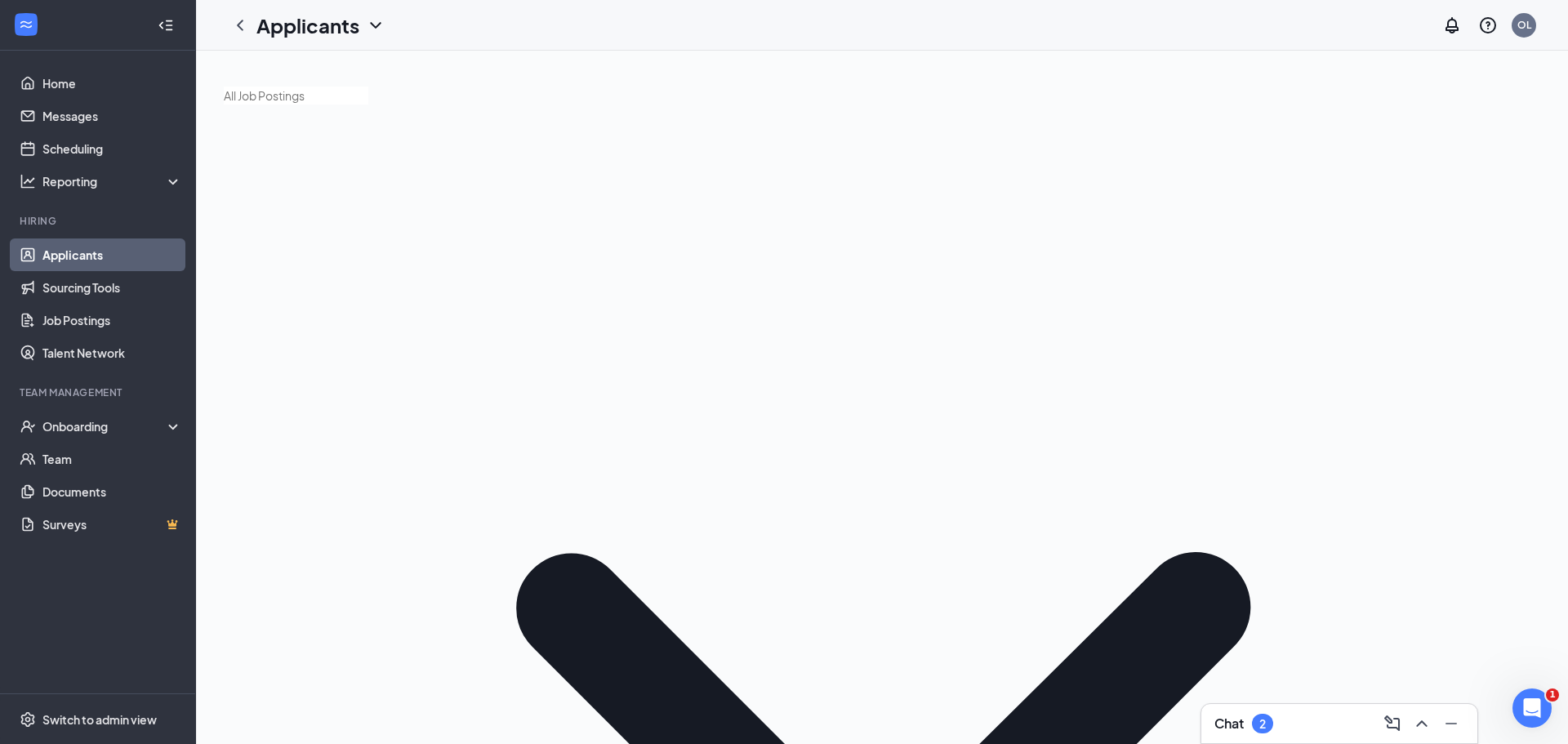
drag, startPoint x: 1397, startPoint y: 226, endPoint x: 828, endPoint y: 197, distance: 569.7
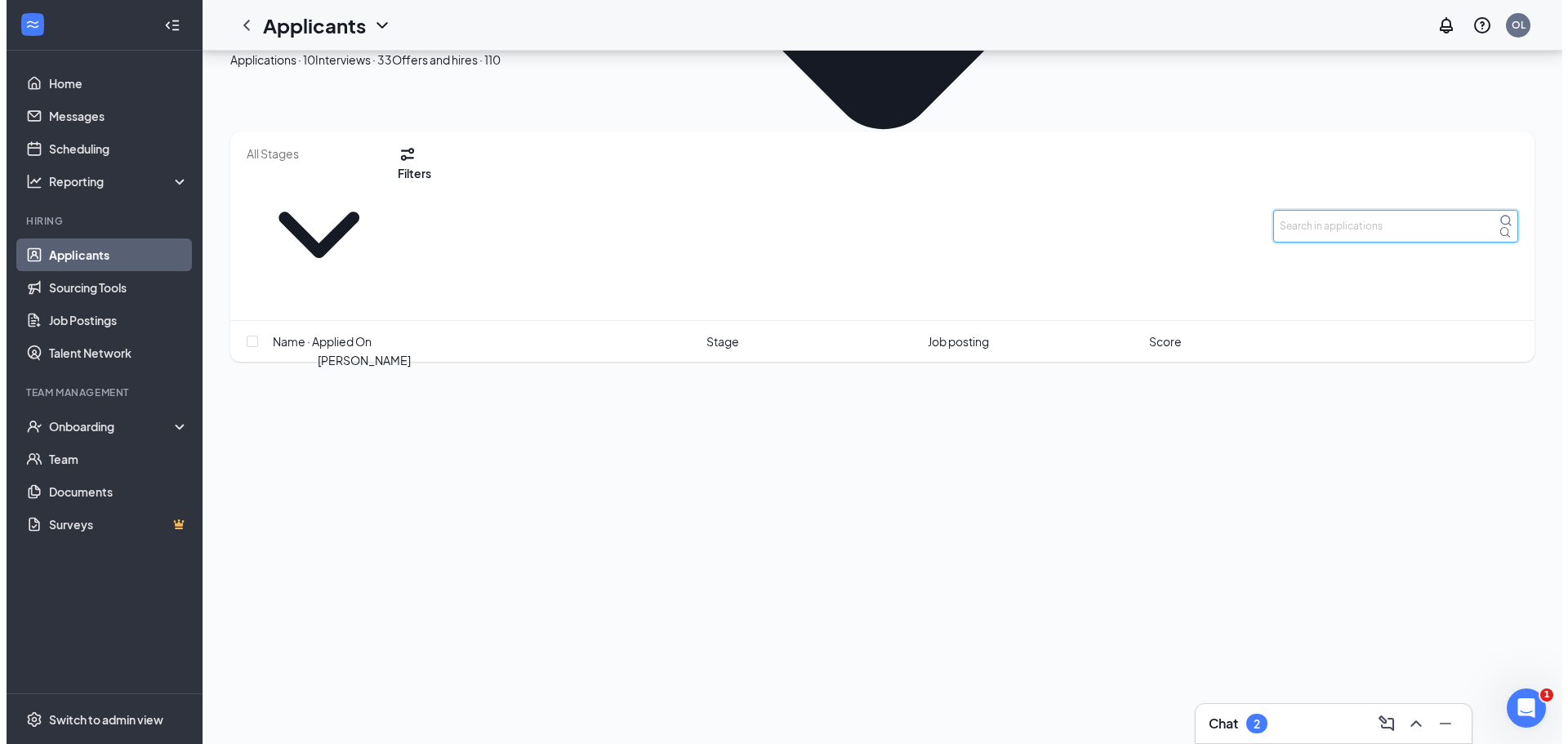
scroll to position [849, 0]
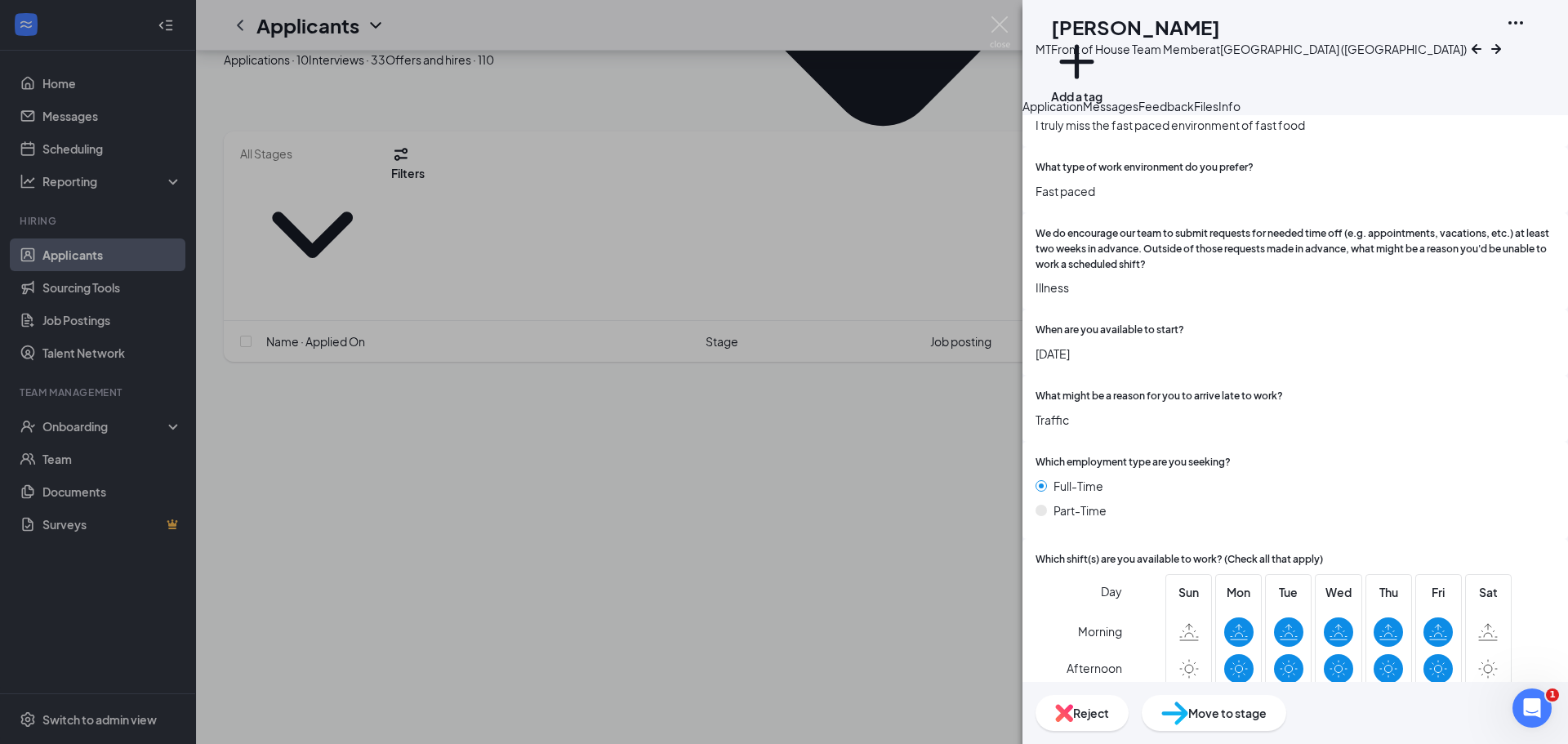
scroll to position [490, 0]
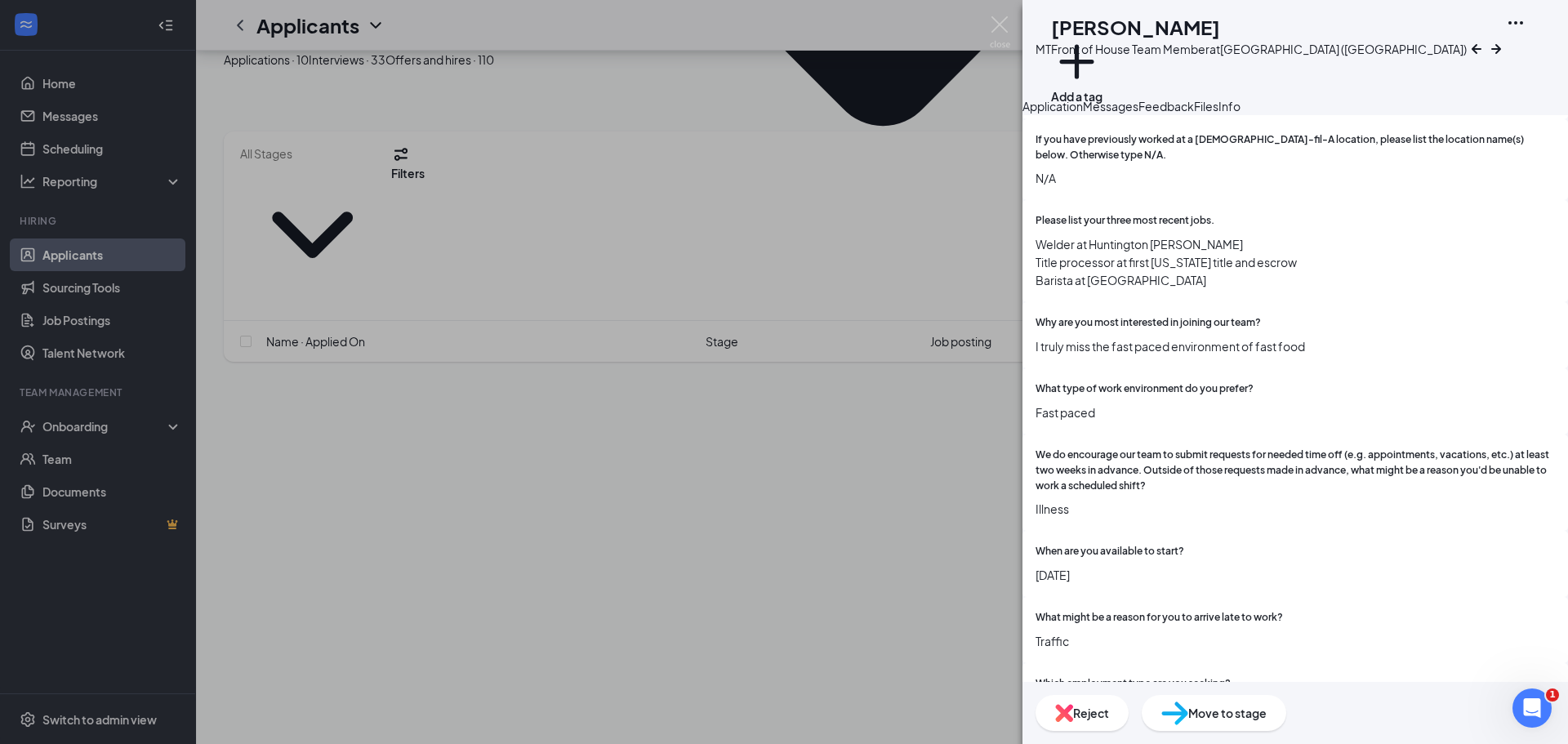
drag, startPoint x: 1280, startPoint y: 131, endPoint x: 1271, endPoint y: 259, distance: 128.3
click at [1194, 114] on span "Feedback" at bounding box center [1166, 106] width 56 height 15
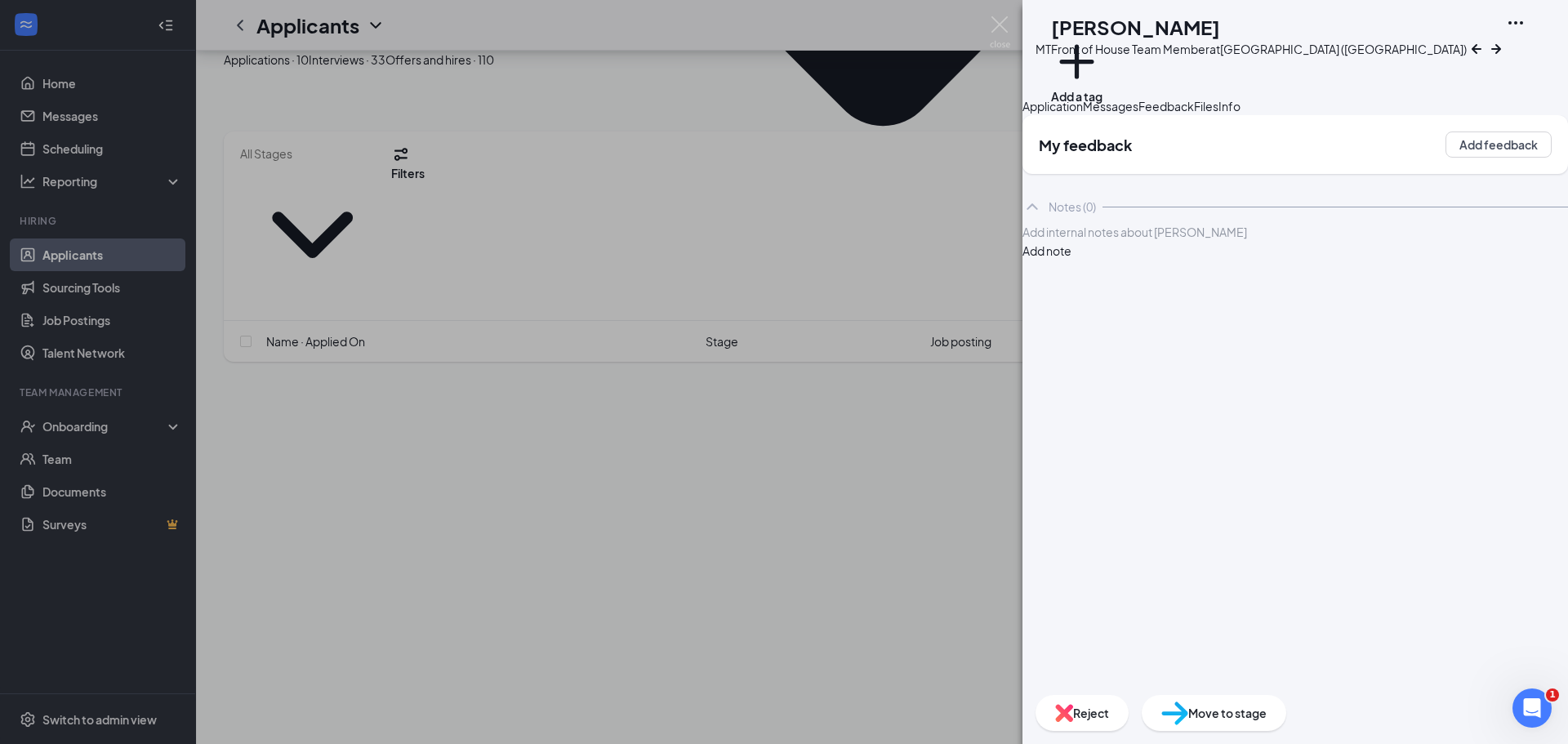
click at [1139, 114] on span "Messages" at bounding box center [1110, 106] width 56 height 15
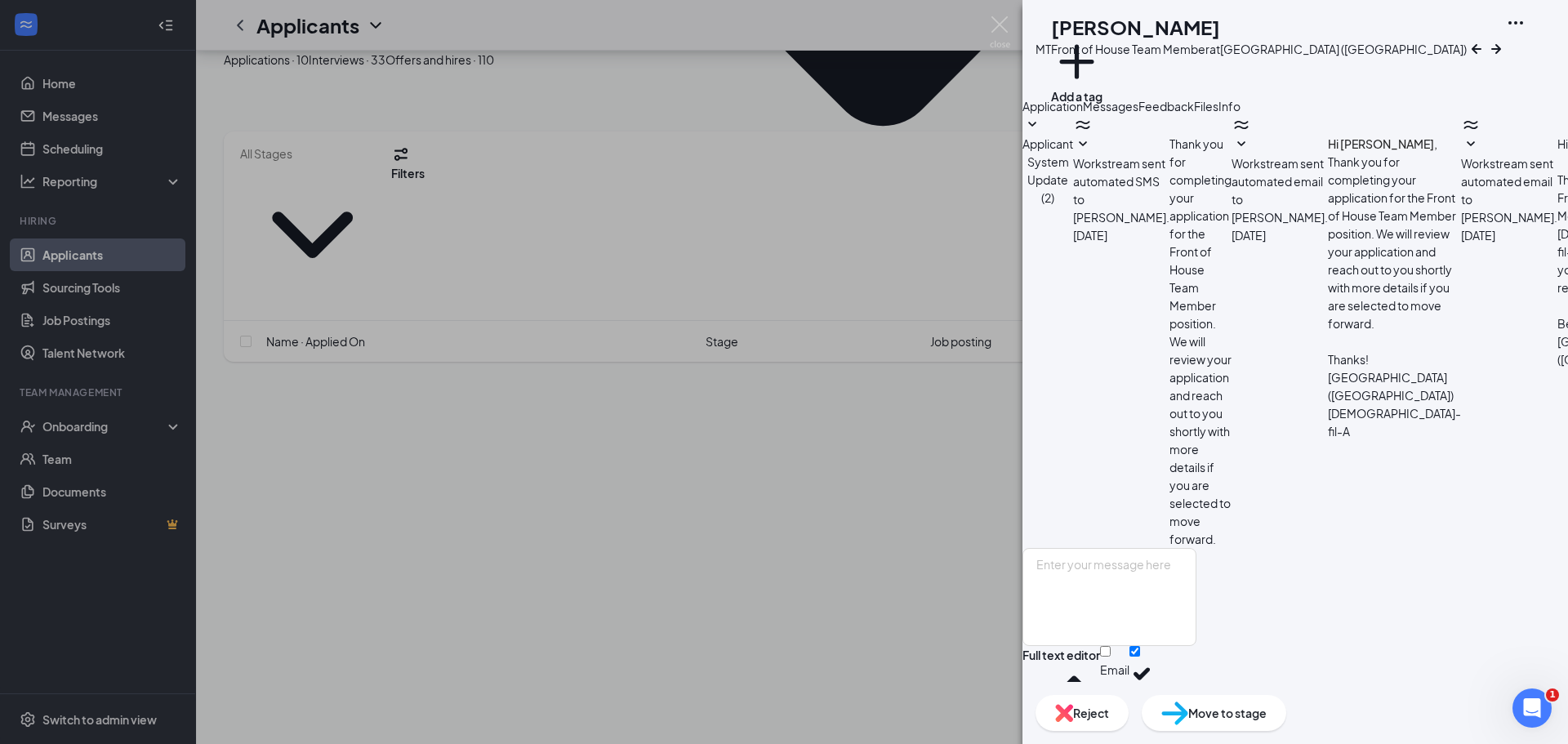
scroll to position [5, 0]
click at [1083, 114] on span "Application" at bounding box center [1053, 106] width 60 height 15
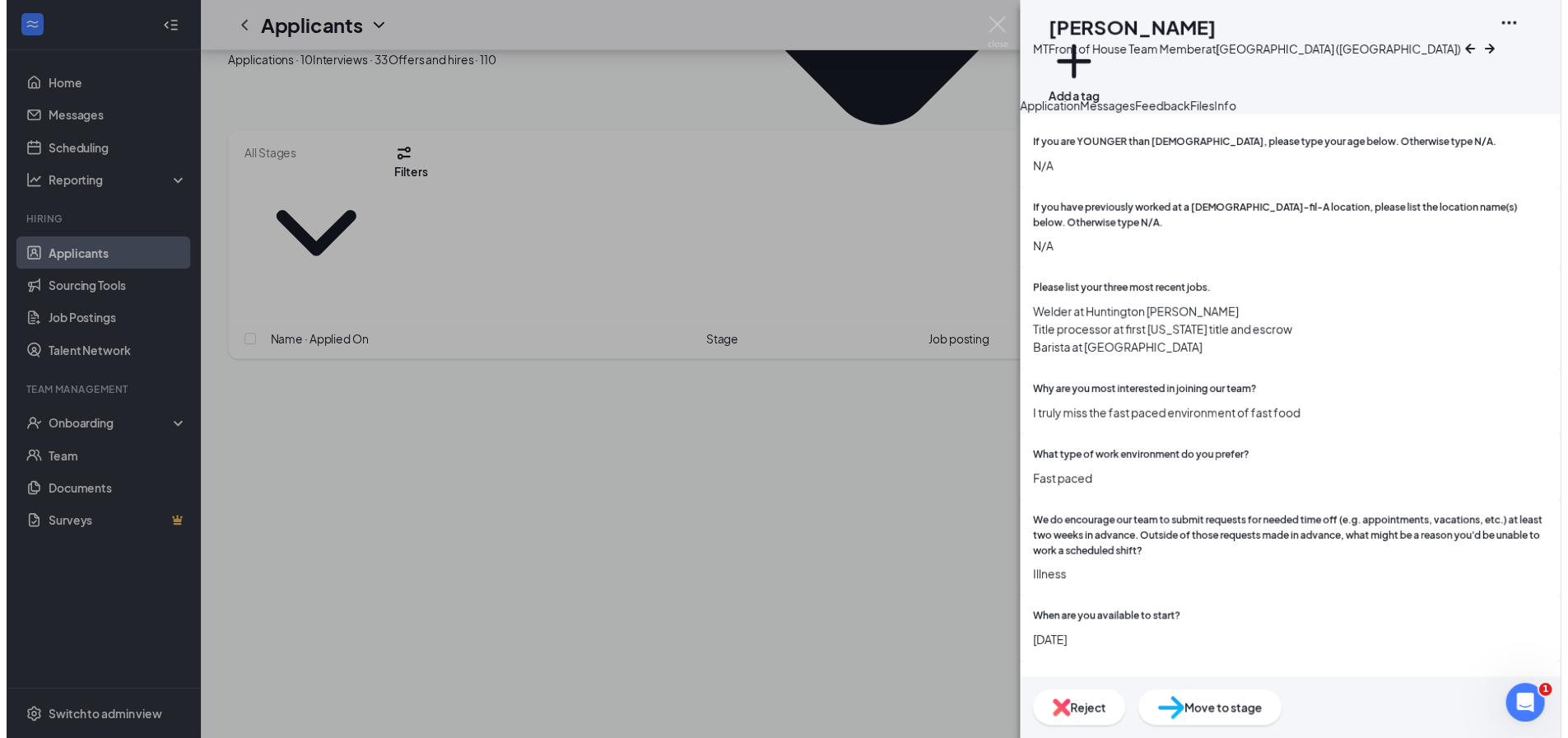
scroll to position [494, 0]
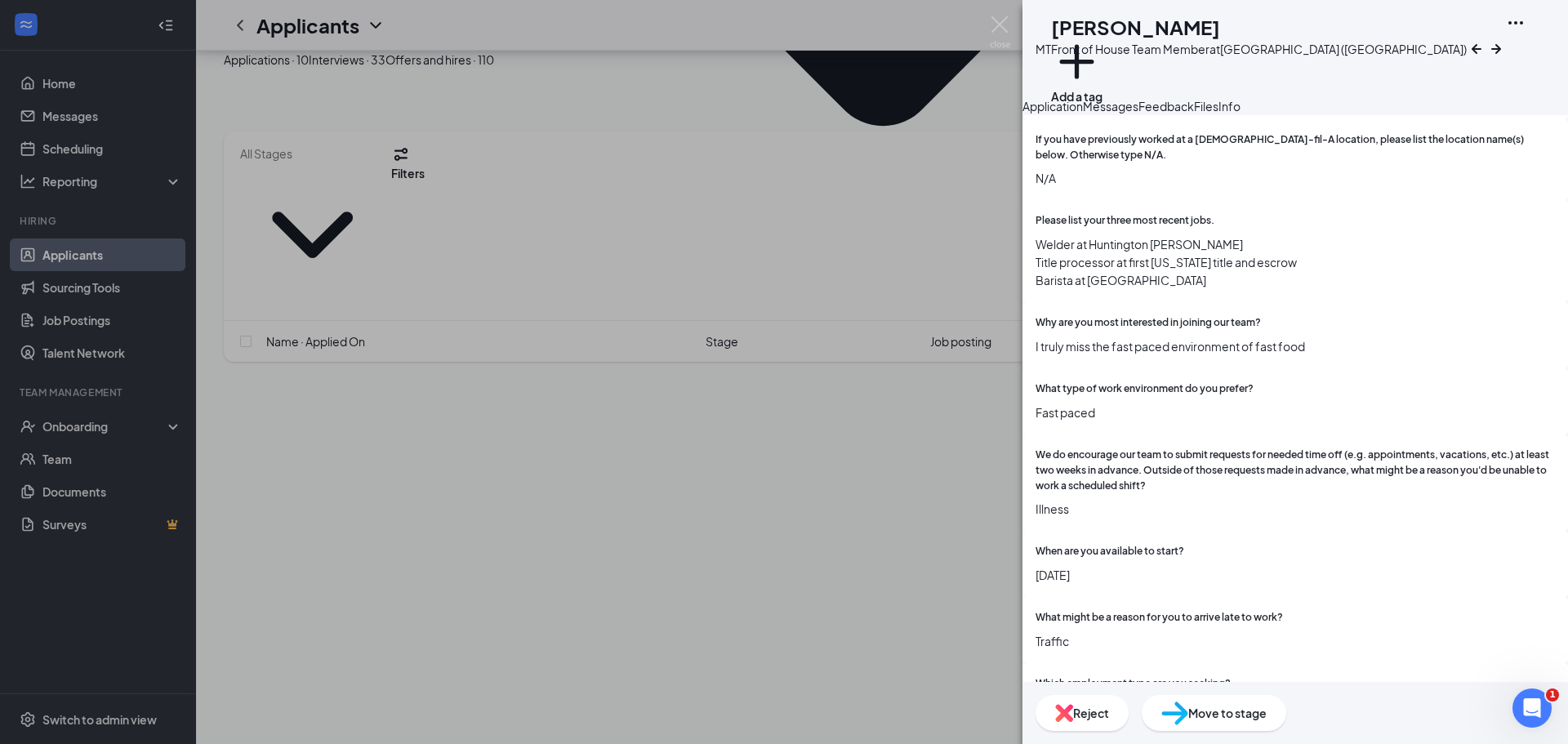
click at [1267, 706] on span "Move to stage" at bounding box center [1228, 713] width 78 height 18
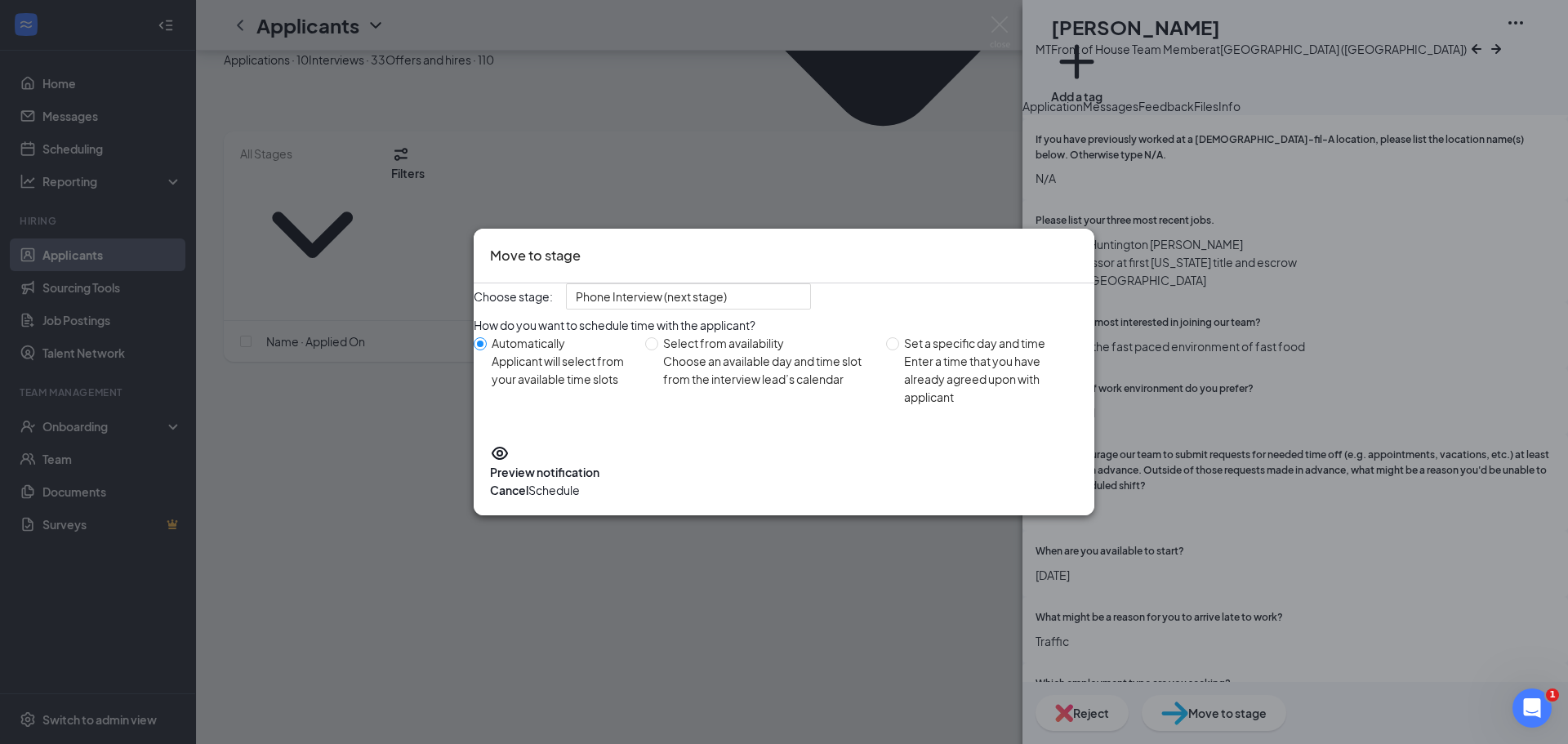
click at [580, 497] on button "Schedule" at bounding box center [554, 490] width 52 height 18
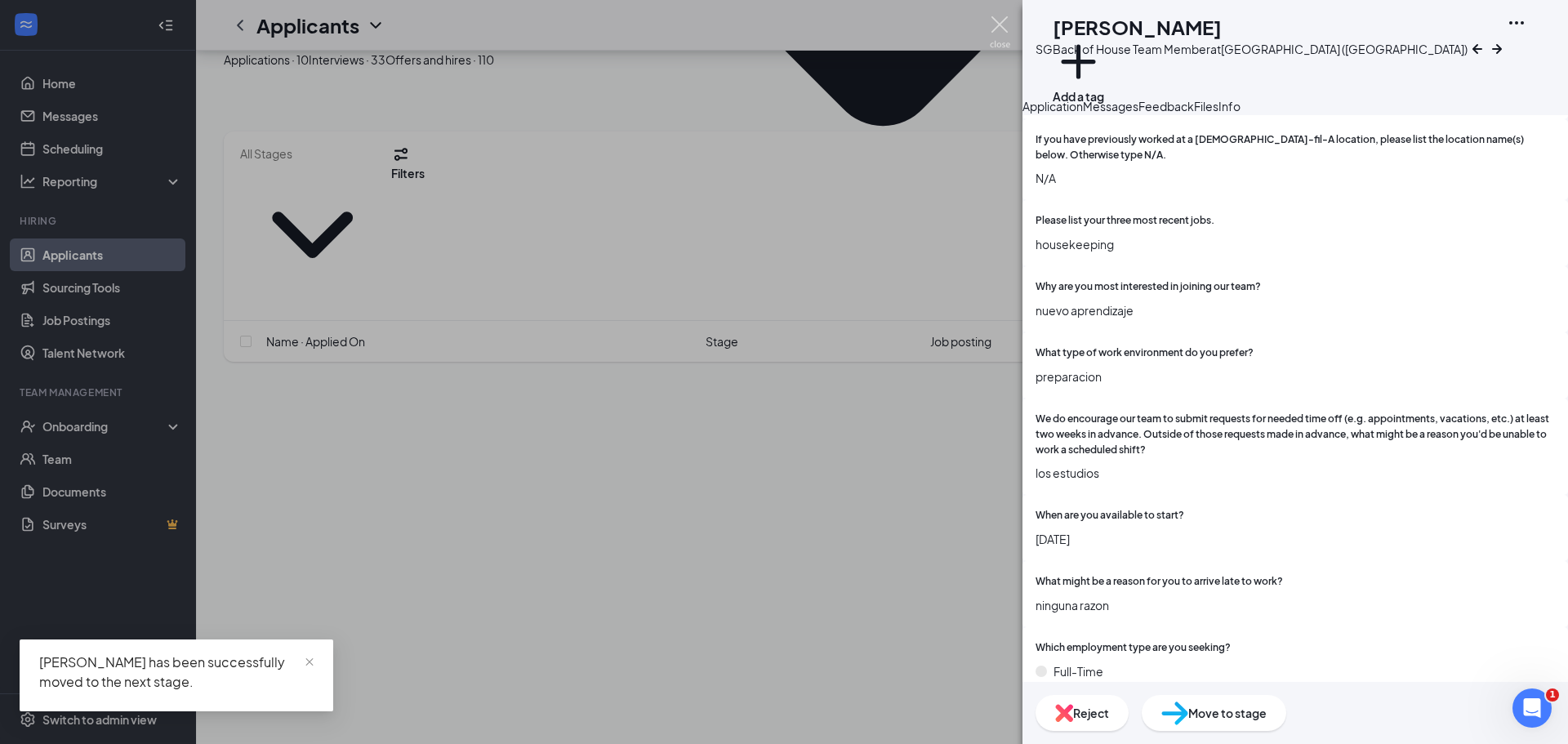
click at [1000, 20] on img at bounding box center [999, 32] width 20 height 32
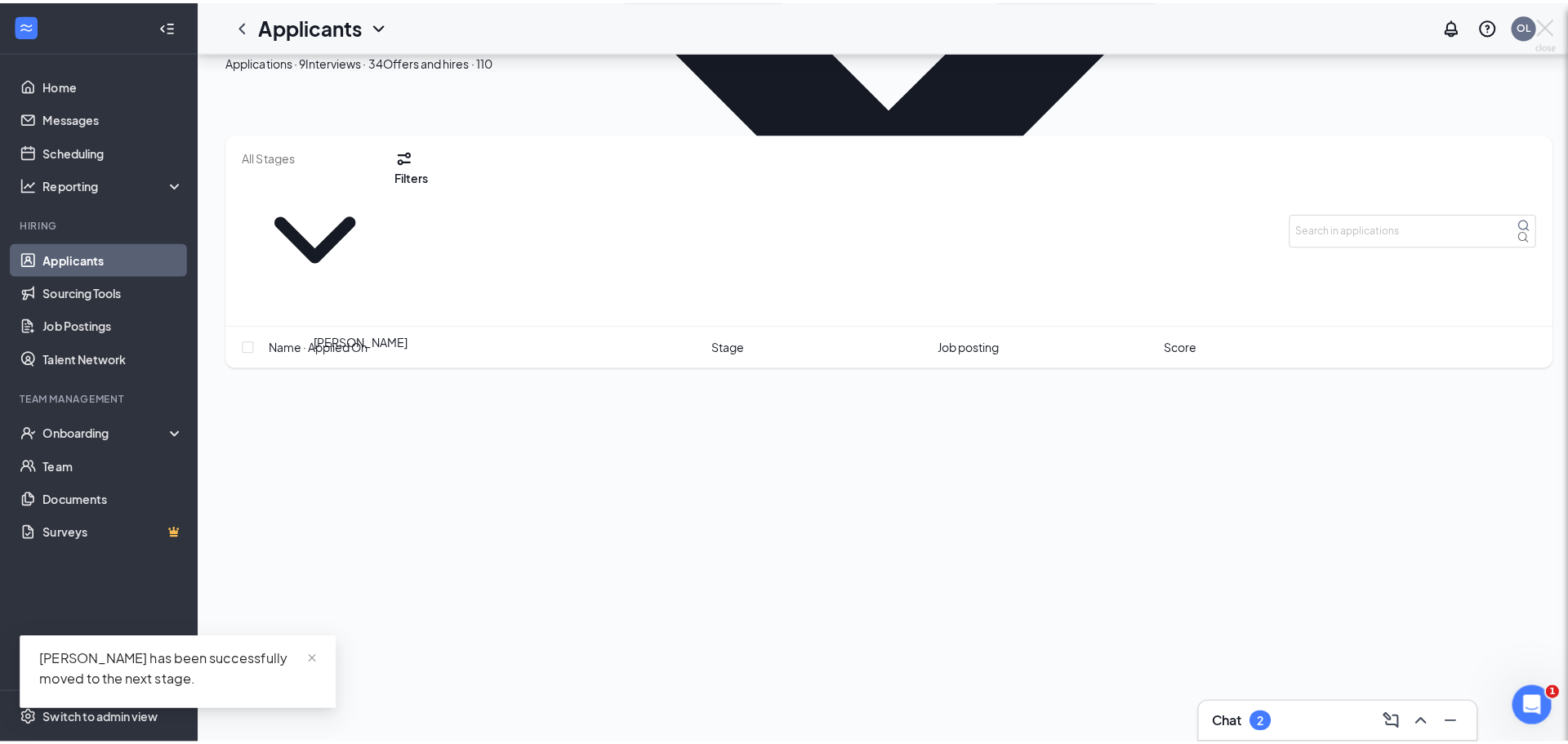
scroll to position [722, 0]
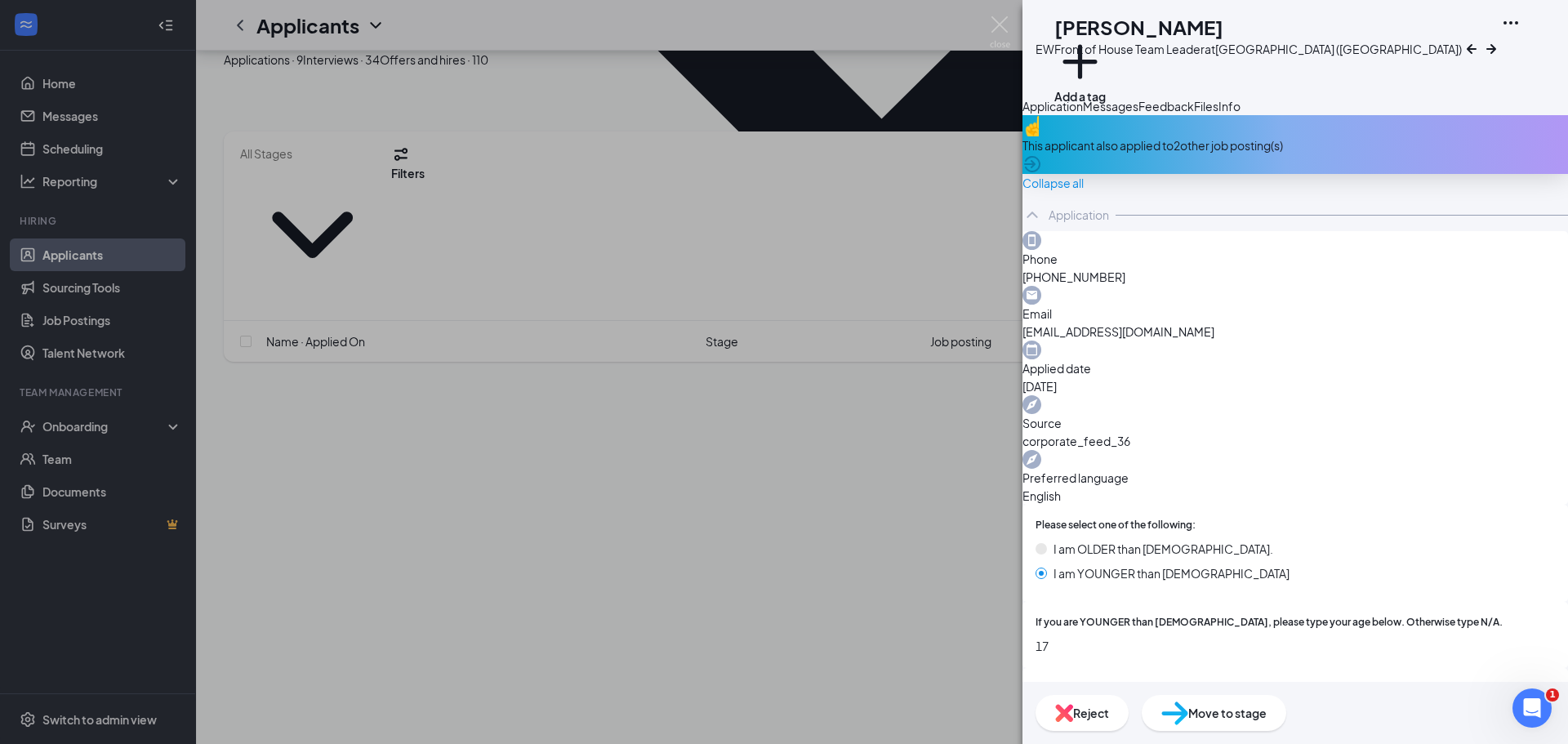
click at [1042, 174] on icon "ArrowCircle" at bounding box center [1032, 164] width 20 height 20
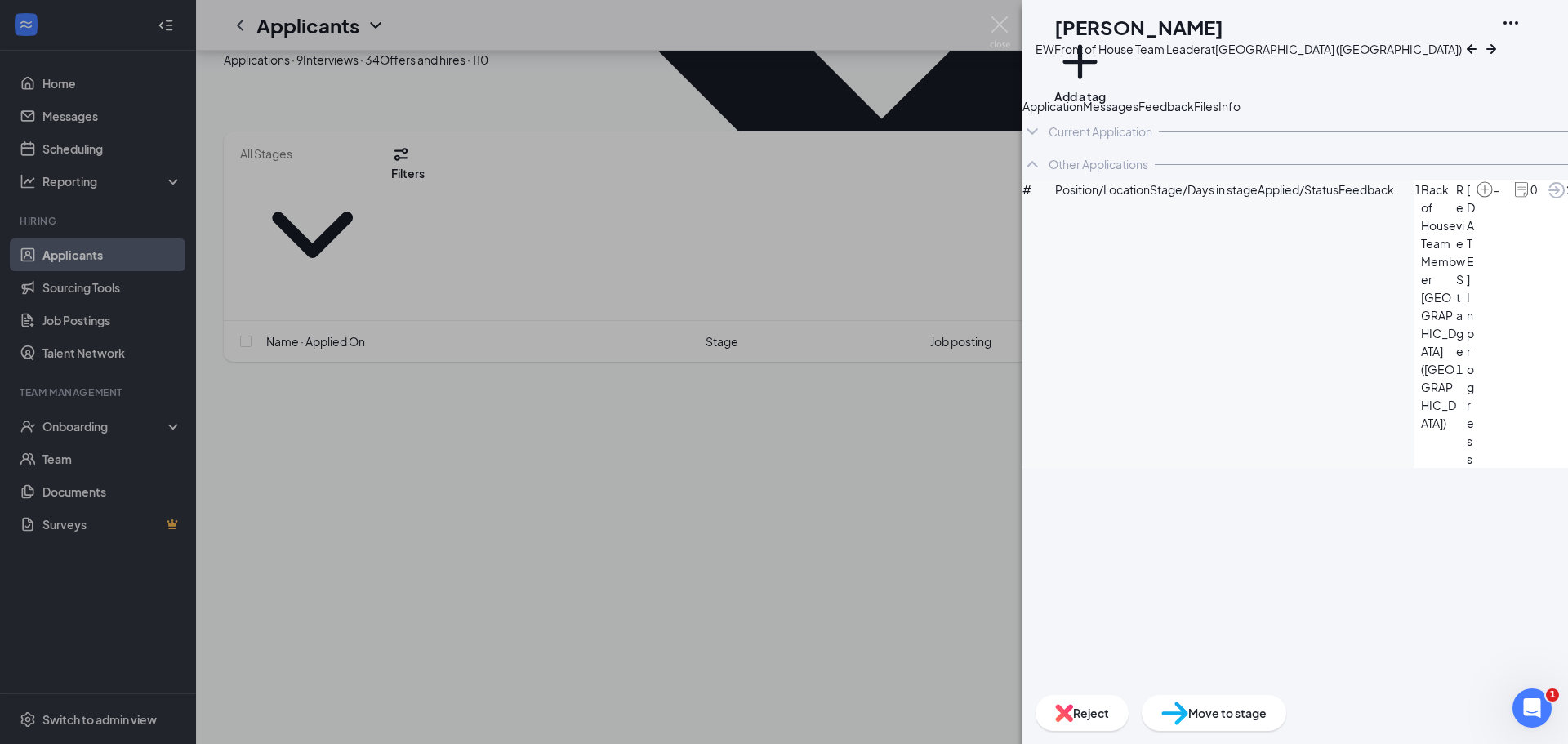
click at [1547, 200] on icon "ArrowCircle" at bounding box center [1556, 190] width 20 height 20
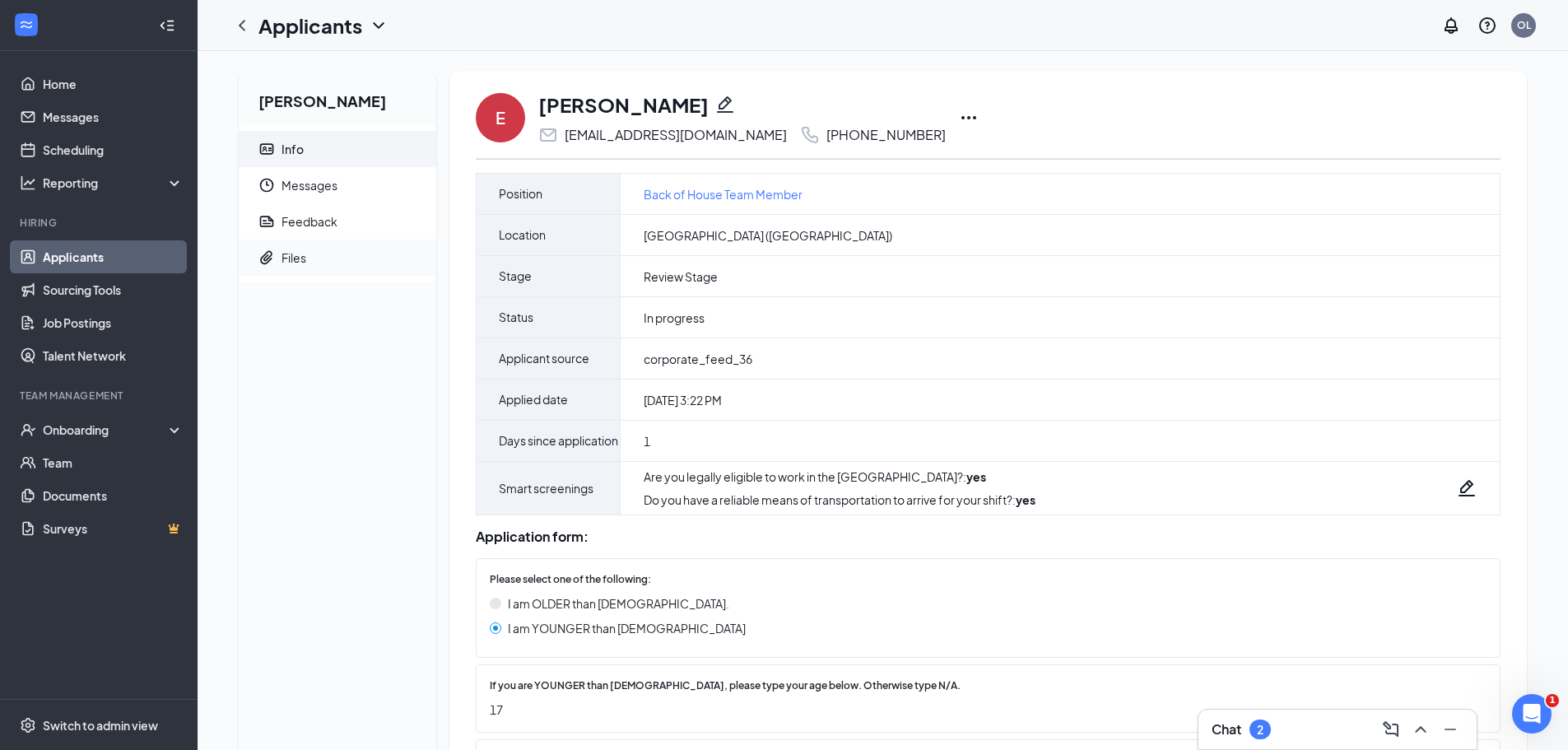
click at [355, 261] on span "Files" at bounding box center [352, 258] width 141 height 36
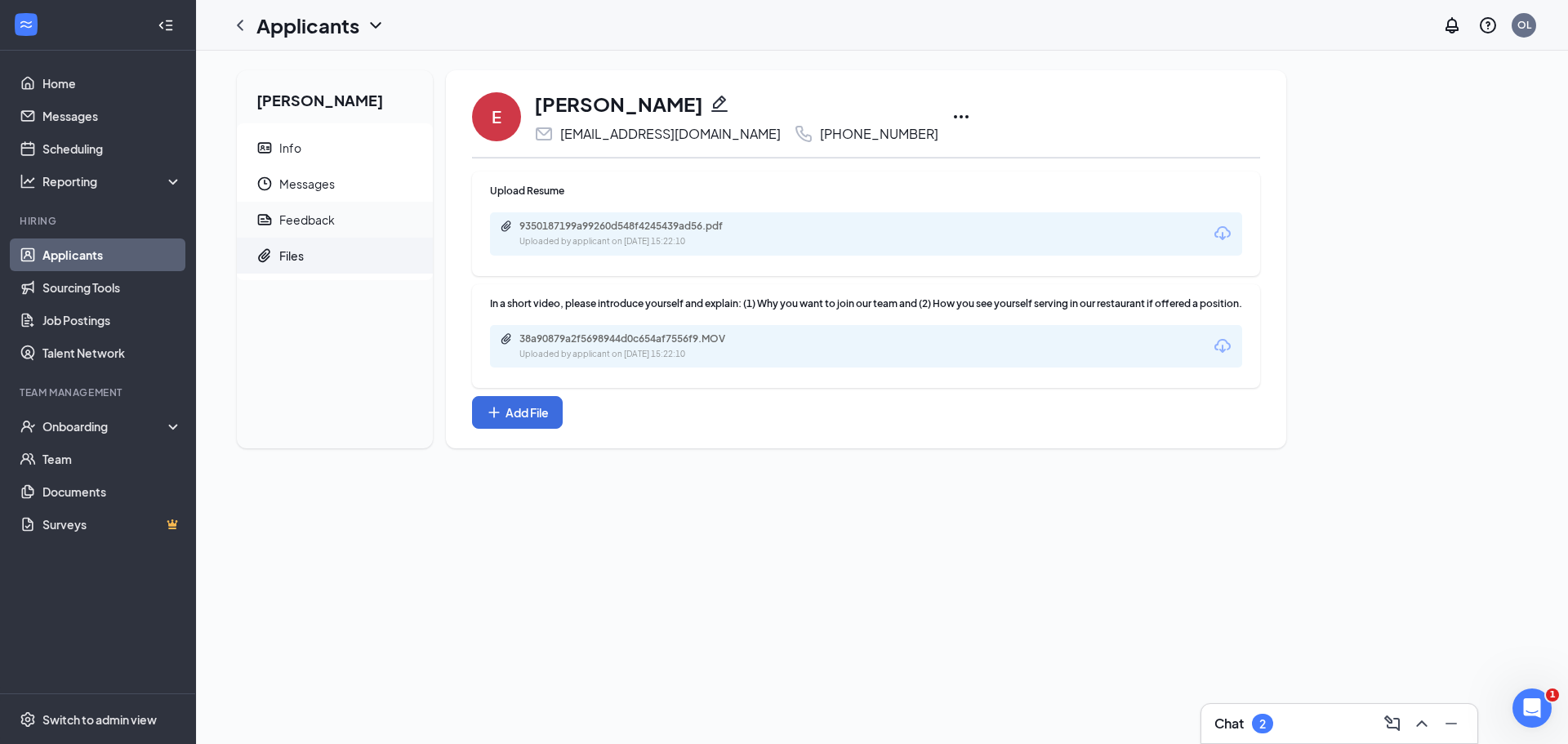
click at [346, 218] on span "Feedback" at bounding box center [349, 219] width 140 height 36
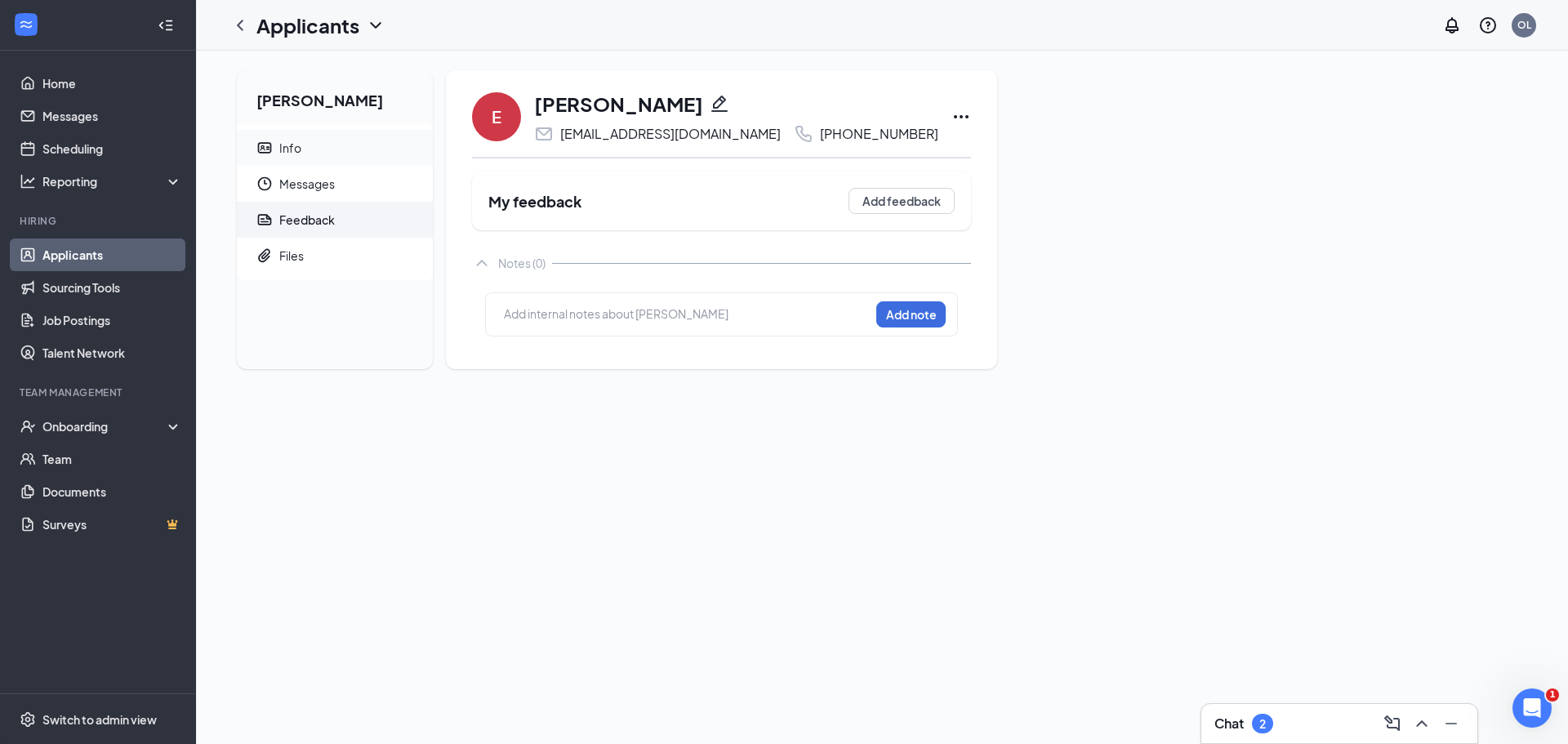
click at [314, 140] on span "Info" at bounding box center [349, 147] width 140 height 36
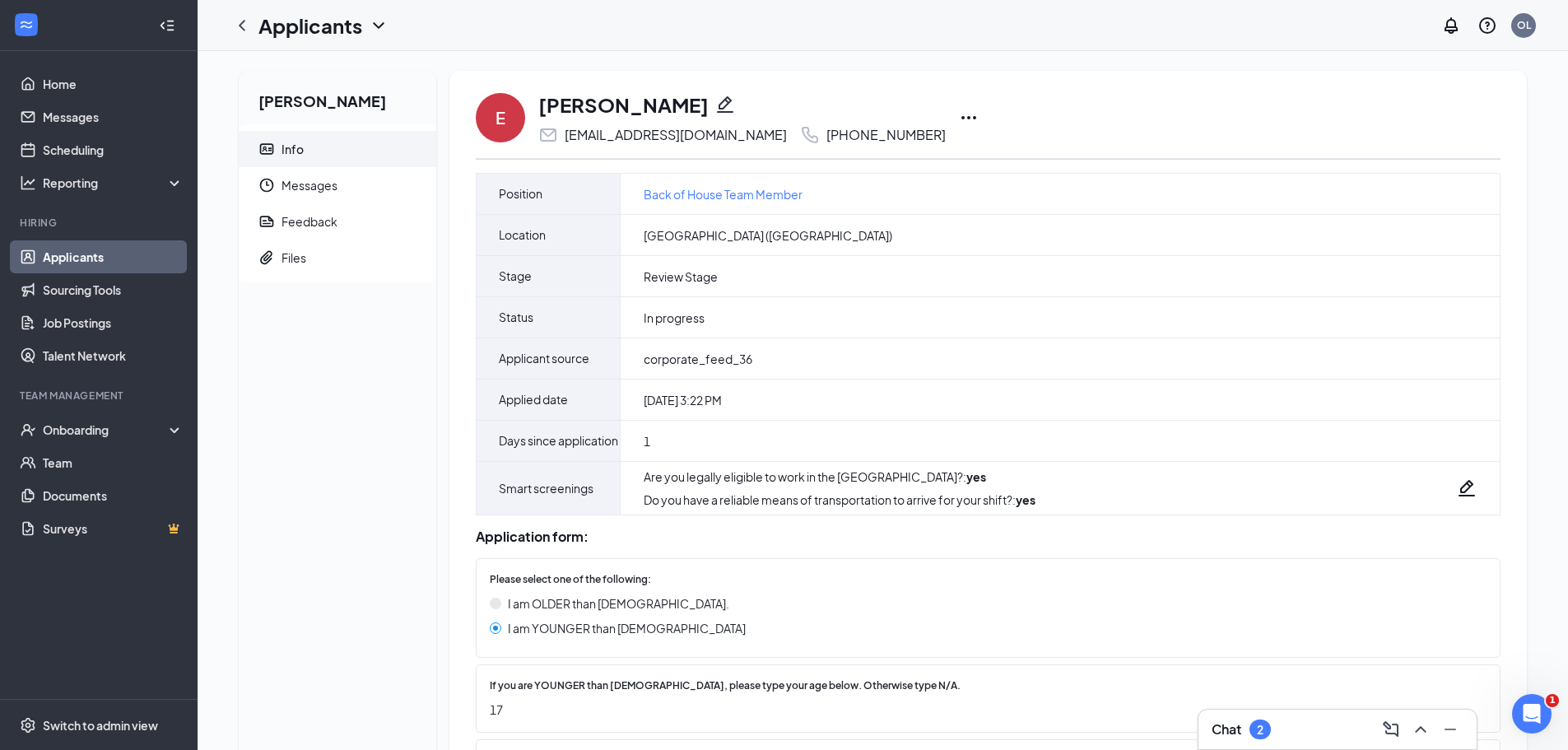
click at [241, 27] on icon "ChevronLeft" at bounding box center [242, 25] width 6 height 11
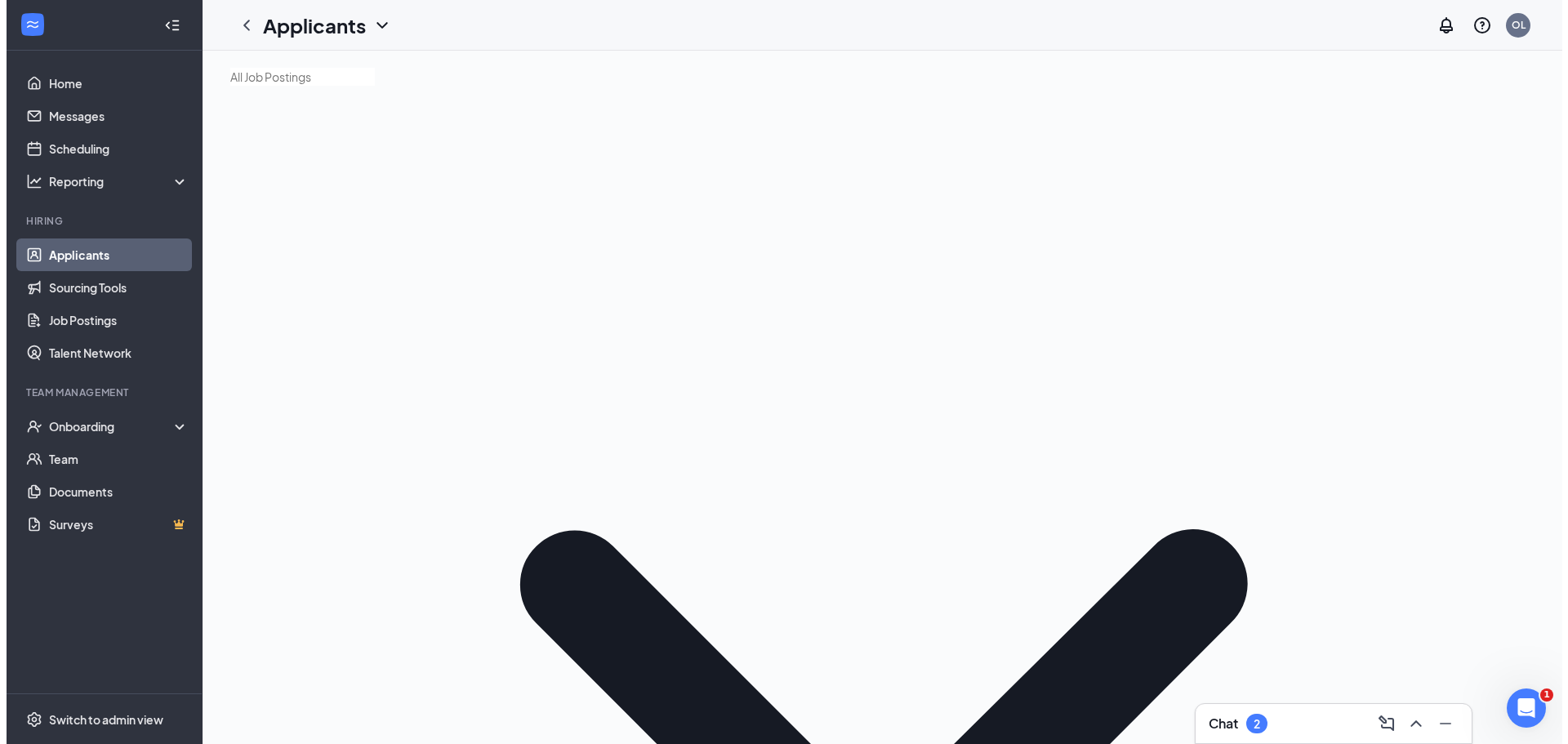
scroll to position [722, 0]
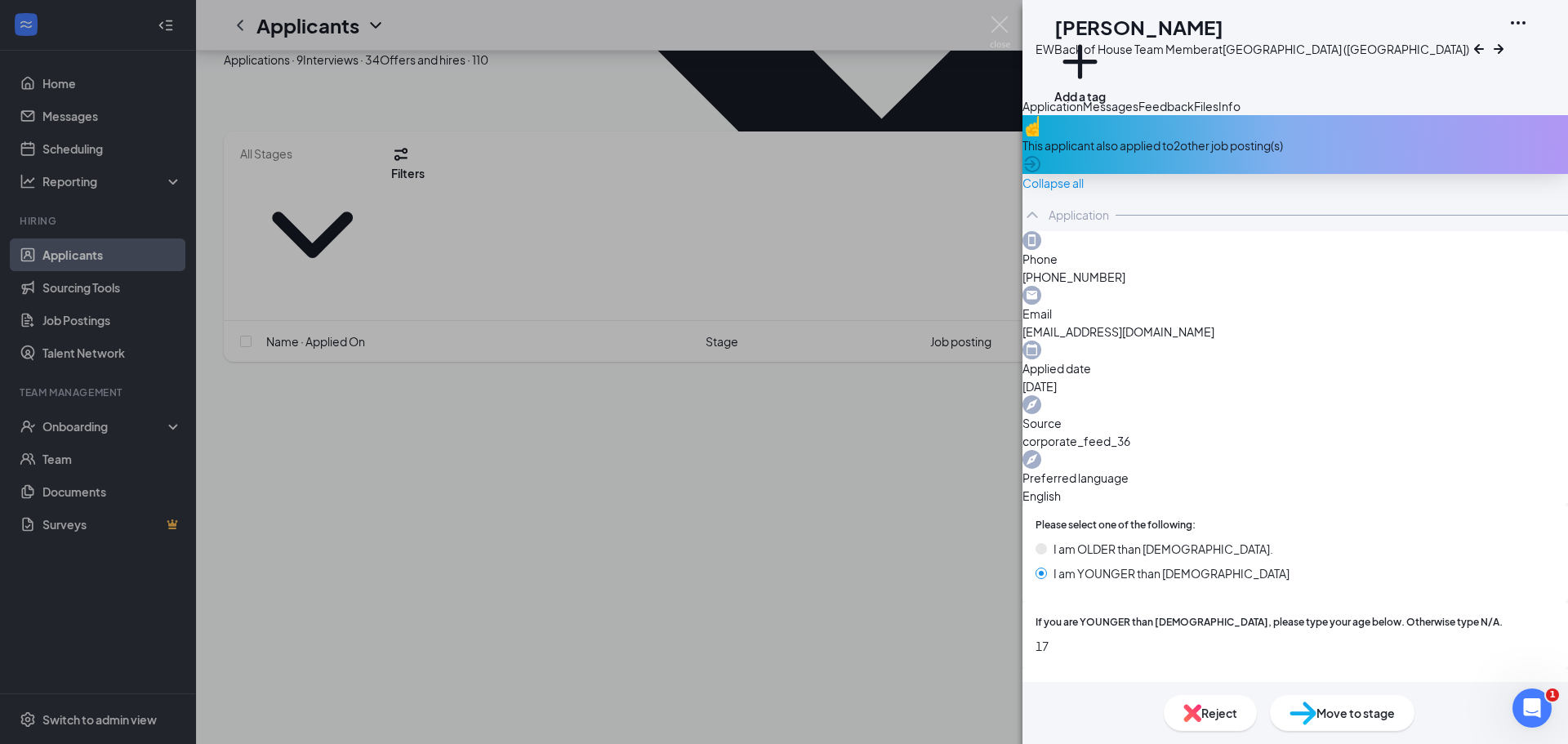
click at [1040, 172] on icon "ArrowCircle" at bounding box center [1032, 164] width 16 height 16
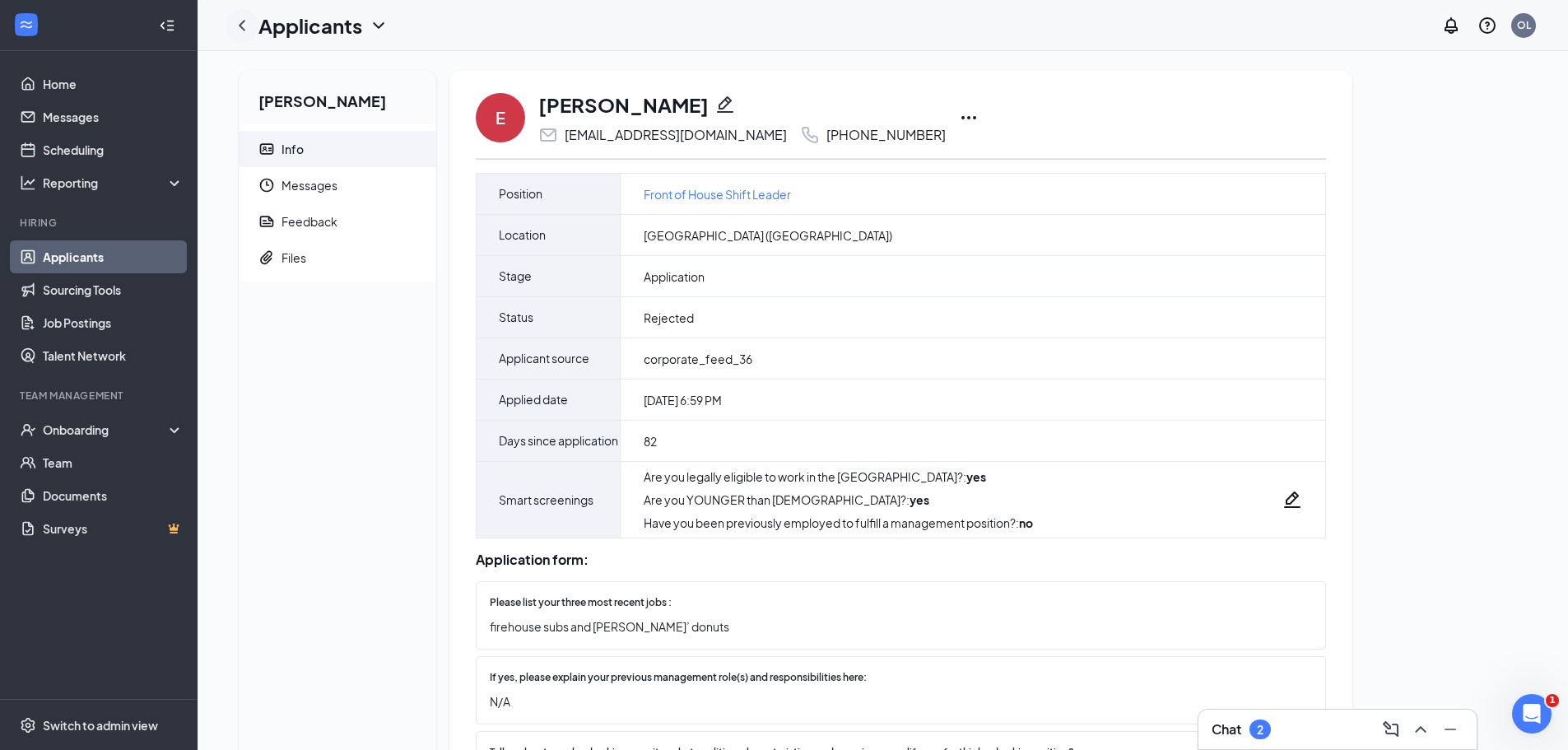
click at [246, 34] on icon "ChevronLeft" at bounding box center [242, 25] width 20 height 20
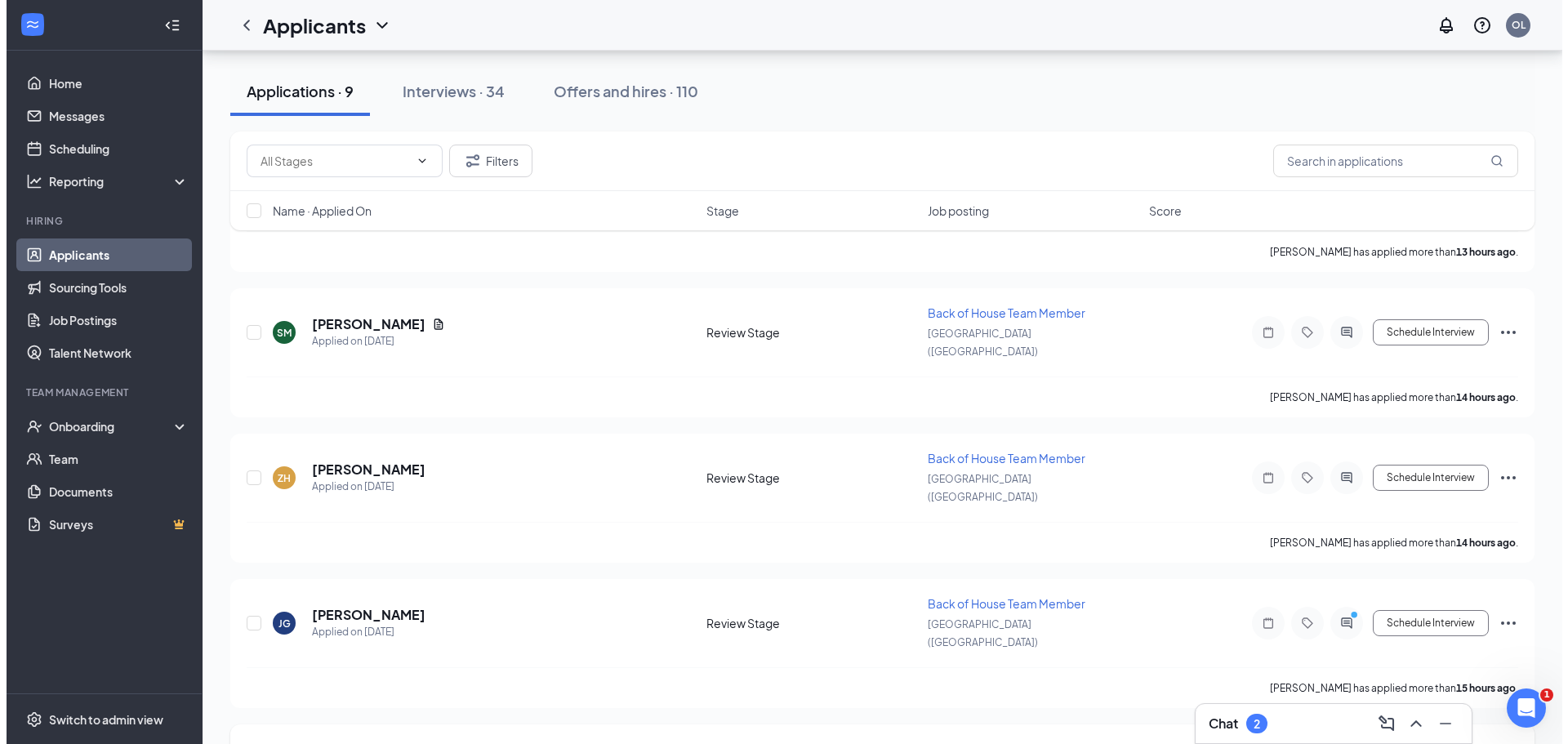
scroll to position [722, 0]
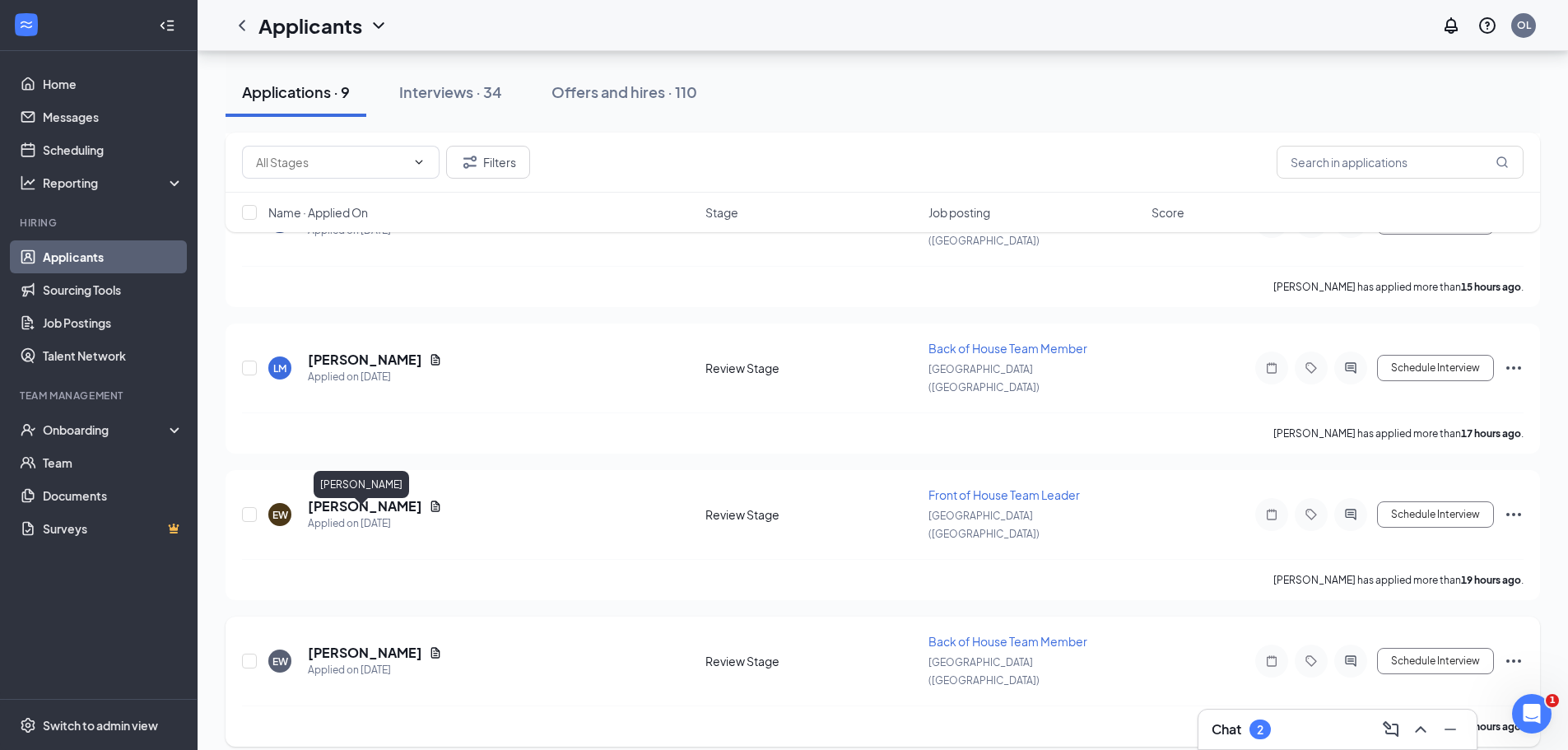
click at [373, 643] on h5 "[PERSON_NAME]" at bounding box center [365, 652] width 115 height 18
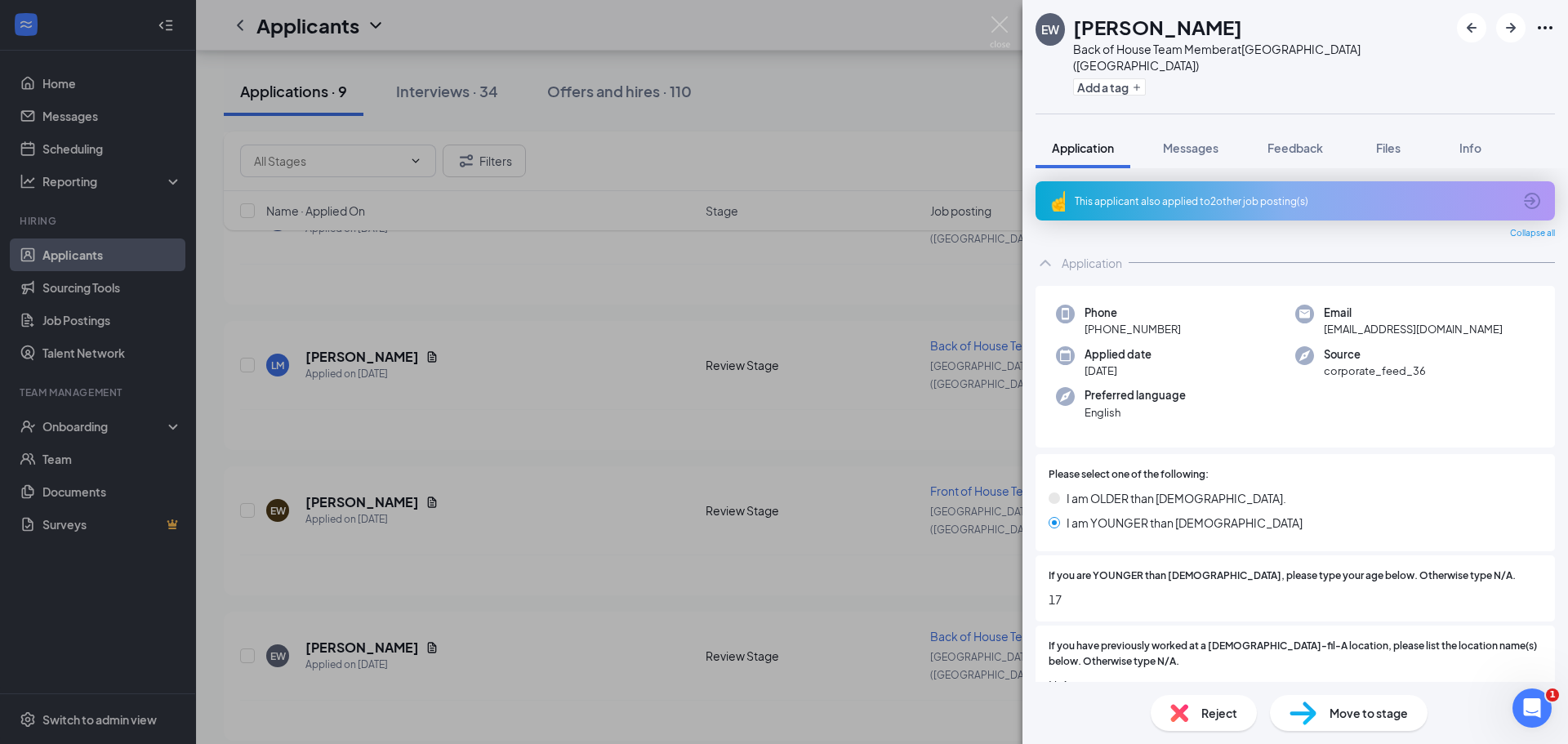
click at [1524, 191] on icon "ArrowCircle" at bounding box center [1532, 201] width 20 height 20
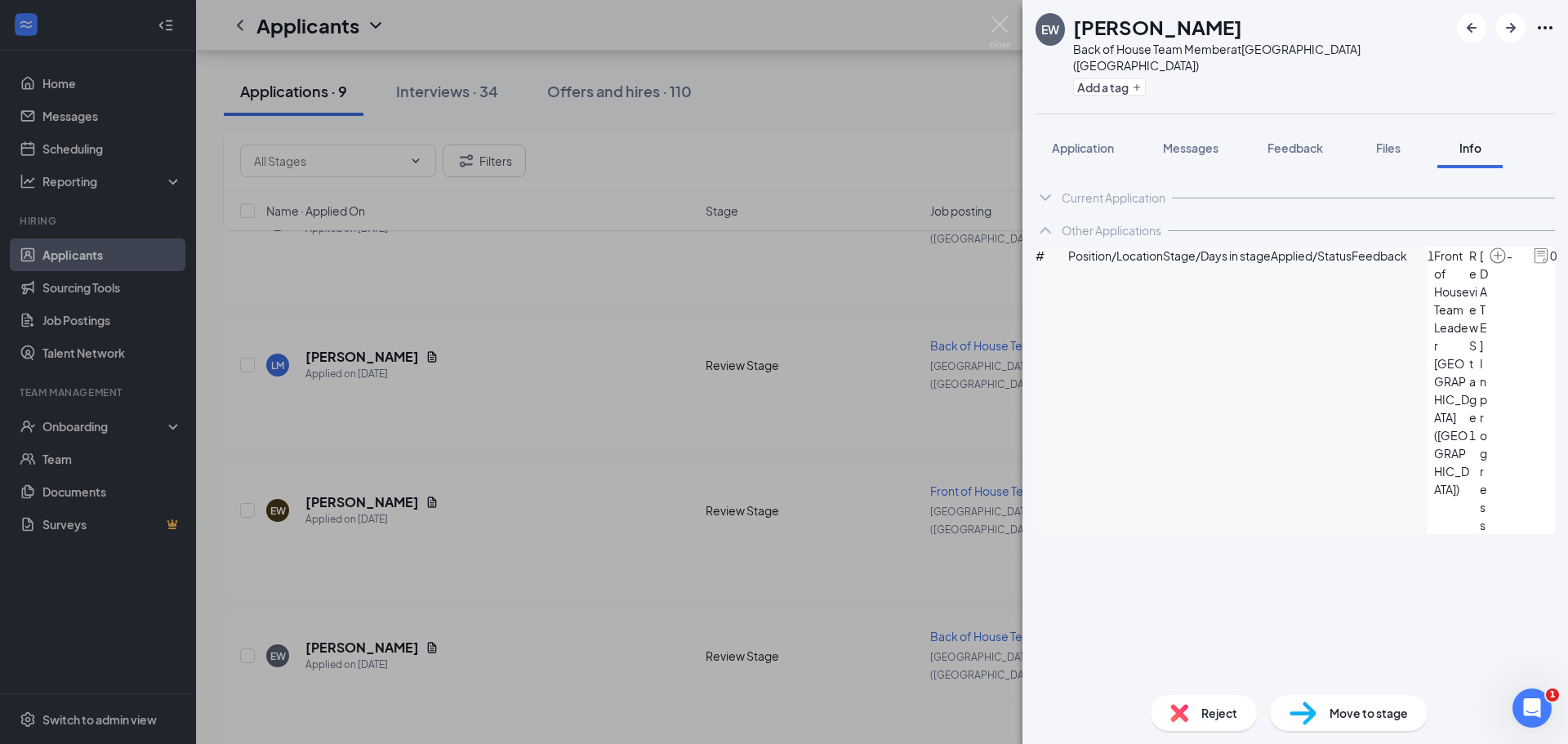
click at [1566, 266] on icon "ArrowCircle" at bounding box center [1576, 257] width 20 height 20
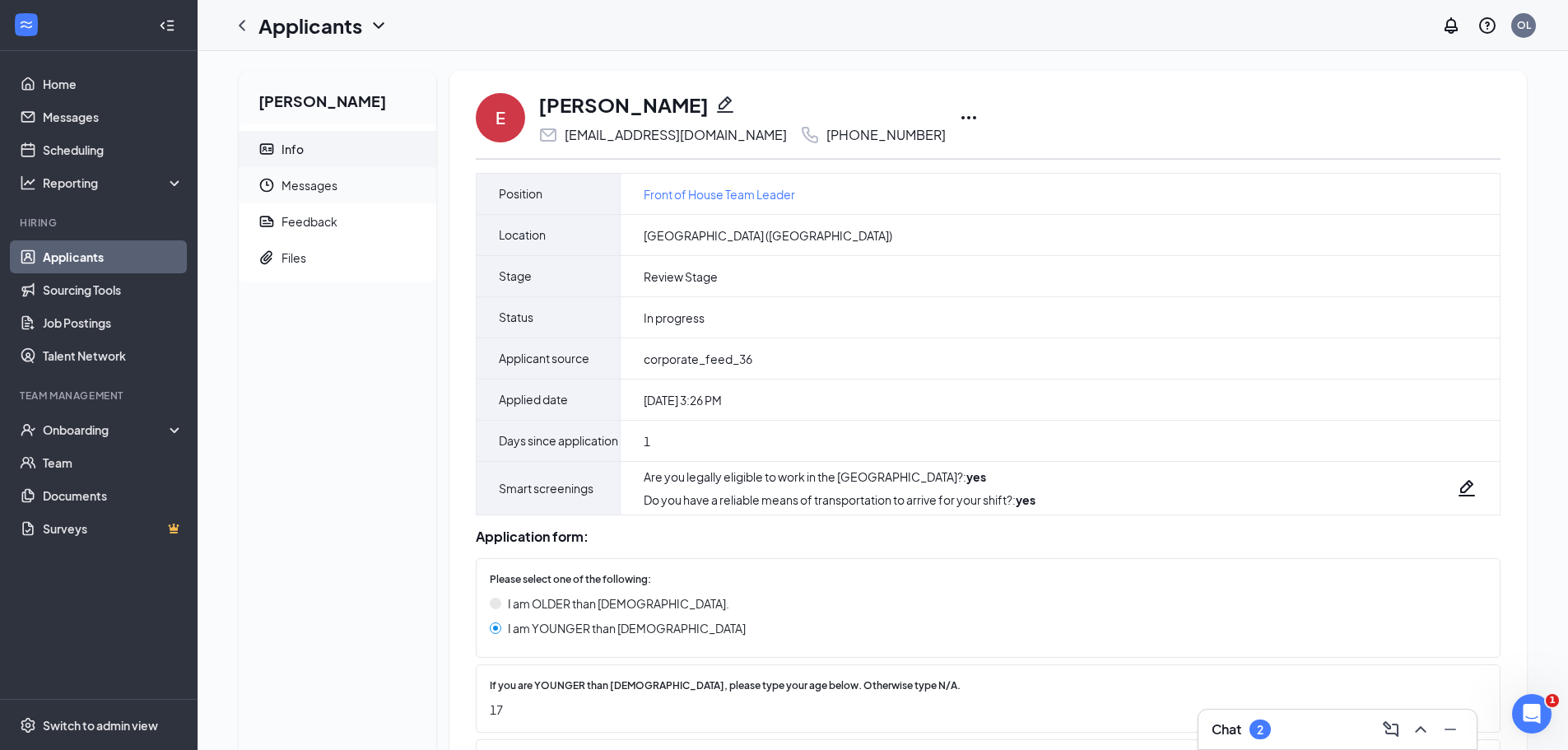
click at [343, 191] on span "Messages" at bounding box center [352, 185] width 141 height 36
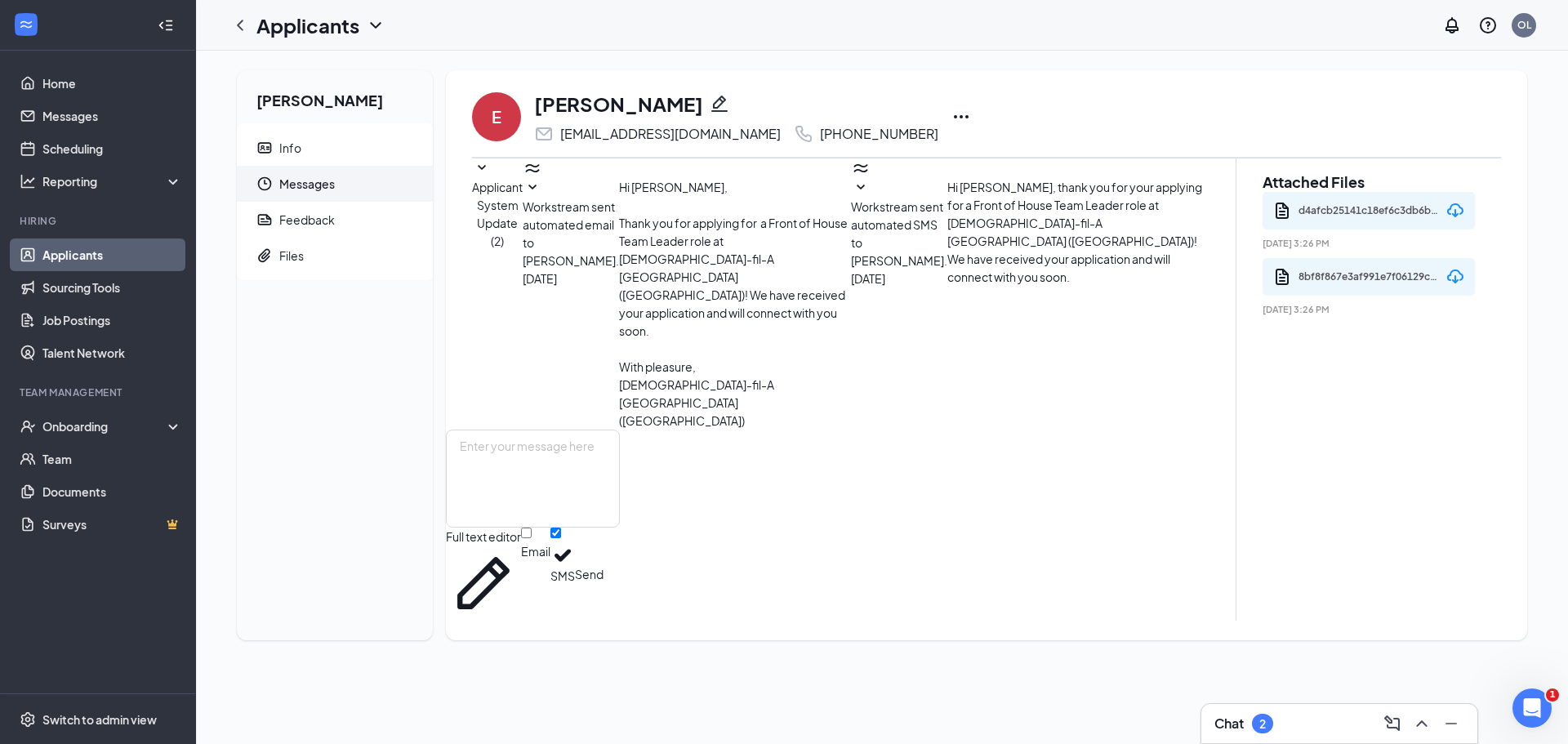
click at [856, 189] on icon "SmallChevronDown" at bounding box center [860, 187] width 8 height 5
click at [229, 24] on div at bounding box center [240, 25] width 33 height 33
click at [244, 33] on icon "ChevronLeft" at bounding box center [240, 25] width 20 height 20
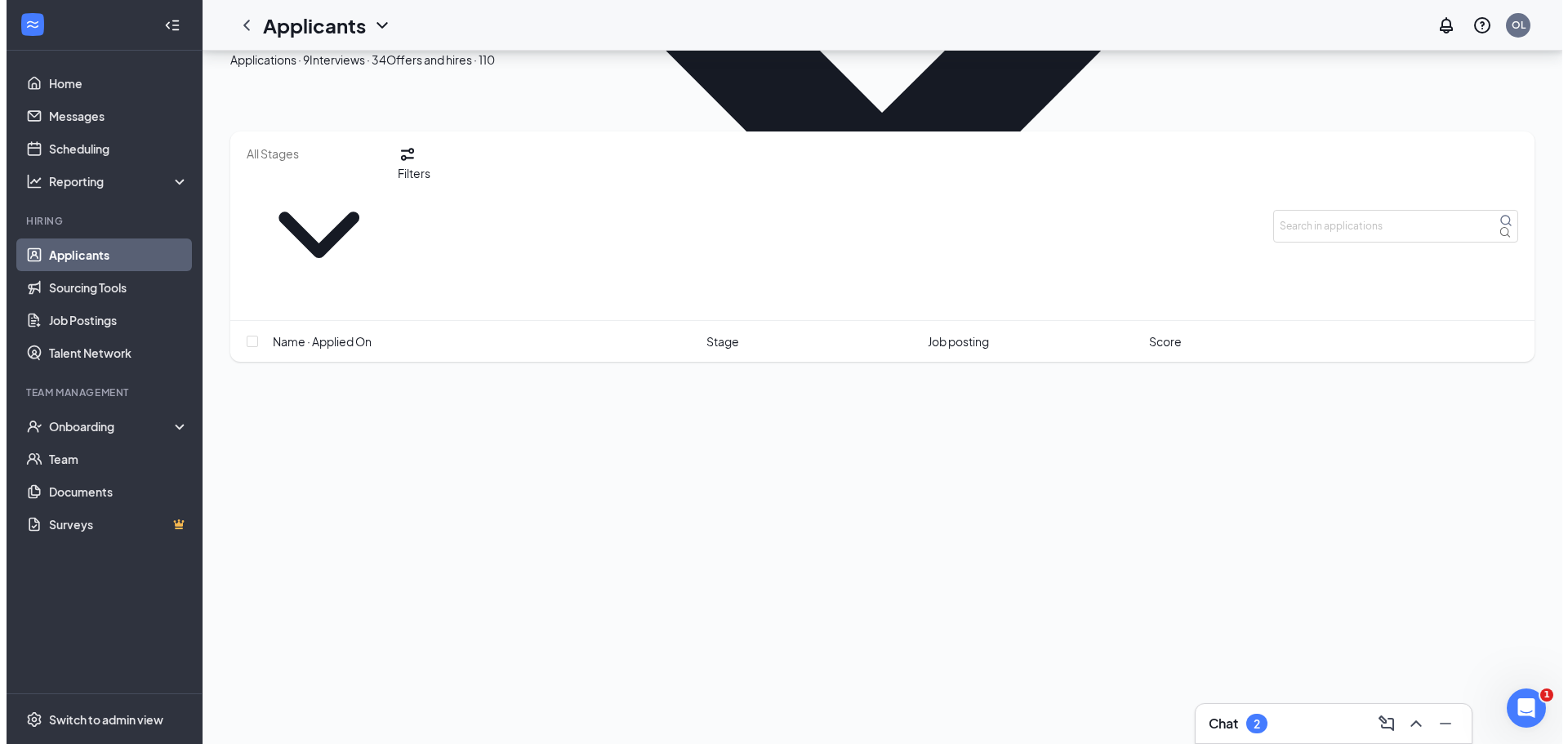
scroll to position [722, 0]
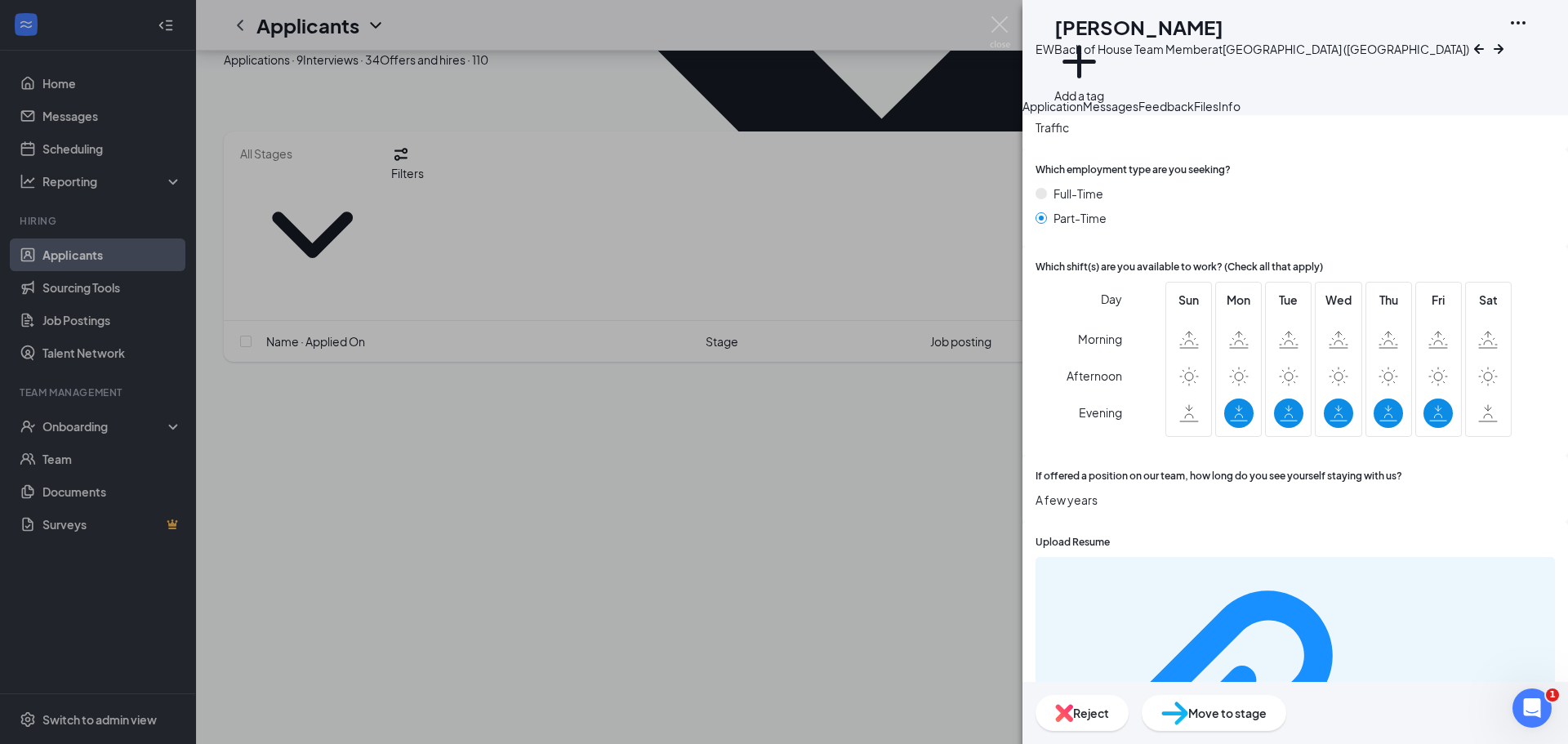
scroll to position [1310, 0]
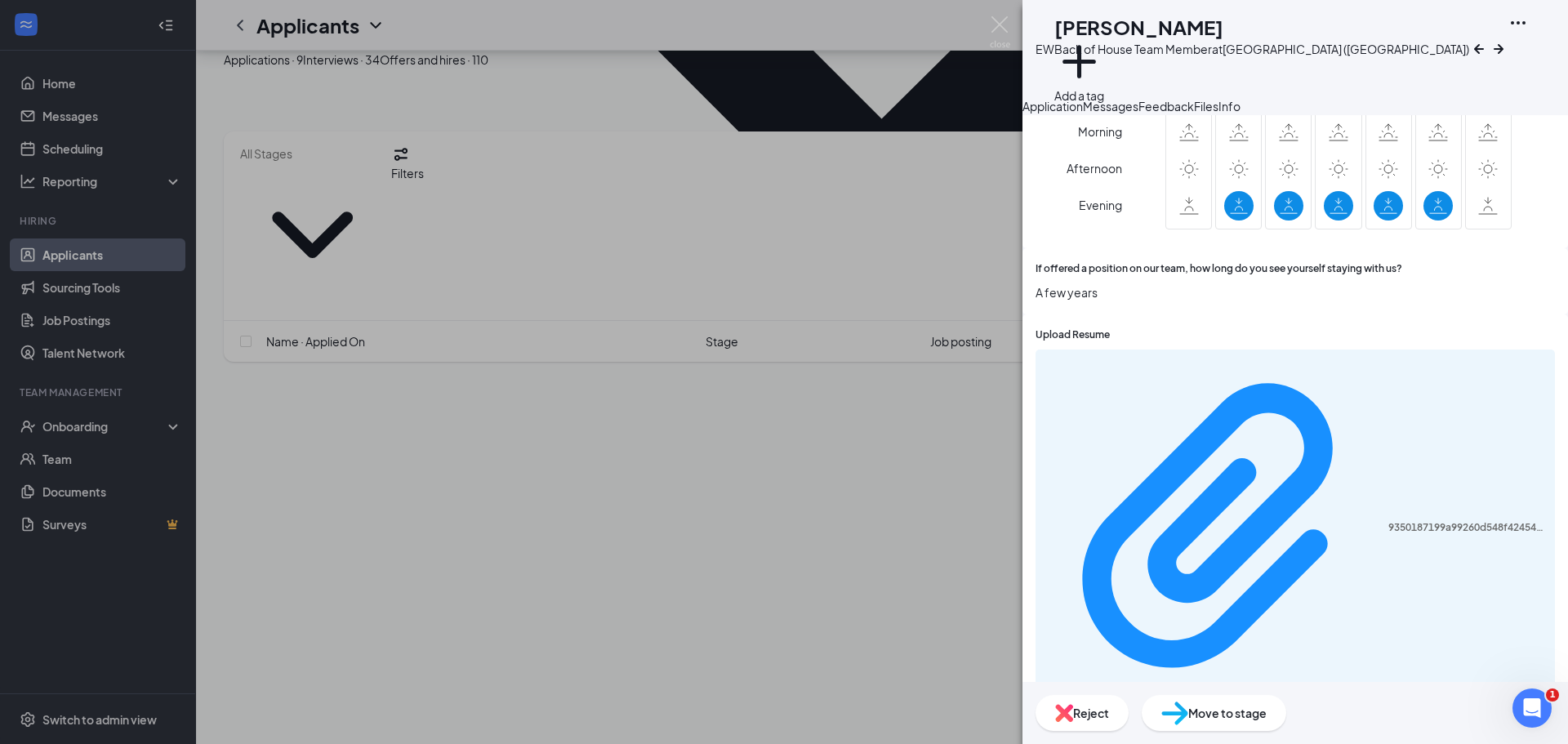
click at [1286, 700] on div "Move to stage" at bounding box center [1214, 712] width 145 height 36
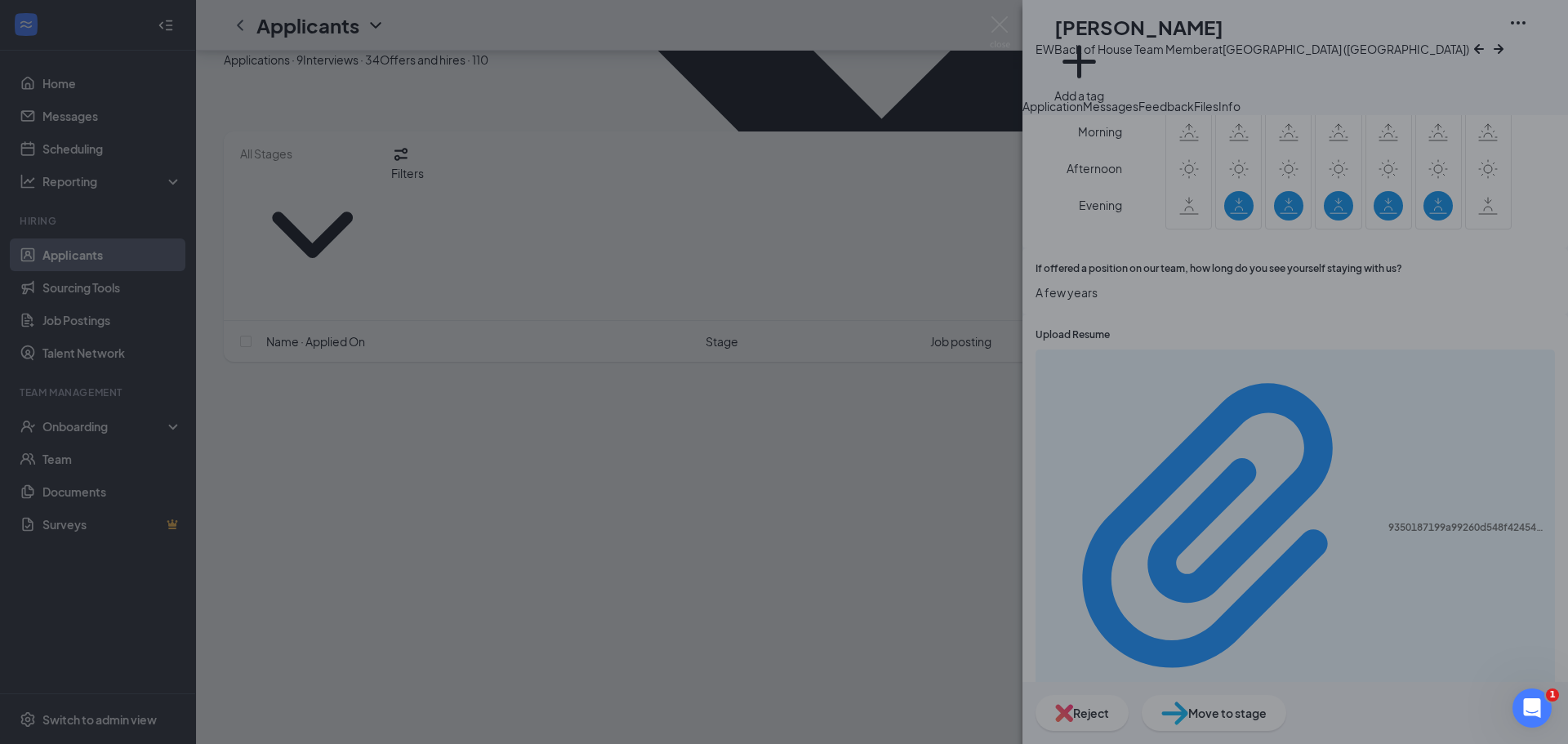
scroll to position [1304, 0]
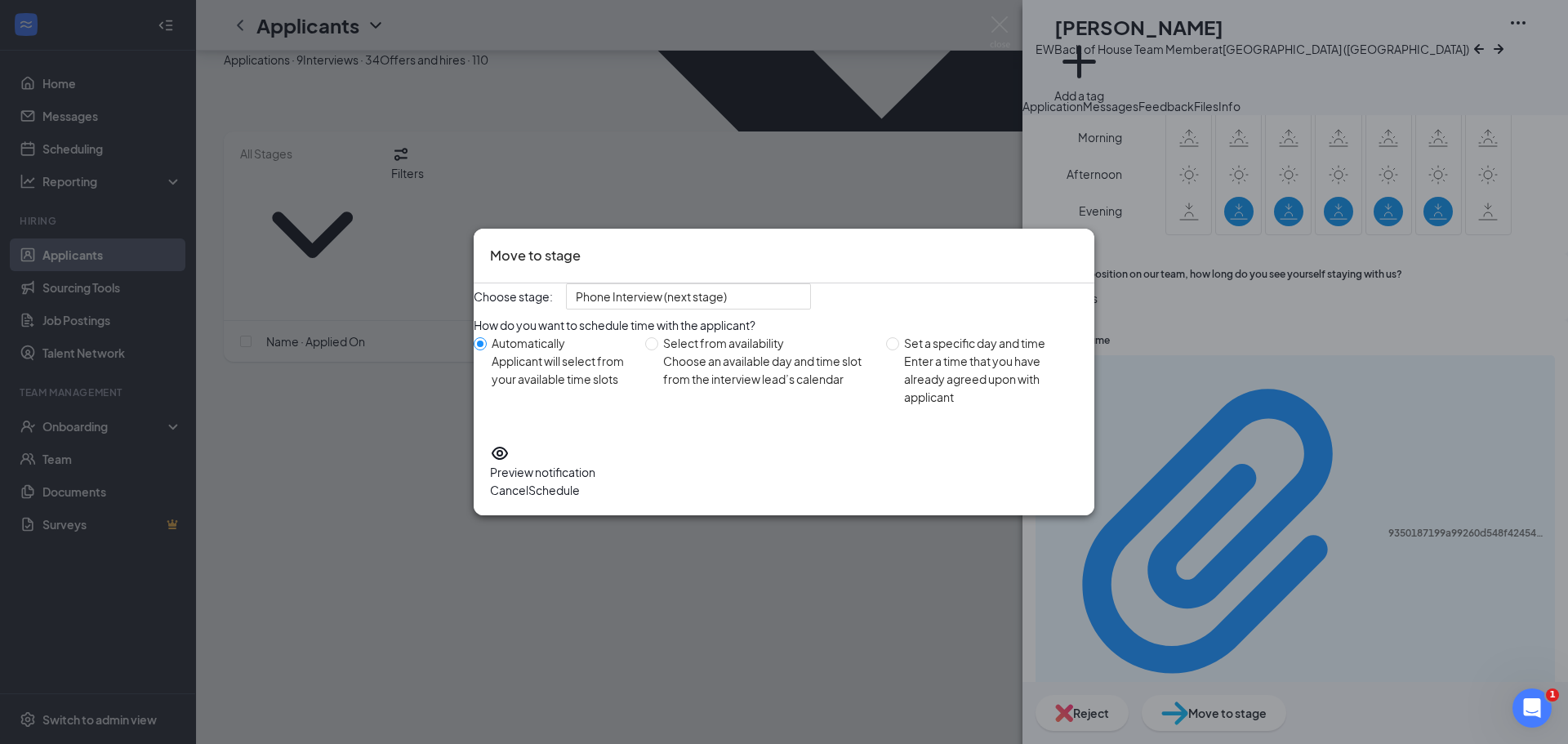
drag, startPoint x: 1045, startPoint y: 492, endPoint x: 1047, endPoint y: 466, distance: 26.1
click at [580, 493] on button "Schedule" at bounding box center [554, 490] width 52 height 18
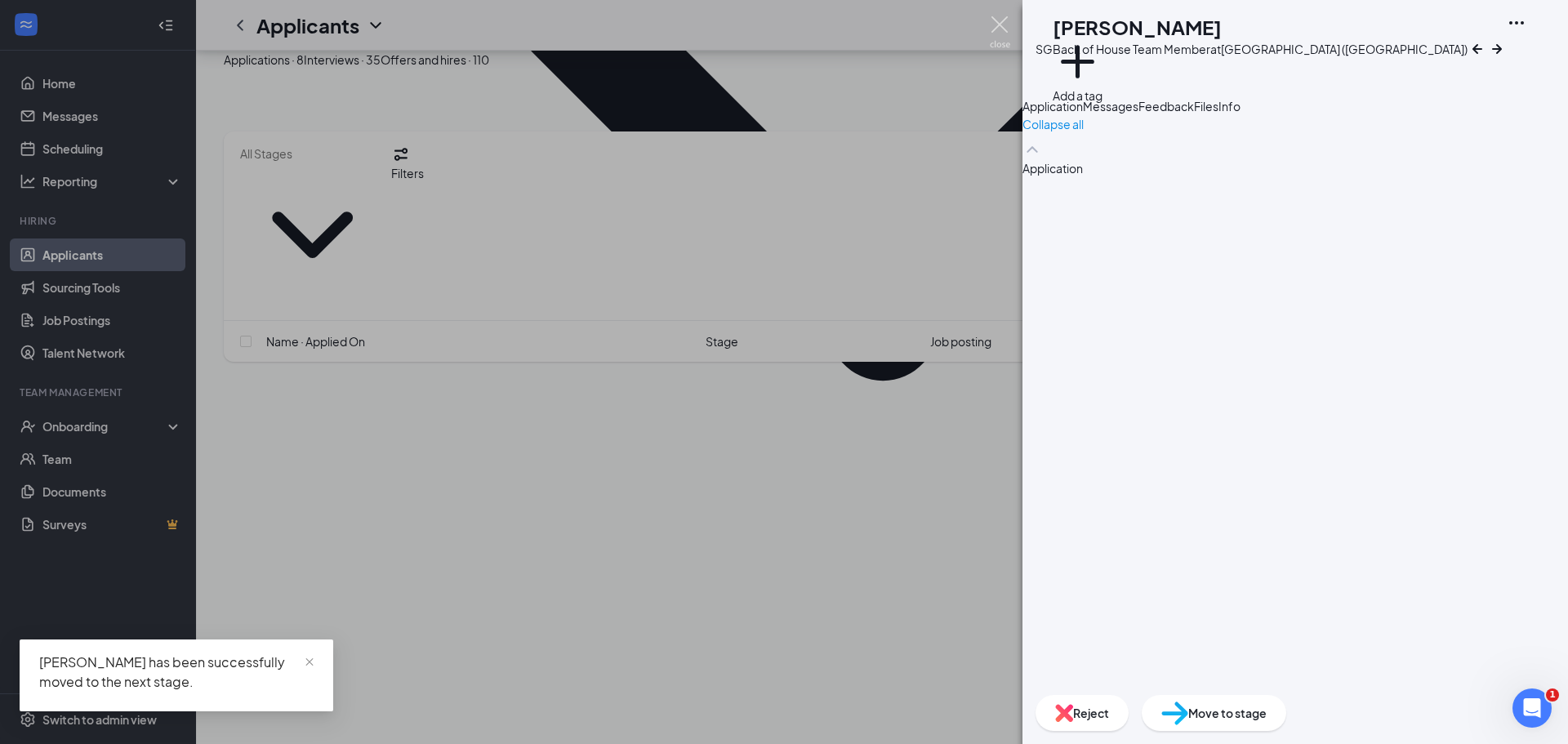
drag, startPoint x: 1003, startPoint y: 26, endPoint x: 572, endPoint y: 261, distance: 490.9
click at [1003, 26] on img at bounding box center [999, 32] width 20 height 32
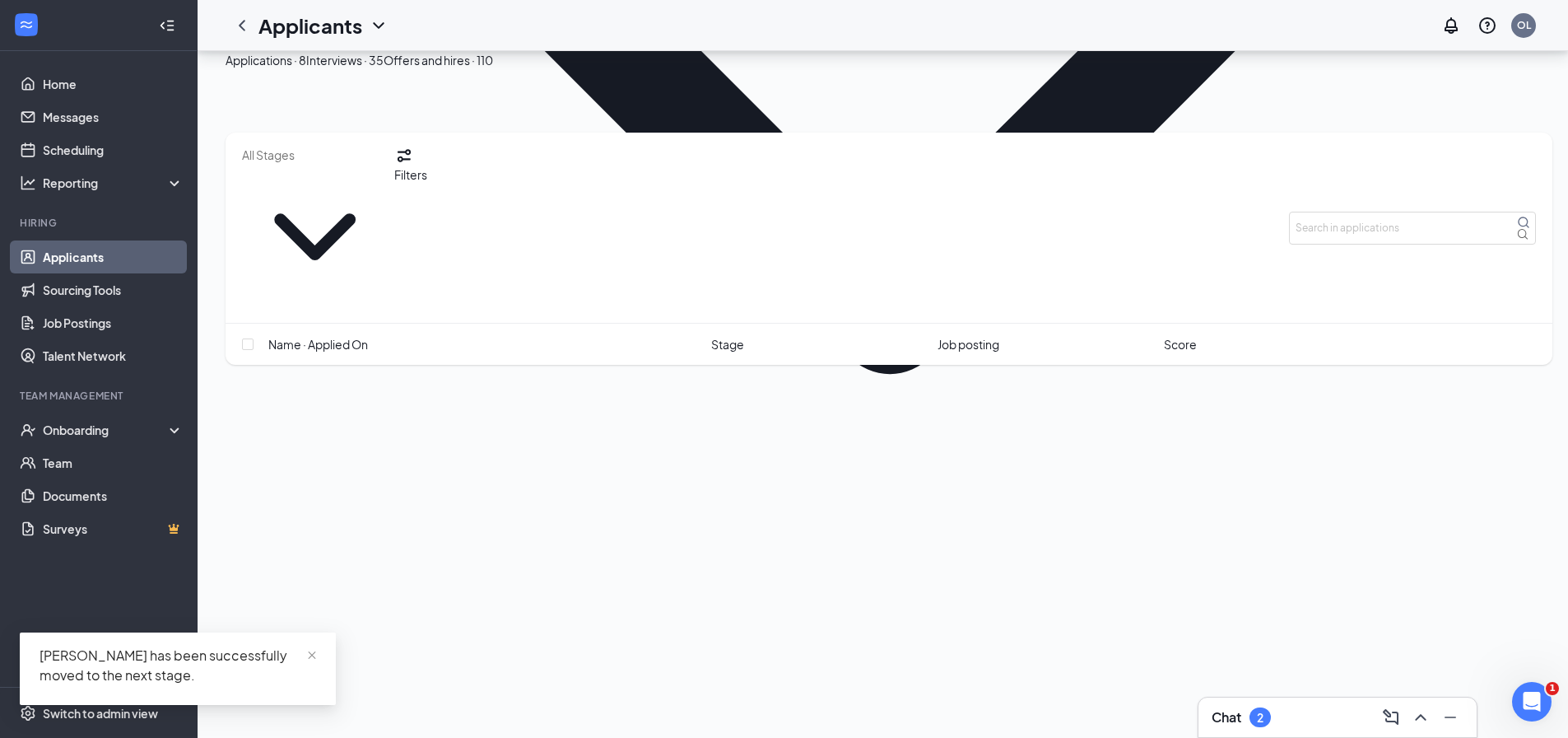
scroll to position [612, 0]
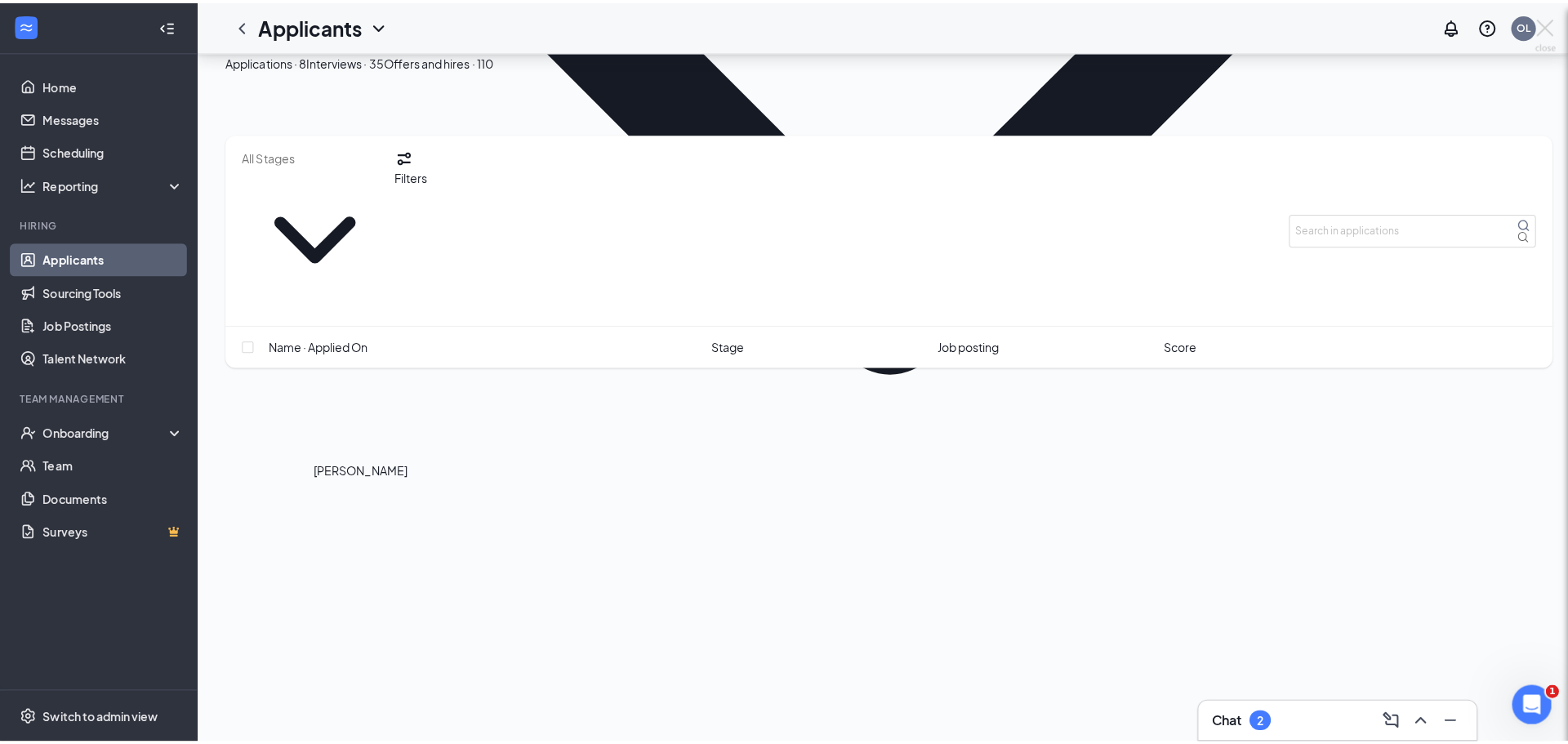
scroll to position [594, 0]
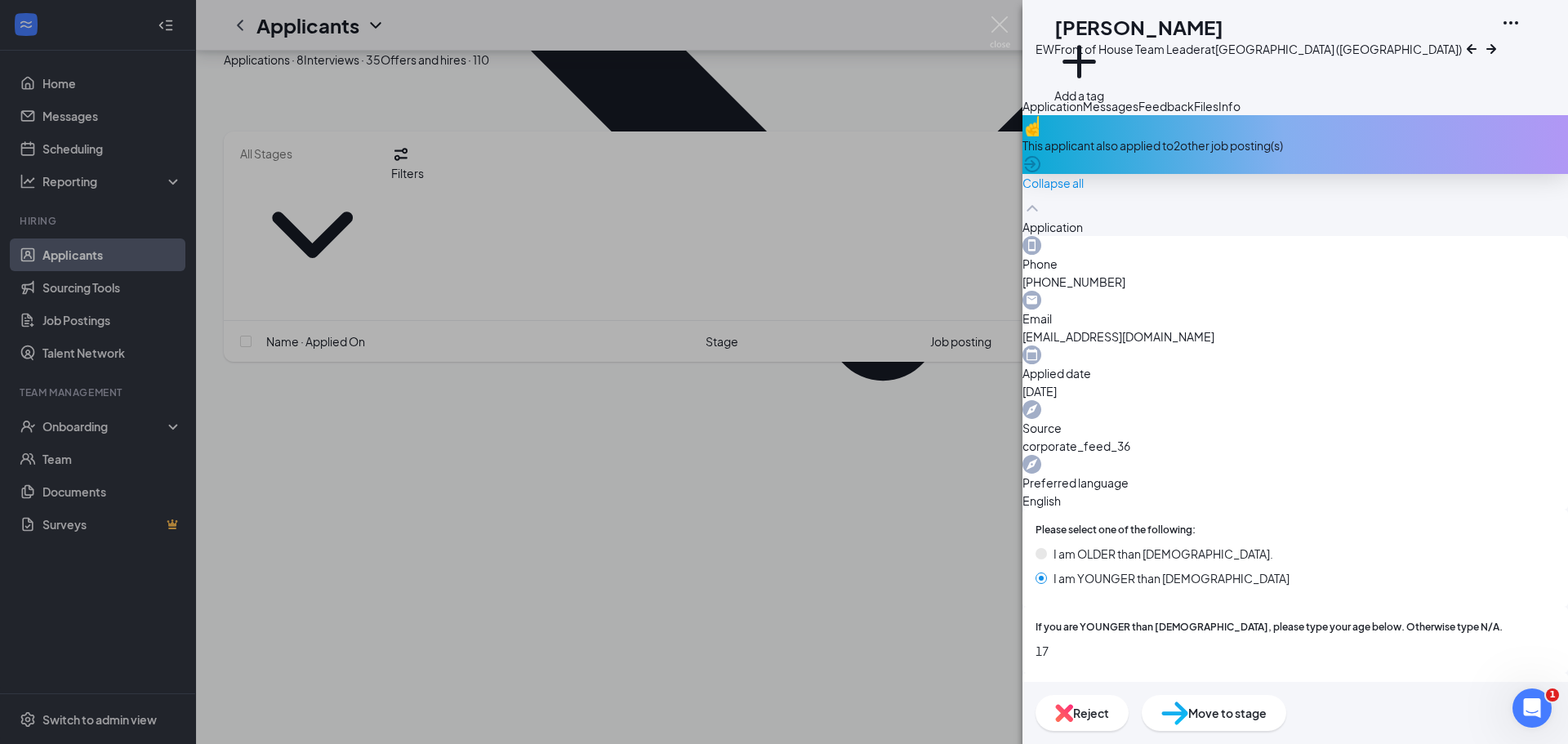
click at [1073, 708] on img at bounding box center [1064, 713] width 18 height 18
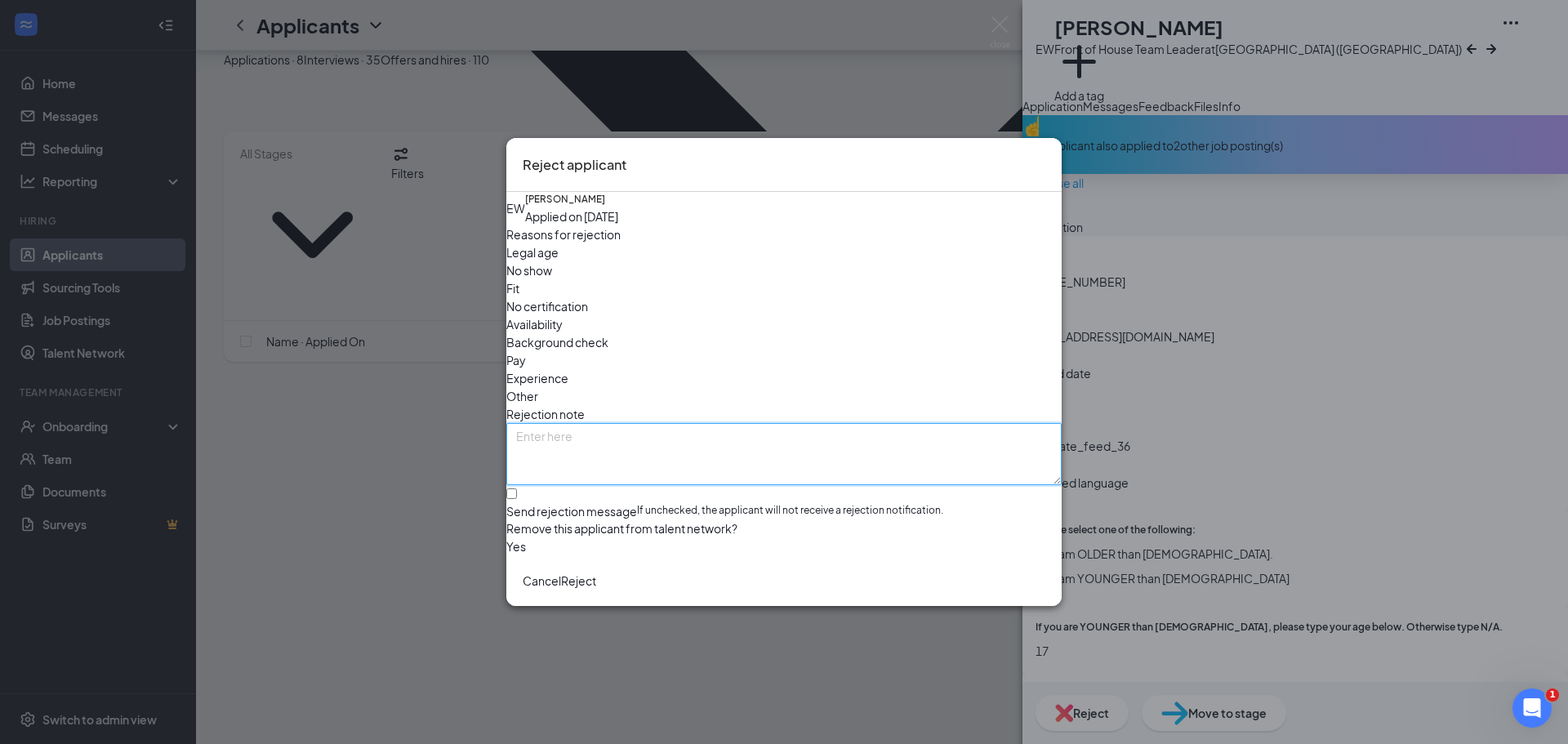
click at [597, 423] on textarea at bounding box center [784, 454] width 555 height 62
paste textarea "not qualified; applied for BOH TM too. Pursuing that application and rejecting …"
type textarea "not qualified; applied for BOH TM too. Pursuing that application and rejecting …"
click at [596, 590] on button "Reject" at bounding box center [579, 581] width 36 height 18
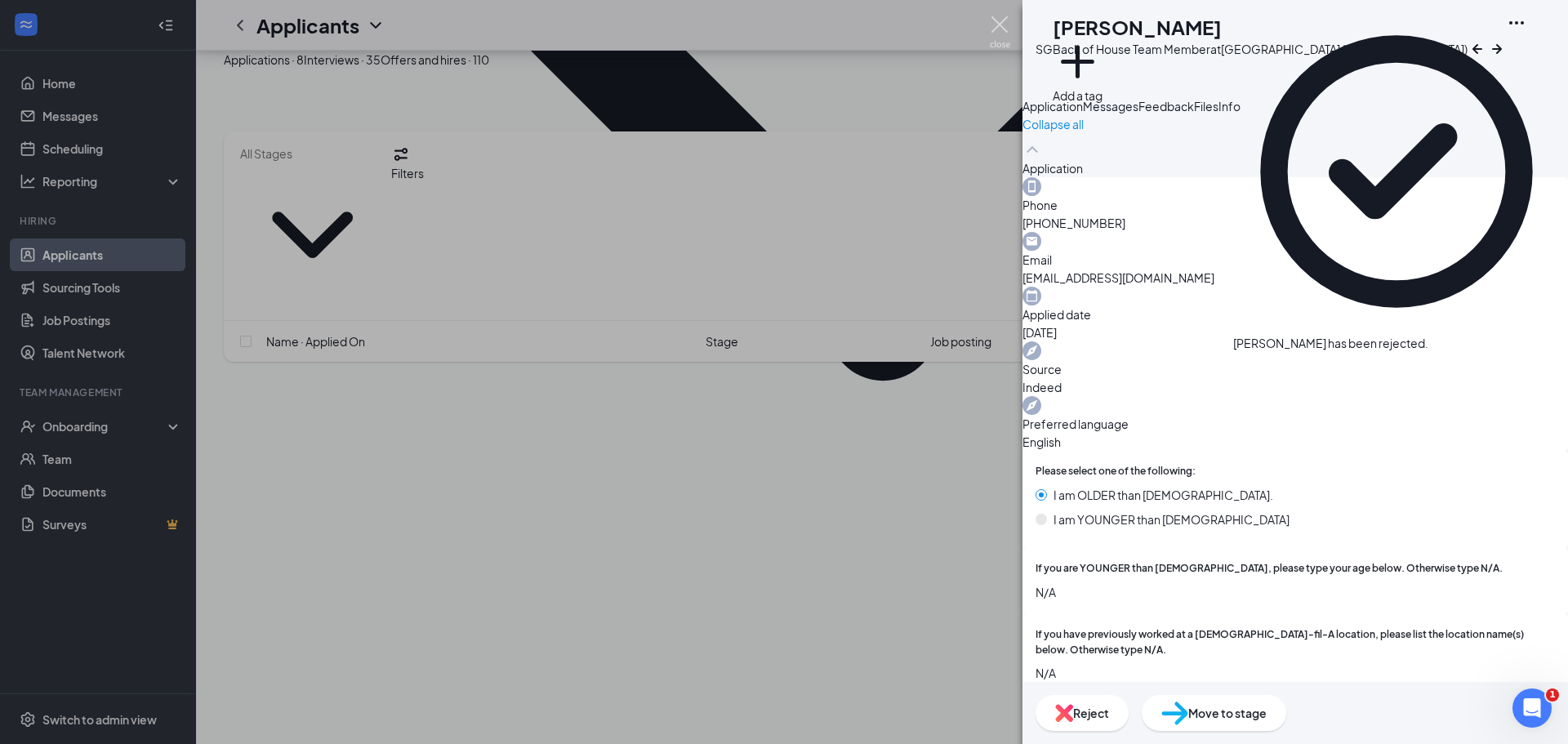
click at [995, 17] on img at bounding box center [999, 32] width 20 height 32
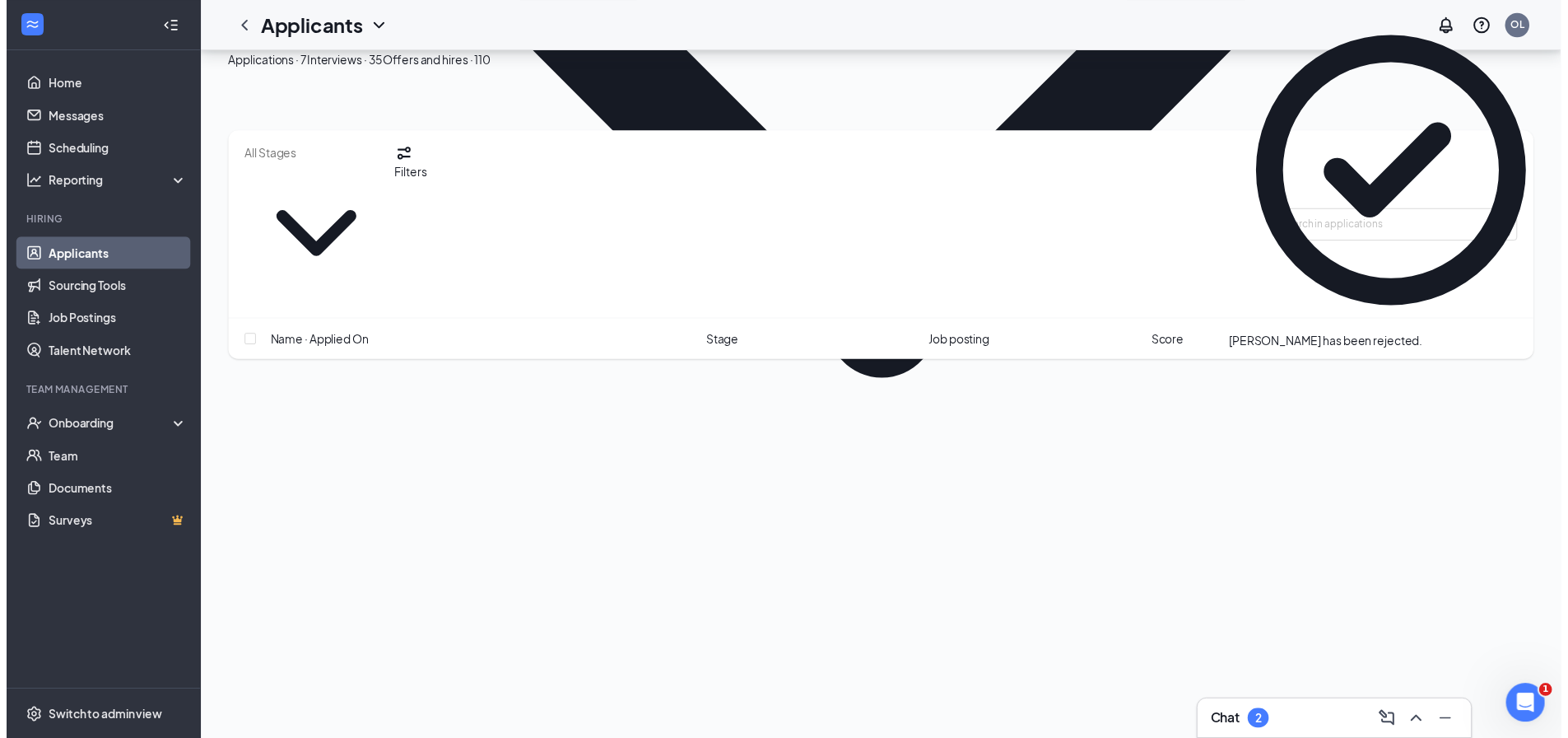
scroll to position [484, 0]
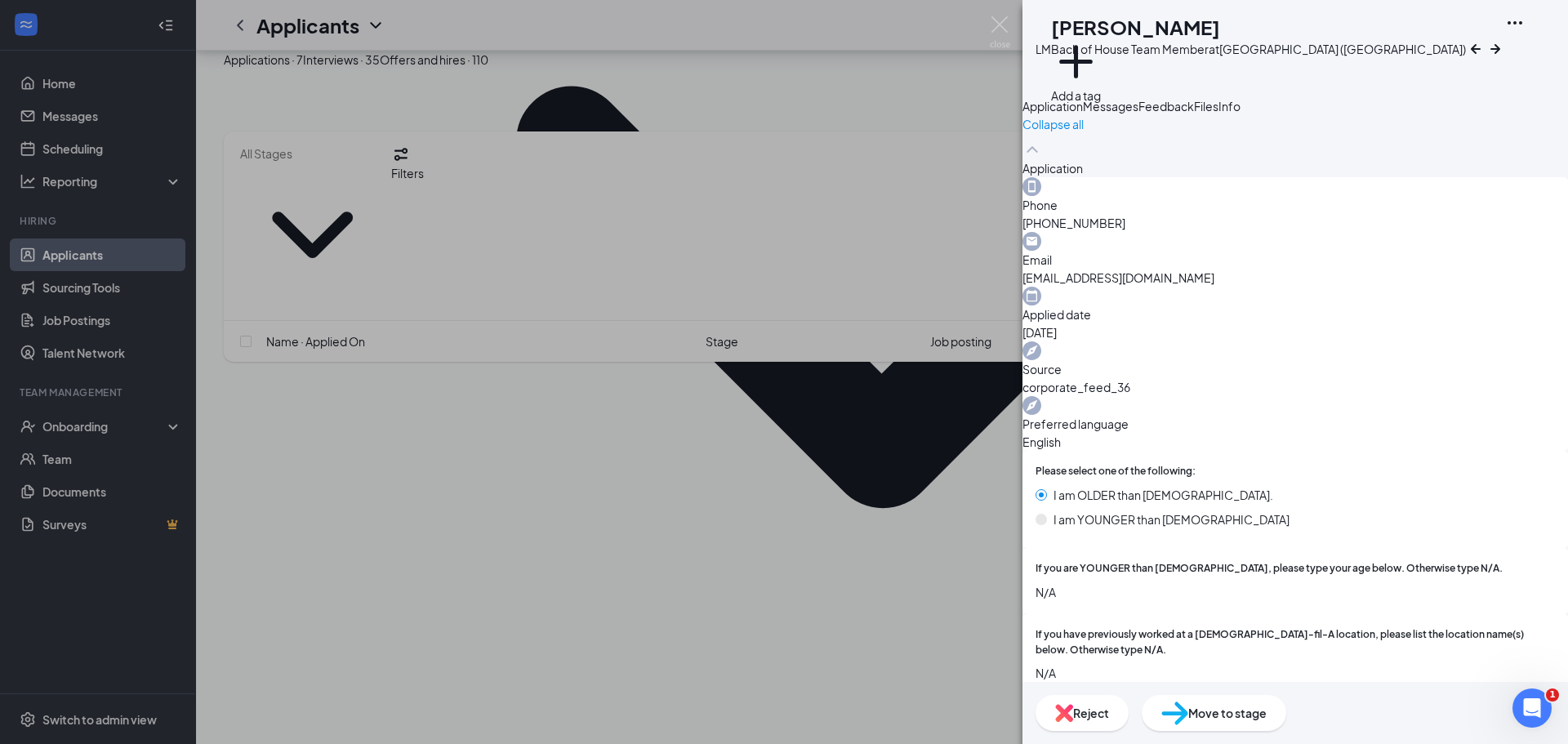
click at [1267, 704] on span "Move to stage" at bounding box center [1228, 713] width 78 height 18
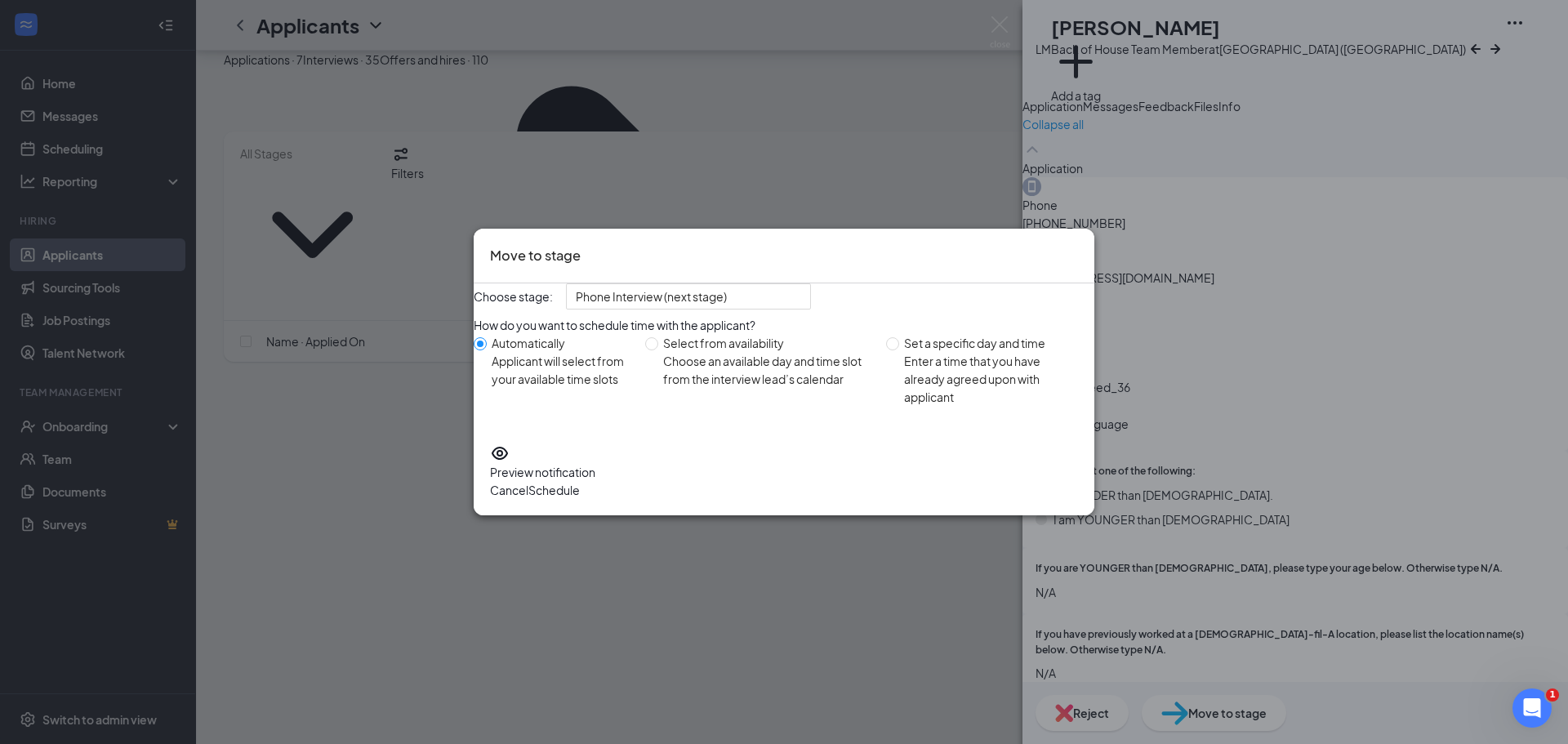
click at [580, 499] on button "Schedule" at bounding box center [554, 490] width 52 height 18
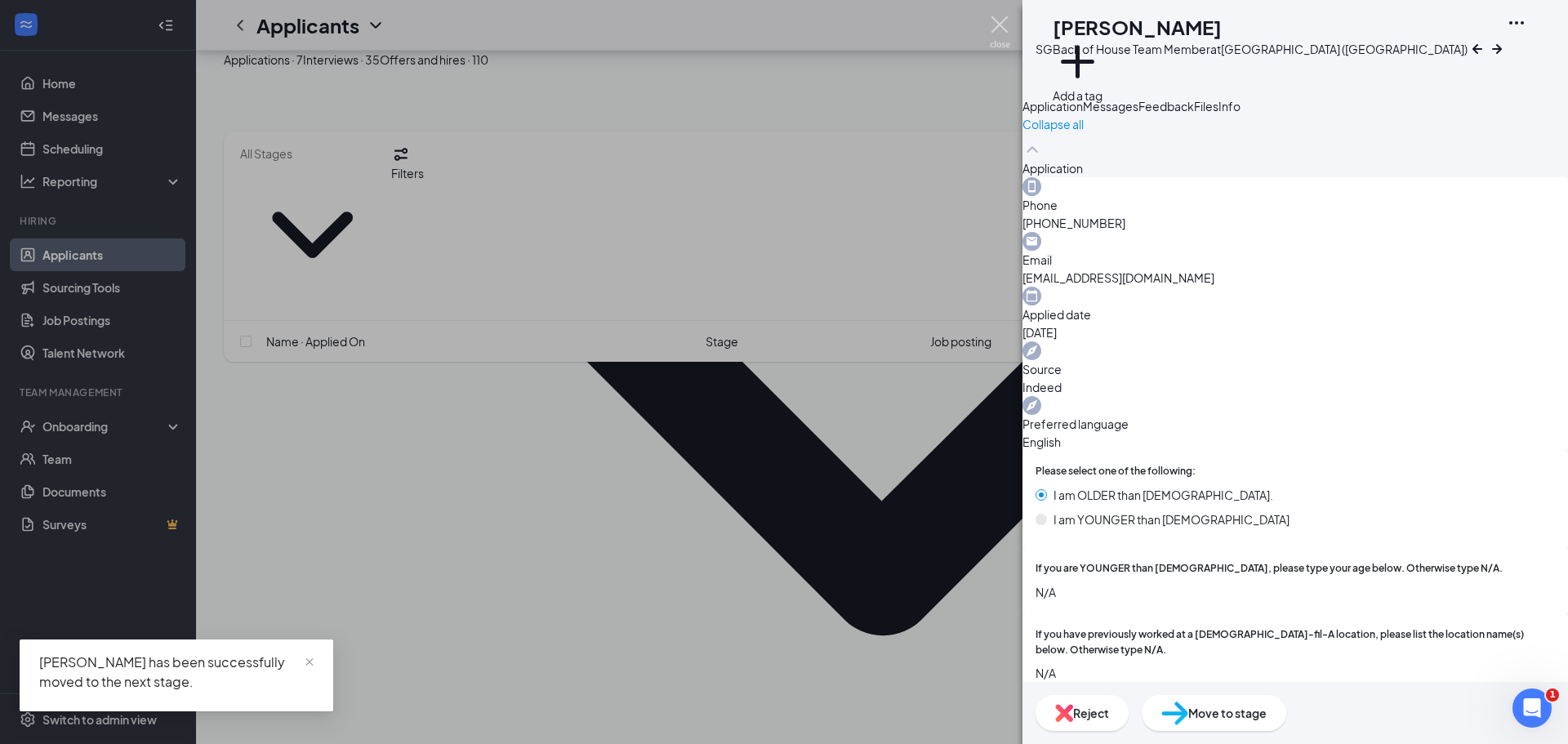
click at [998, 24] on img at bounding box center [999, 32] width 20 height 32
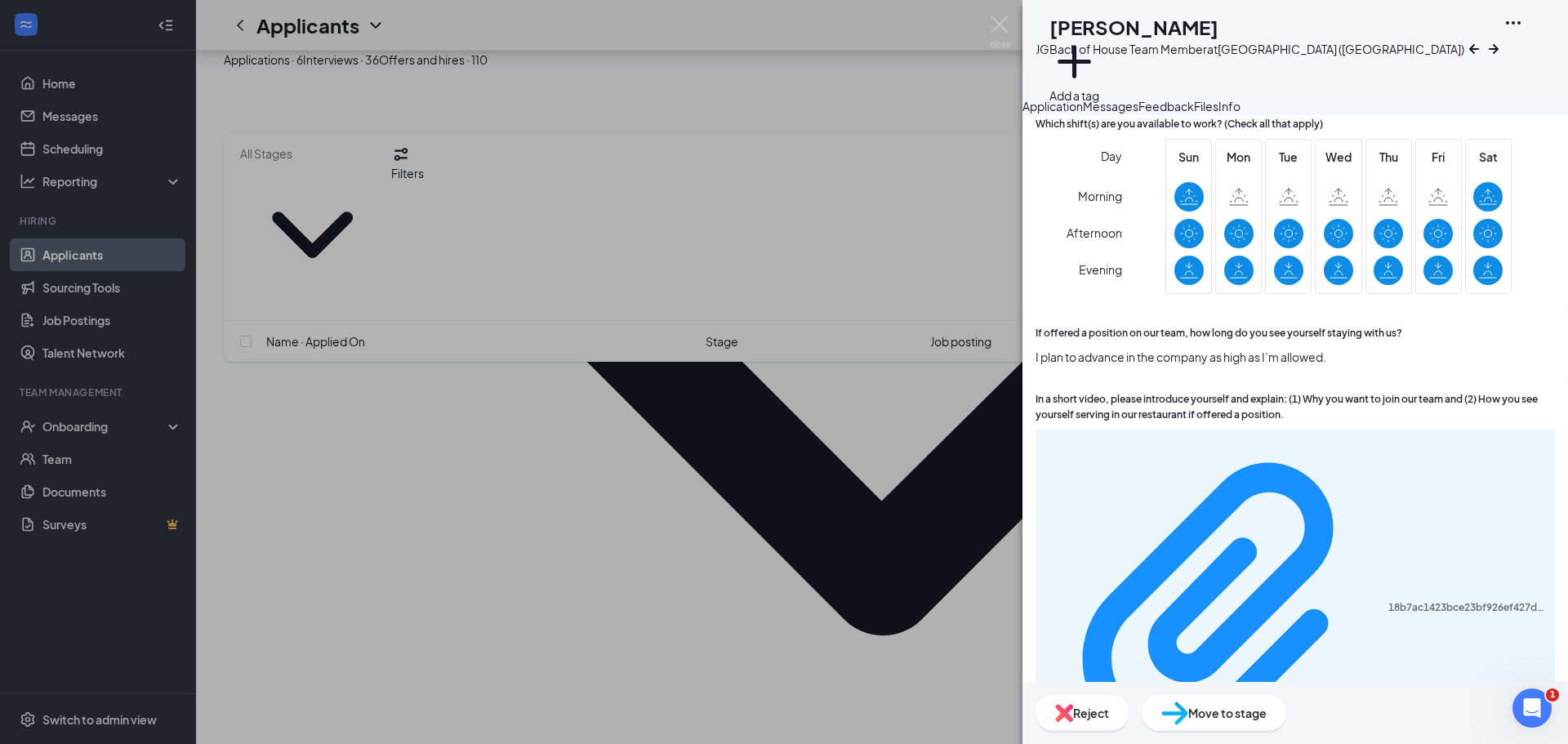
scroll to position [1159, 0]
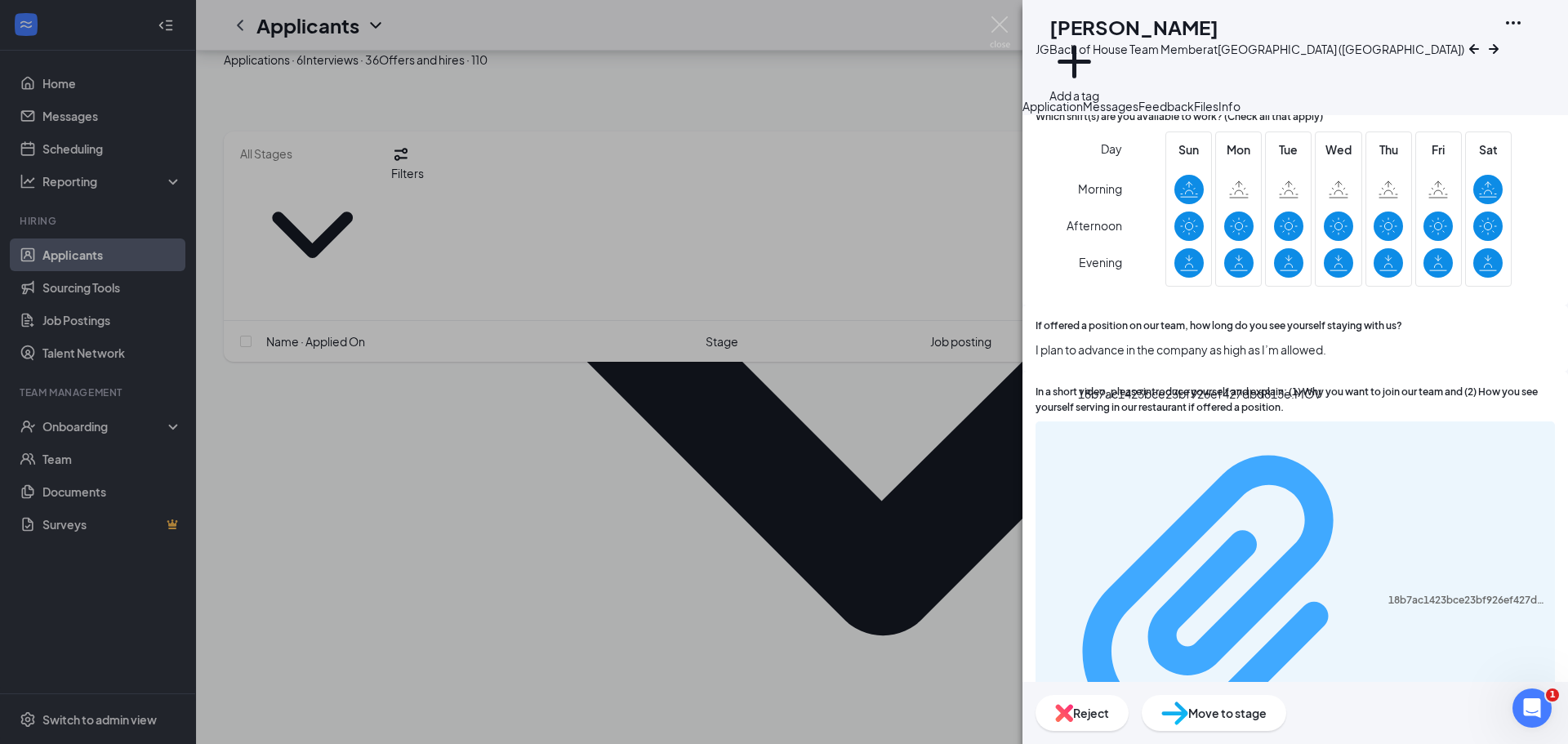
click at [1389, 593] on div "18b7ac1423bce23bf926ef427dbd813e.MOV" at bounding box center [1467, 599] width 157 height 13
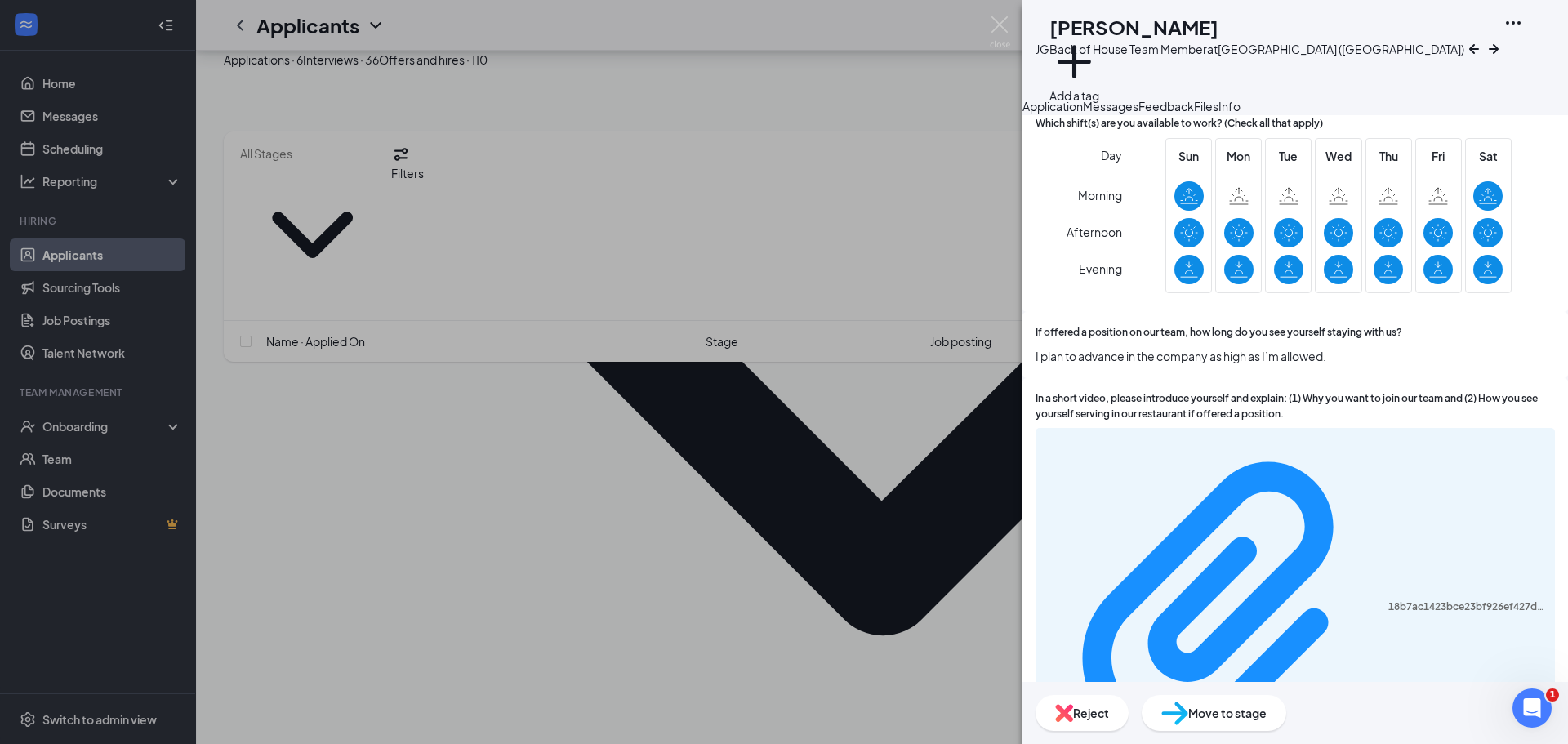
scroll to position [1154, 0]
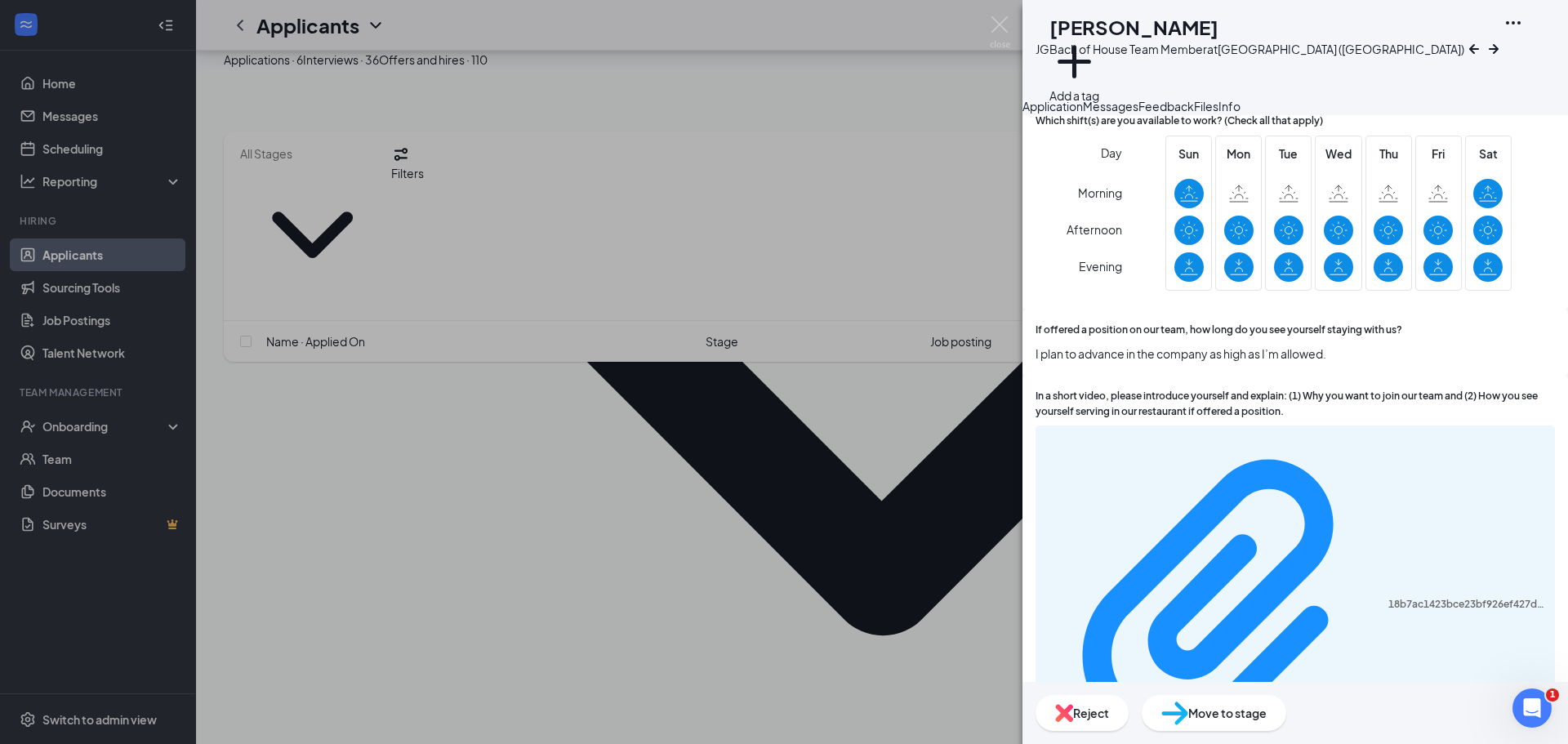
click at [1267, 719] on span "Move to stage" at bounding box center [1228, 713] width 78 height 18
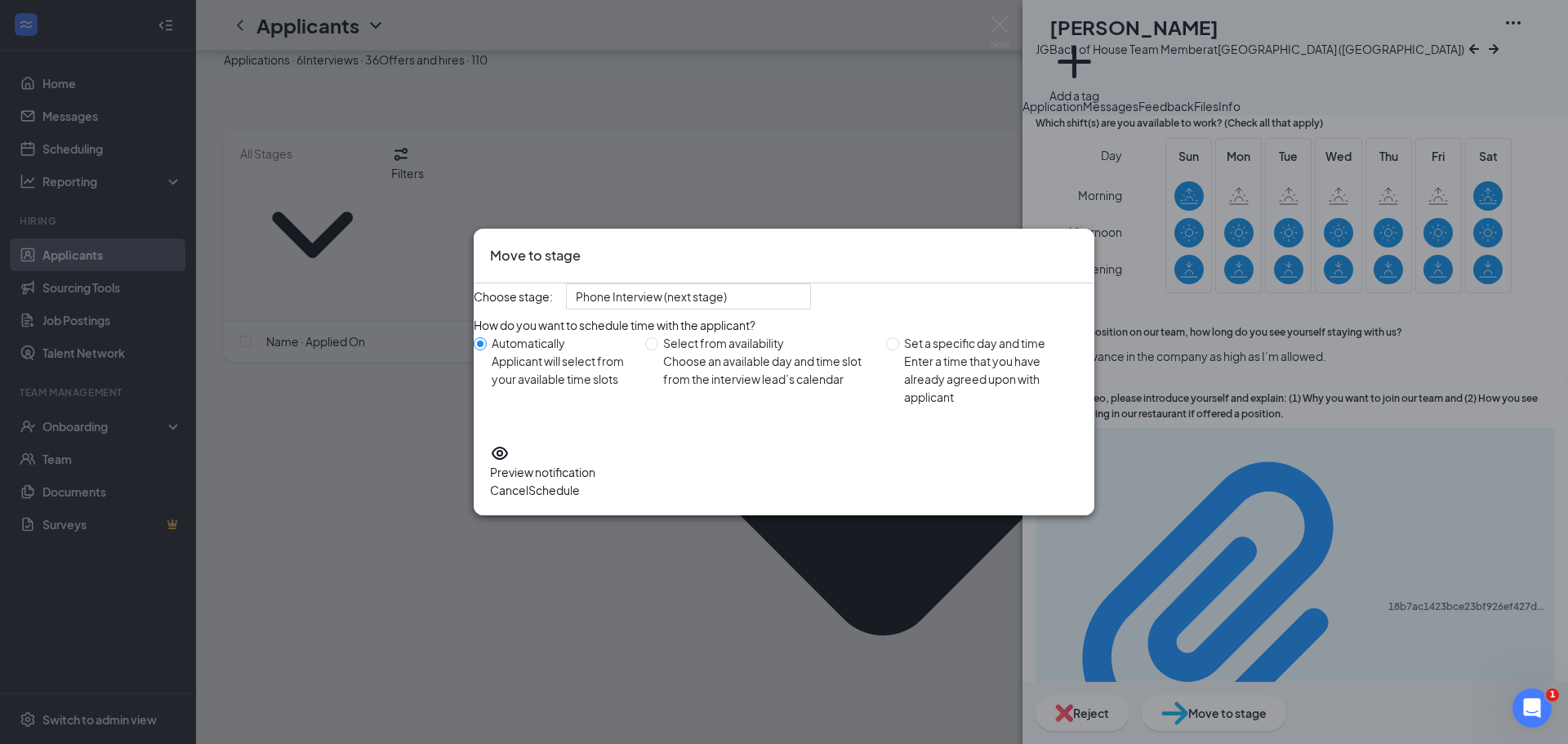
drag, startPoint x: 1018, startPoint y: 488, endPoint x: 1029, endPoint y: 511, distance: 25.5
click at [580, 488] on button "Schedule" at bounding box center [554, 490] width 52 height 18
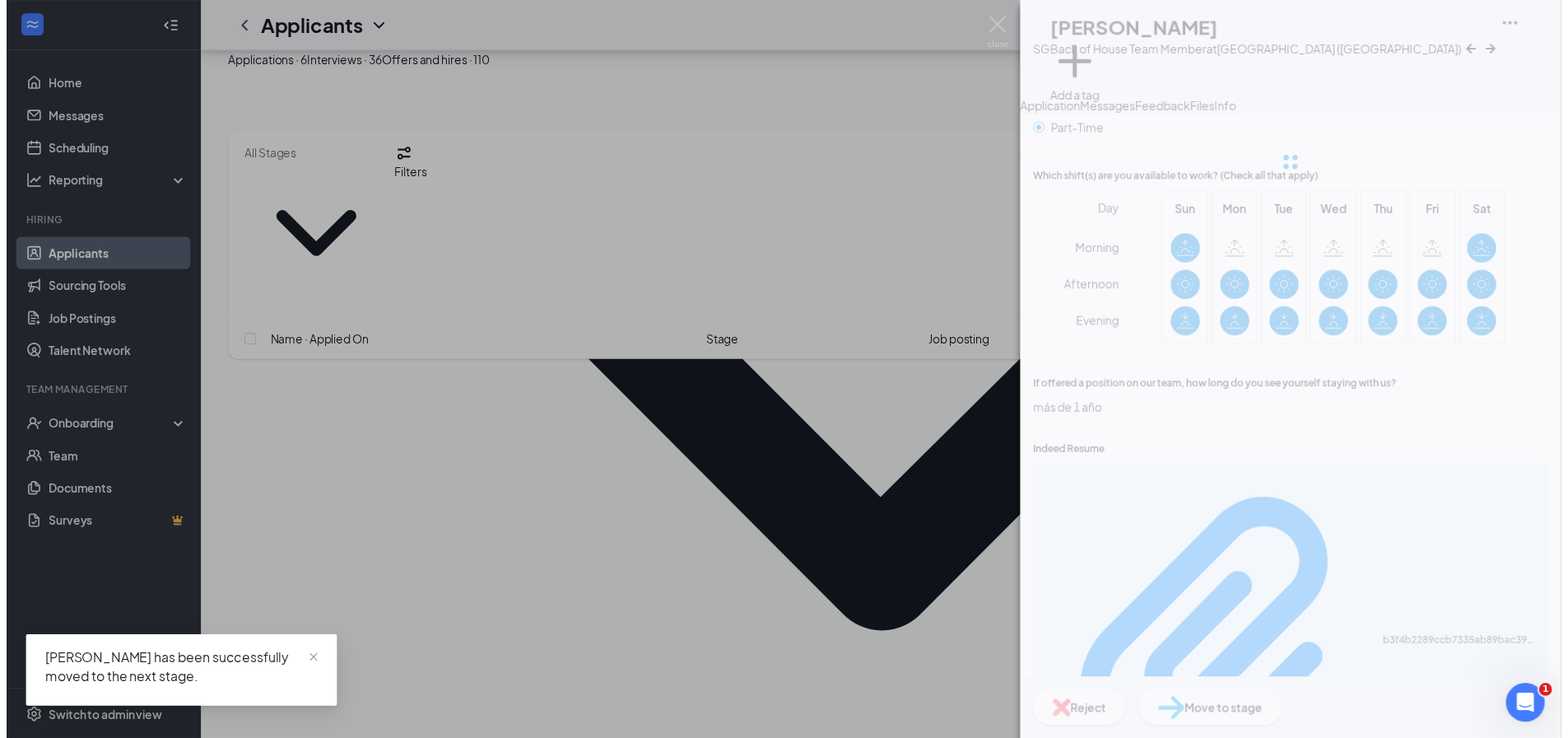
scroll to position [1110, 0]
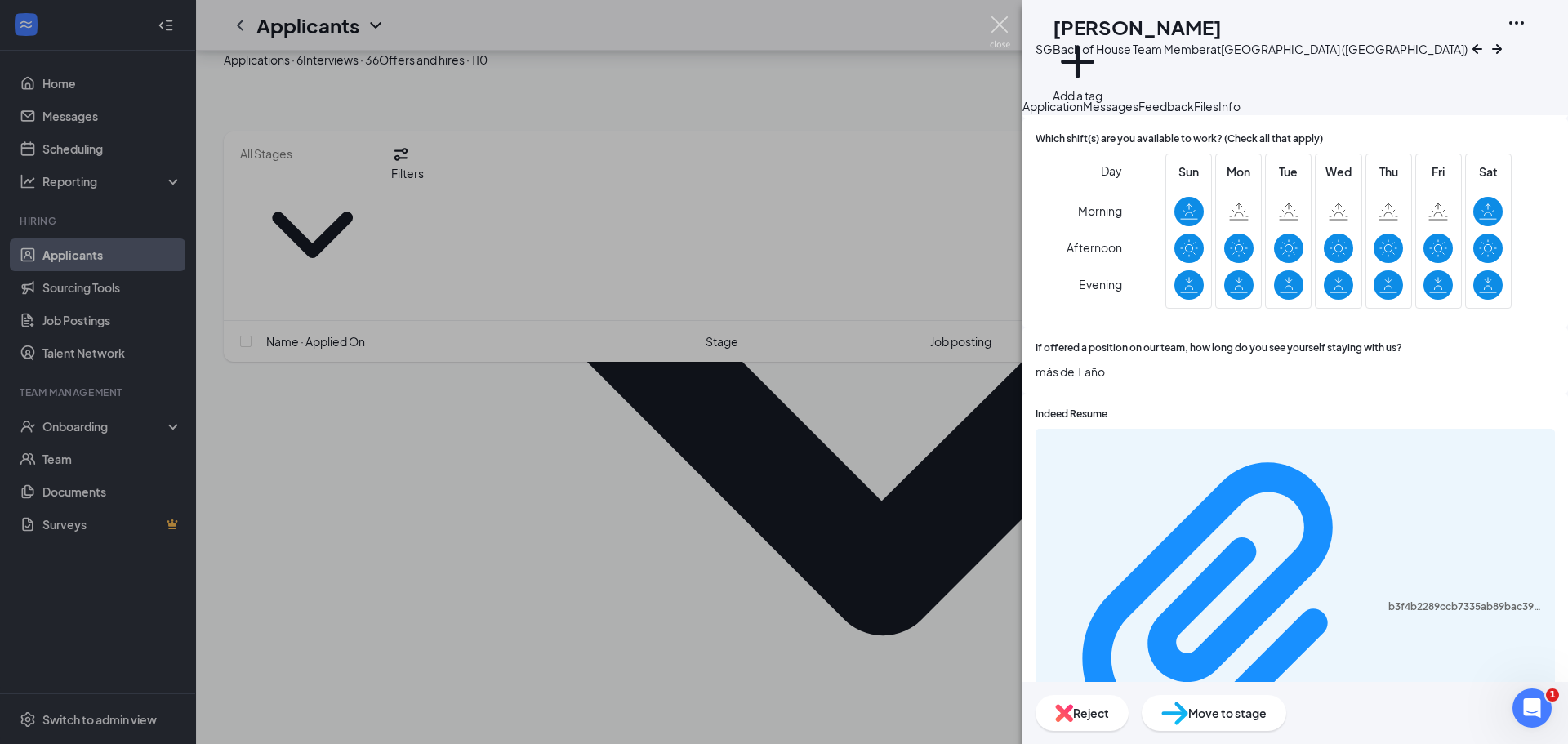
click at [995, 18] on img at bounding box center [999, 32] width 20 height 32
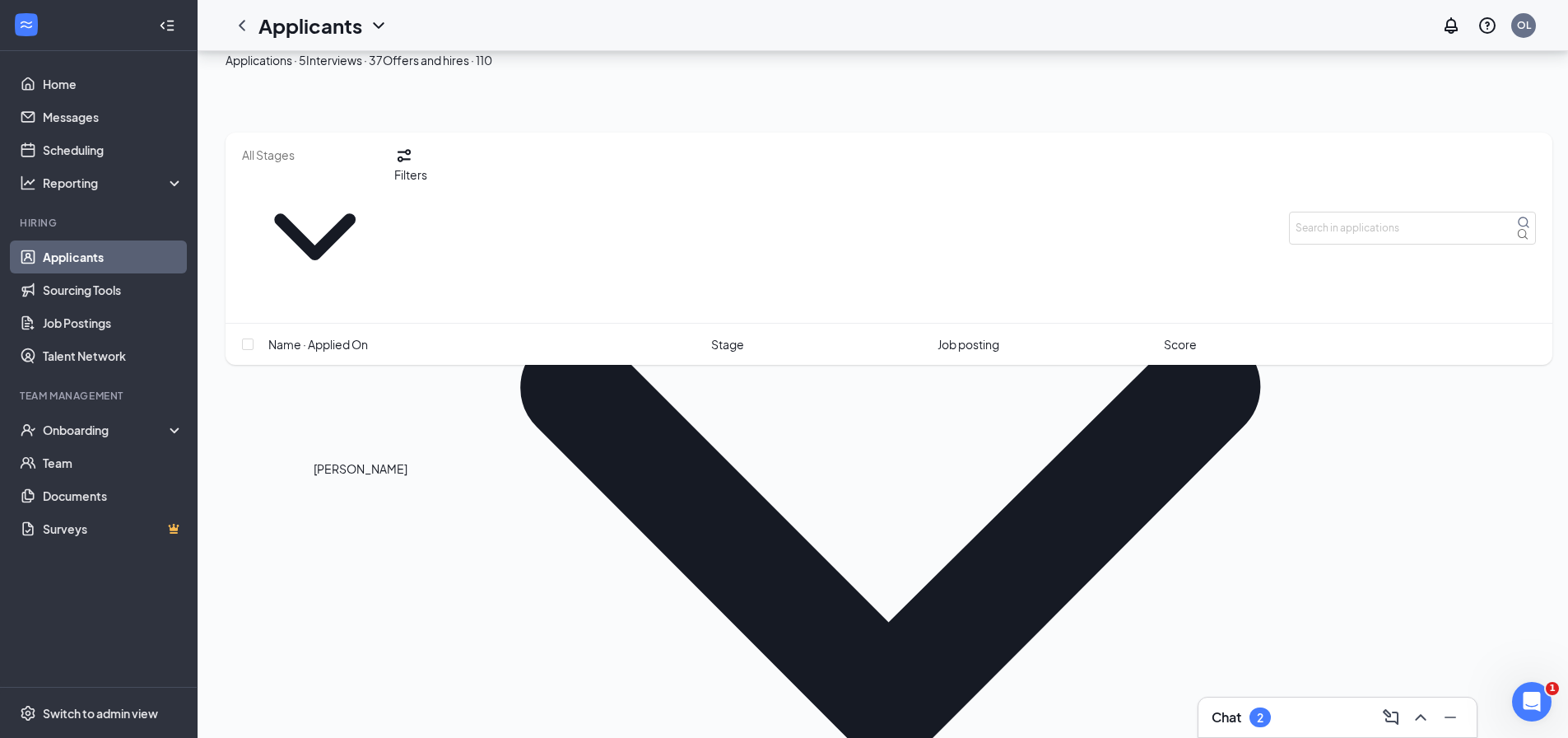
scroll to position [227, 0]
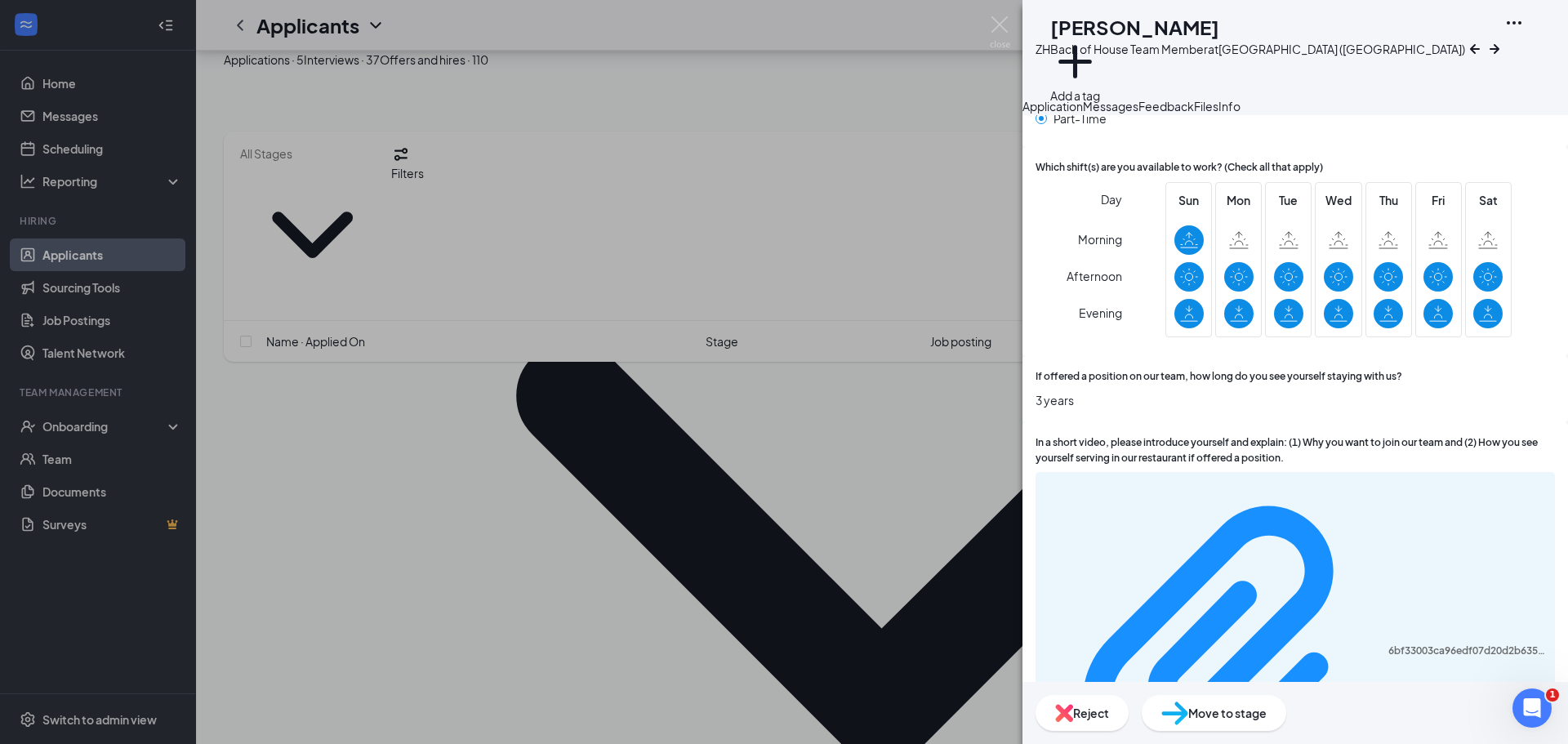
scroll to position [1159, 0]
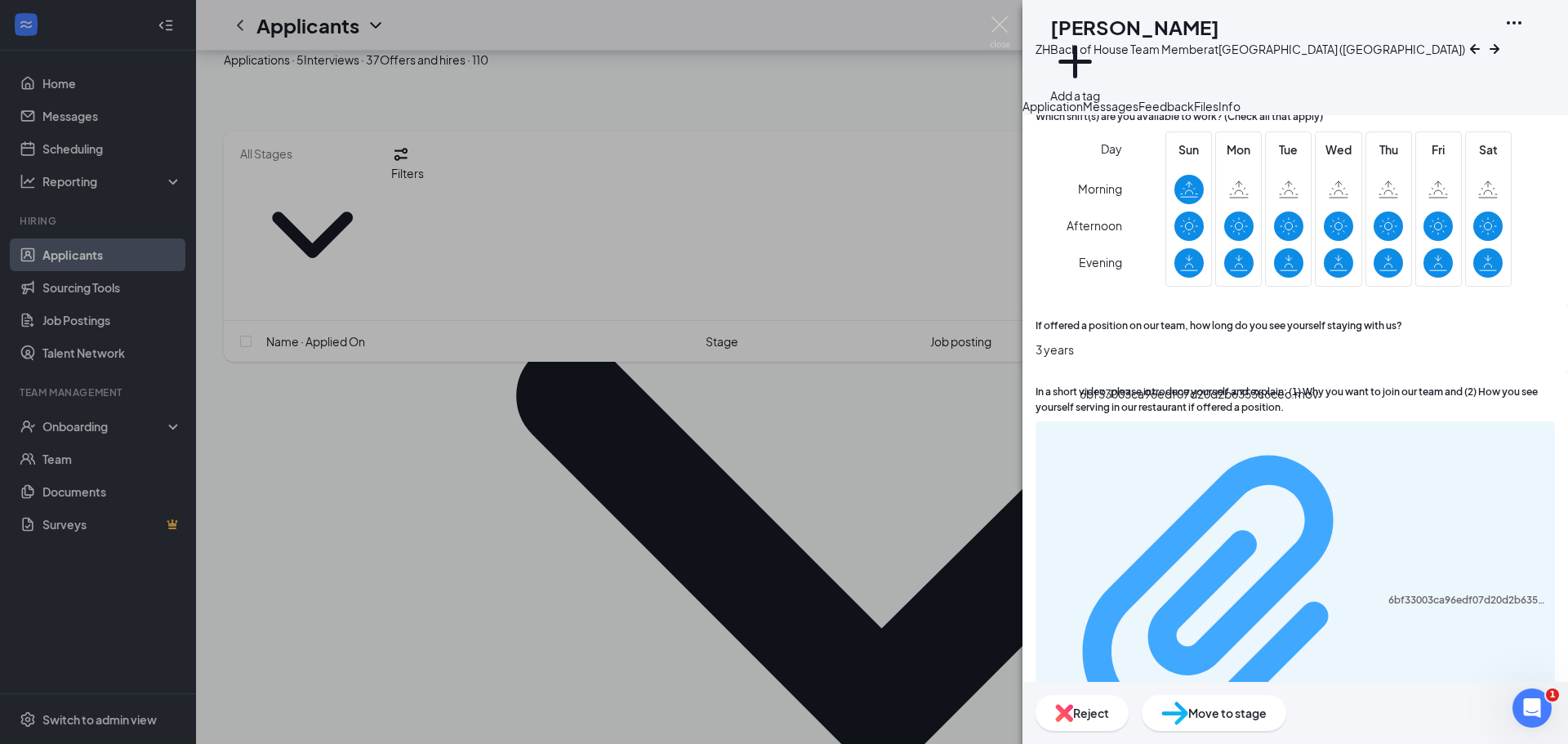
click at [1389, 593] on div "6bf33003ca96edf07d20d2b6353c6cec.mov" at bounding box center [1467, 599] width 157 height 13
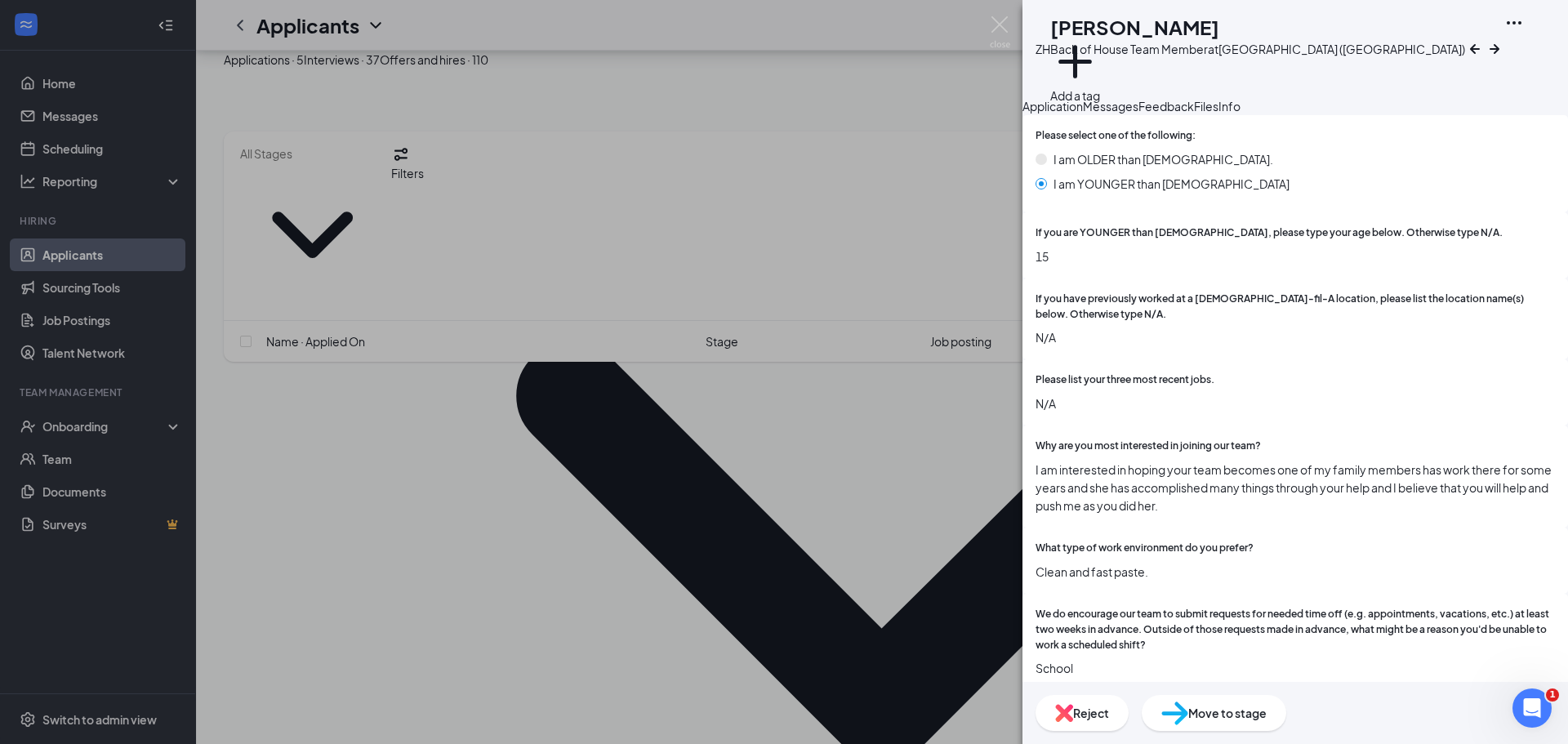
scroll to position [0, 0]
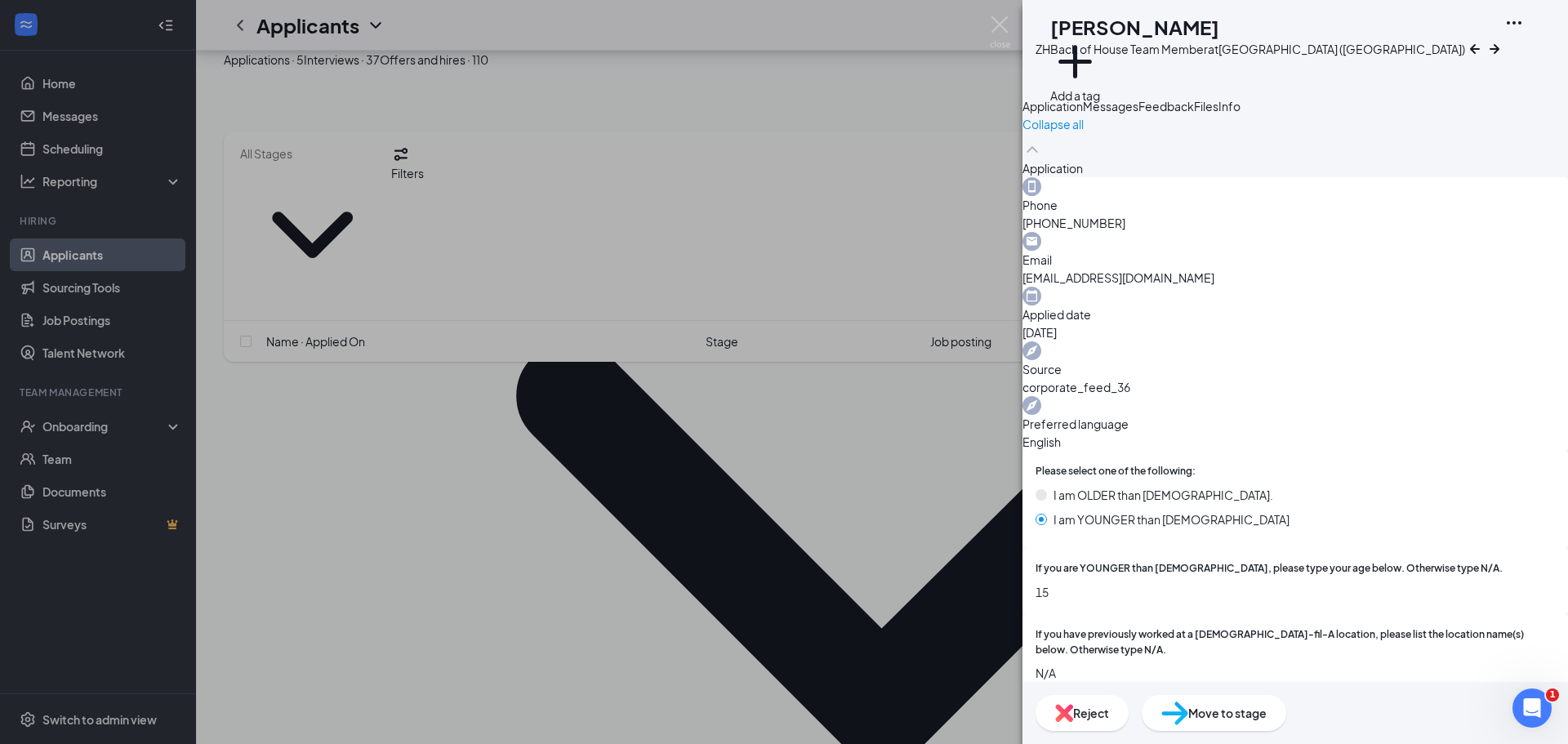
click at [1008, 26] on img at bounding box center [999, 32] width 20 height 32
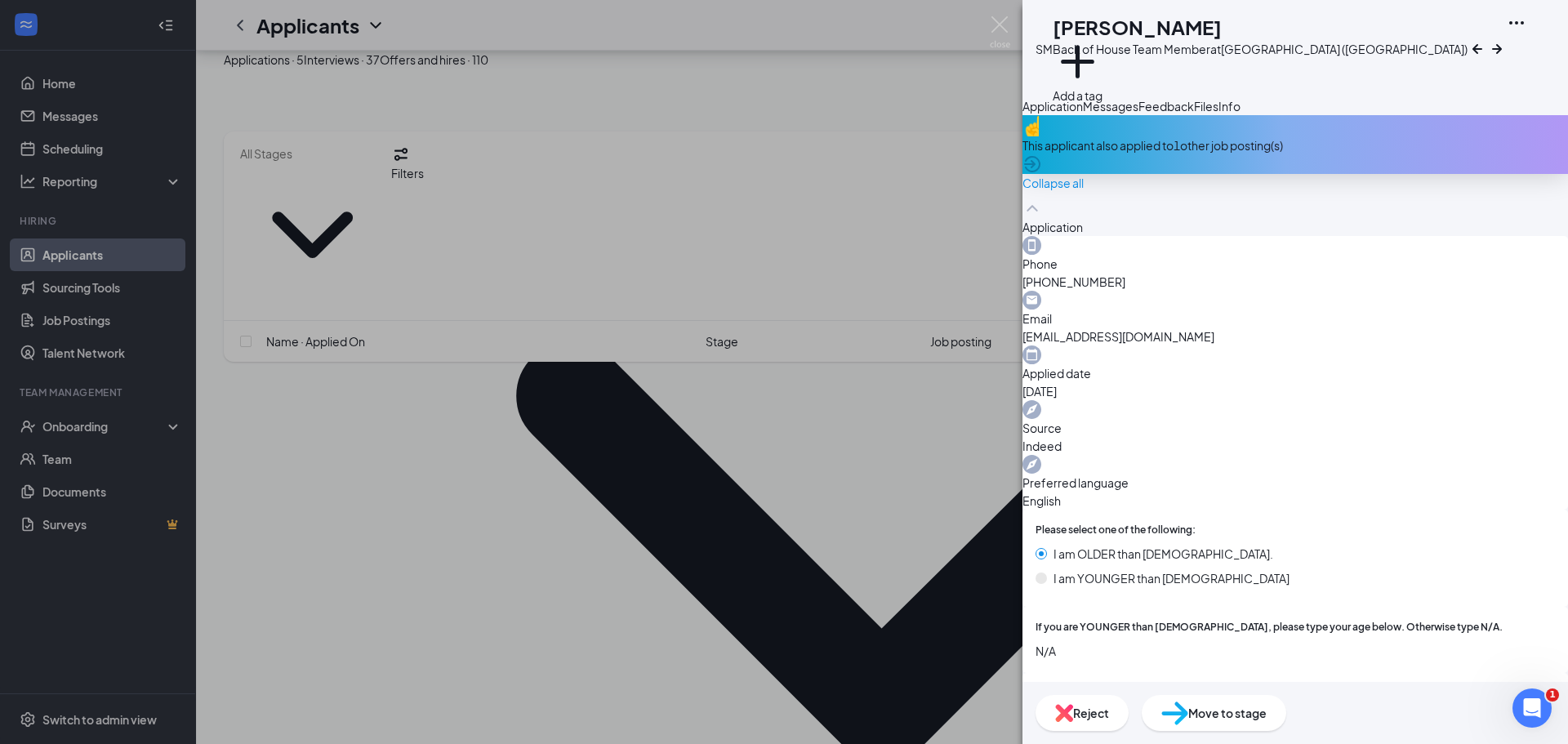
click at [1040, 172] on icon "ArrowCircle" at bounding box center [1032, 164] width 16 height 16
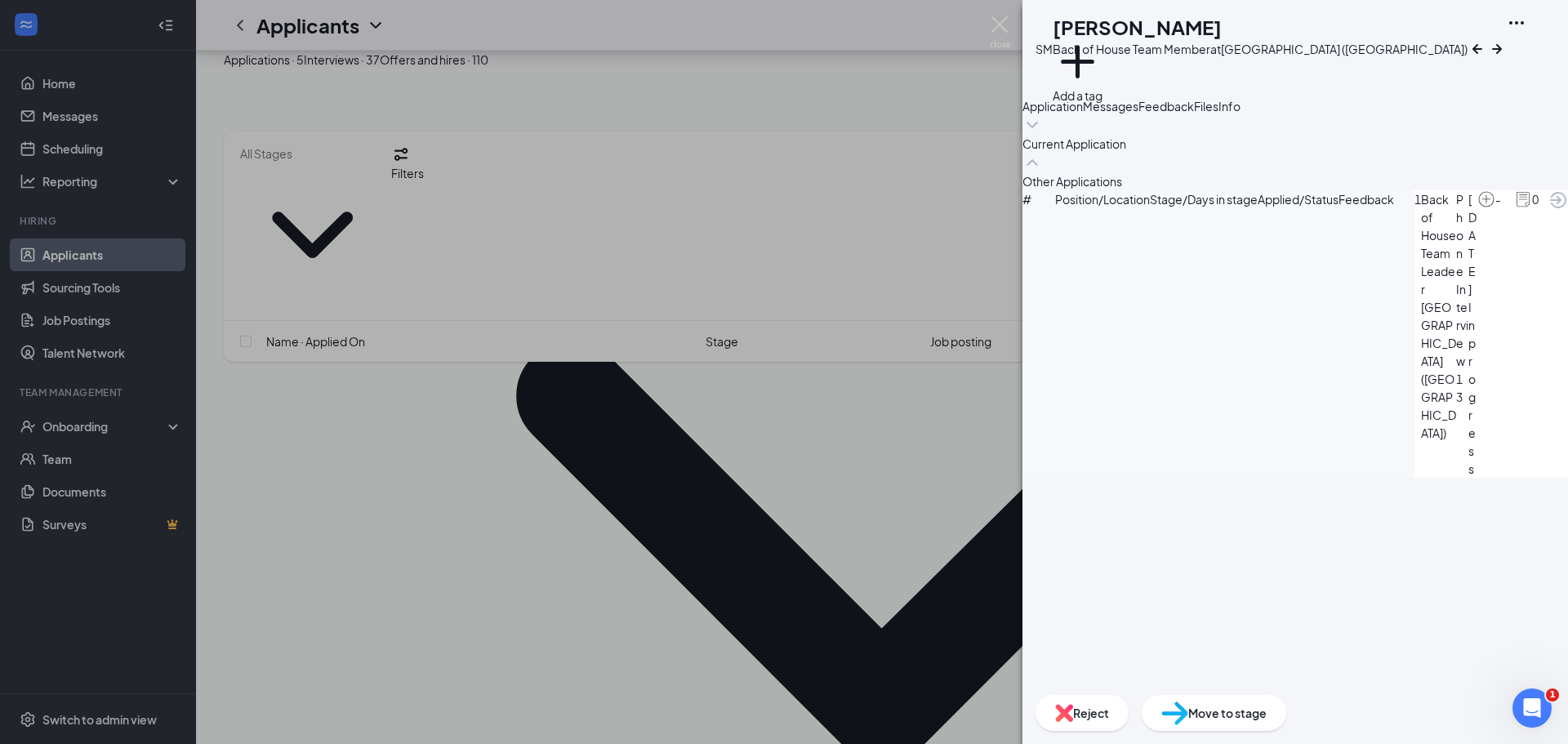
click at [1550, 208] on icon "ArrowCircle" at bounding box center [1558, 200] width 16 height 16
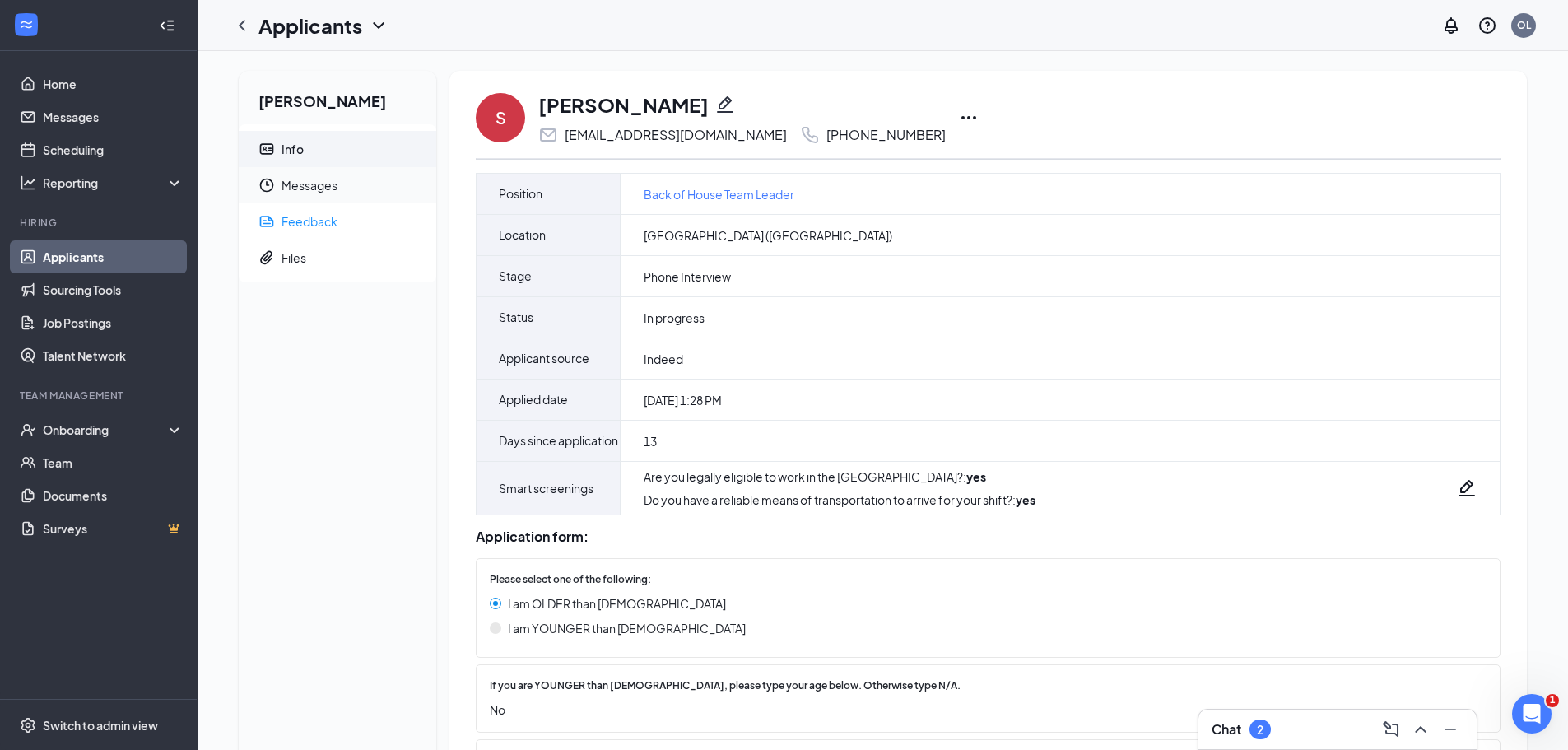
click at [353, 203] on span "Messages" at bounding box center [352, 185] width 141 height 36
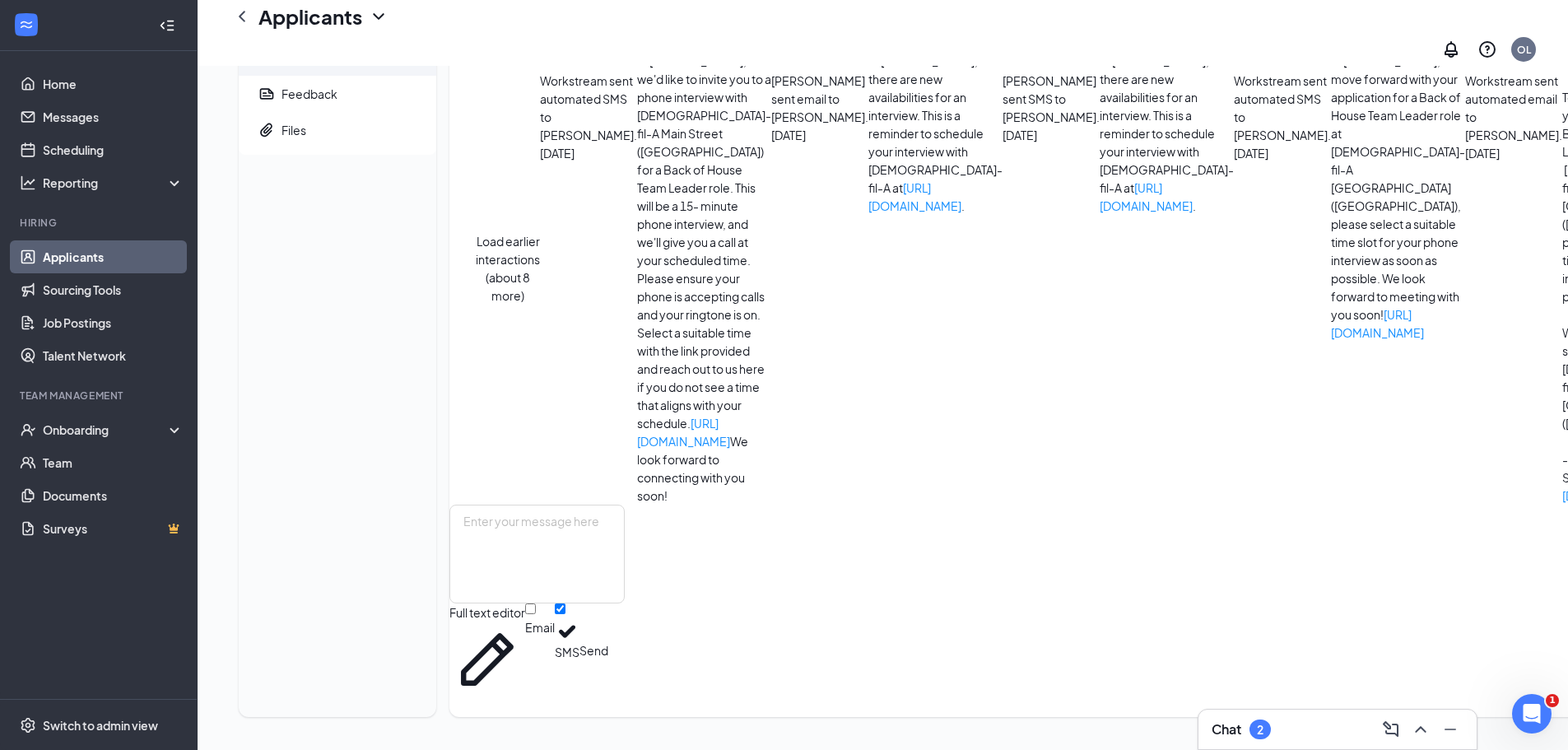
scroll to position [431, 0]
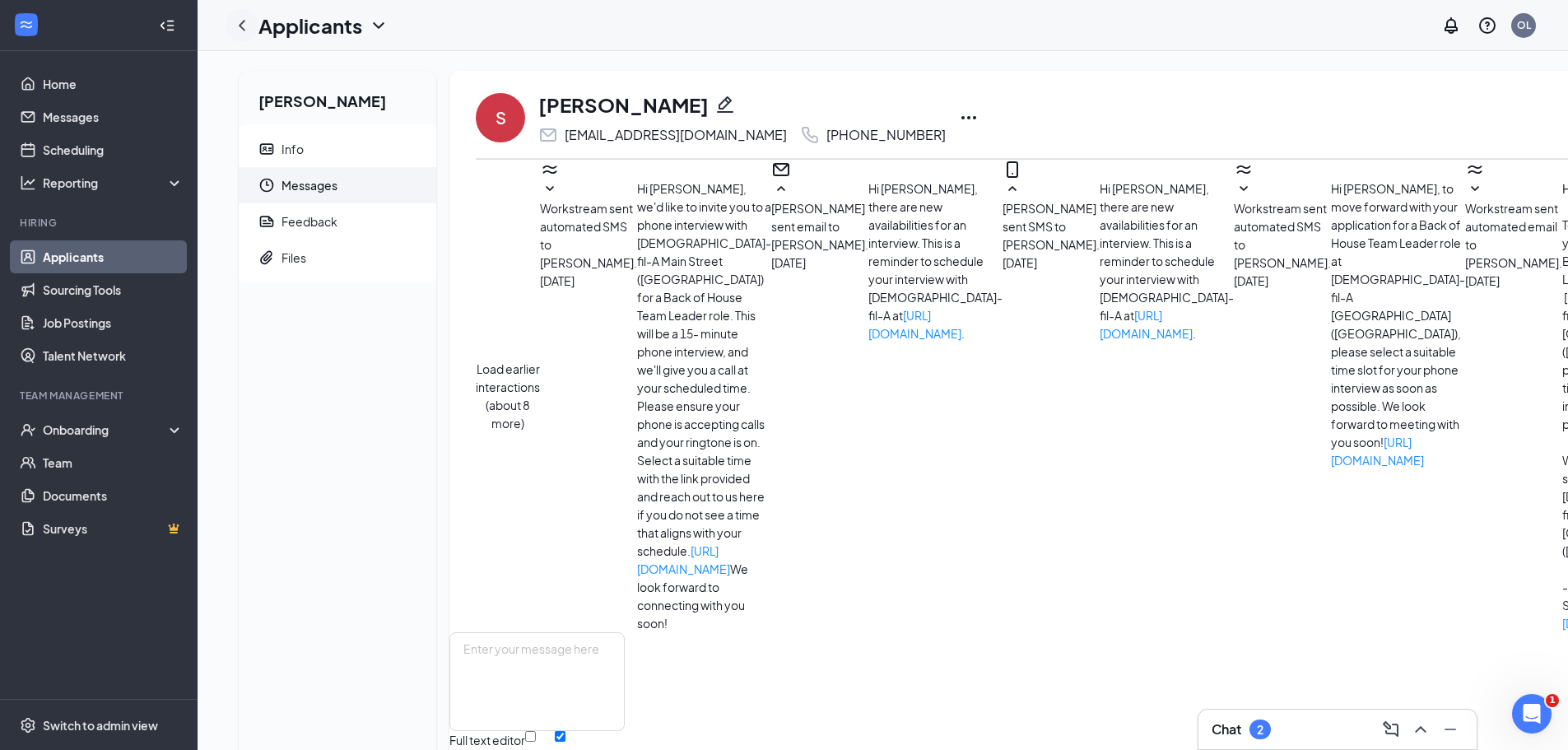
click at [238, 19] on icon "ChevronLeft" at bounding box center [242, 25] width 20 height 20
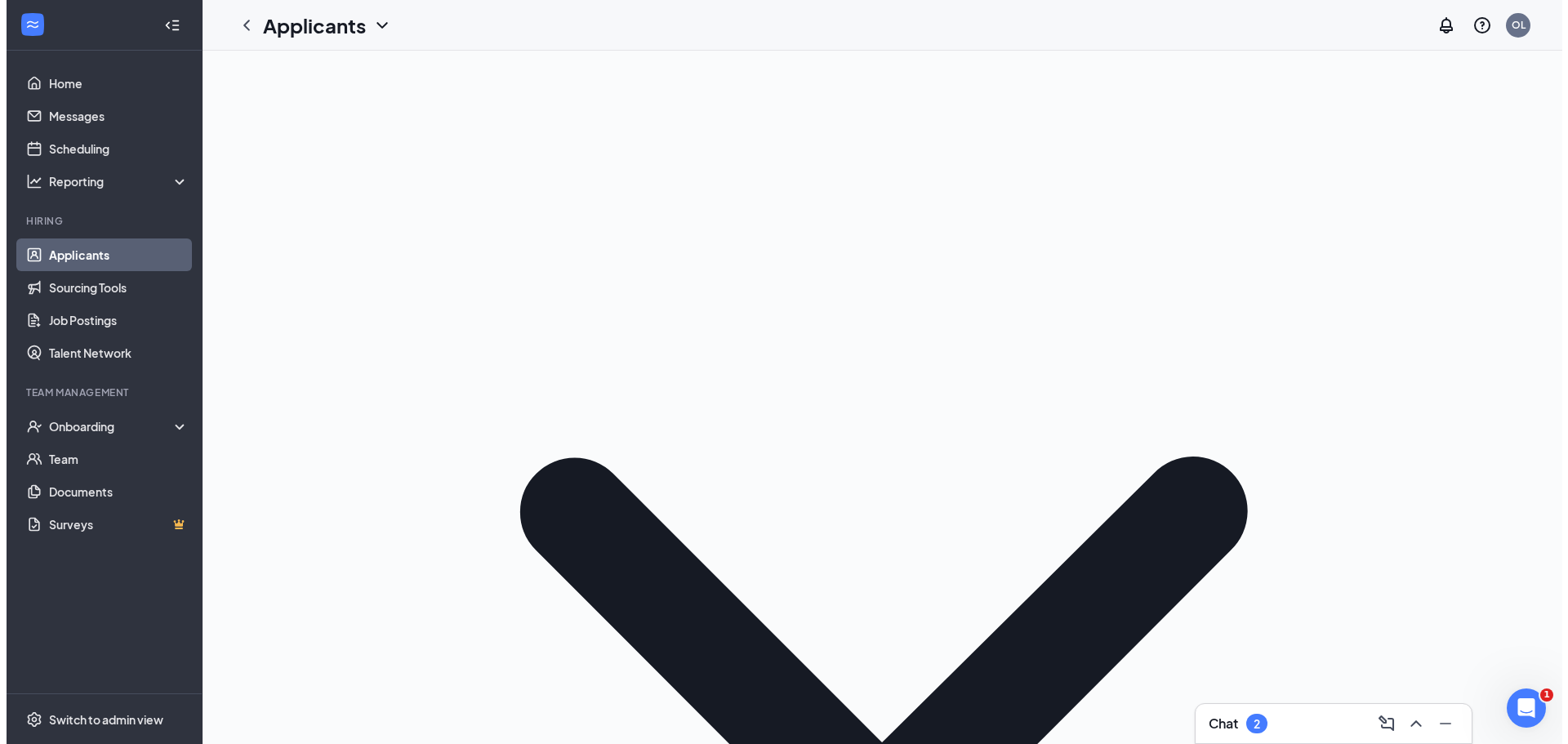
scroll to position [212, 0]
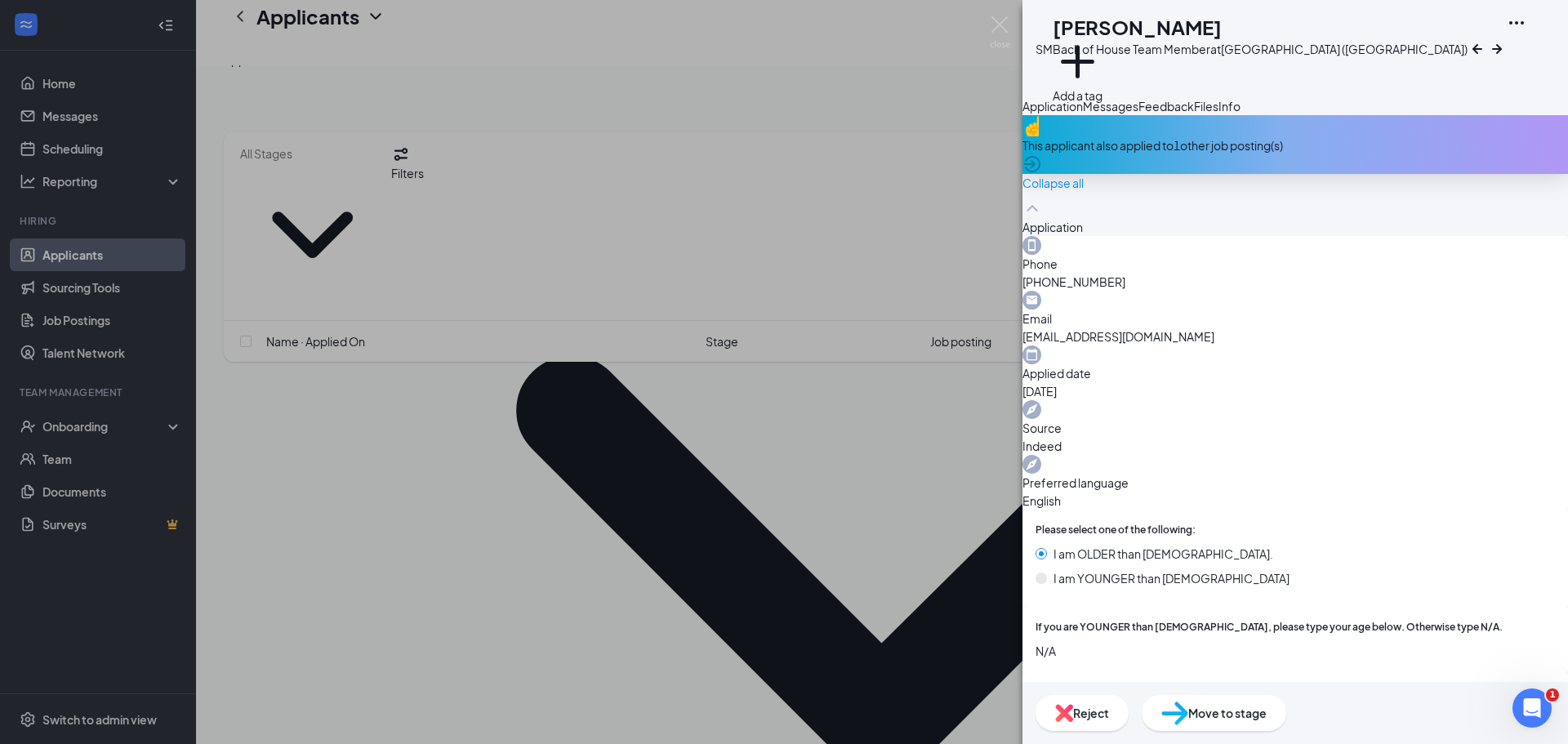
click at [1533, 174] on div "This applicant also applied to 1 other job posting(s)" at bounding box center [1295, 145] width 545 height 59
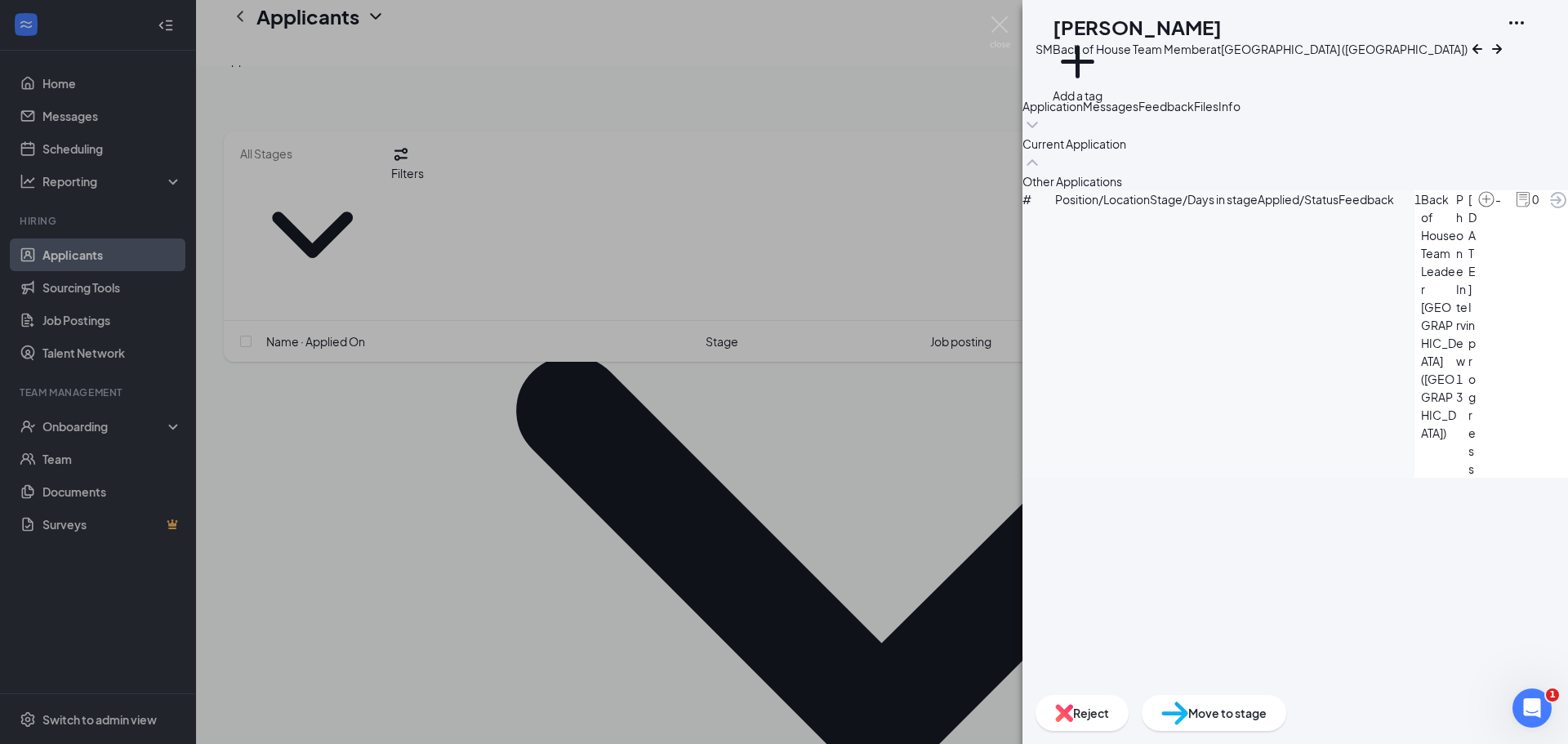
click at [1548, 210] on icon "ArrowCircle" at bounding box center [1558, 200] width 20 height 20
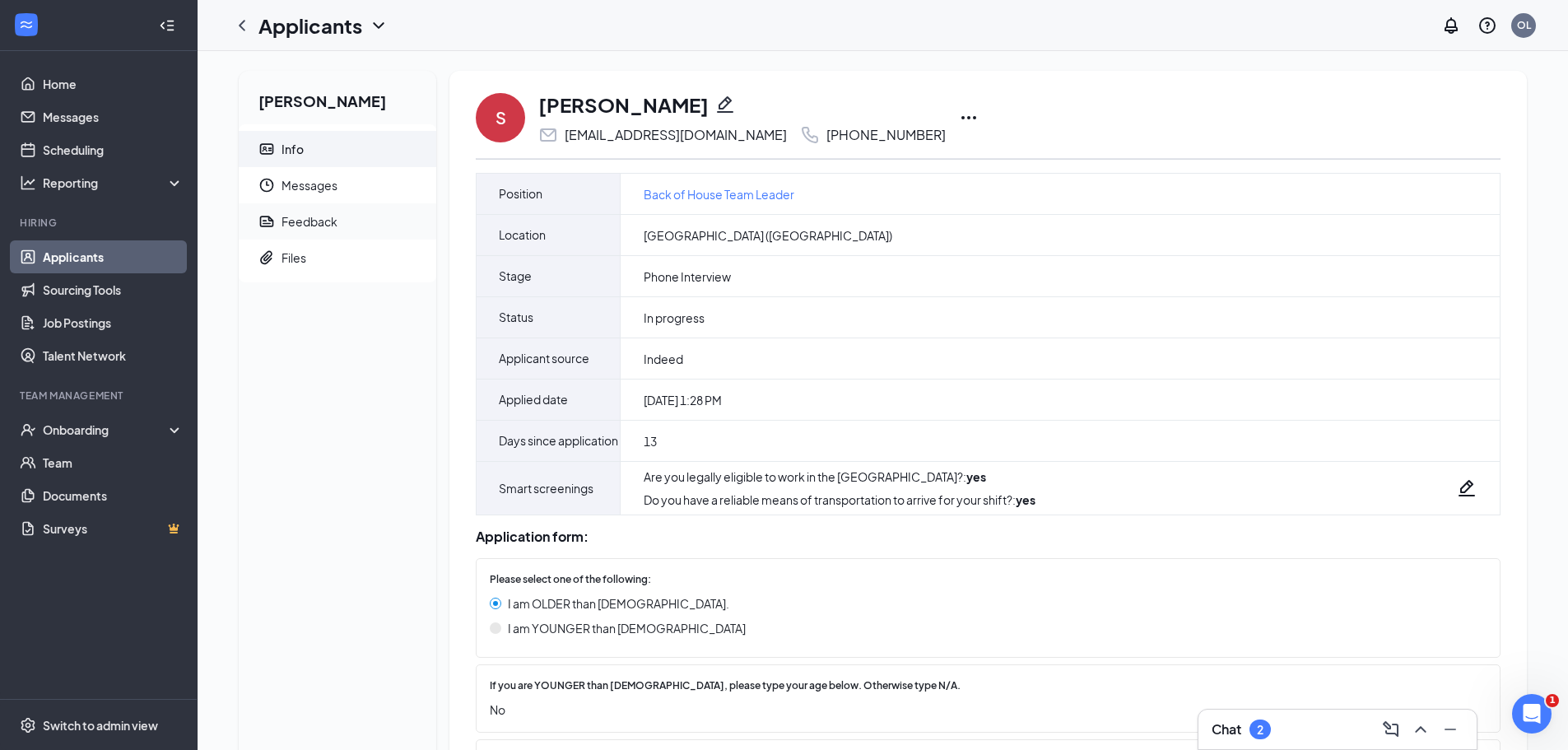
click at [331, 230] on div "Feedback" at bounding box center [309, 221] width 56 height 16
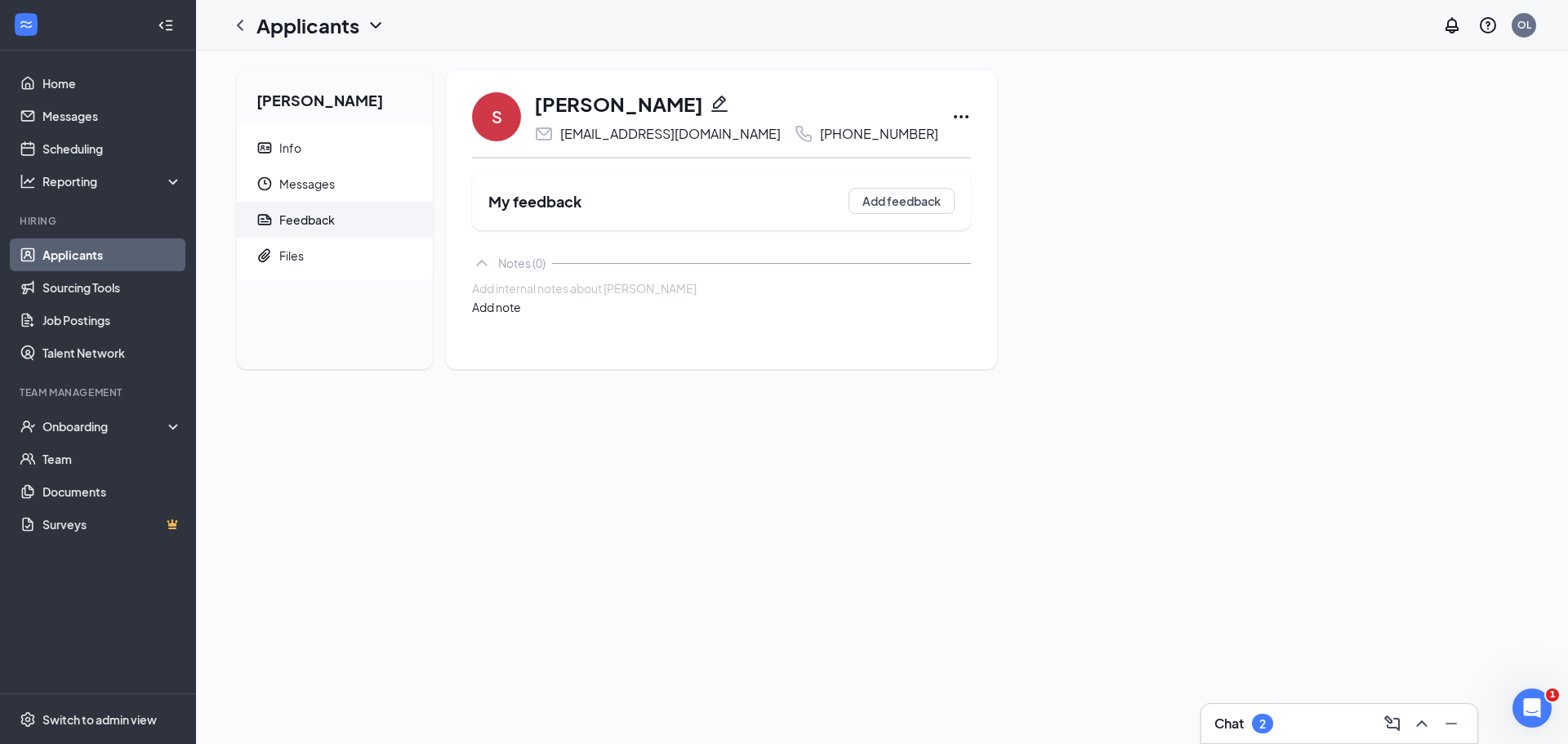
click at [601, 297] on div at bounding box center [721, 288] width 497 height 17
click at [521, 310] on button "Add note" at bounding box center [496, 307] width 49 height 18
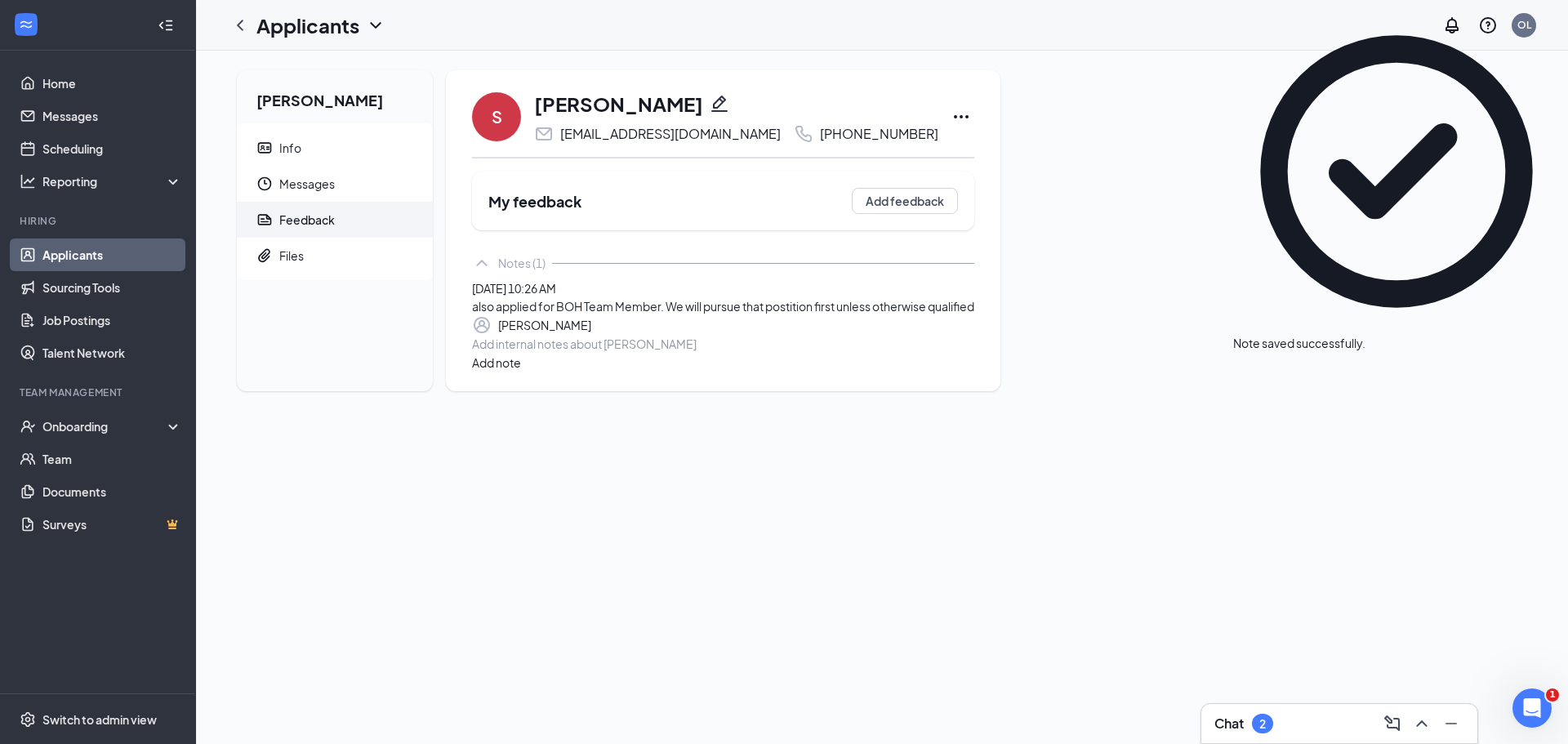
drag, startPoint x: 234, startPoint y: 24, endPoint x: 236, endPoint y: 45, distance: 21.1
click at [235, 26] on icon "ChevronLeft" at bounding box center [240, 25] width 20 height 20
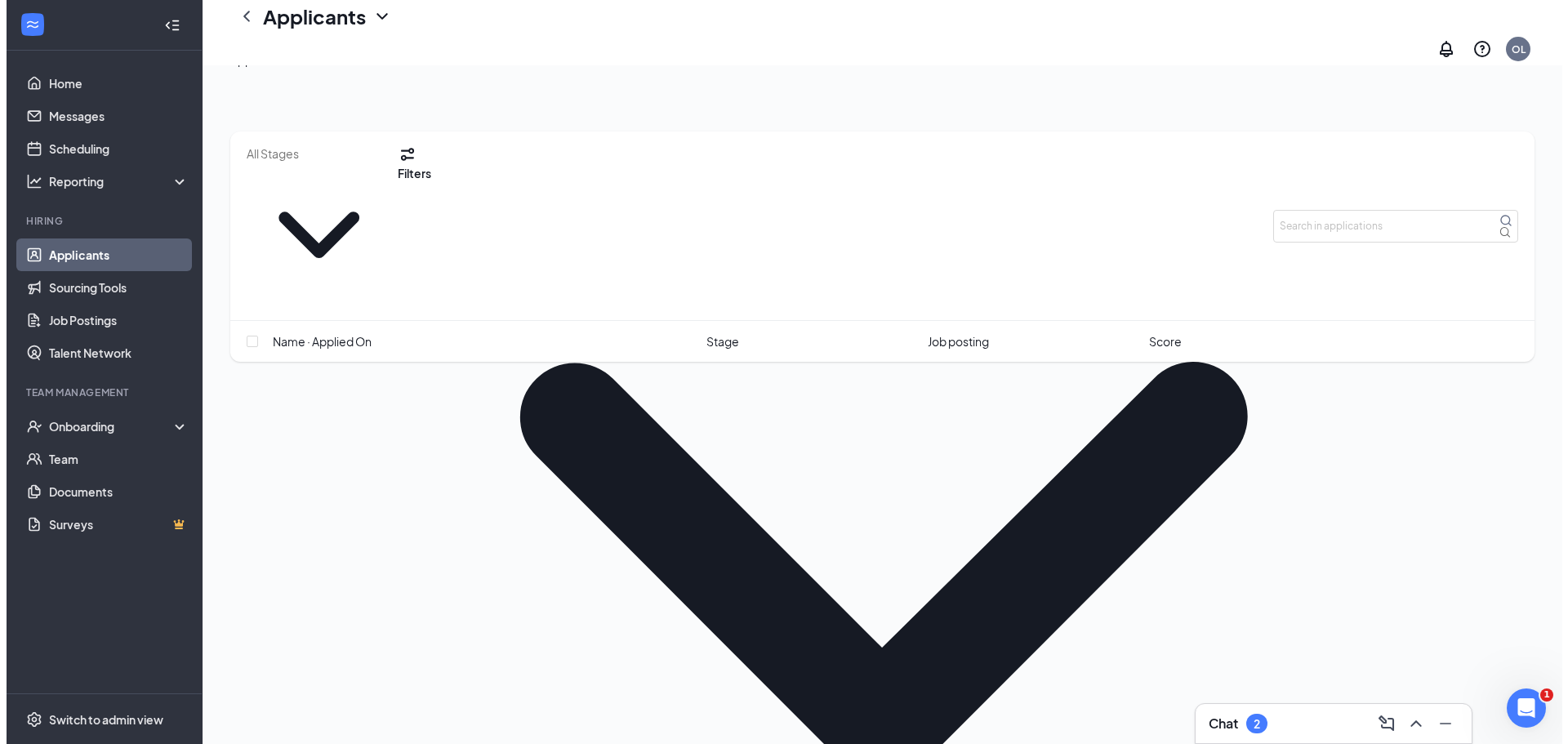
scroll to position [212, 0]
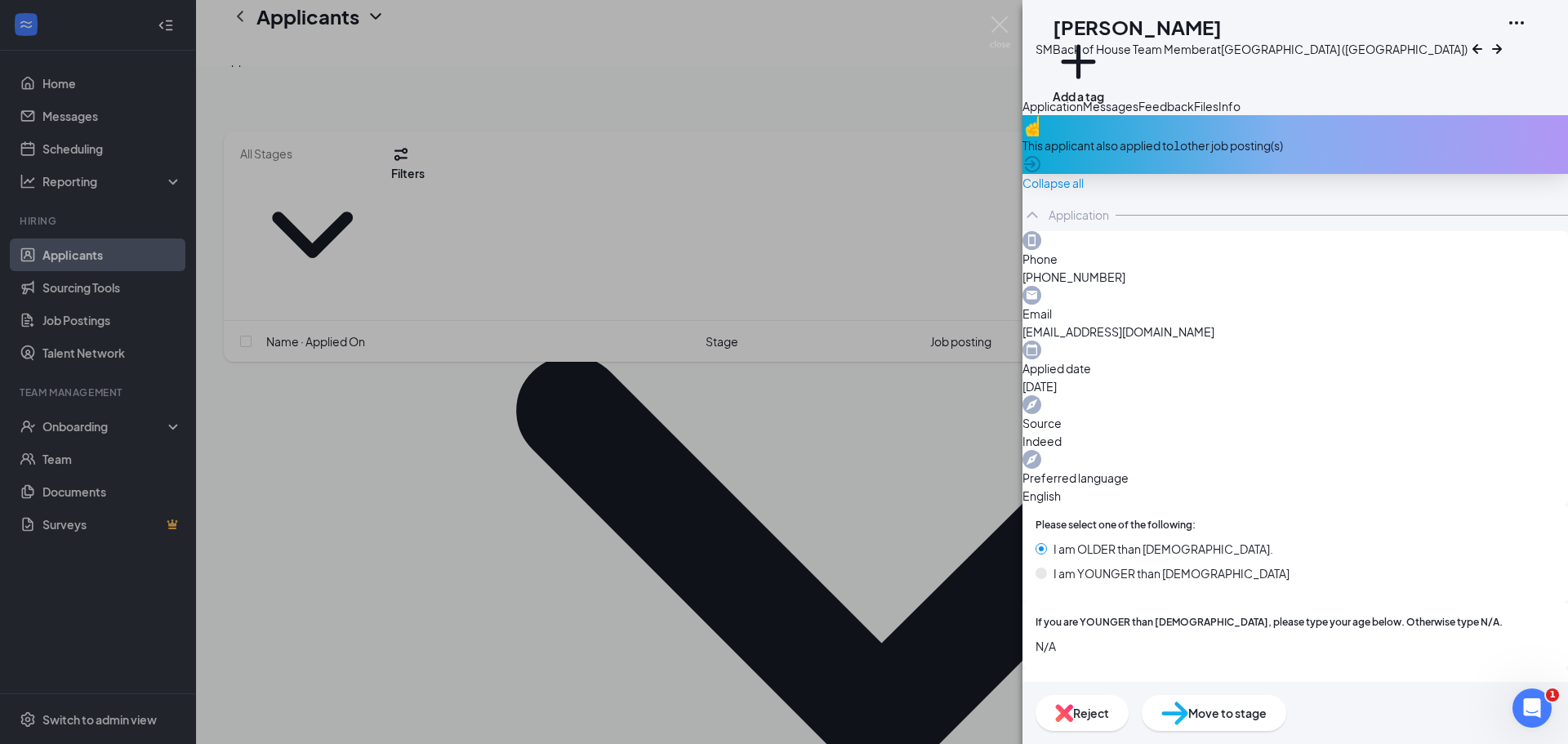
click at [1129, 700] on div "Reject" at bounding box center [1082, 712] width 93 height 36
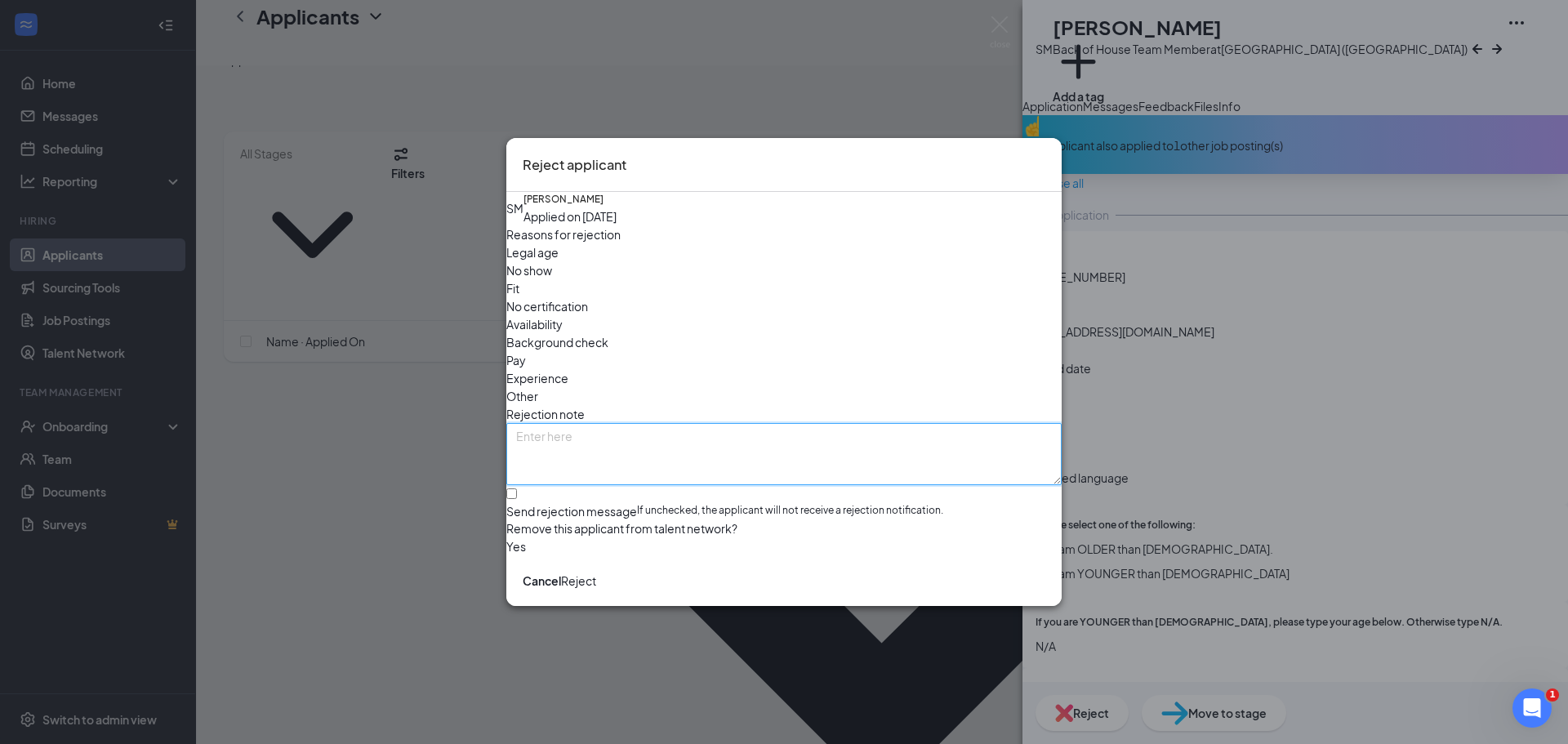
click at [644, 423] on textarea at bounding box center [784, 454] width 555 height 62
type textarea "rejecting duplicate application without notification"
click at [596, 590] on button "Reject" at bounding box center [579, 581] width 36 height 18
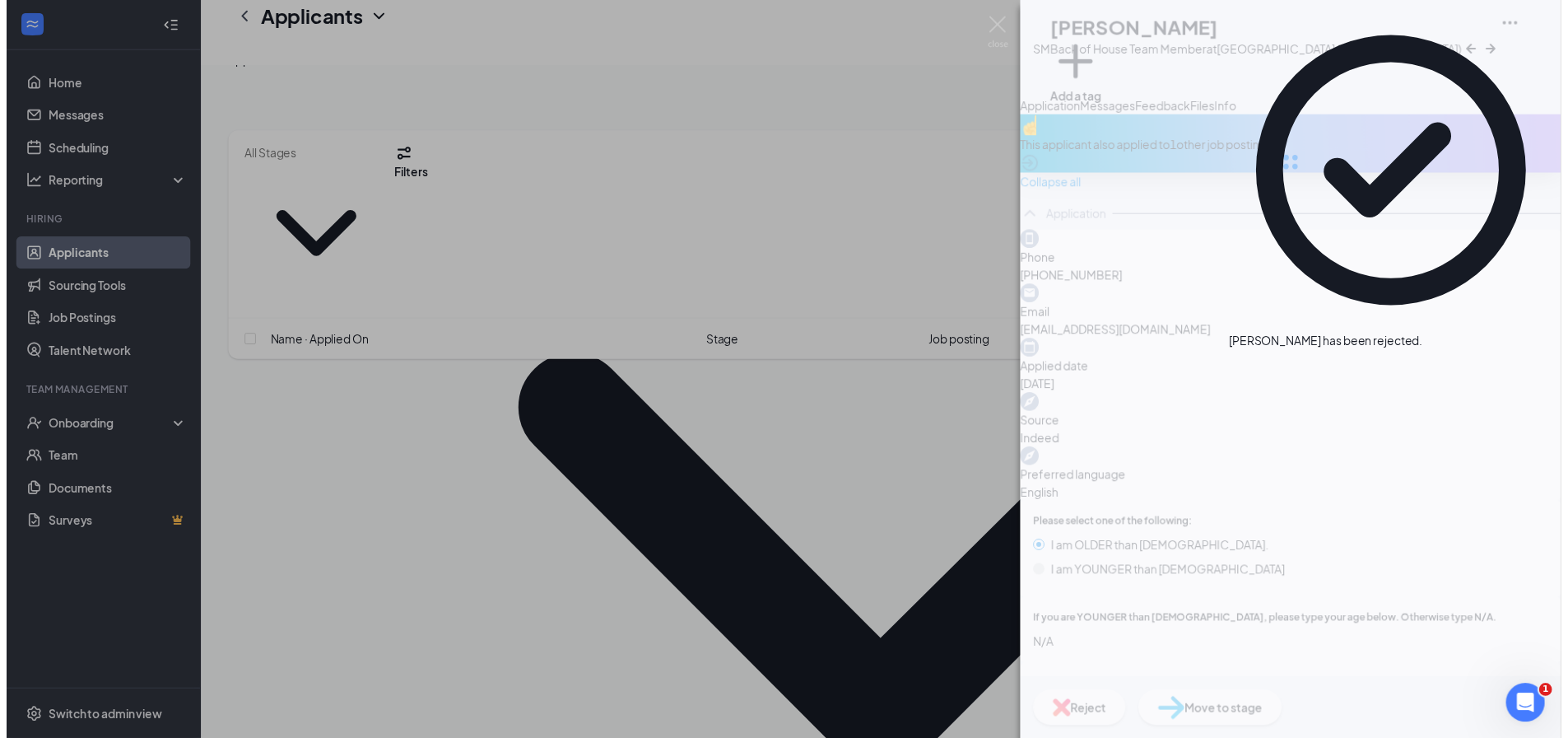
scroll to position [86, 0]
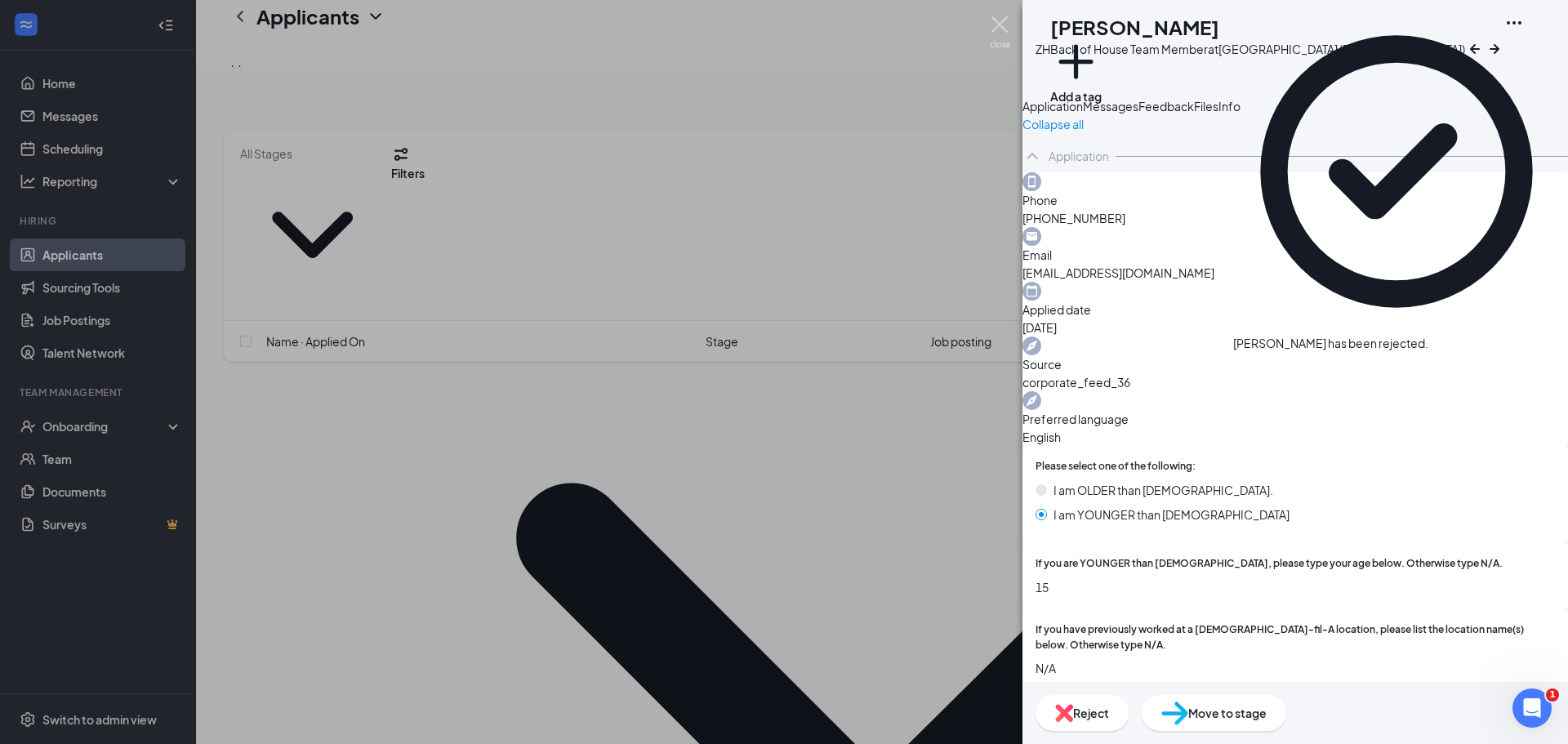
drag, startPoint x: 1007, startPoint y: 21, endPoint x: 919, endPoint y: 81, distance: 106.5
click at [1006, 21] on img at bounding box center [999, 32] width 20 height 32
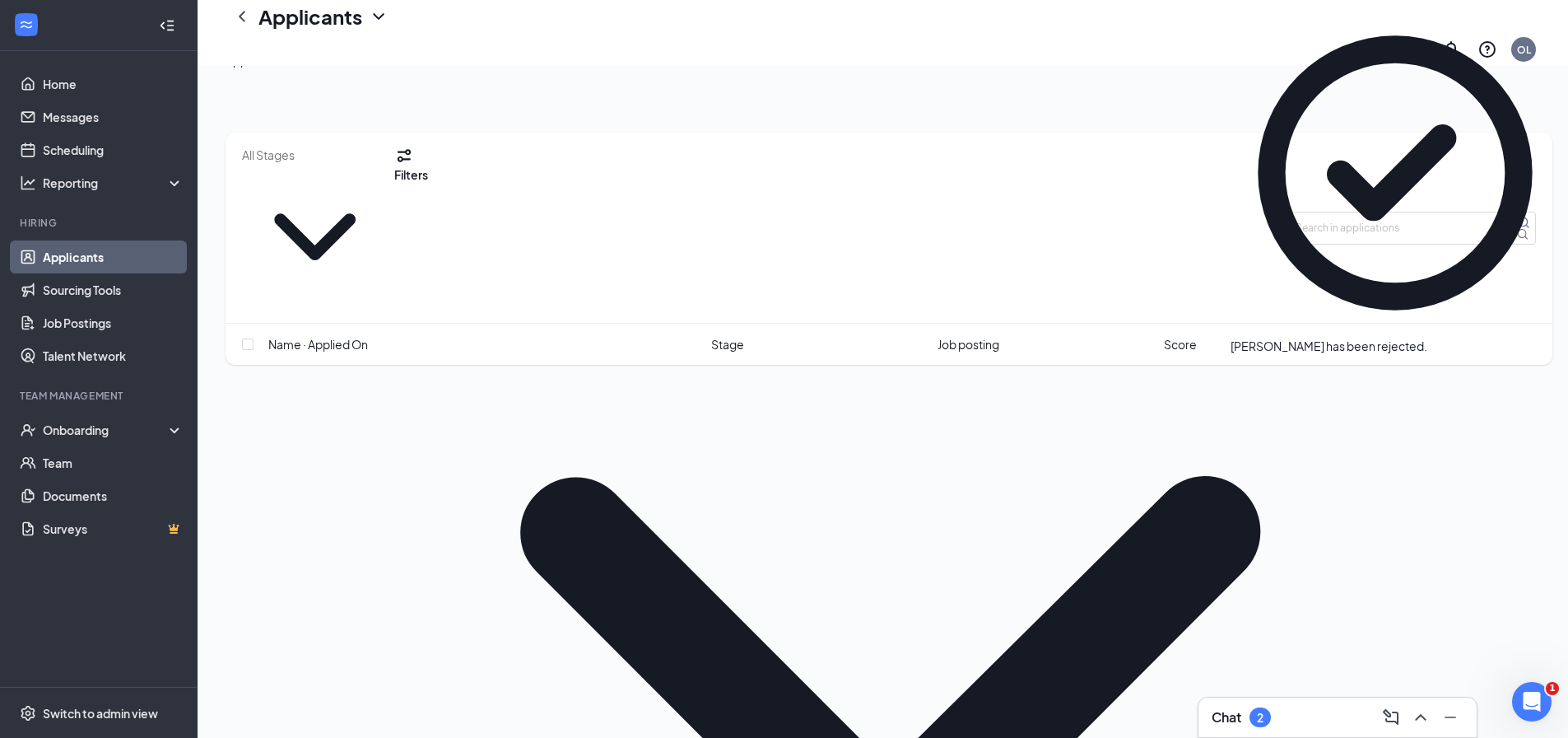
scroll to position [98, 0]
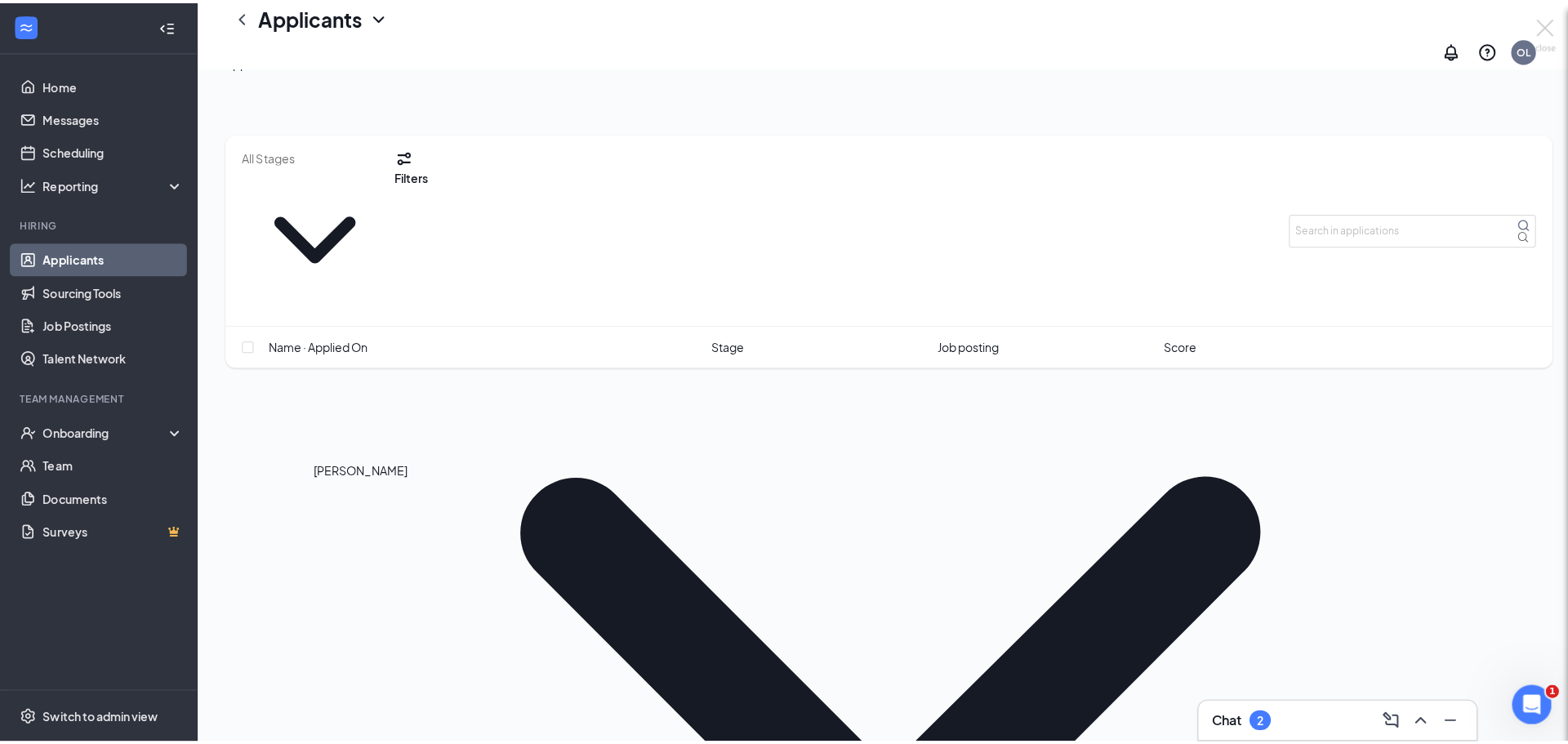
scroll to position [85, 0]
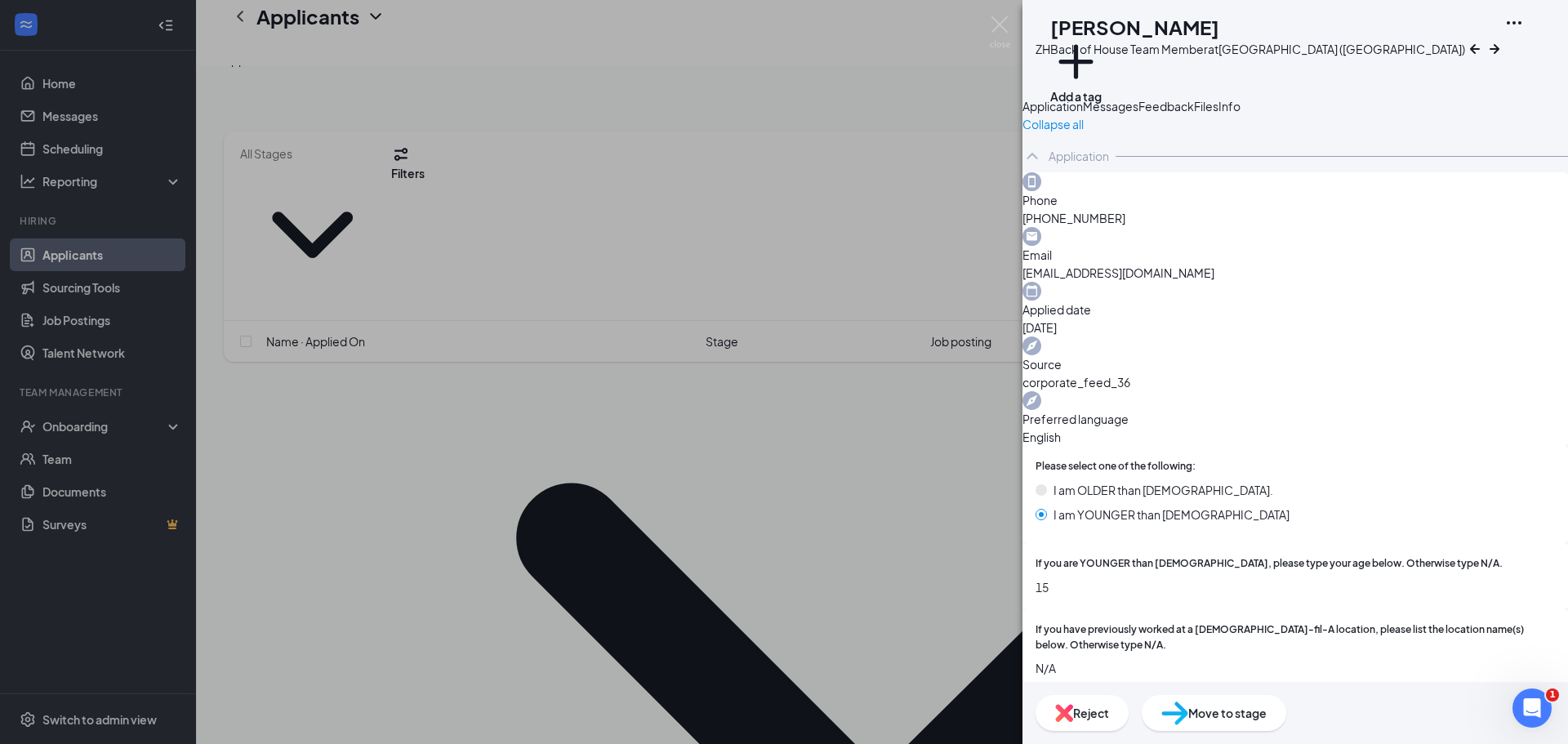
click at [488, 360] on div "ZH [PERSON_NAME] Back of House Team Member at [GEOGRAPHIC_DATA] ([GEOGRAPHIC_DA…" at bounding box center [784, 372] width 1568 height 744
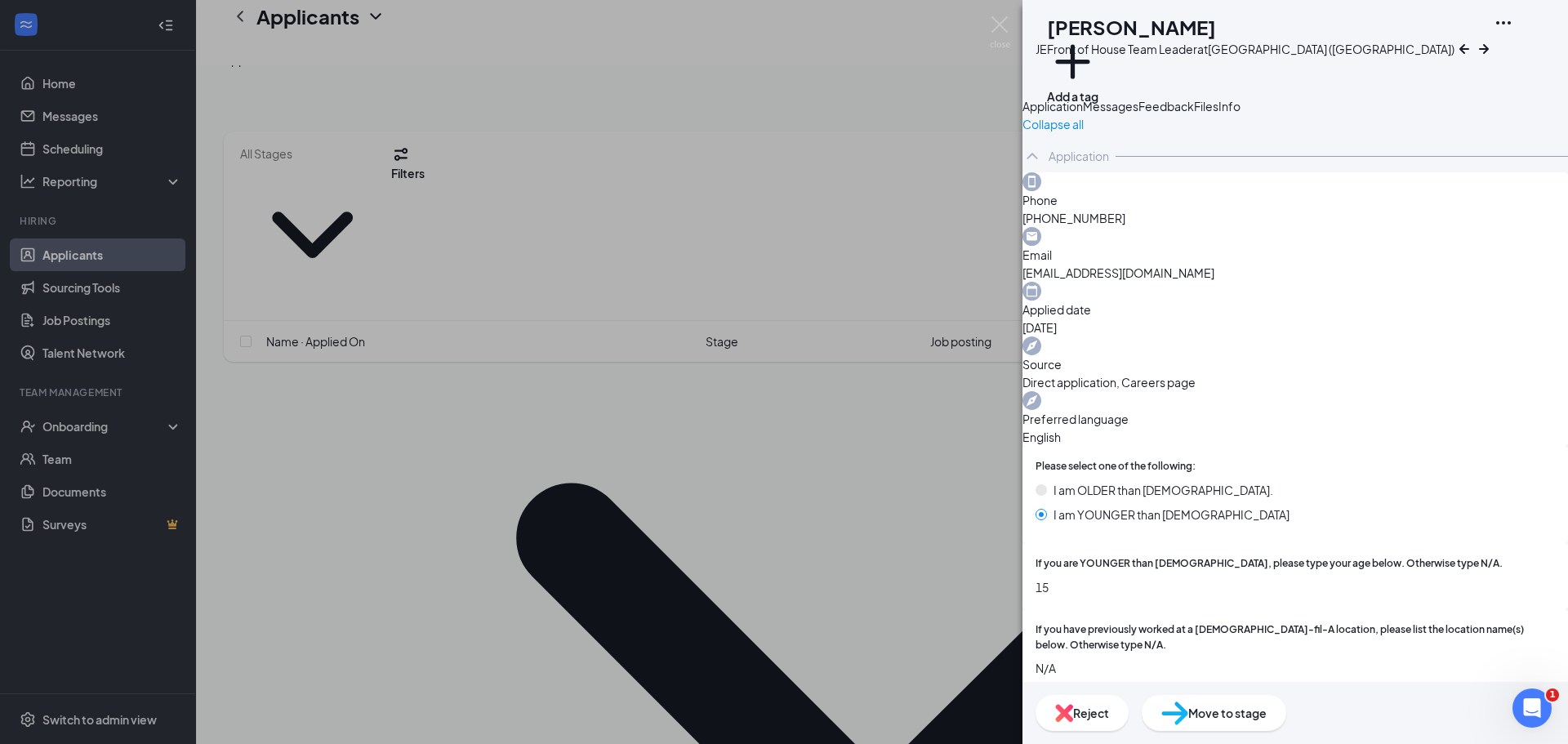
click at [1267, 710] on span "Move to stage" at bounding box center [1228, 713] width 78 height 18
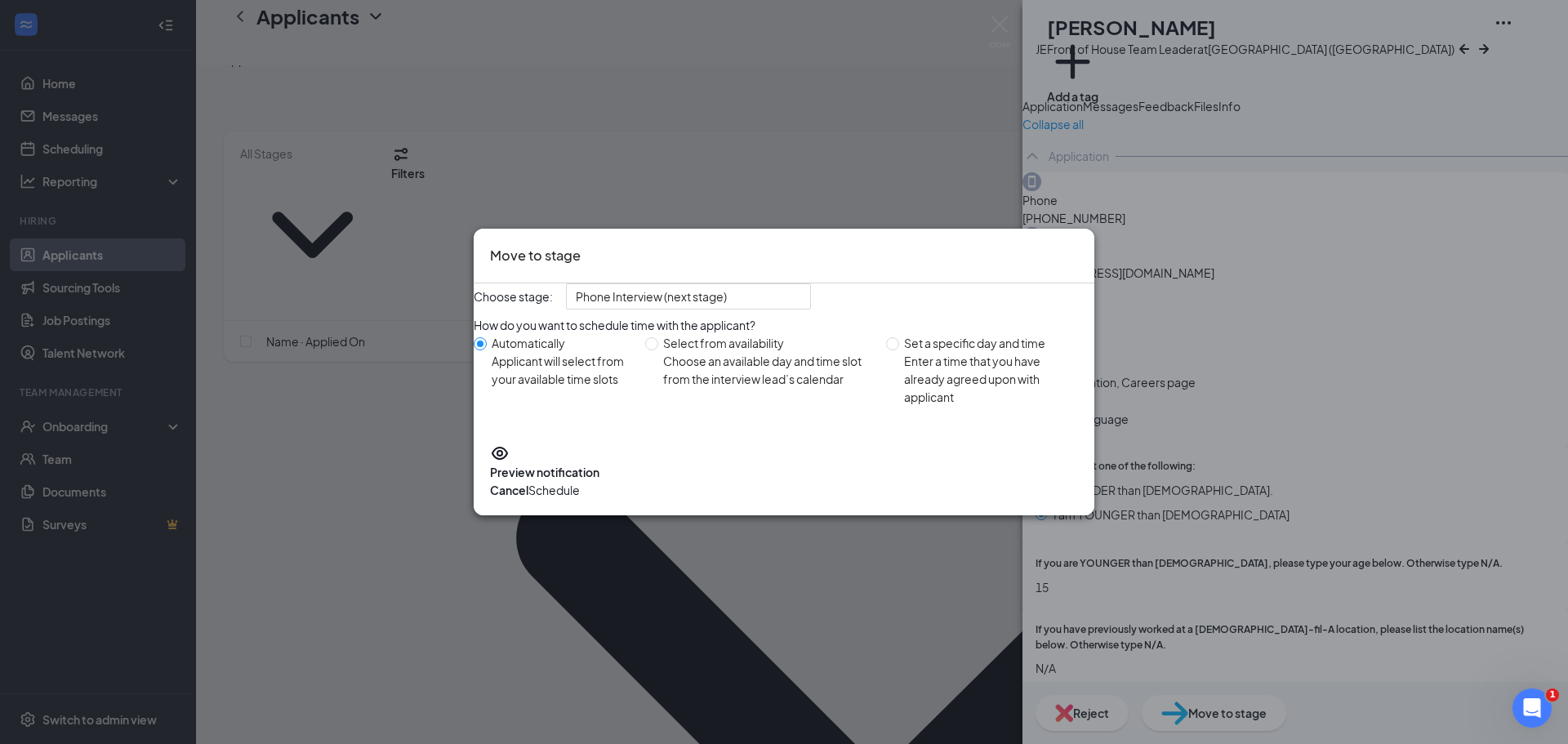
click at [580, 495] on button "Schedule" at bounding box center [554, 490] width 52 height 18
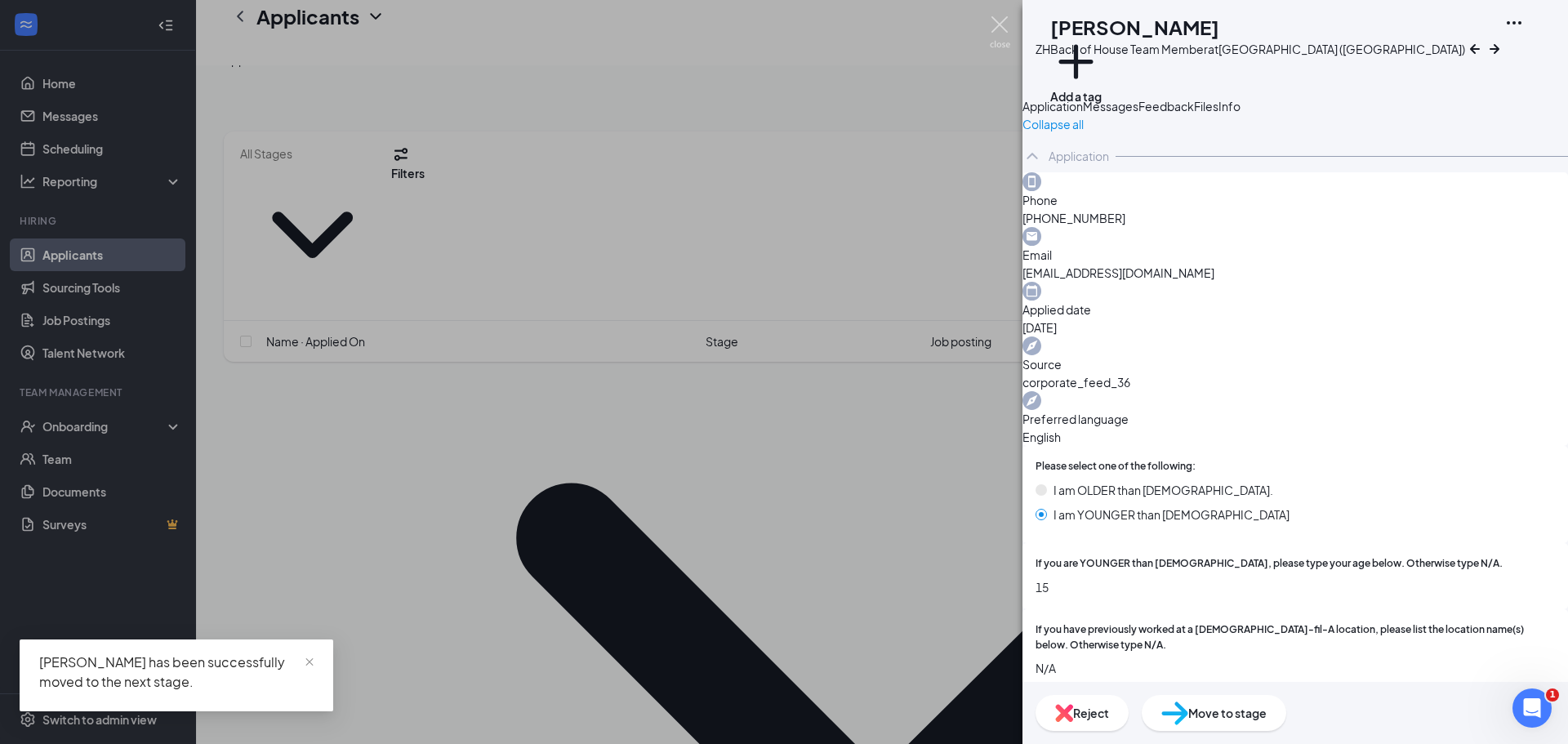
click at [999, 20] on img at bounding box center [999, 32] width 20 height 32
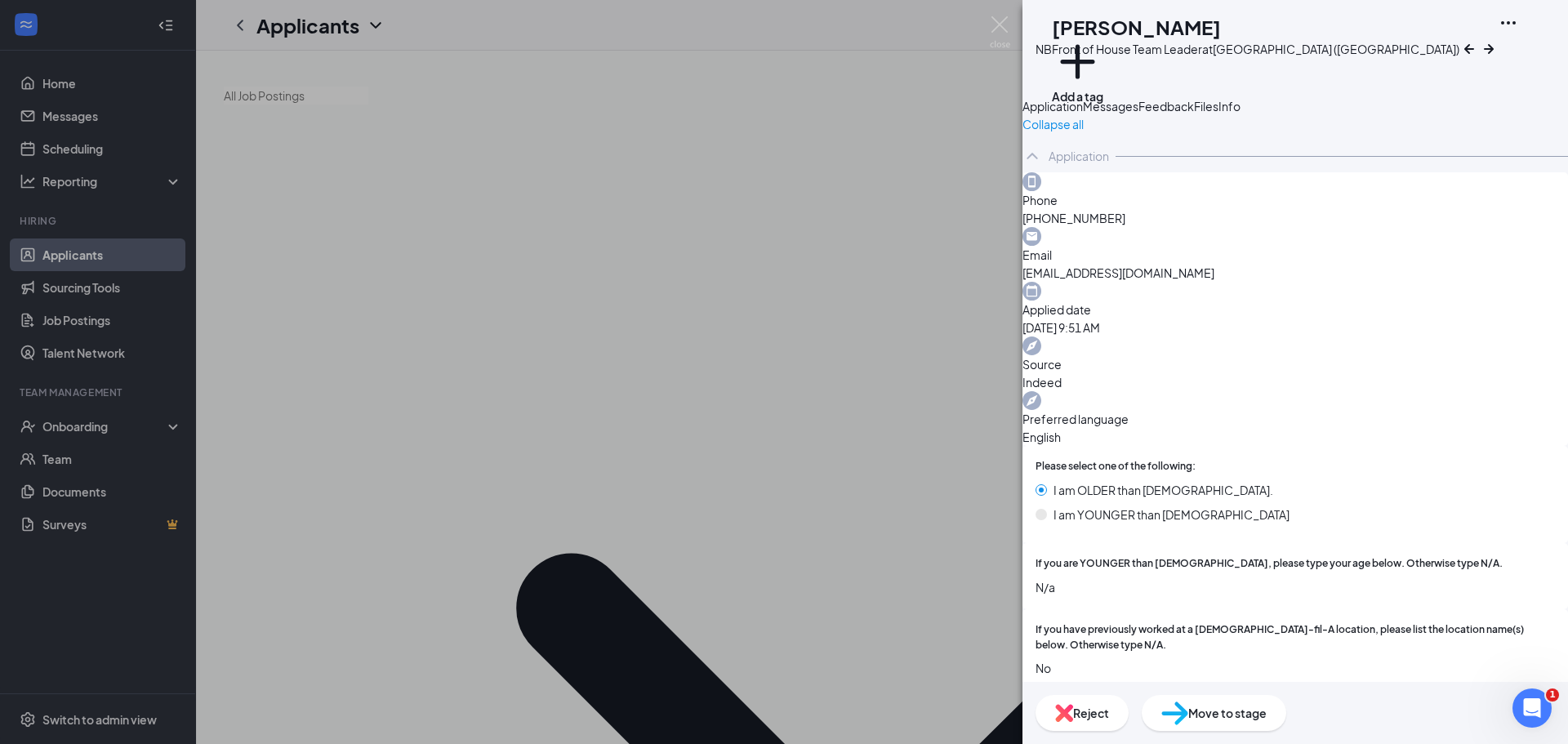
click at [1267, 721] on span "Move to stage" at bounding box center [1228, 713] width 78 height 18
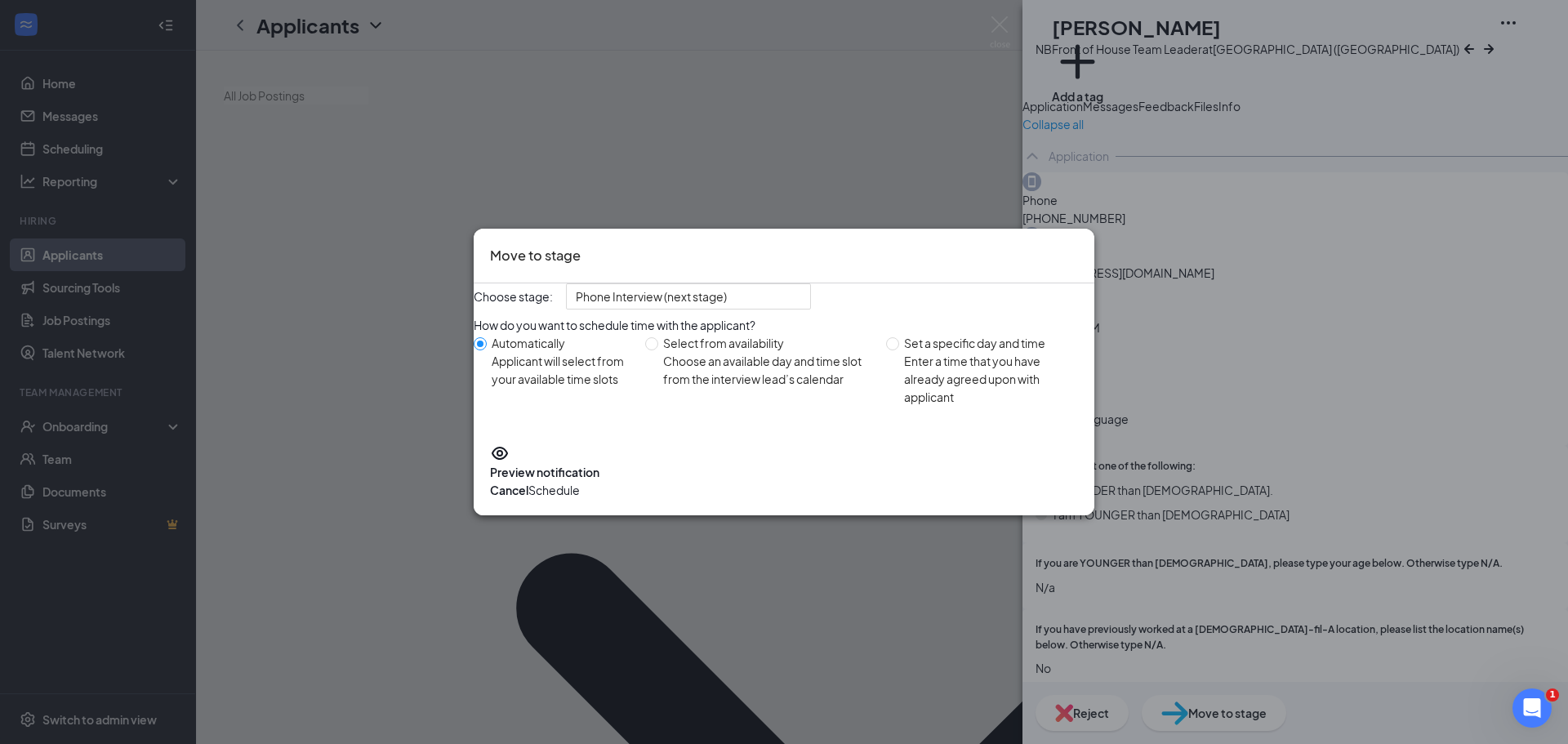
click at [580, 499] on button "Schedule" at bounding box center [554, 490] width 52 height 18
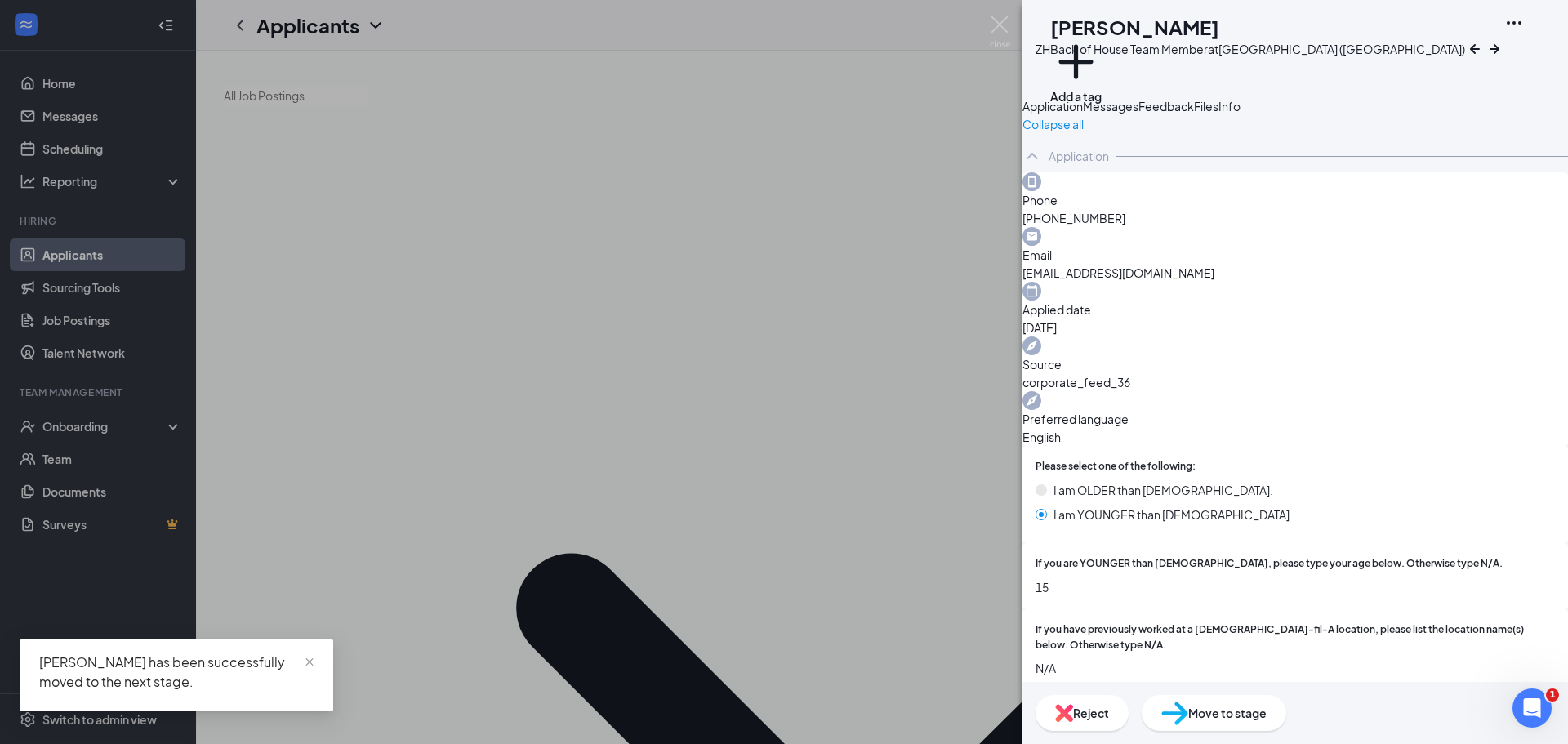
drag, startPoint x: 489, startPoint y: 484, endPoint x: 396, endPoint y: 461, distance: 95.8
click at [488, 485] on div "ZH [PERSON_NAME] Back of House Team Member at [GEOGRAPHIC_DATA] ([GEOGRAPHIC_DA…" at bounding box center [784, 372] width 1568 height 744
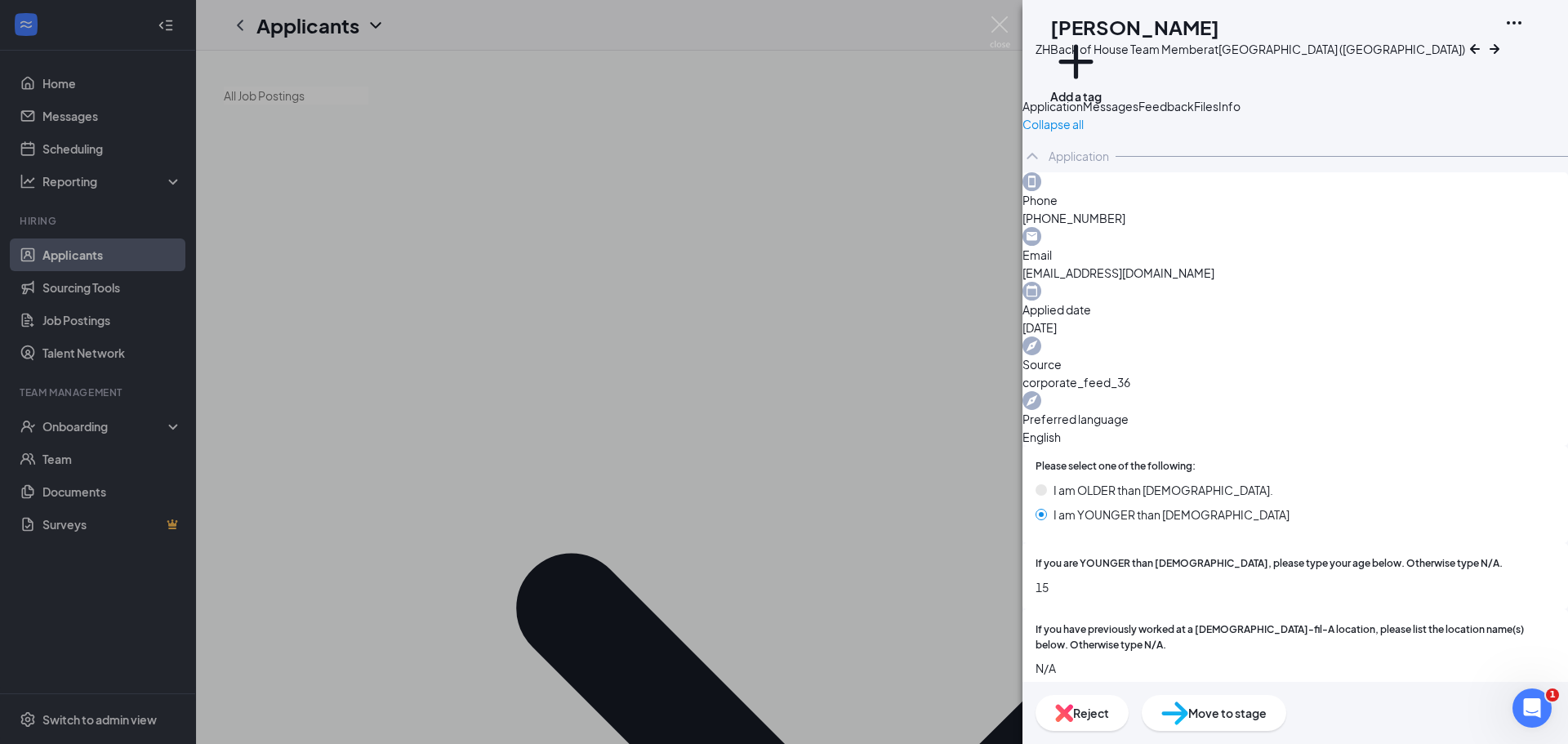
drag, startPoint x: 1299, startPoint y: 137, endPoint x: 1292, endPoint y: 158, distance: 22.1
click at [1194, 114] on span "Feedback" at bounding box center [1166, 106] width 56 height 15
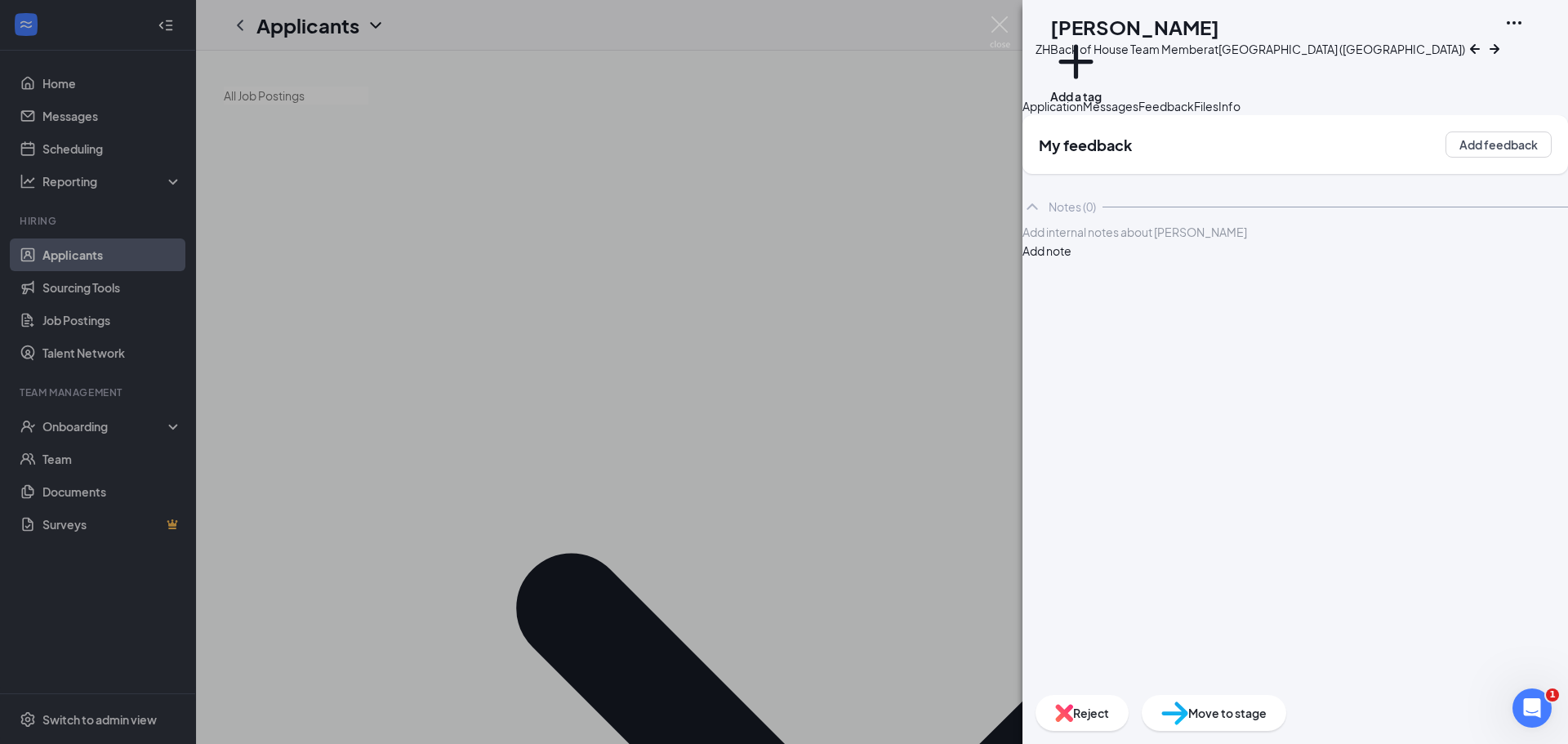
click at [1083, 115] on div "Application" at bounding box center [1053, 106] width 60 height 18
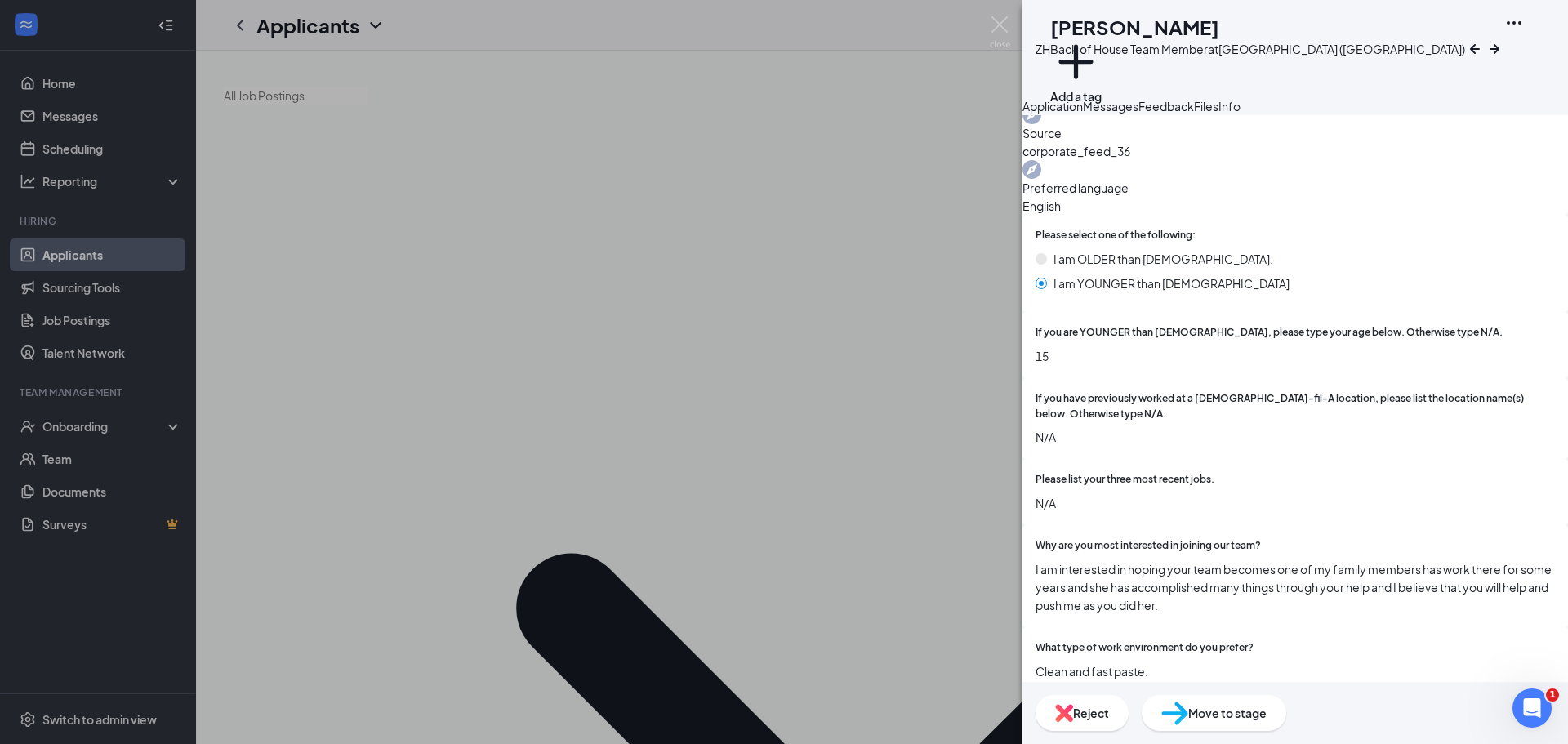
scroll to position [245, 0]
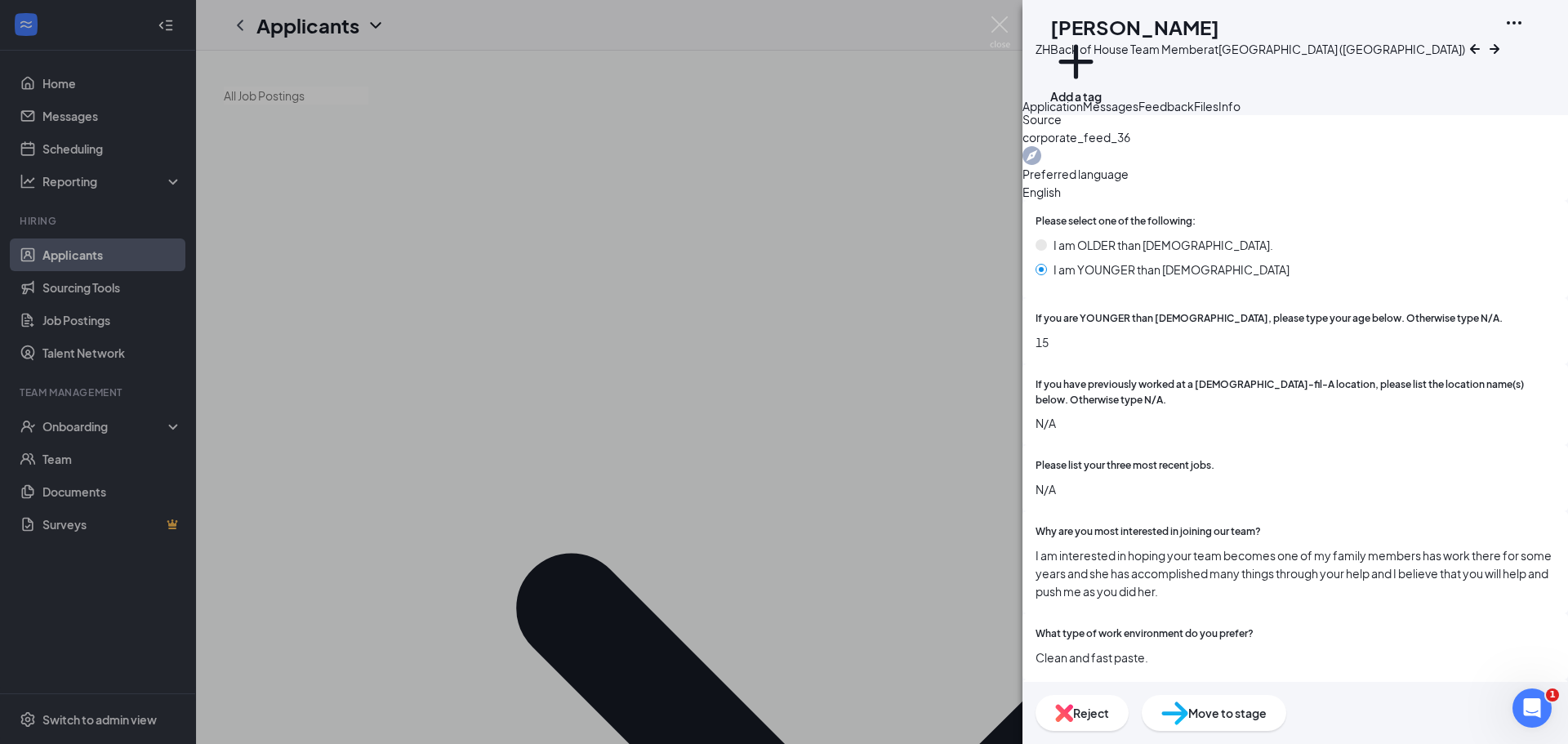
click at [1267, 711] on span "Move to stage" at bounding box center [1228, 713] width 78 height 18
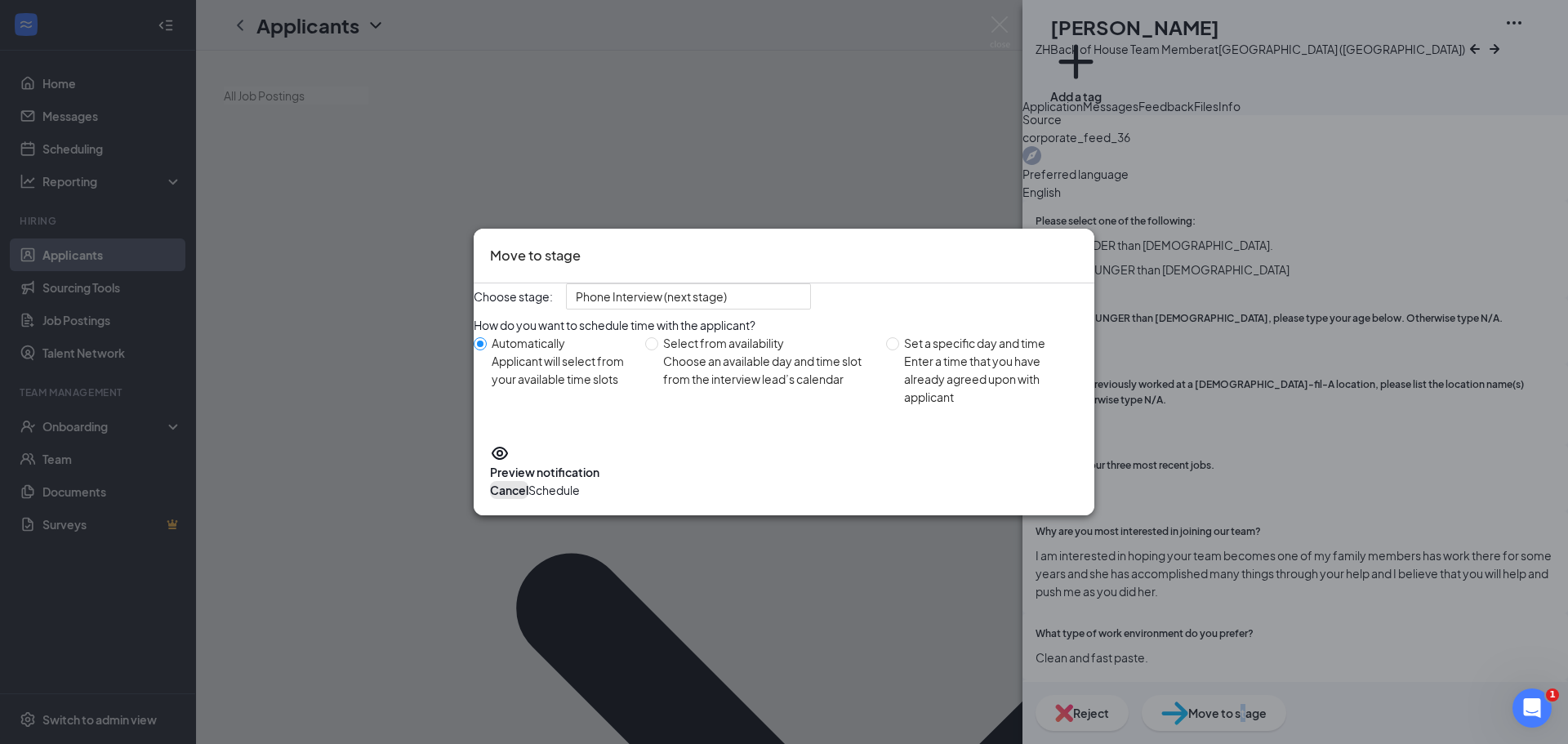
drag, startPoint x: 935, startPoint y: 495, endPoint x: 1078, endPoint y: 481, distance: 143.7
click at [529, 495] on button "Cancel" at bounding box center [509, 490] width 38 height 18
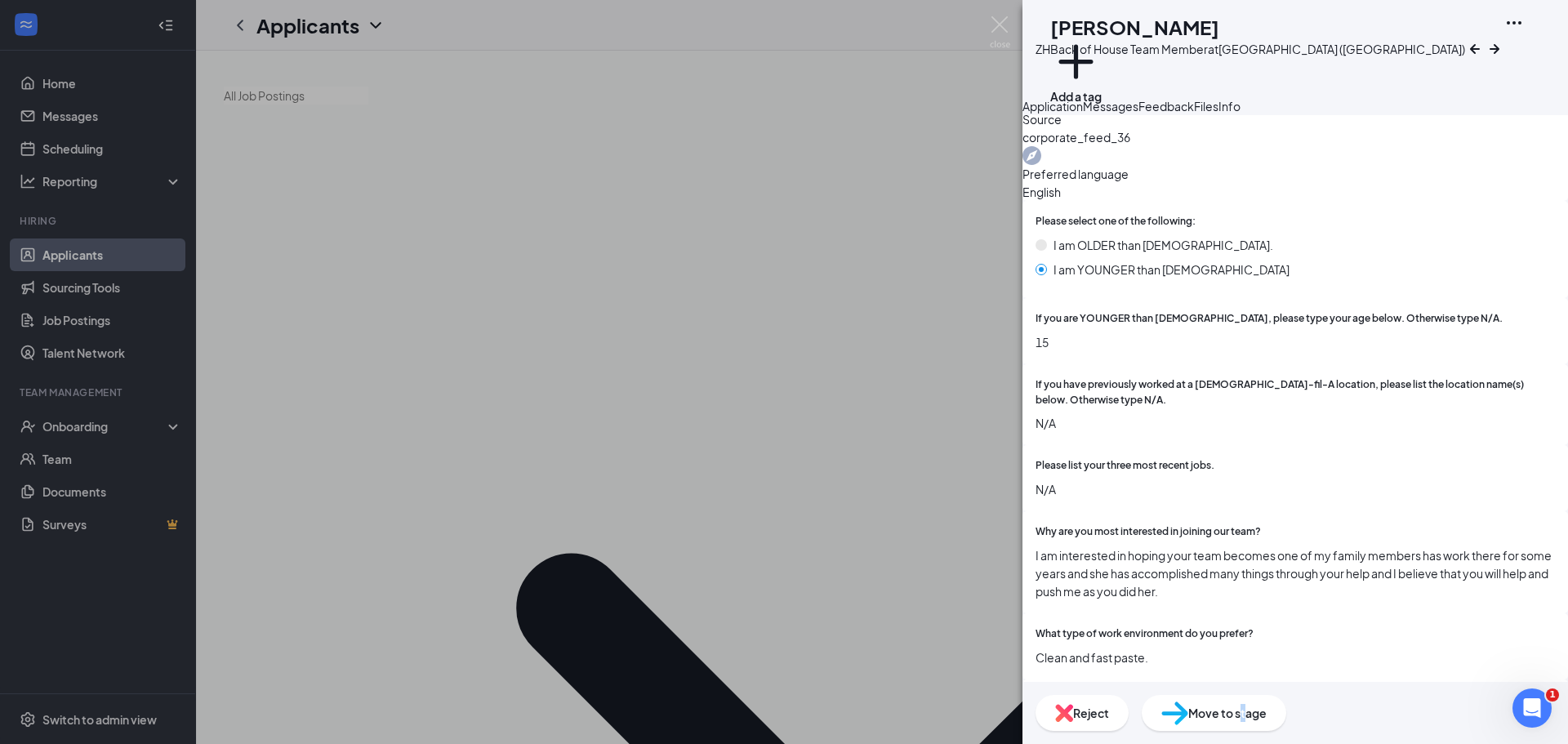
scroll to position [0, 0]
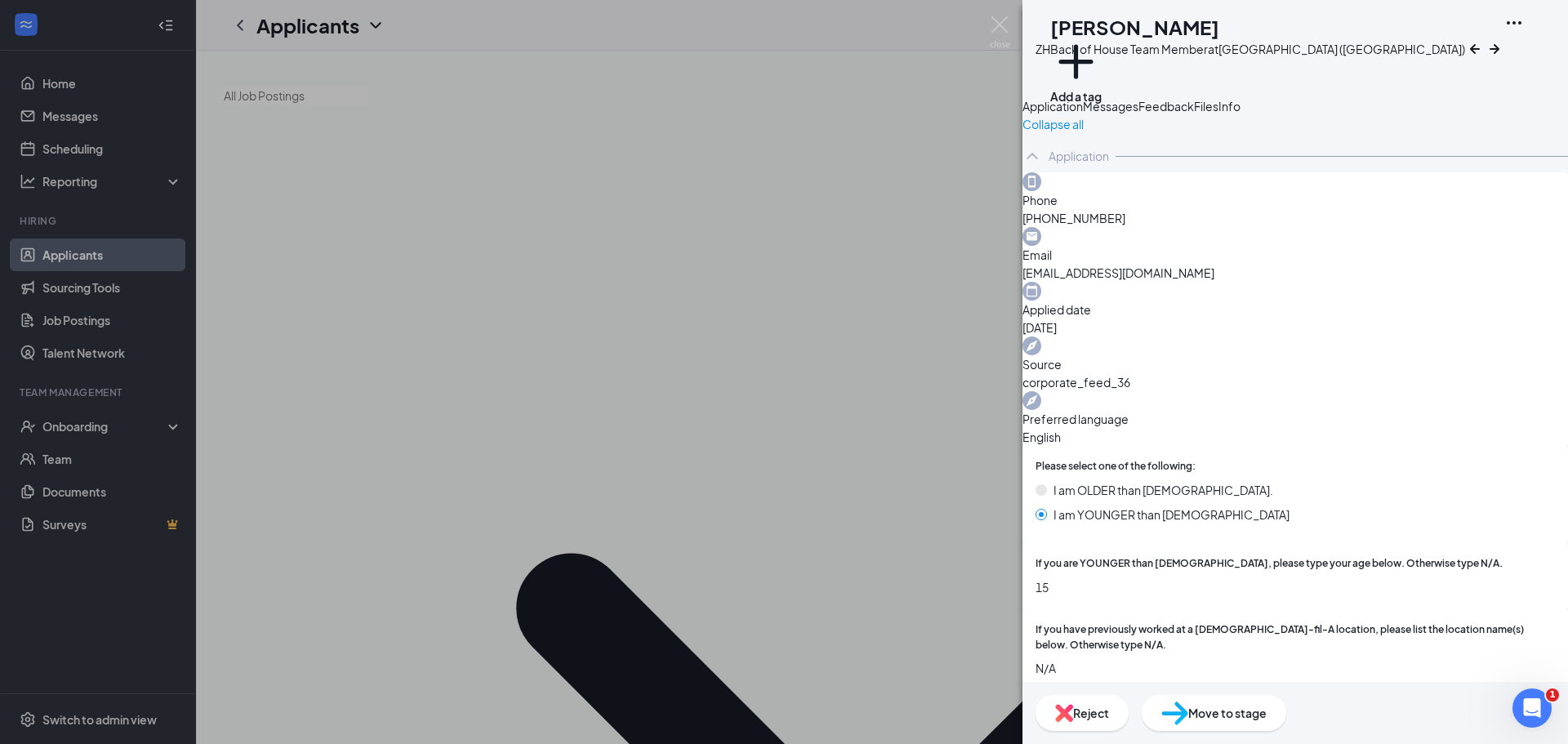
click at [1267, 716] on span "Move to stage" at bounding box center [1228, 713] width 78 height 18
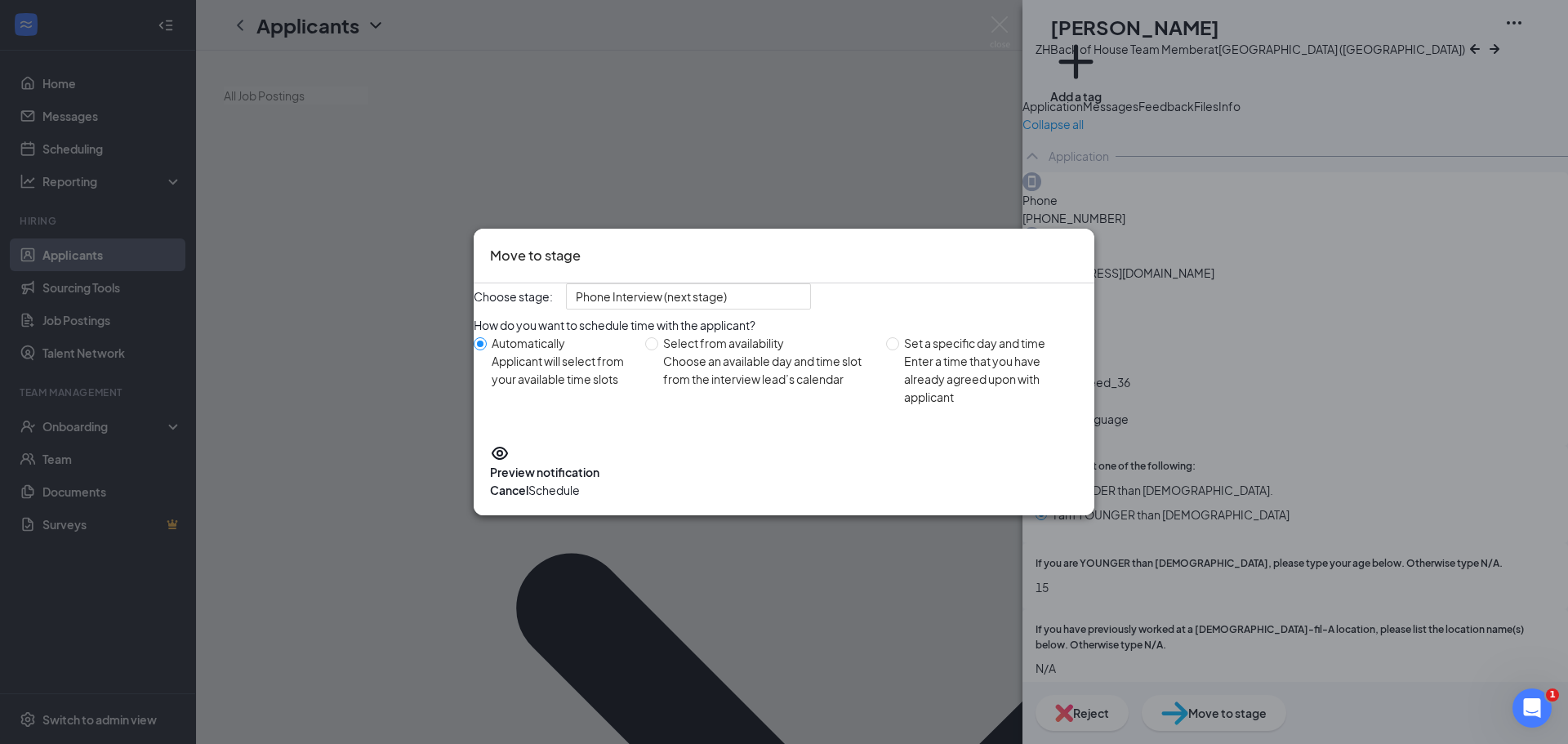
click at [580, 491] on button "Schedule" at bounding box center [554, 490] width 52 height 18
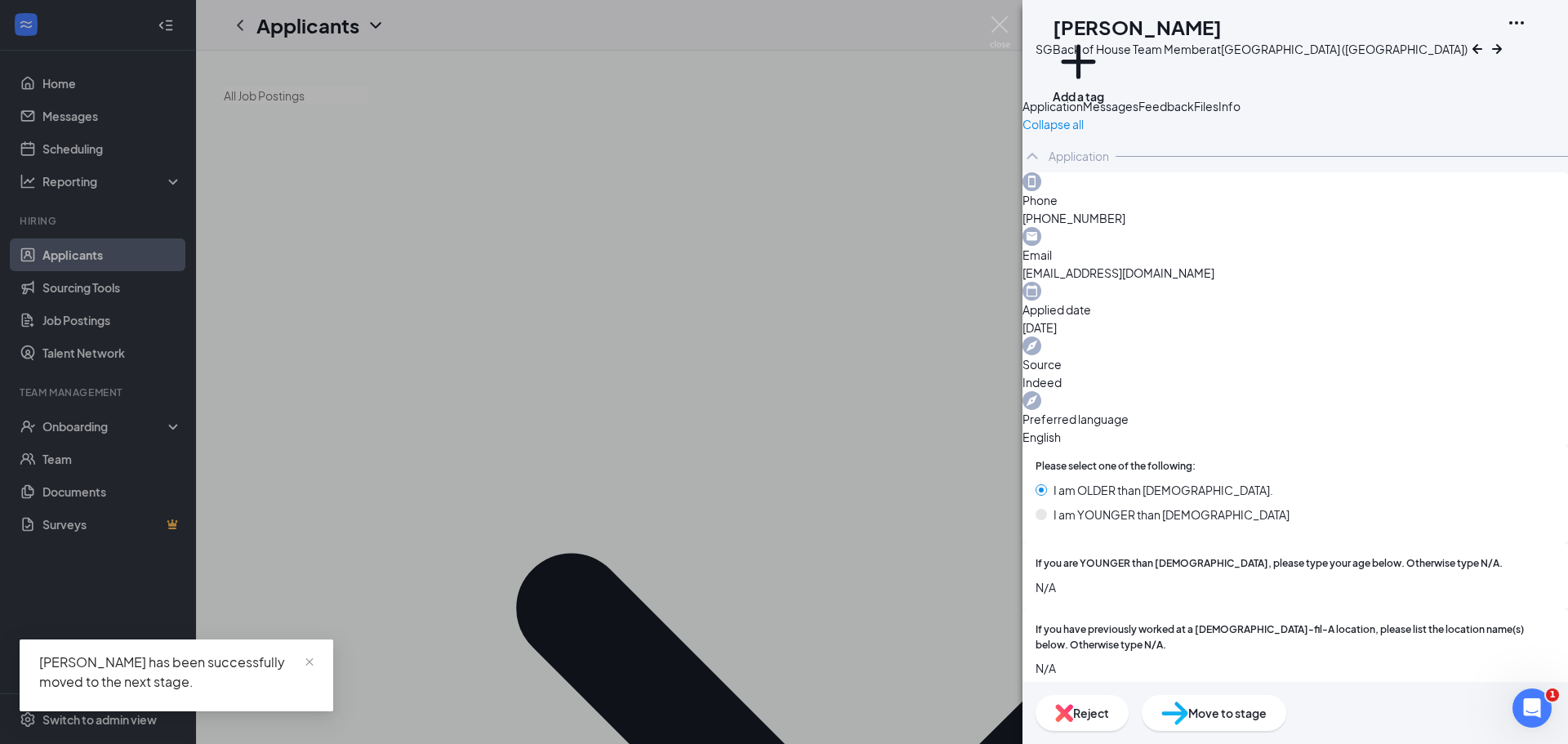
click at [897, 55] on div "SG [PERSON_NAME] Back of House Team Member at [GEOGRAPHIC_DATA] ([GEOGRAPHIC_DA…" at bounding box center [784, 372] width 1568 height 744
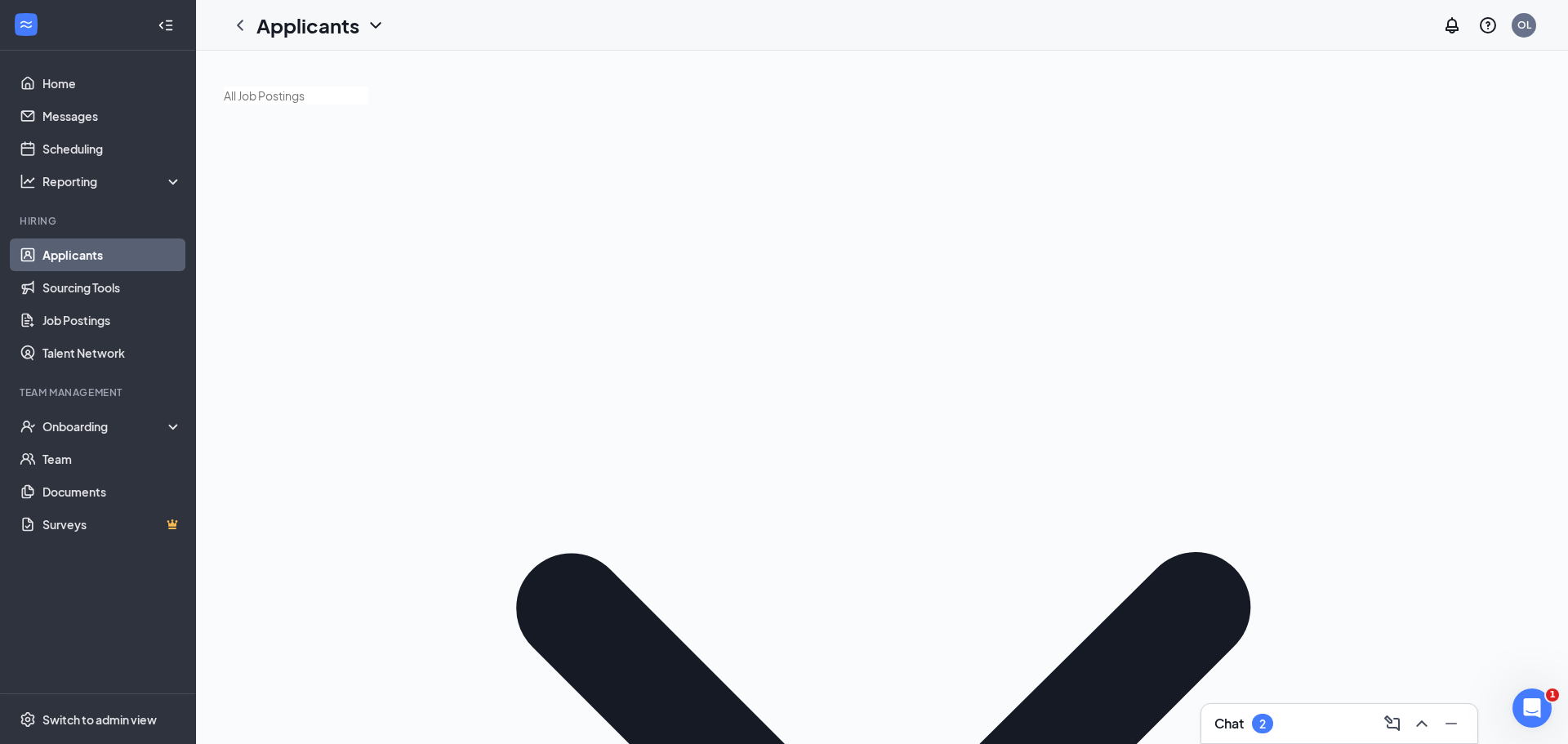
click at [982, 88] on div at bounding box center [882, 745] width 1317 height 1350
click at [1525, 36] on div "OL" at bounding box center [1524, 26] width 25 height 25
click at [1432, 194] on li "Log out" at bounding box center [1399, 182] width 110 height 25
